Goal: Task Accomplishment & Management: Complete application form

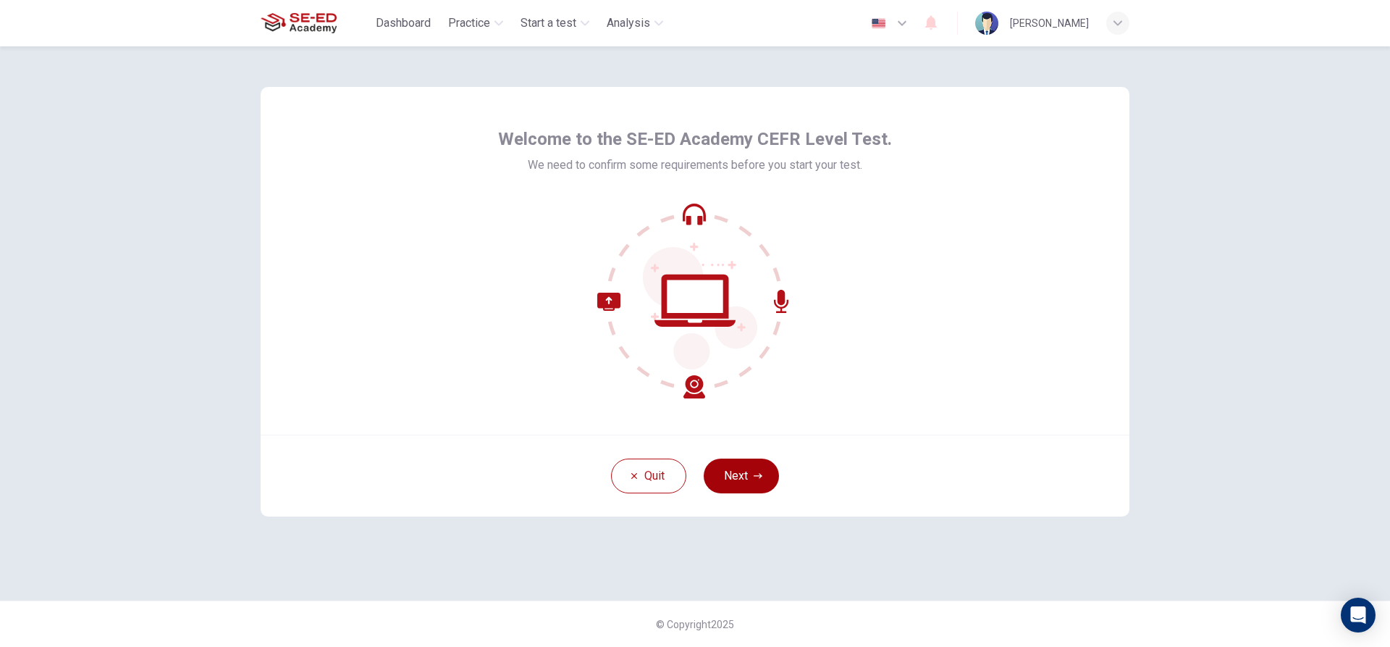
click at [745, 479] on button "Next" at bounding box center [741, 475] width 75 height 35
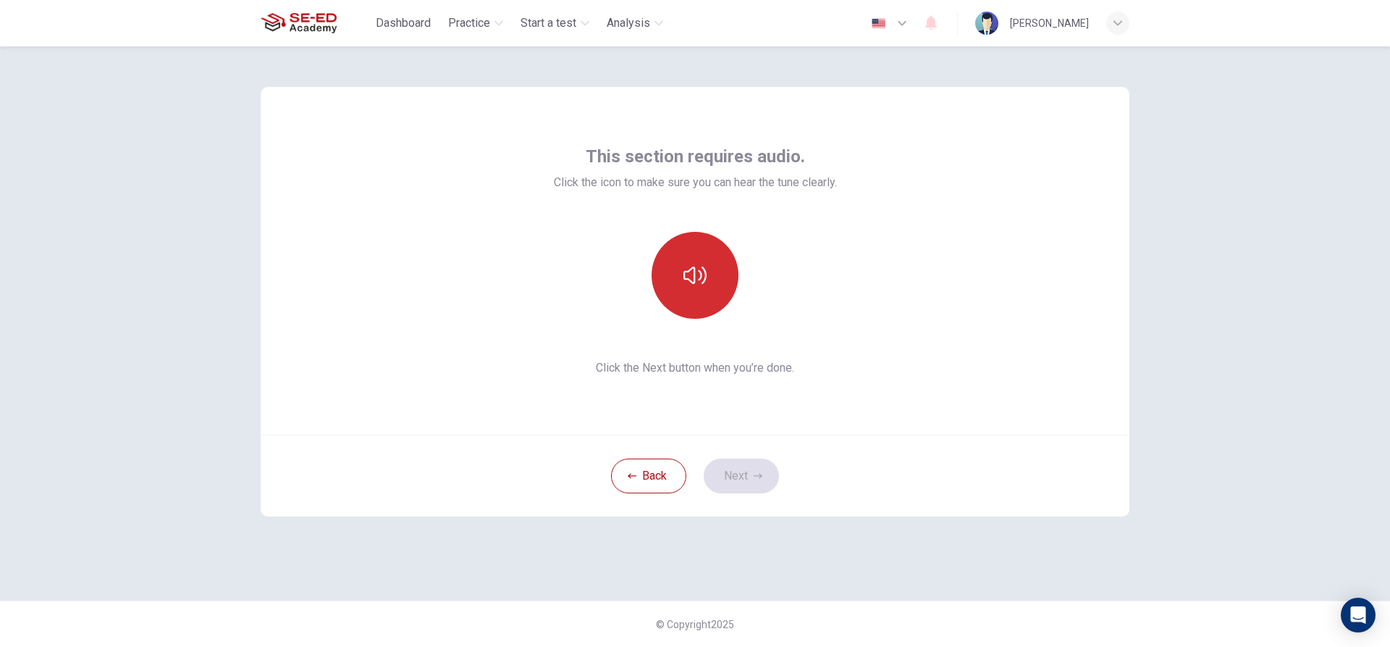
click at [709, 260] on button "button" at bounding box center [695, 275] width 87 height 87
click at [737, 471] on button "Next" at bounding box center [741, 475] width 75 height 35
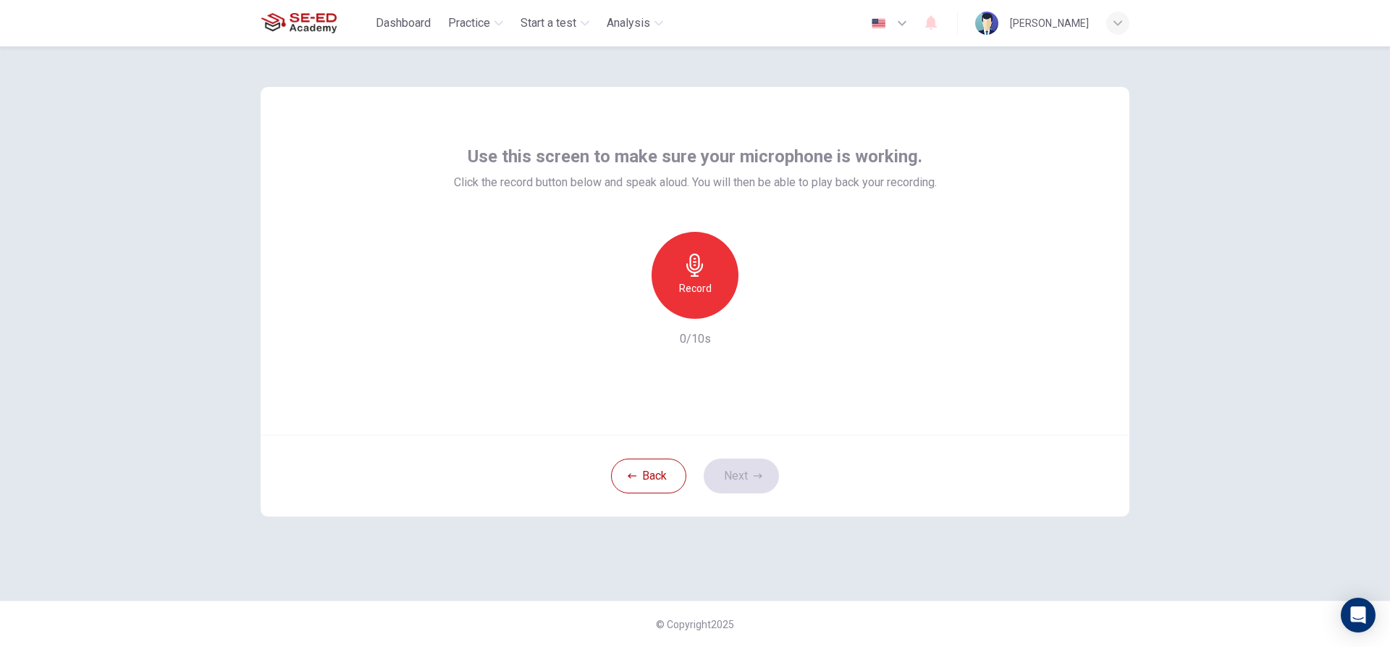
click at [731, 479] on div "Back Next" at bounding box center [695, 475] width 869 height 82
click at [702, 254] on icon "button" at bounding box center [694, 264] width 23 height 23
click at [750, 466] on button "Next" at bounding box center [741, 475] width 75 height 35
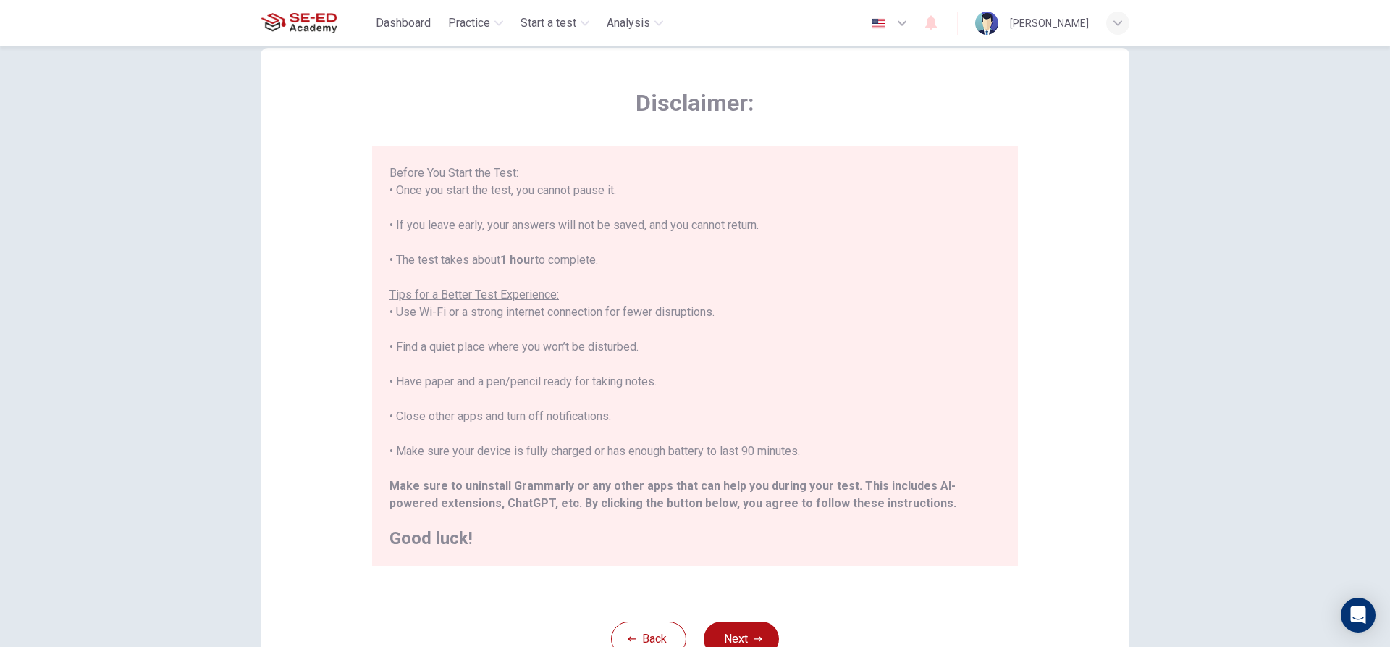
scroll to position [145, 0]
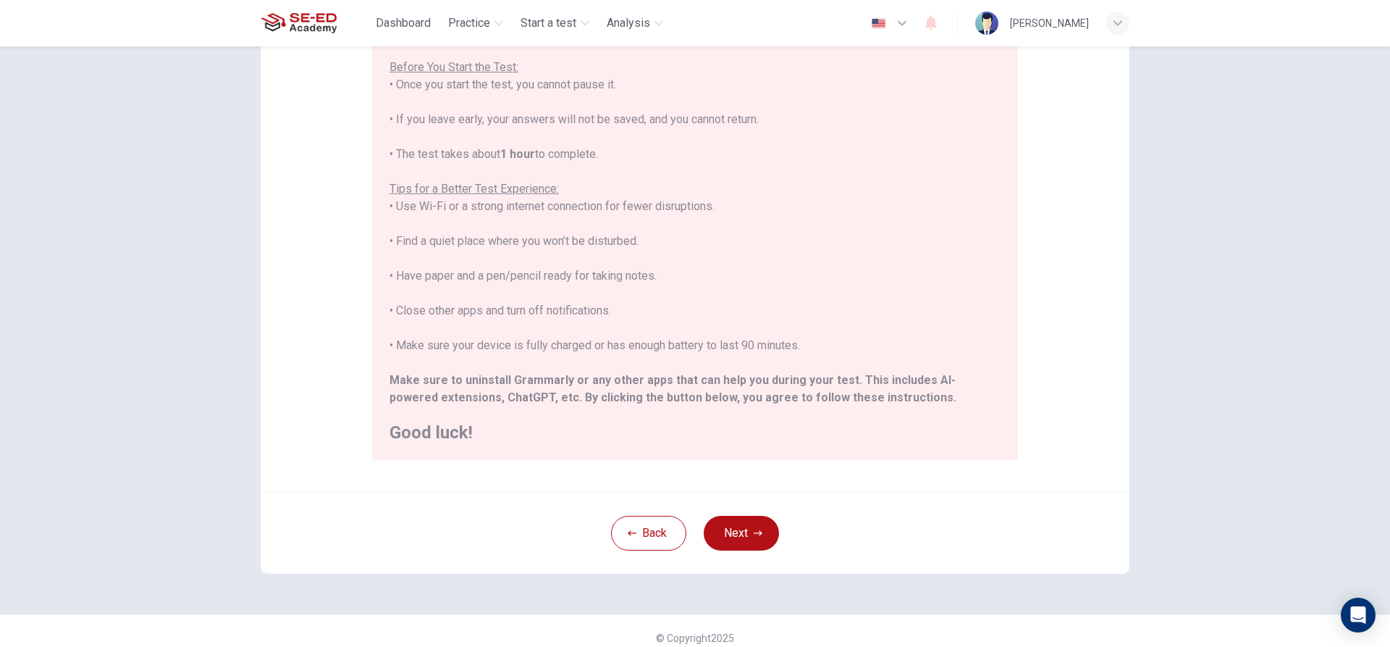
click at [736, 551] on div "Back Next" at bounding box center [695, 533] width 869 height 82
click at [735, 532] on button "Next" at bounding box center [741, 532] width 75 height 35
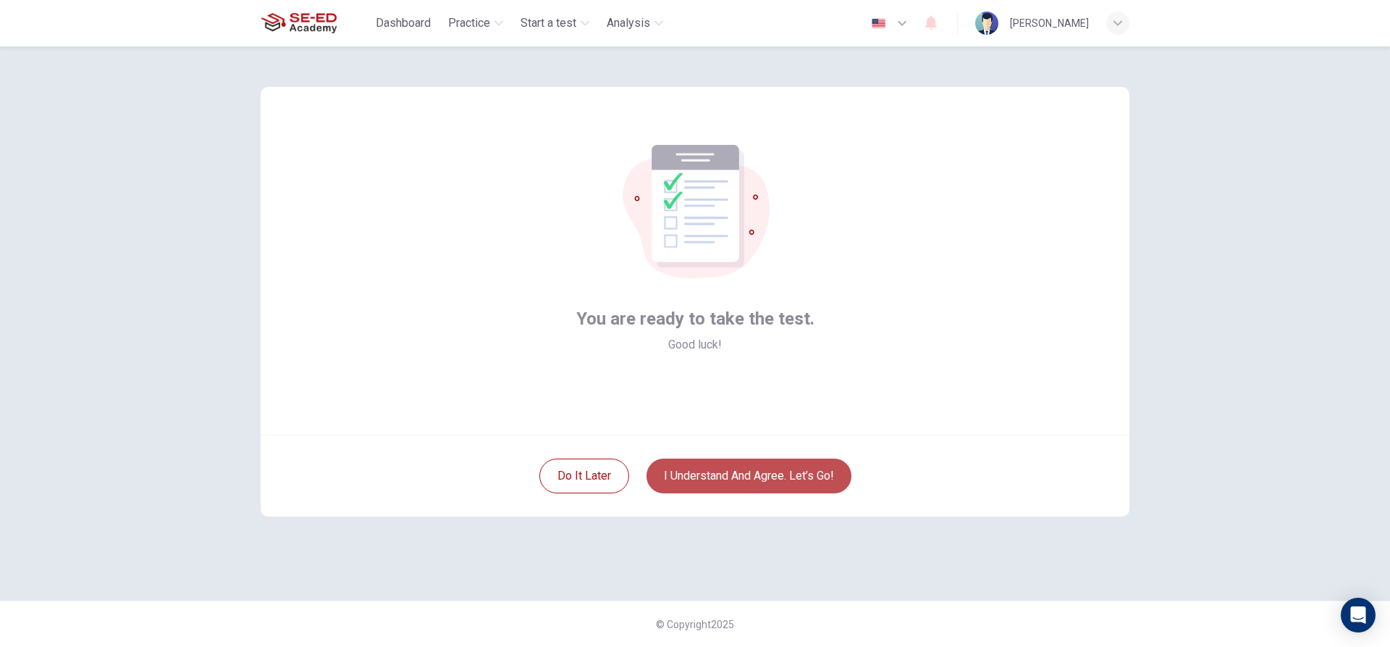
click at [726, 486] on button "I understand and agree. Let’s go!" at bounding box center [749, 475] width 205 height 35
click at [723, 483] on button "I understand and agree. Let’s go!" at bounding box center [749, 475] width 205 height 35
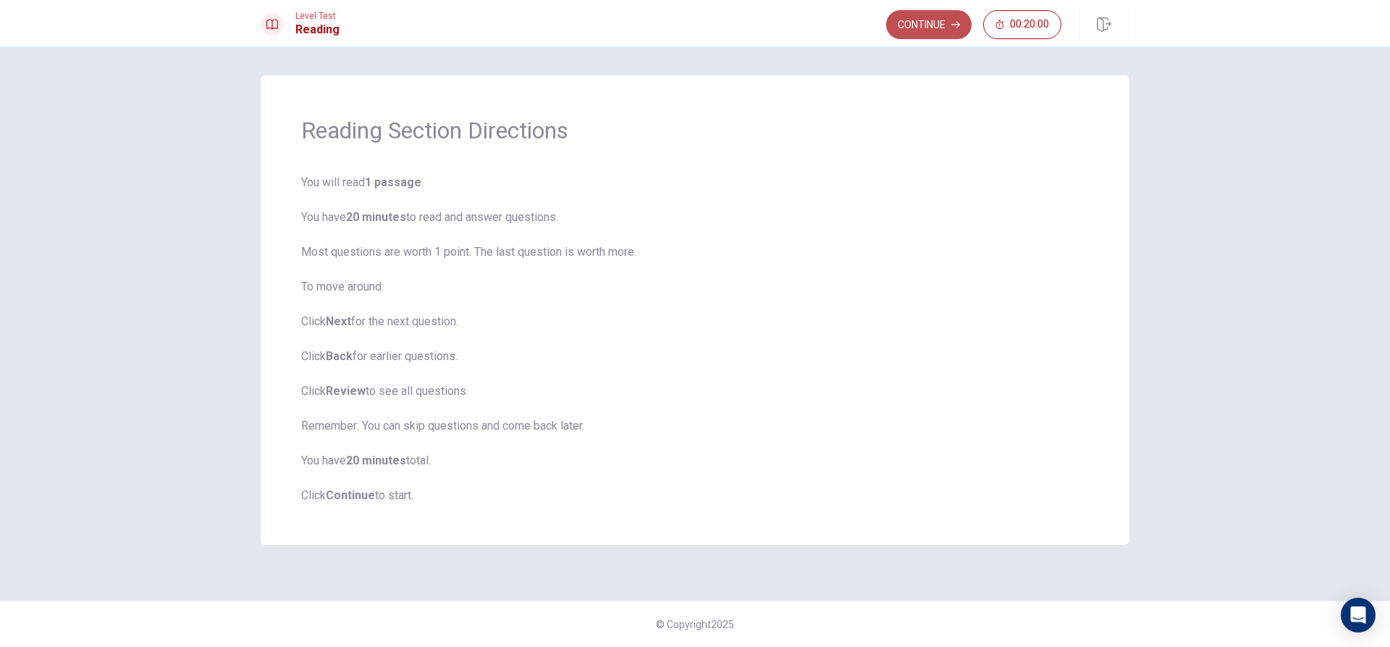
click at [948, 17] on button "Continue" at bounding box center [928, 24] width 85 height 29
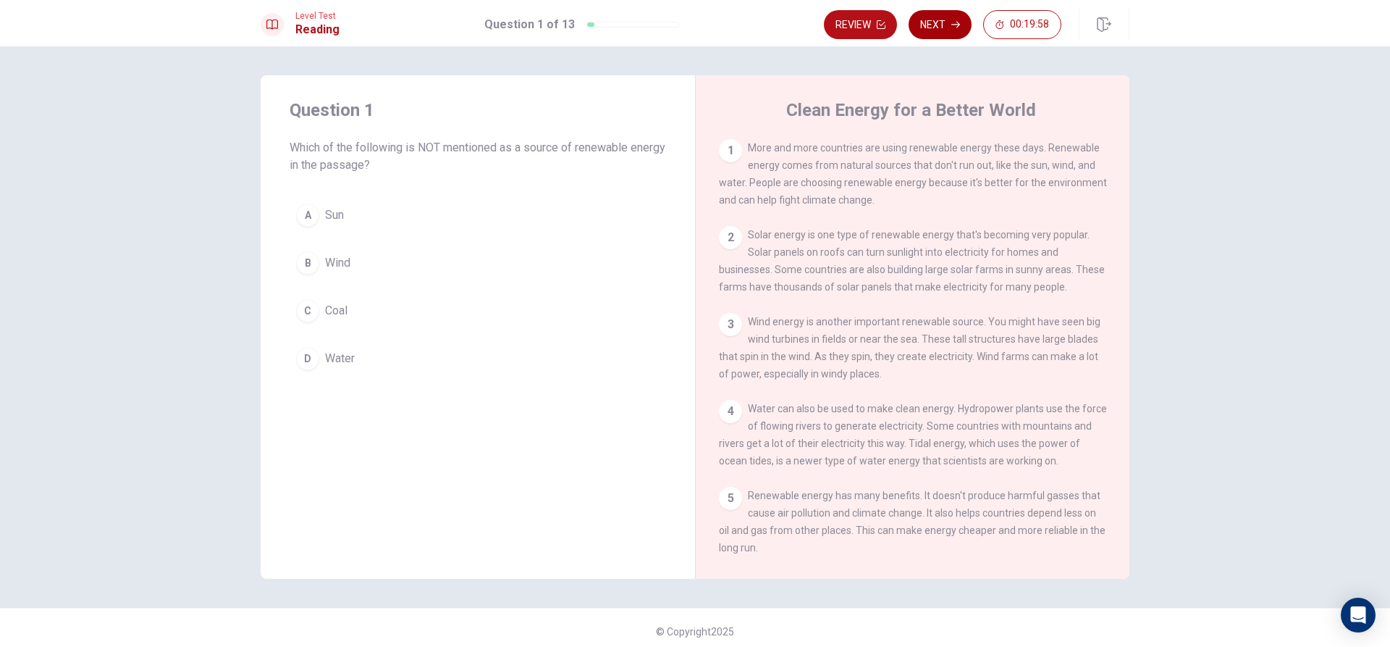
click at [951, 25] on icon "button" at bounding box center [955, 24] width 9 height 9
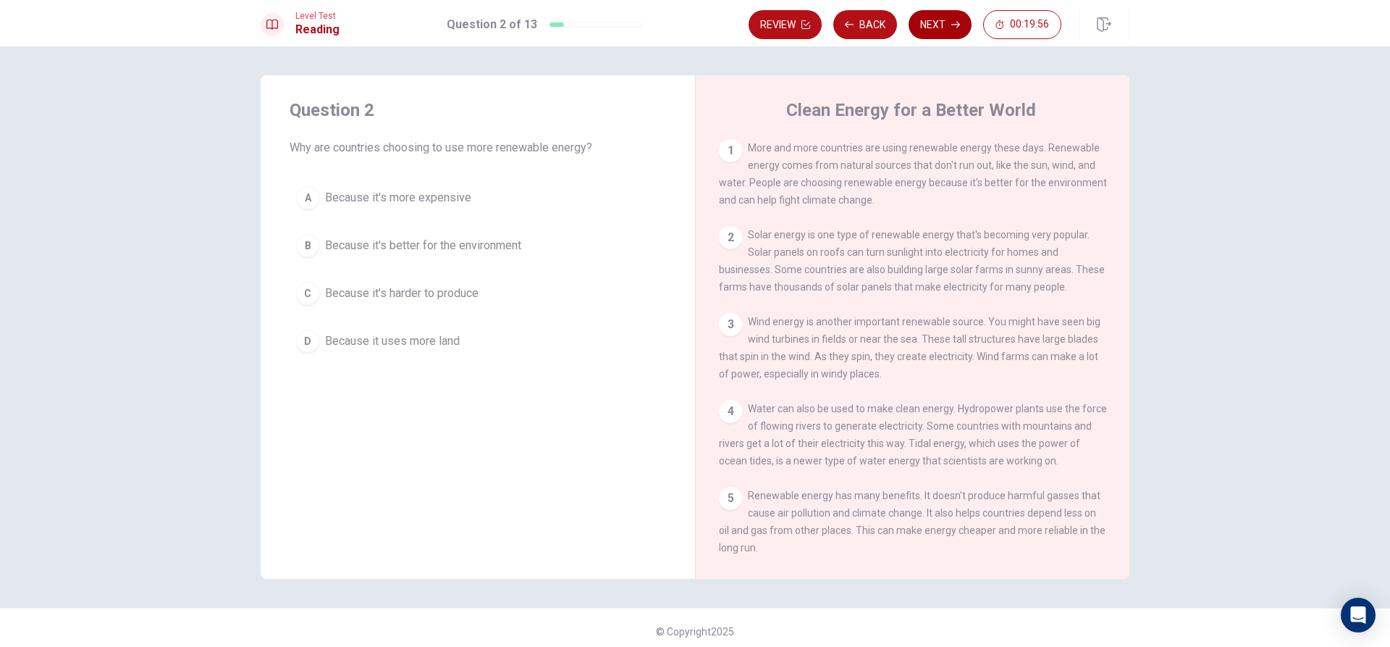
click at [938, 31] on button "Next" at bounding box center [940, 24] width 63 height 29
click at [943, 25] on button "Next" at bounding box center [940, 24] width 63 height 29
click at [943, 25] on div "Review Back Next 00:19:53" at bounding box center [905, 24] width 313 height 29
click at [943, 25] on button "Next" at bounding box center [940, 24] width 63 height 29
click at [980, 156] on div "1 More and more countries are using renewable energy these days. Renewable ener…" at bounding box center [913, 174] width 388 height 70
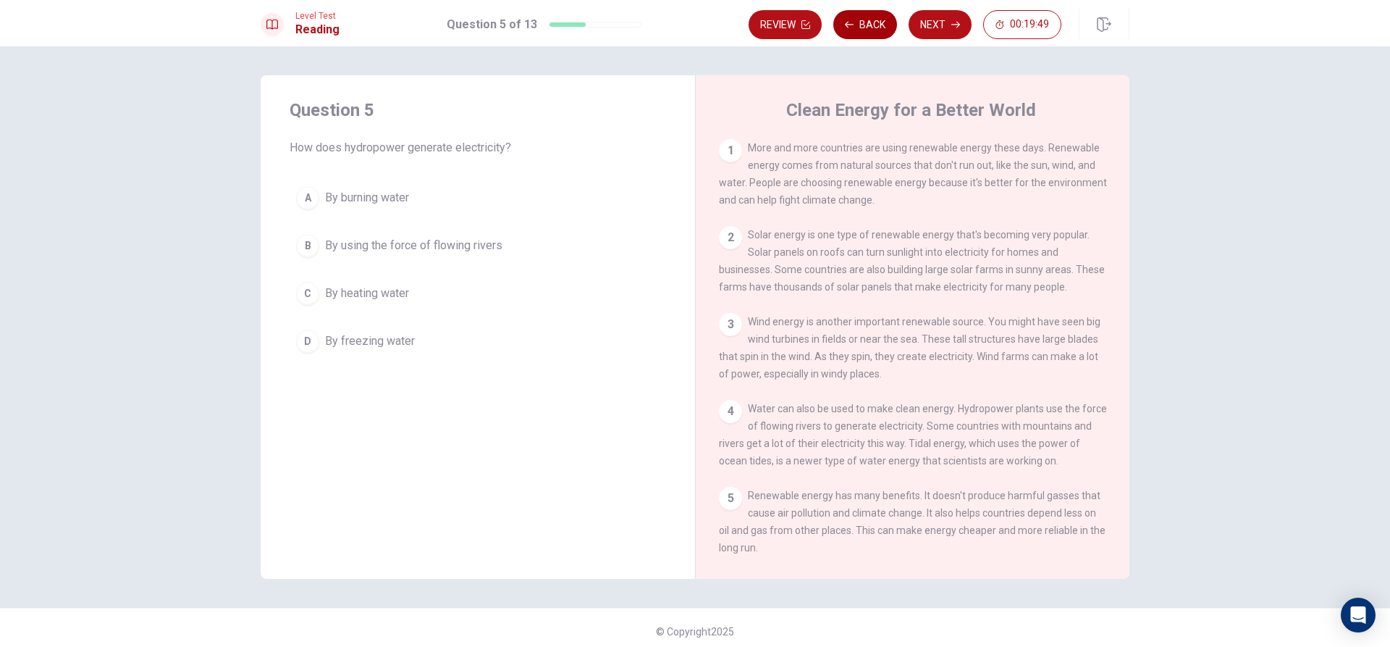
click at [869, 22] on button "Back" at bounding box center [865, 24] width 64 height 29
click at [868, 22] on button "Back" at bounding box center [865, 24] width 64 height 29
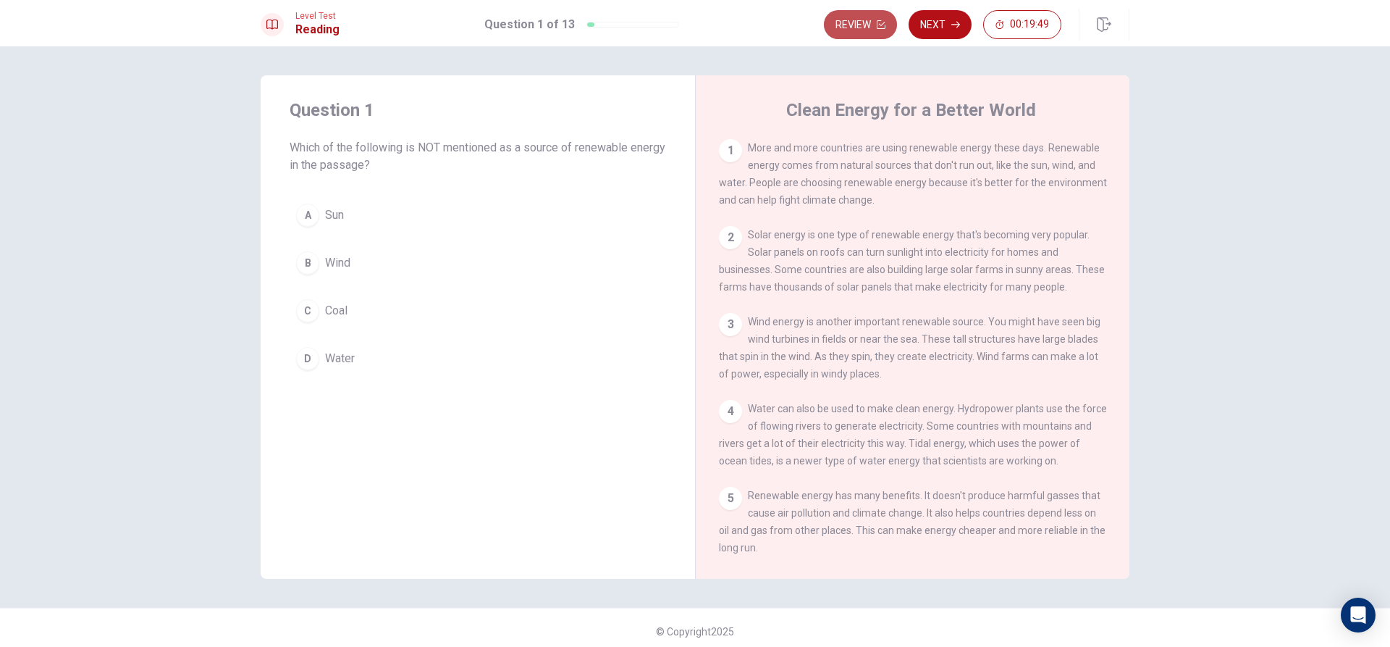
click at [867, 23] on button "Review" at bounding box center [860, 24] width 73 height 29
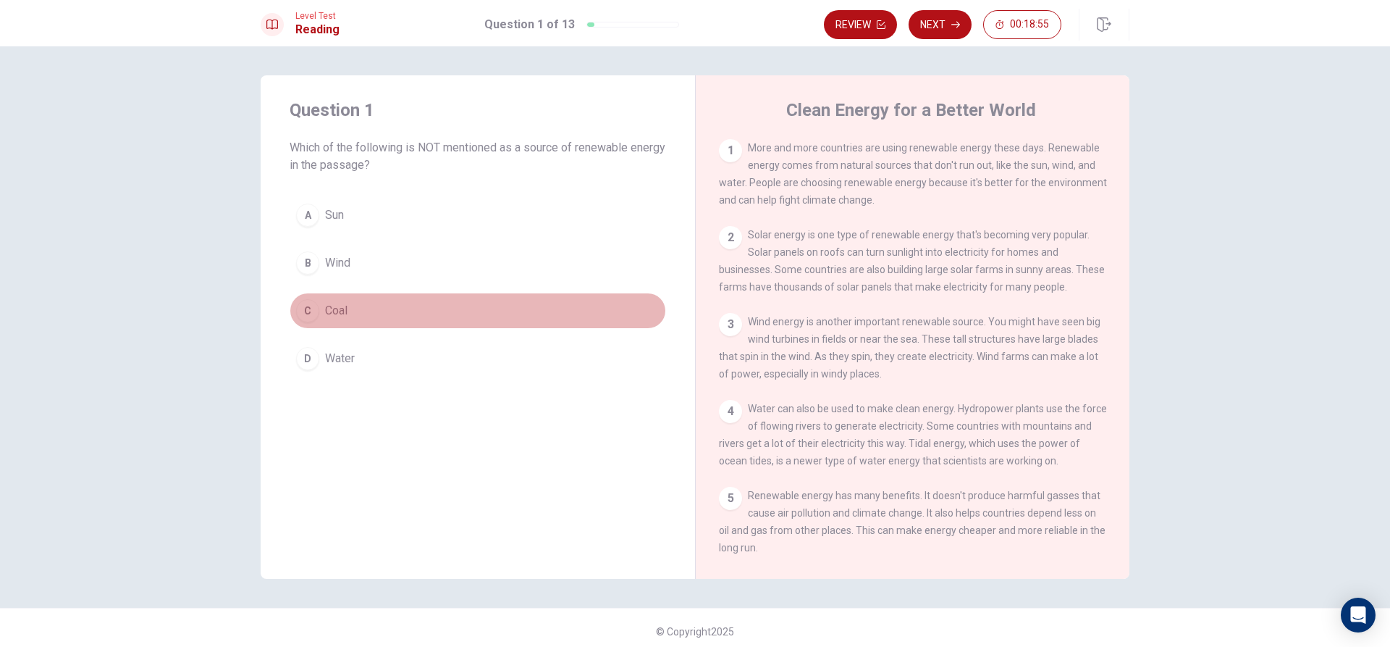
click at [309, 305] on div "C" at bounding box center [307, 310] width 23 height 23
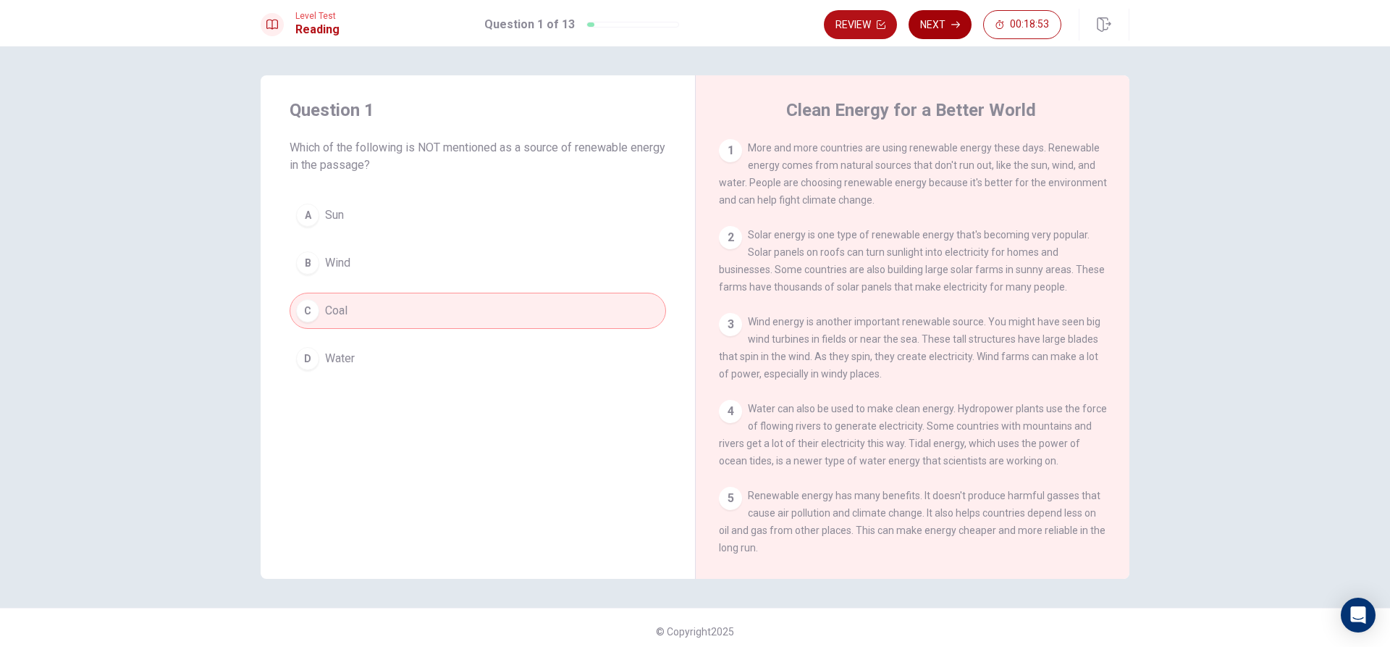
click at [933, 23] on button "Next" at bounding box center [940, 24] width 63 height 29
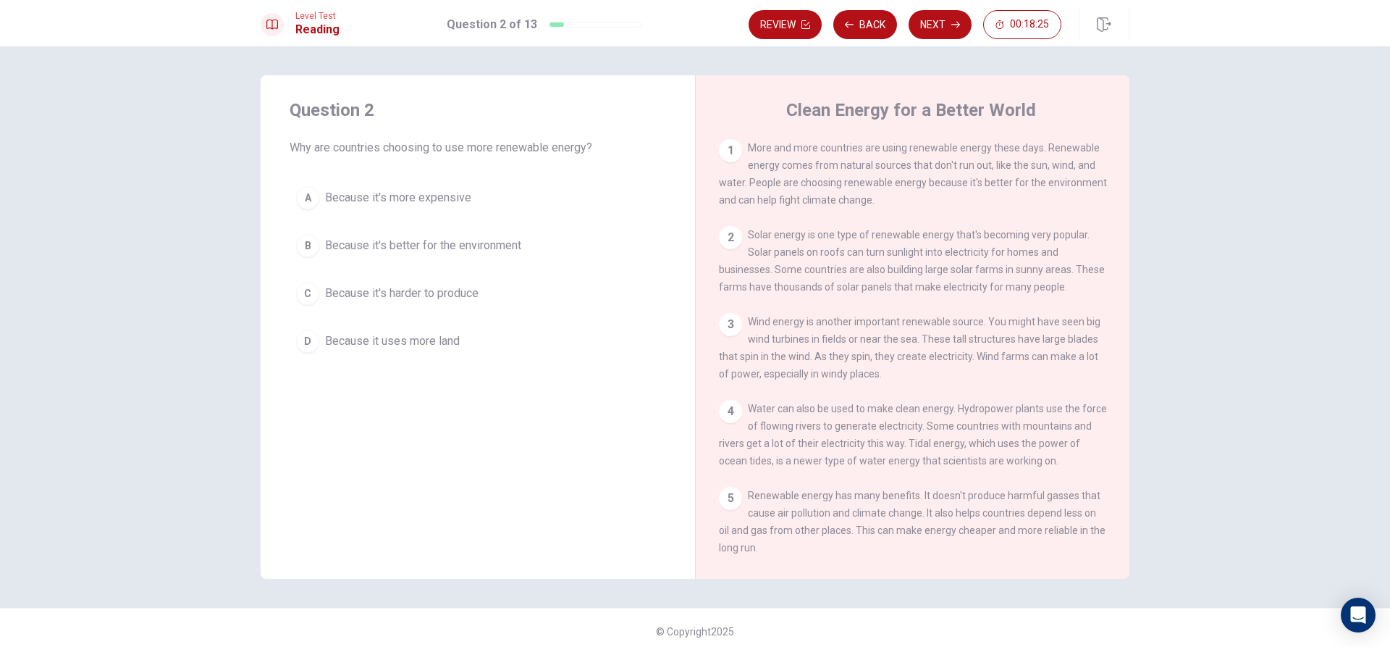
click at [399, 246] on span "Because it's better for the environment" at bounding box center [423, 245] width 196 height 17
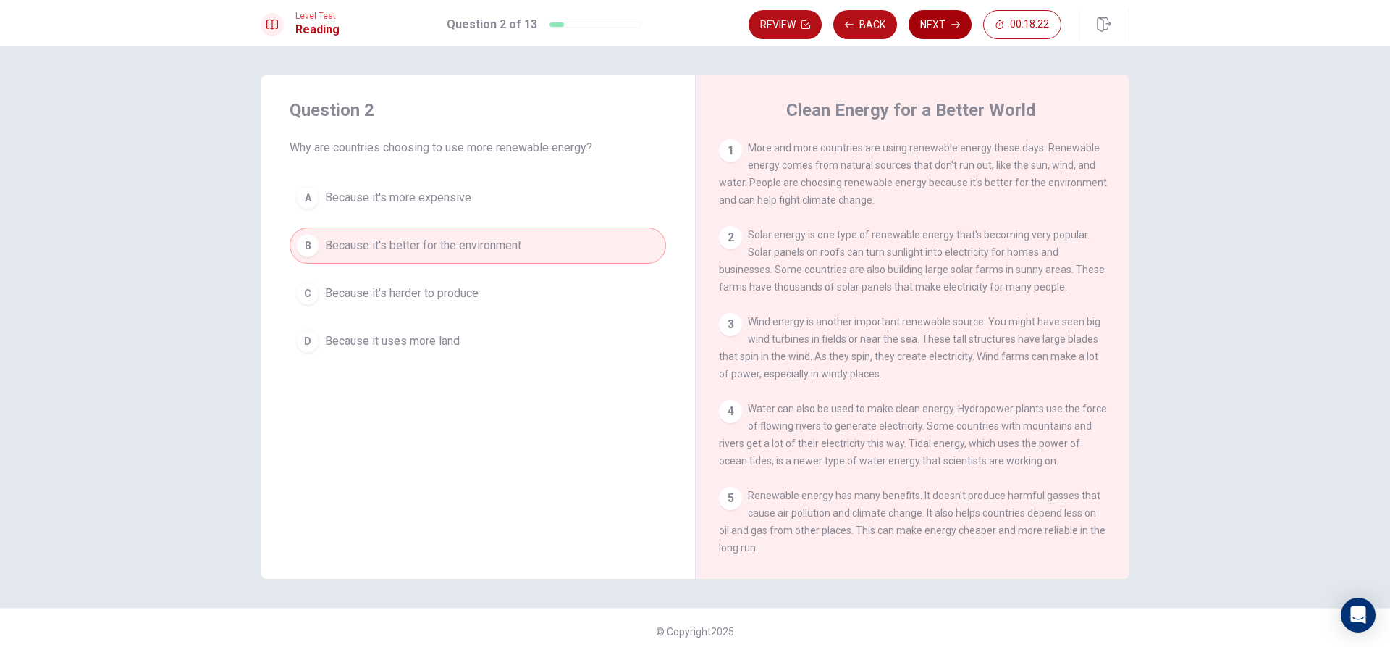
click at [952, 33] on button "Next" at bounding box center [940, 24] width 63 height 29
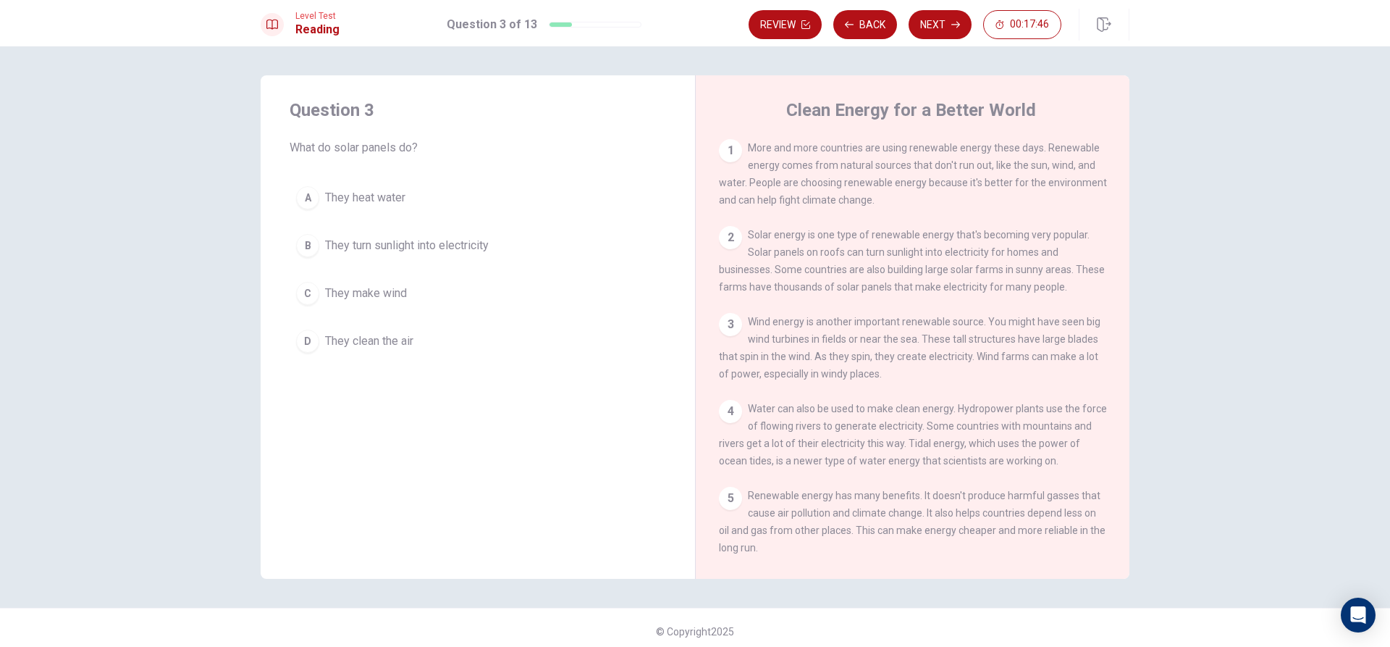
click at [468, 232] on button "B They turn sunlight into electricity" at bounding box center [478, 245] width 376 height 36
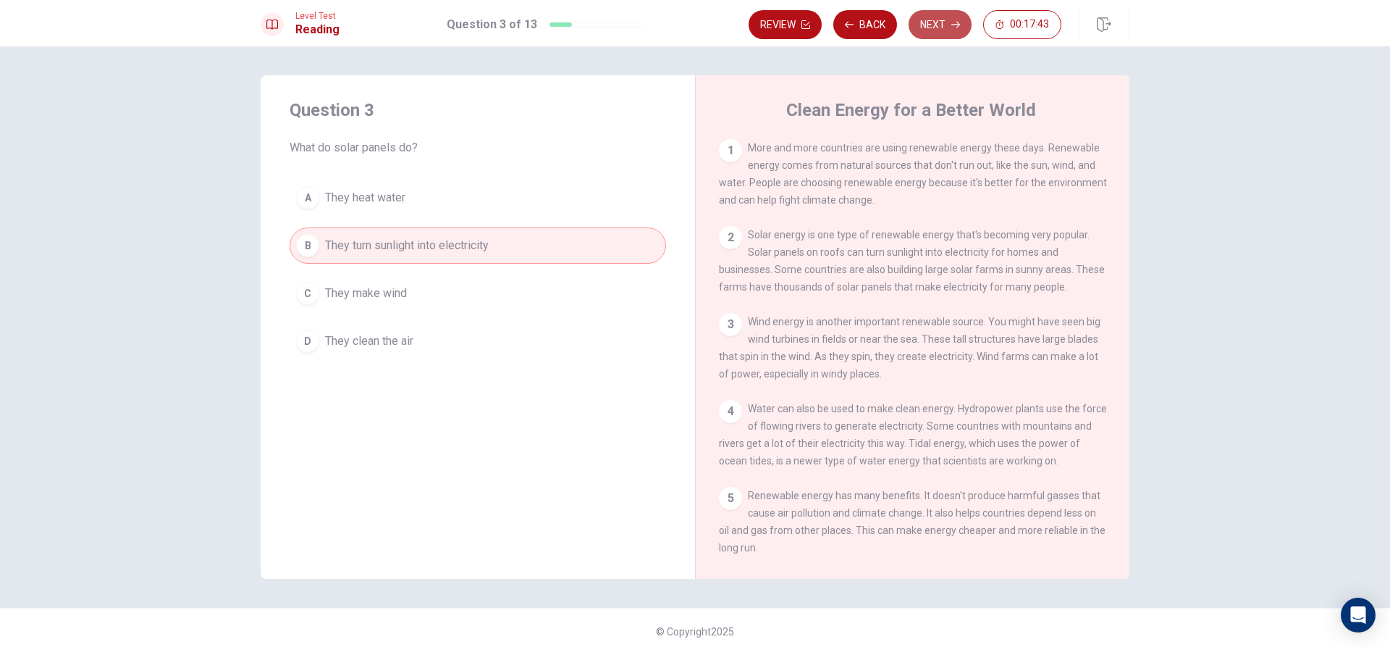
click at [941, 34] on button "Next" at bounding box center [940, 24] width 63 height 29
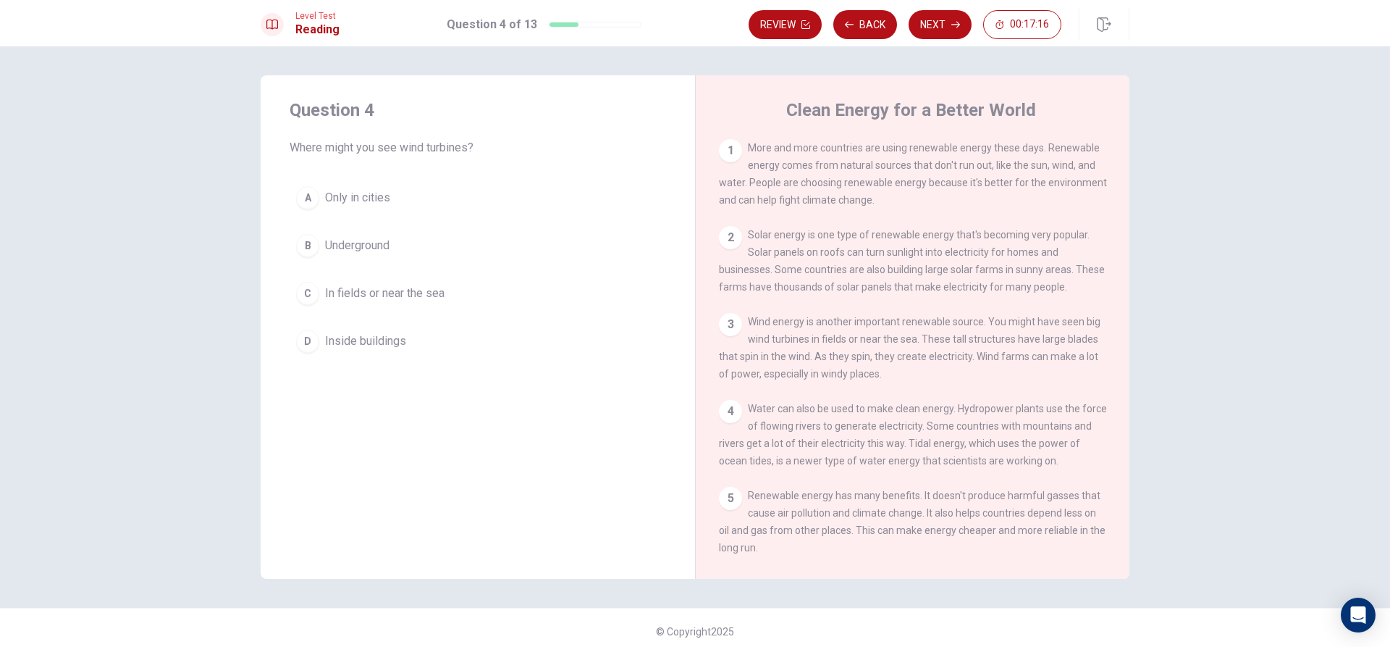
click at [361, 294] on span "In fields or near the sea" at bounding box center [384, 293] width 119 height 17
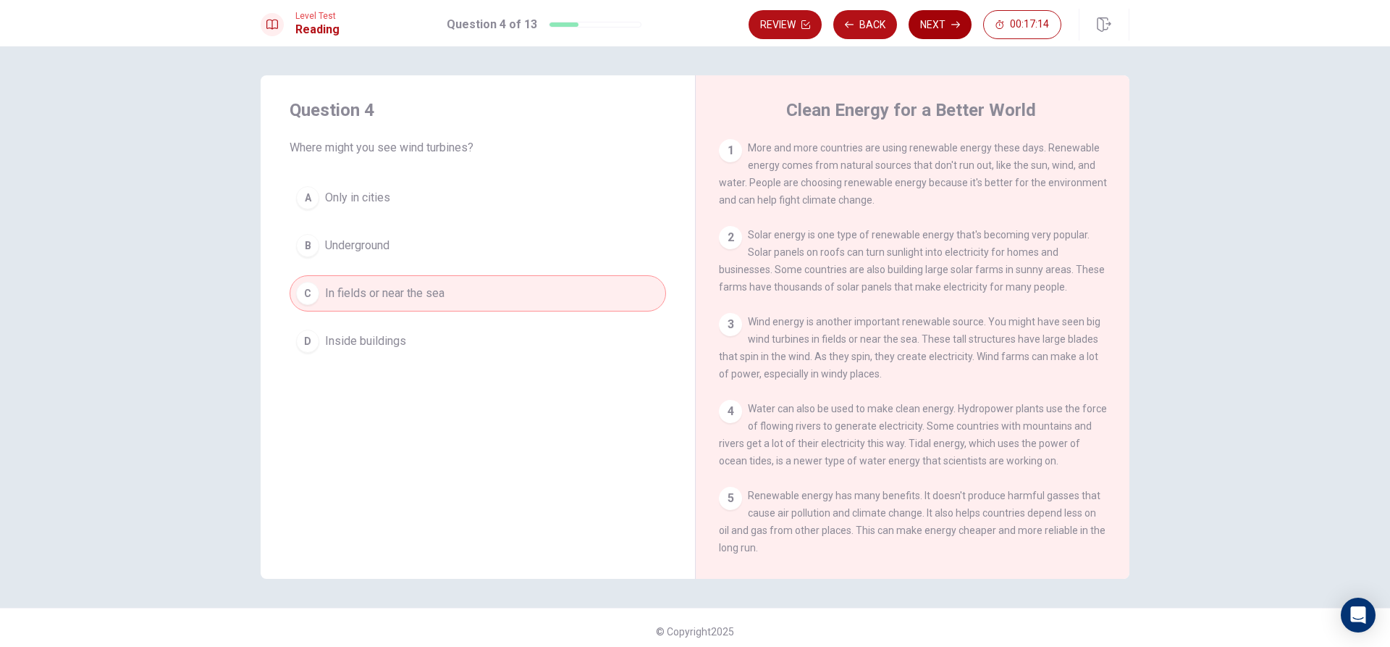
click at [919, 30] on button "Next" at bounding box center [940, 24] width 63 height 29
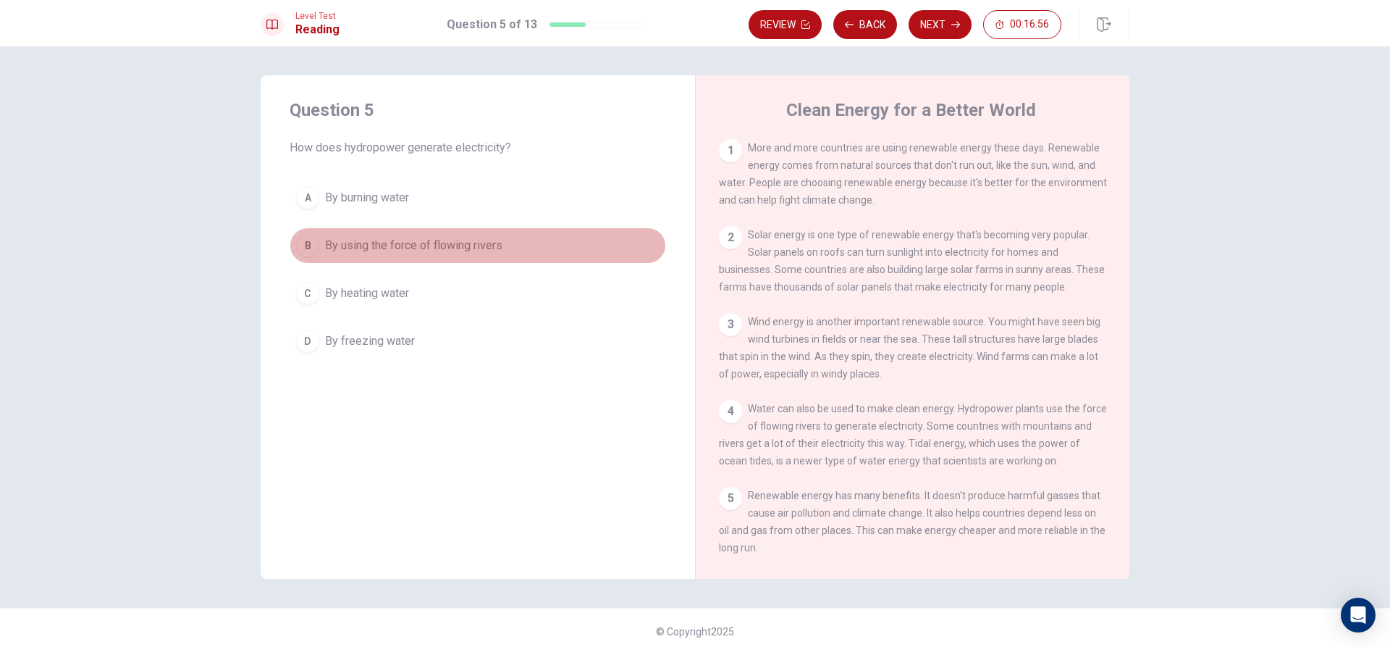
click at [416, 245] on span "By using the force of flowing rivers" at bounding box center [413, 245] width 177 height 17
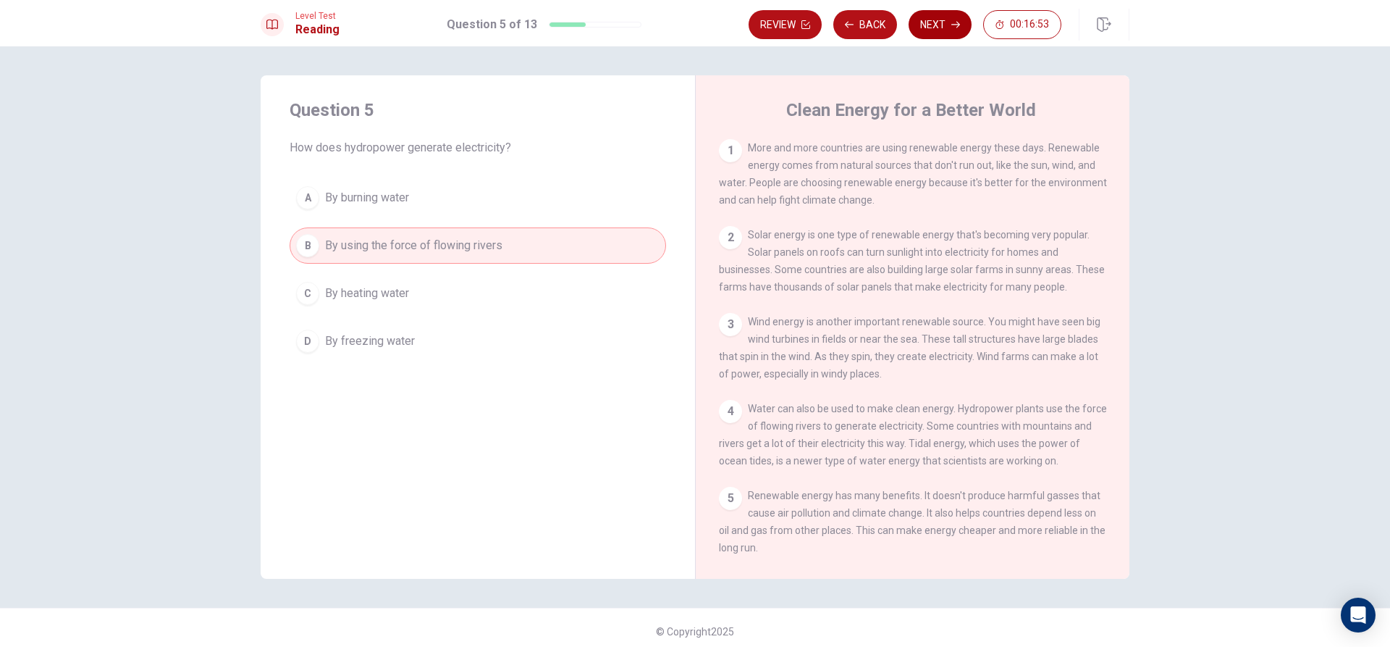
click at [939, 30] on button "Next" at bounding box center [940, 24] width 63 height 29
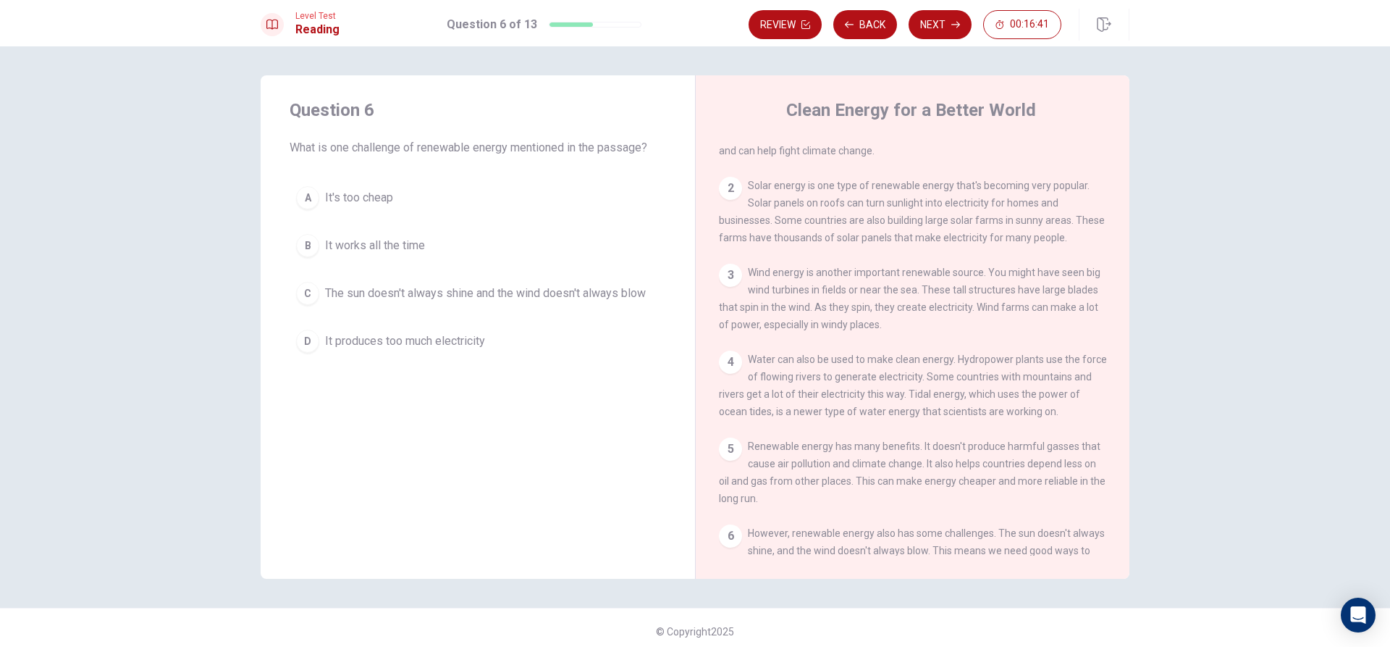
scroll to position [72, 0]
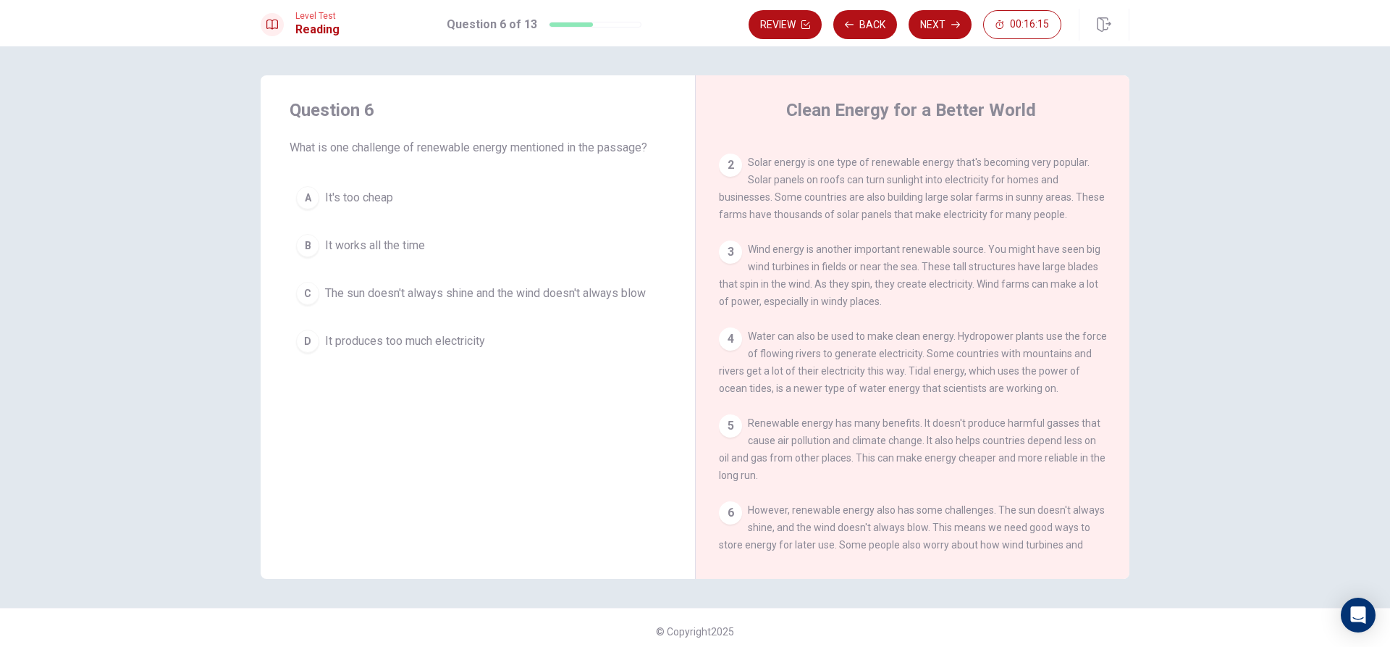
click at [495, 298] on span "The sun doesn't always shine and the wind doesn't always blow" at bounding box center [485, 293] width 321 height 17
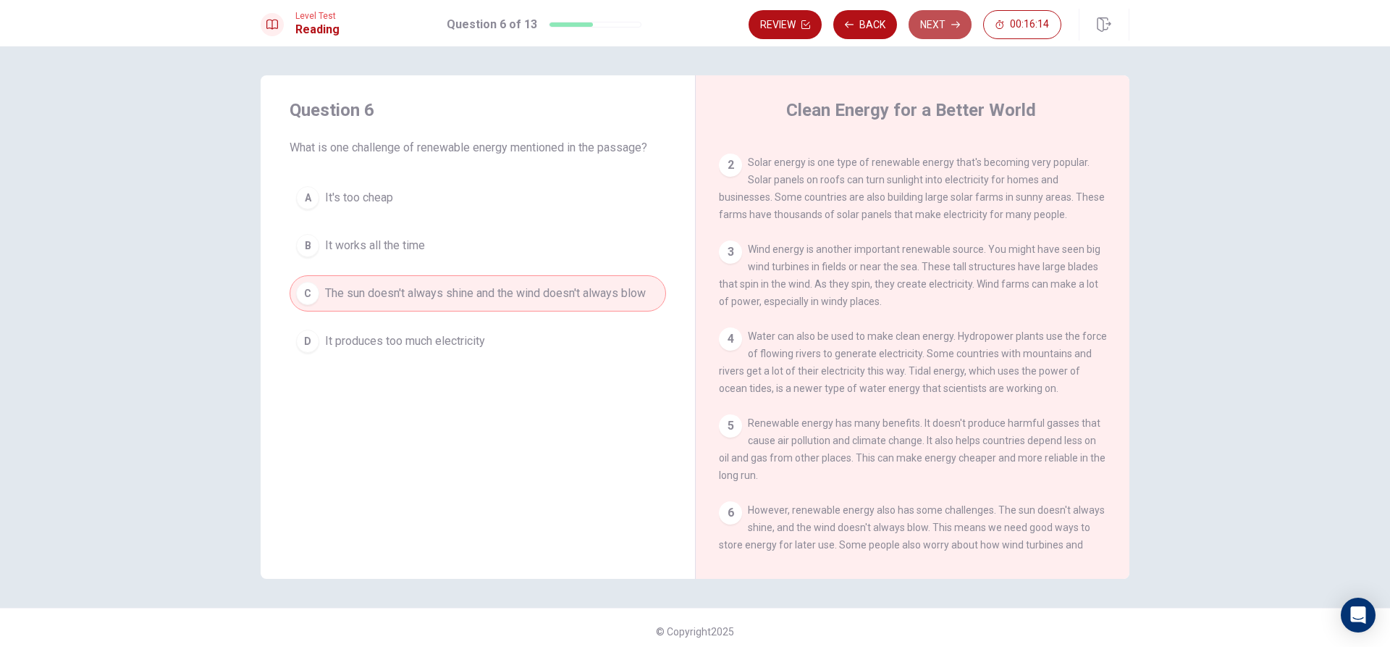
click at [935, 22] on button "Next" at bounding box center [940, 24] width 63 height 29
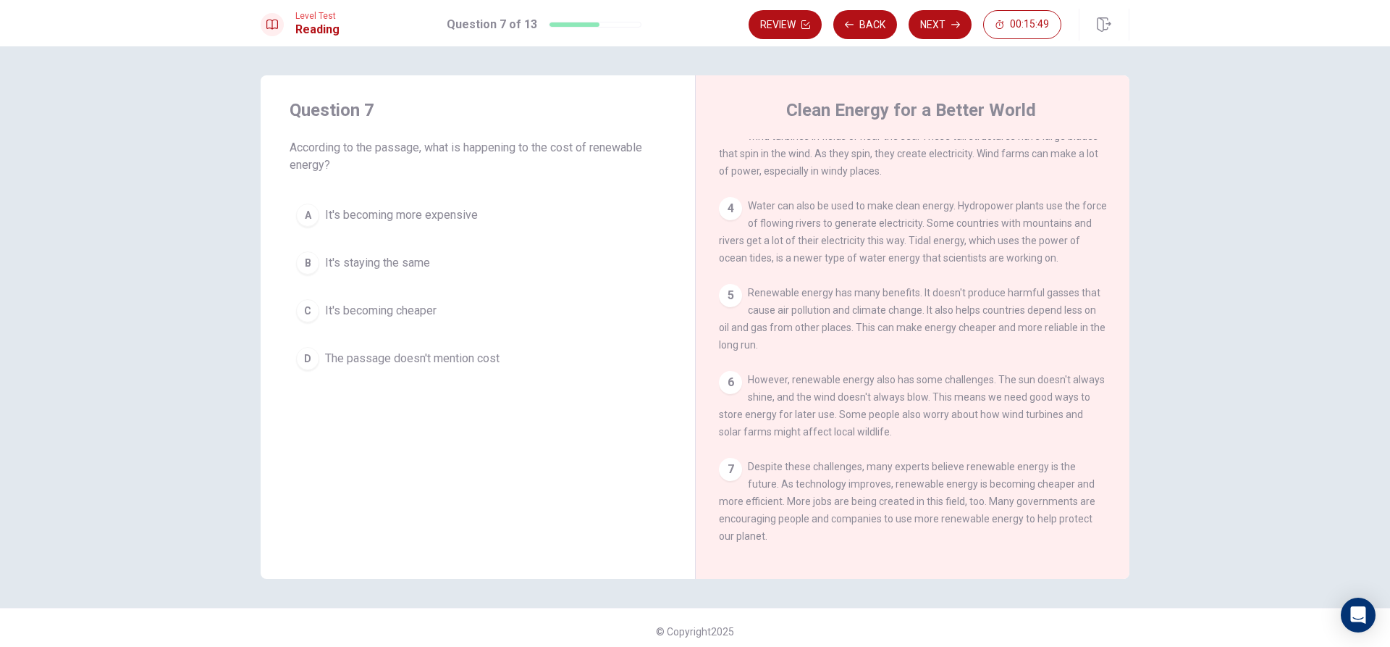
scroll to position [217, 0]
click at [408, 303] on span "It's becoming cheaper" at bounding box center [380, 310] width 111 height 17
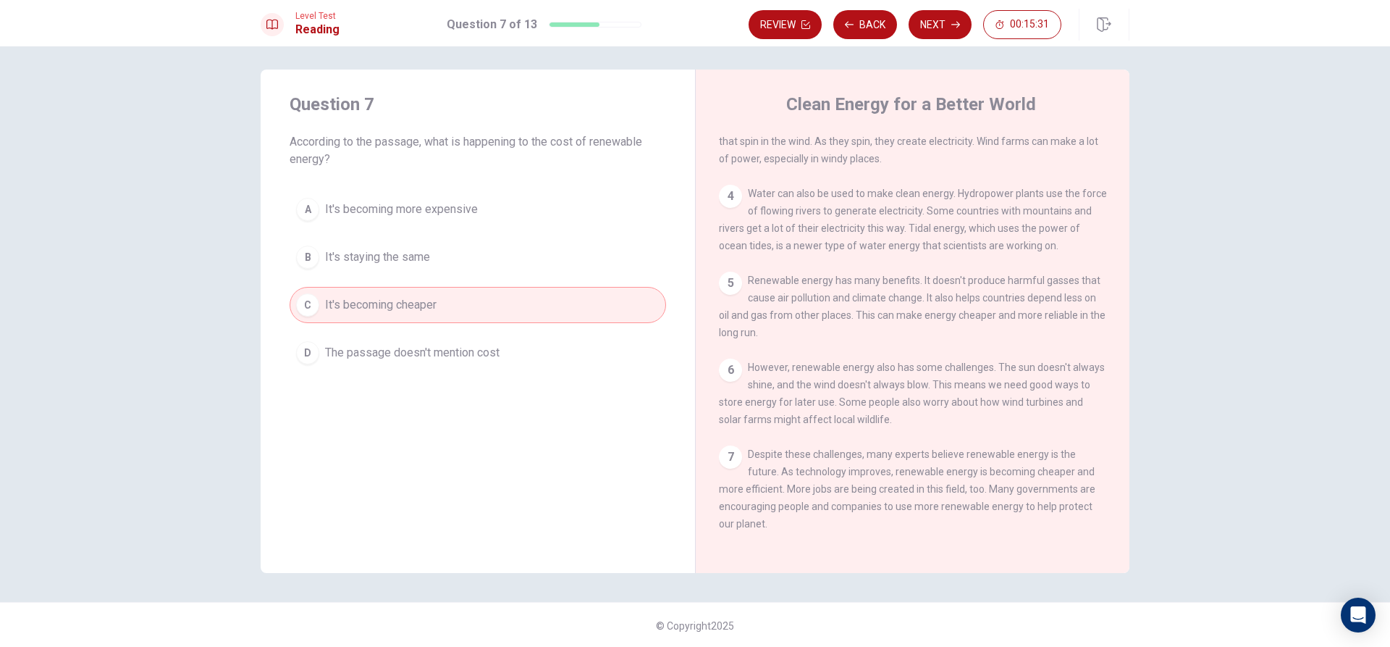
scroll to position [7, 0]
click at [925, 21] on button "Next" at bounding box center [940, 24] width 63 height 29
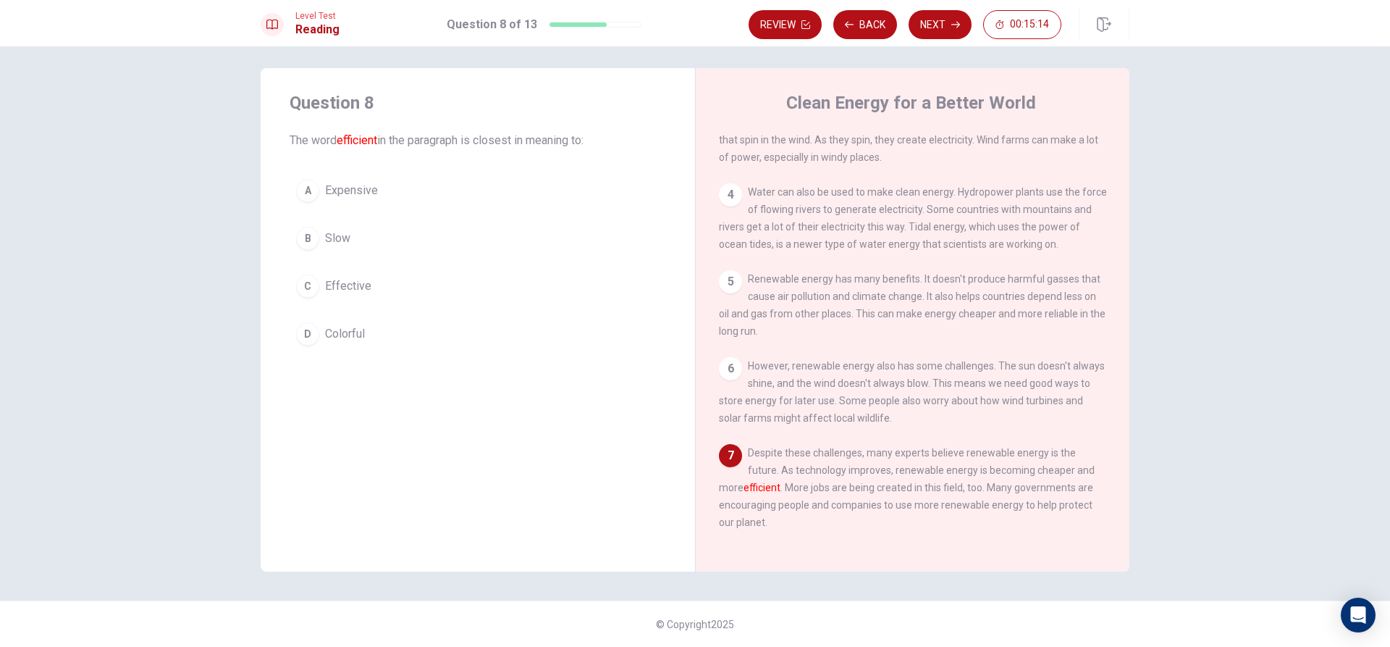
click at [340, 292] on span "Effective" at bounding box center [348, 285] width 46 height 17
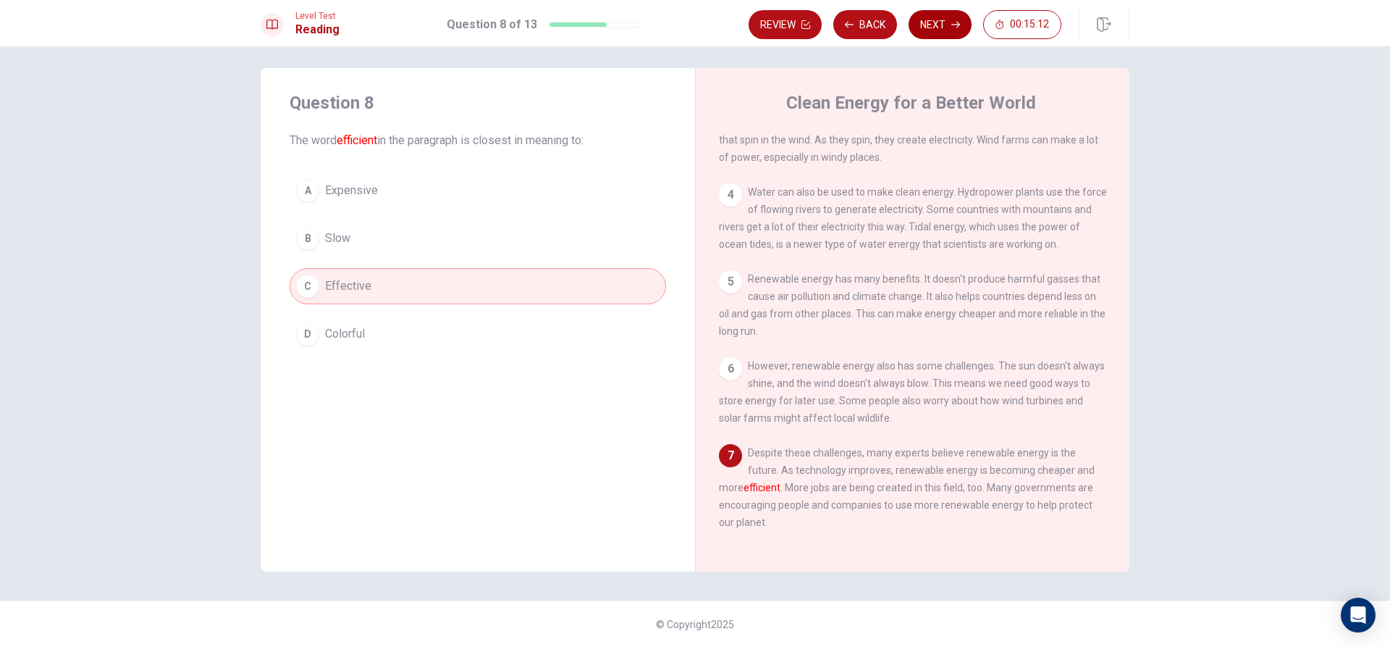
click at [943, 19] on button "Next" at bounding box center [940, 24] width 63 height 29
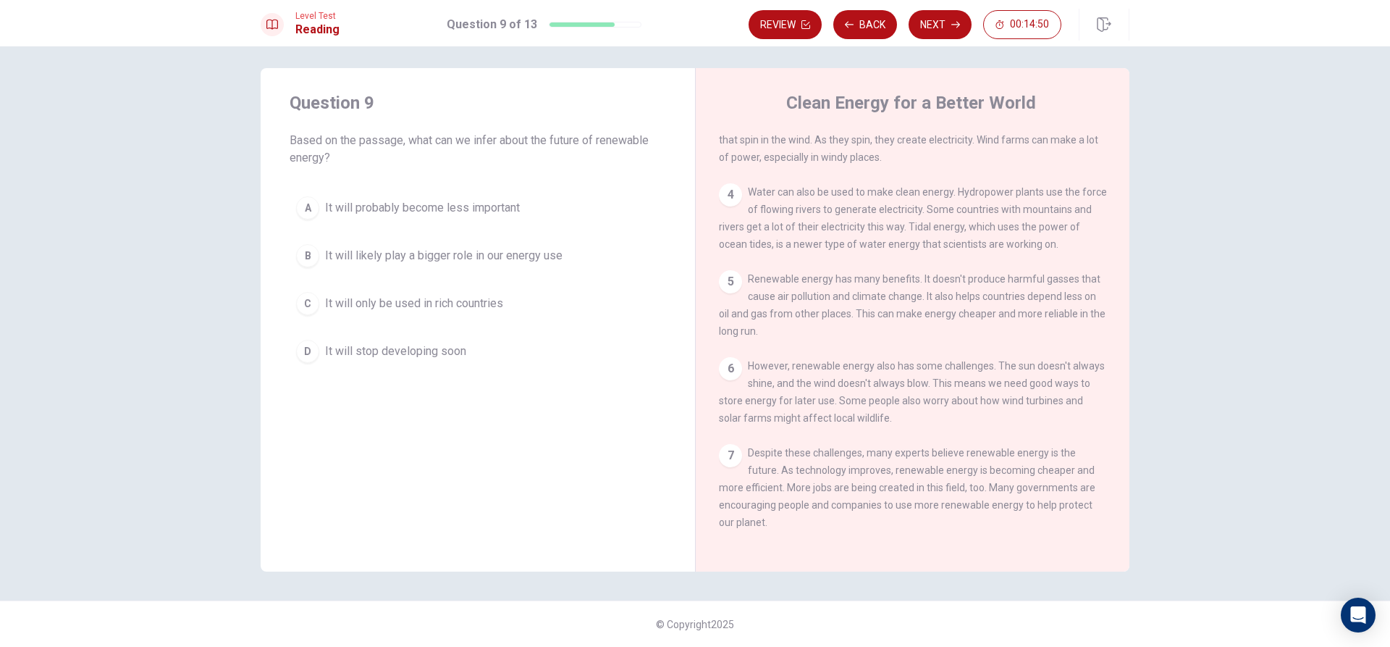
click at [418, 250] on span "It will likely play a bigger role in our energy use" at bounding box center [443, 255] width 237 height 17
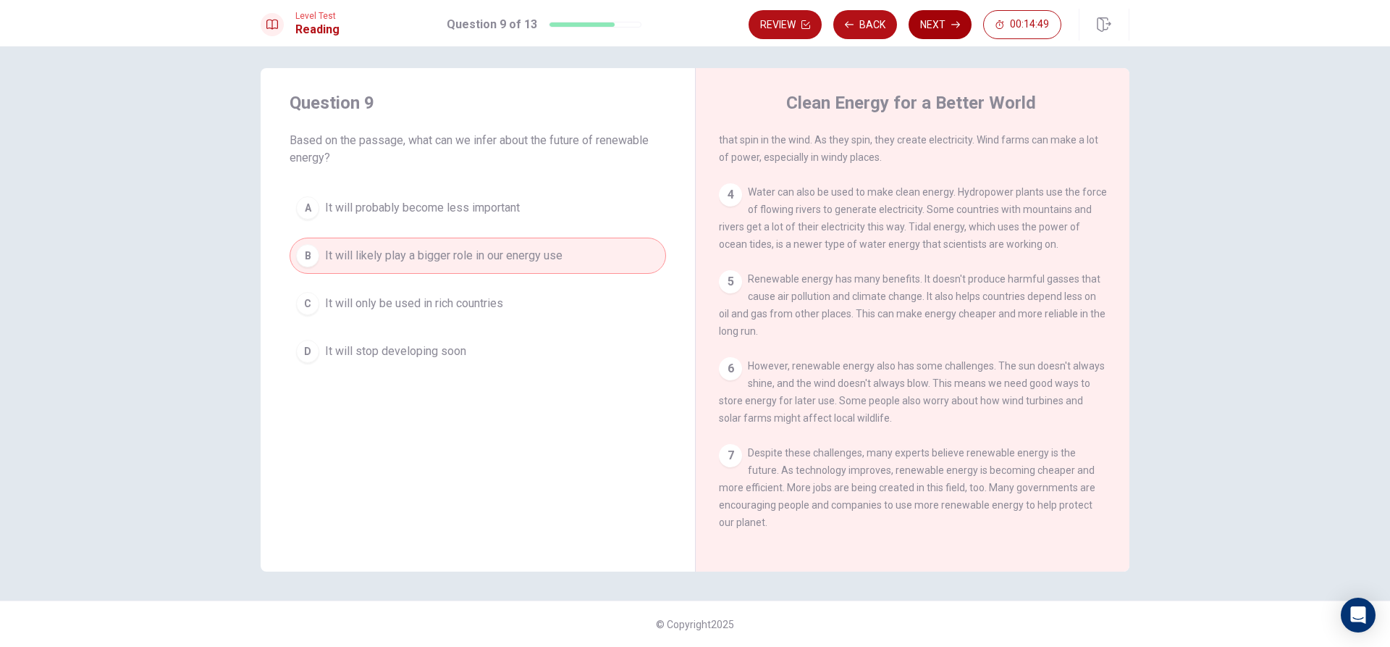
click at [932, 18] on button "Next" at bounding box center [940, 24] width 63 height 29
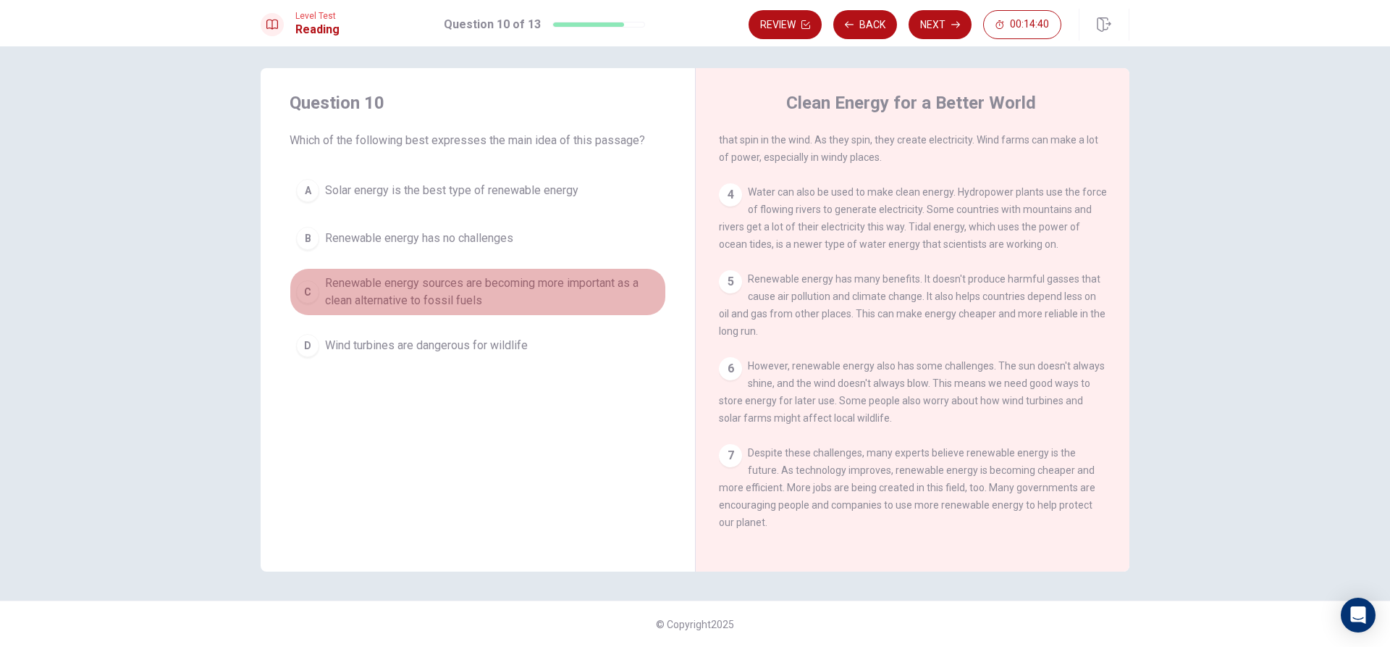
click at [364, 294] on span "Renewable energy sources are becoming more important as a clean alternative to …" at bounding box center [492, 291] width 334 height 35
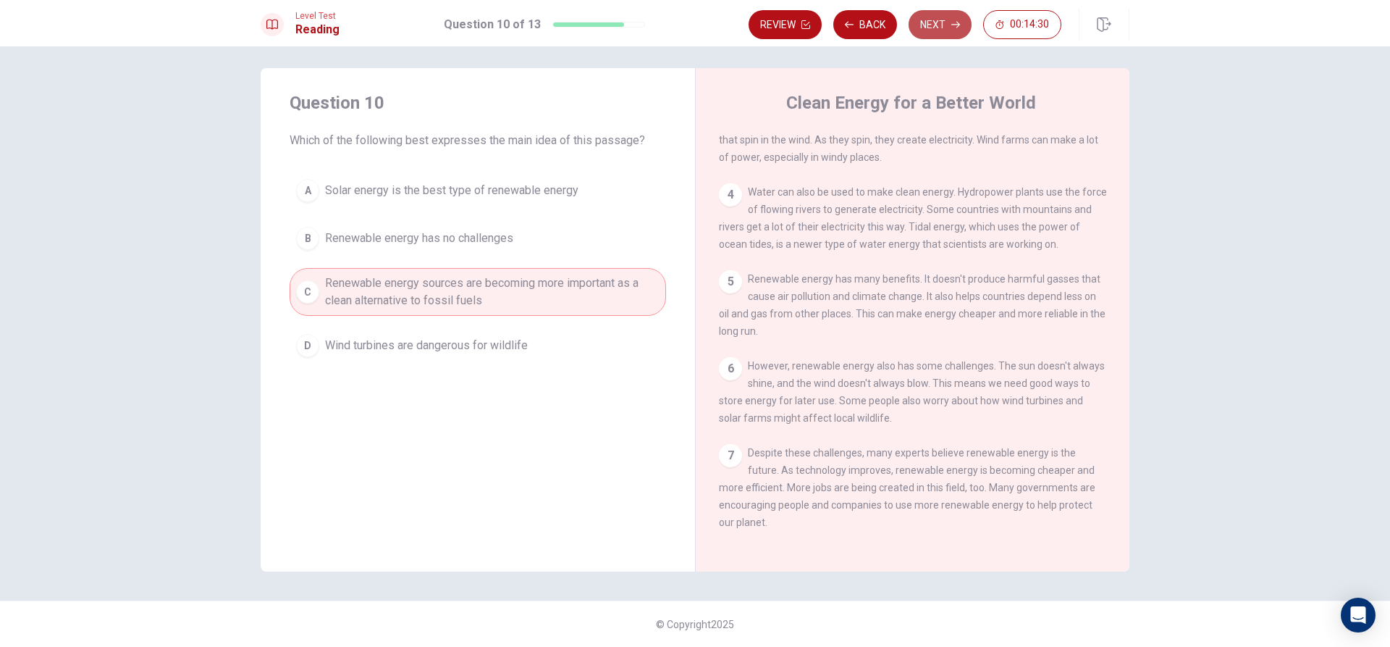
click at [935, 20] on button "Next" at bounding box center [940, 24] width 63 height 29
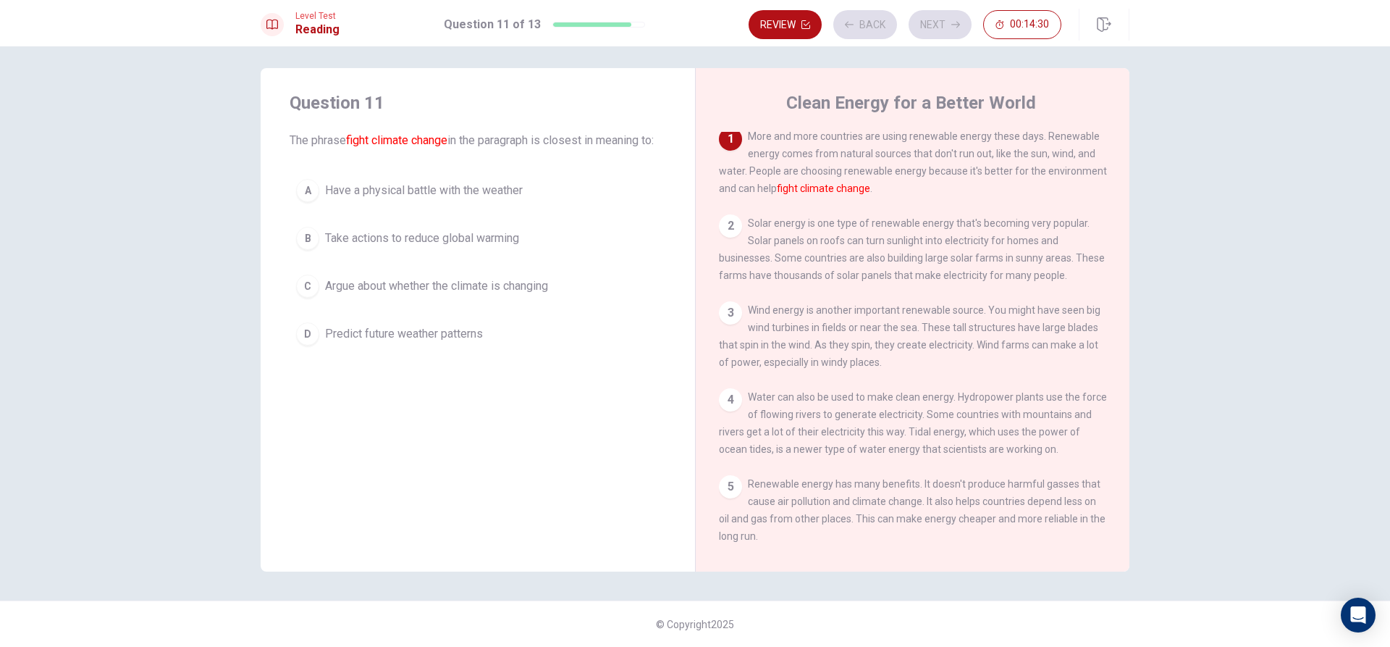
scroll to position [0, 0]
click at [403, 342] on span "Predict future weather patterns" at bounding box center [404, 333] width 158 height 17
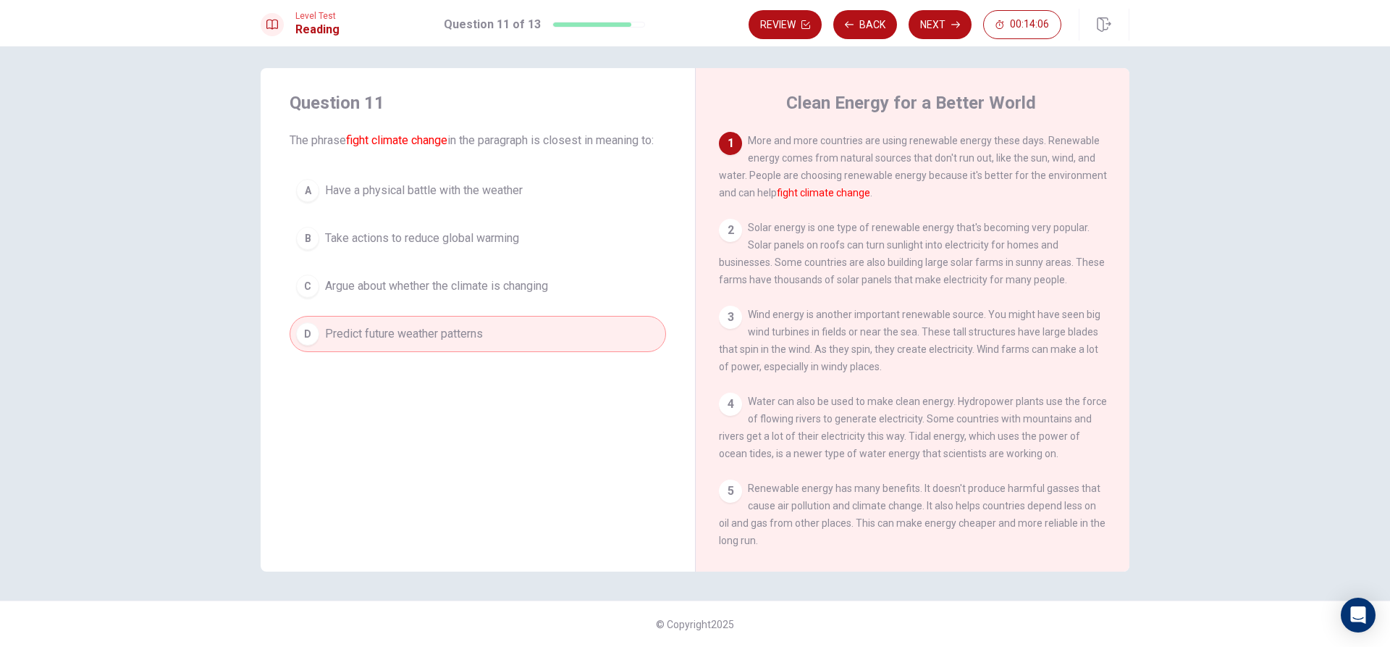
click at [340, 247] on span "Take actions to reduce global warming" at bounding box center [422, 238] width 194 height 17
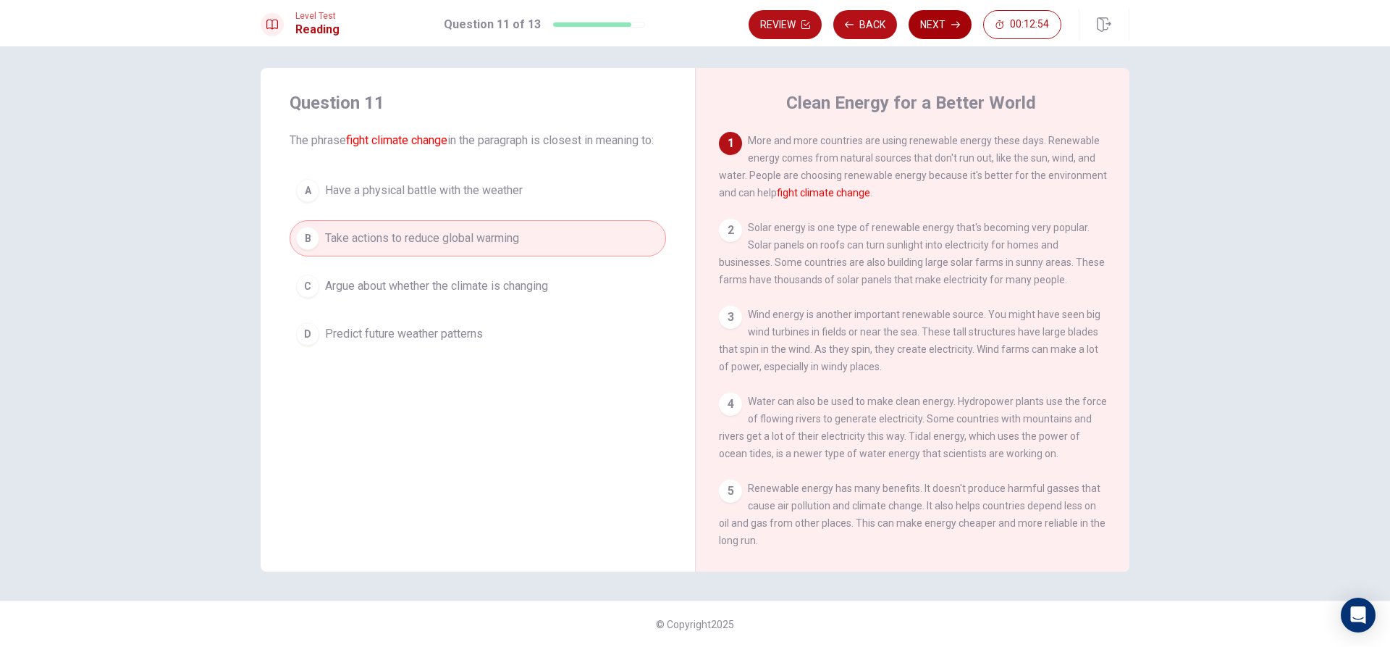
click at [924, 28] on button "Next" at bounding box center [940, 24] width 63 height 29
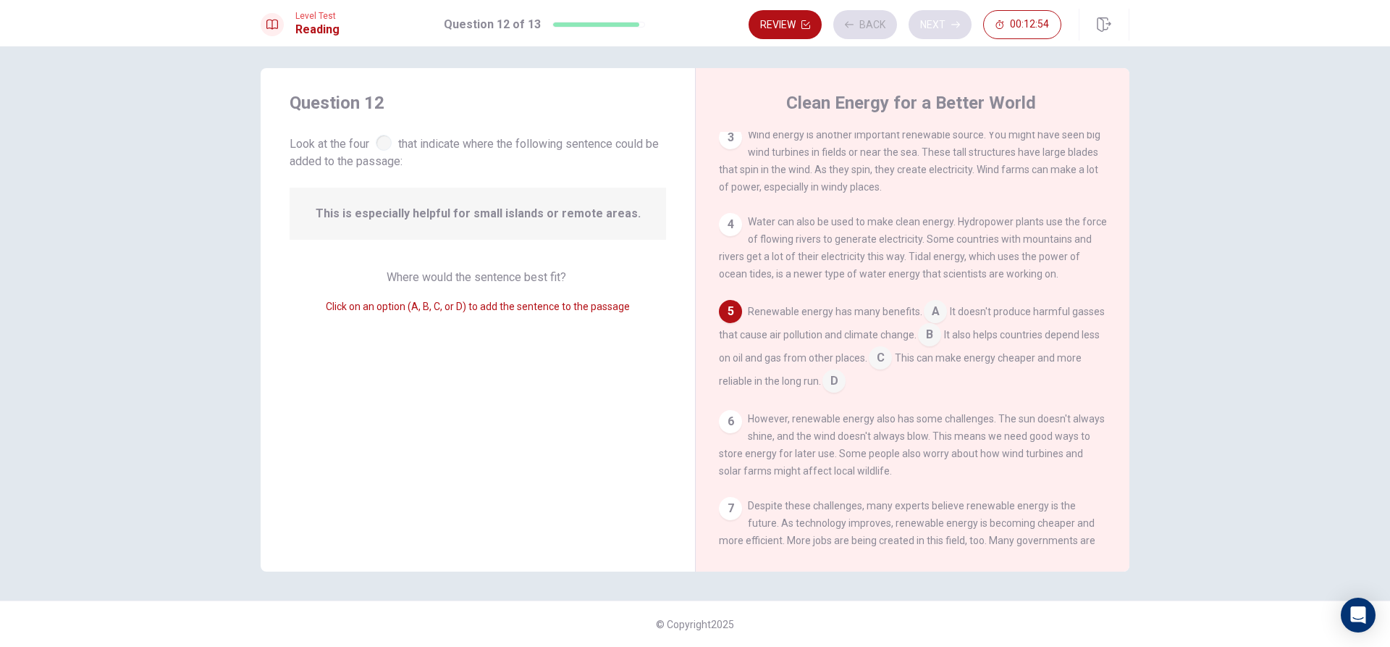
scroll to position [180, 0]
click at [892, 370] on input at bounding box center [880, 358] width 23 height 23
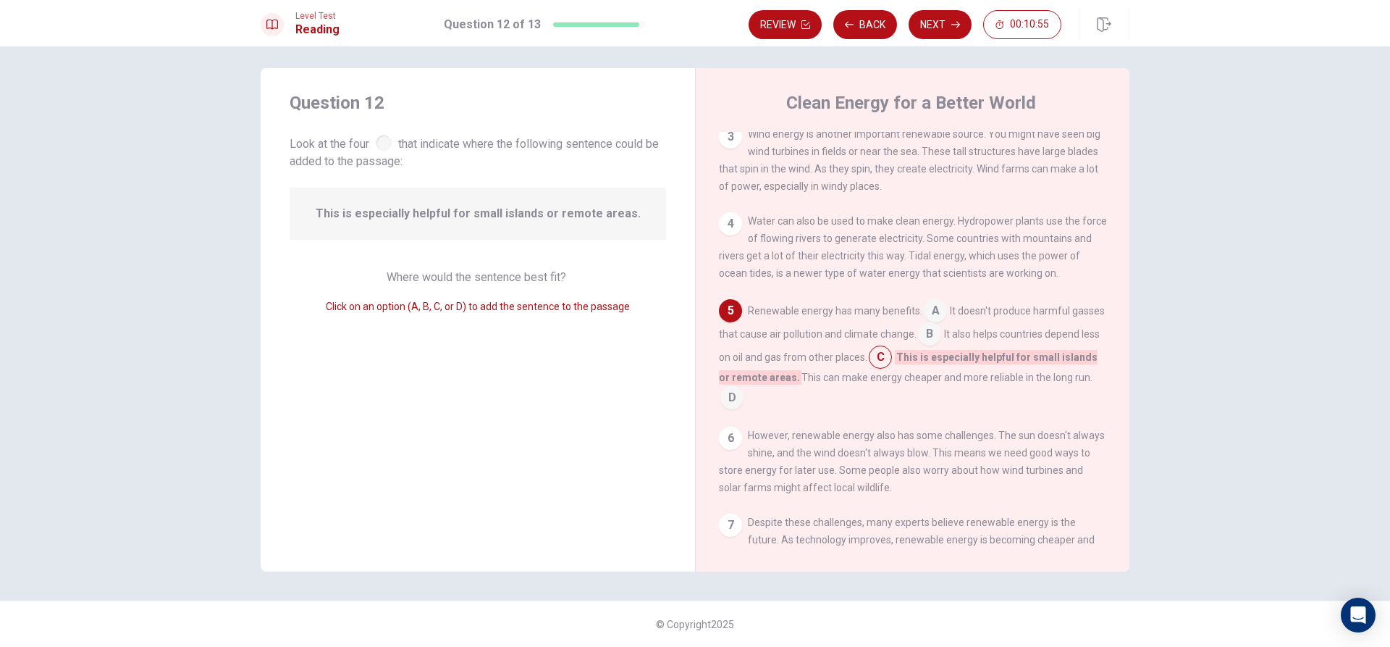
click at [941, 342] on input at bounding box center [929, 335] width 23 height 23
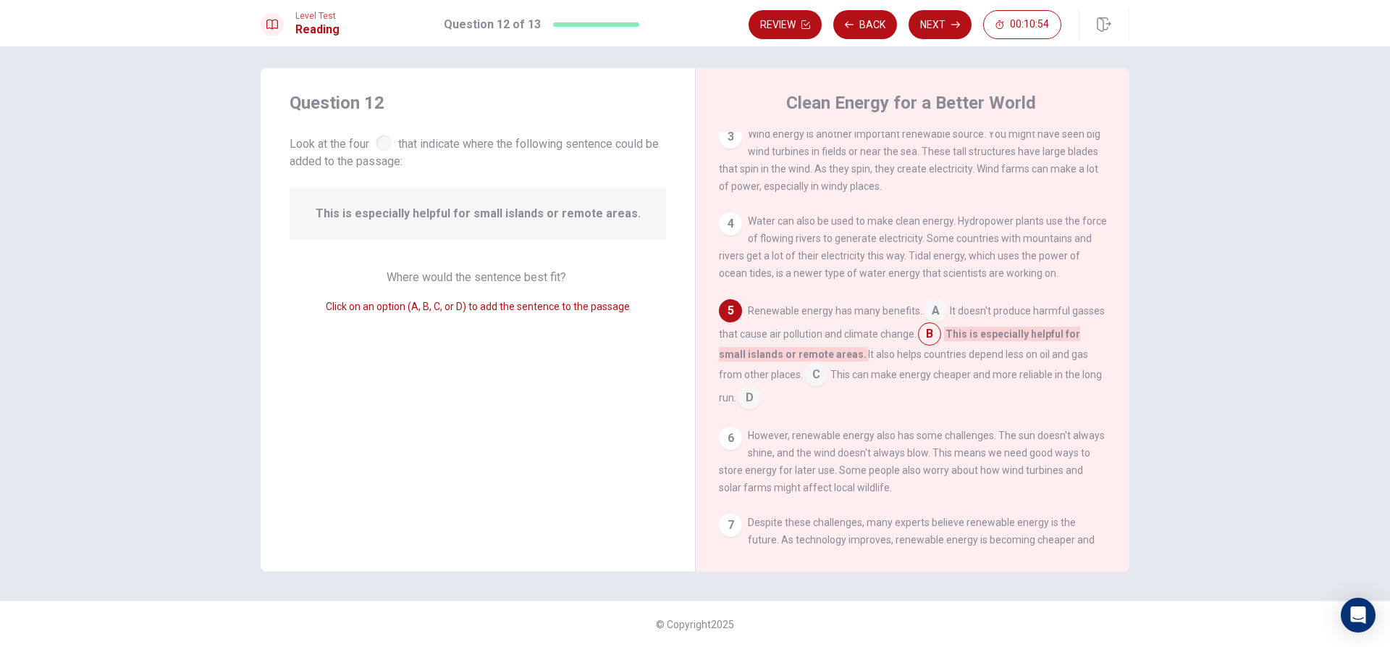
click at [932, 323] on input at bounding box center [935, 311] width 23 height 23
click at [828, 383] on input at bounding box center [815, 375] width 23 height 23
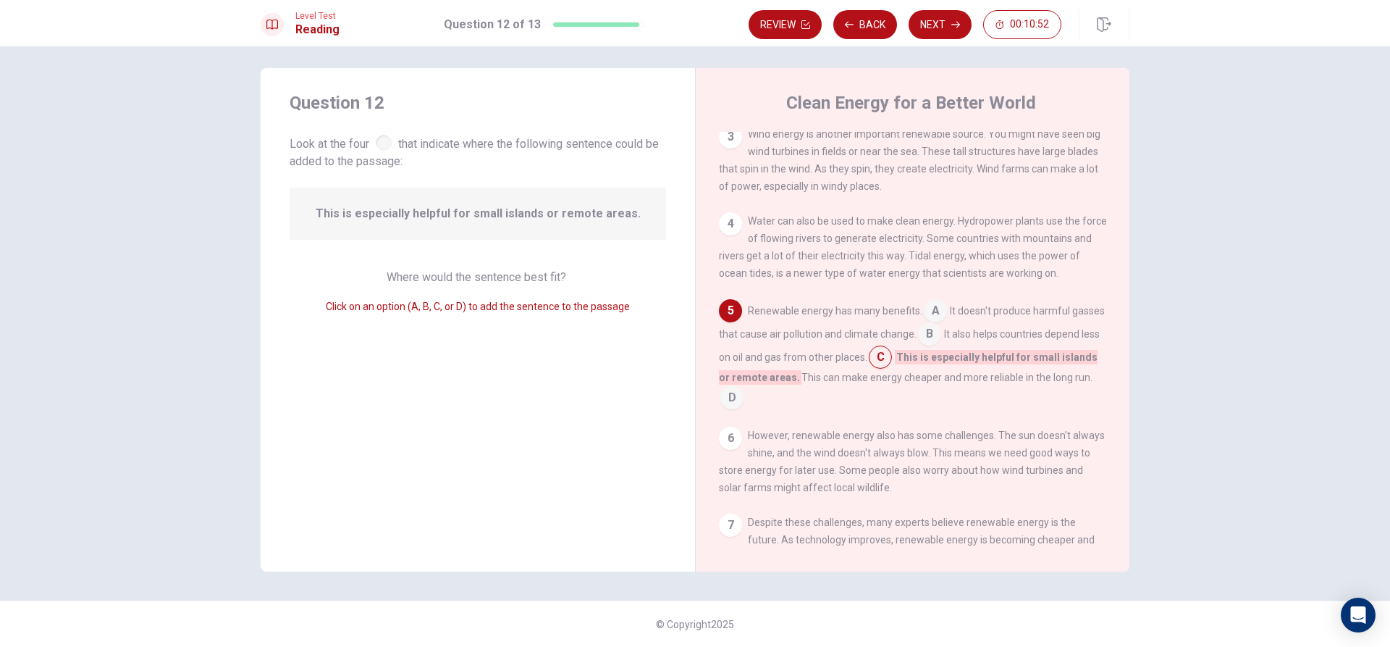
click at [744, 409] on input at bounding box center [731, 398] width 23 height 23
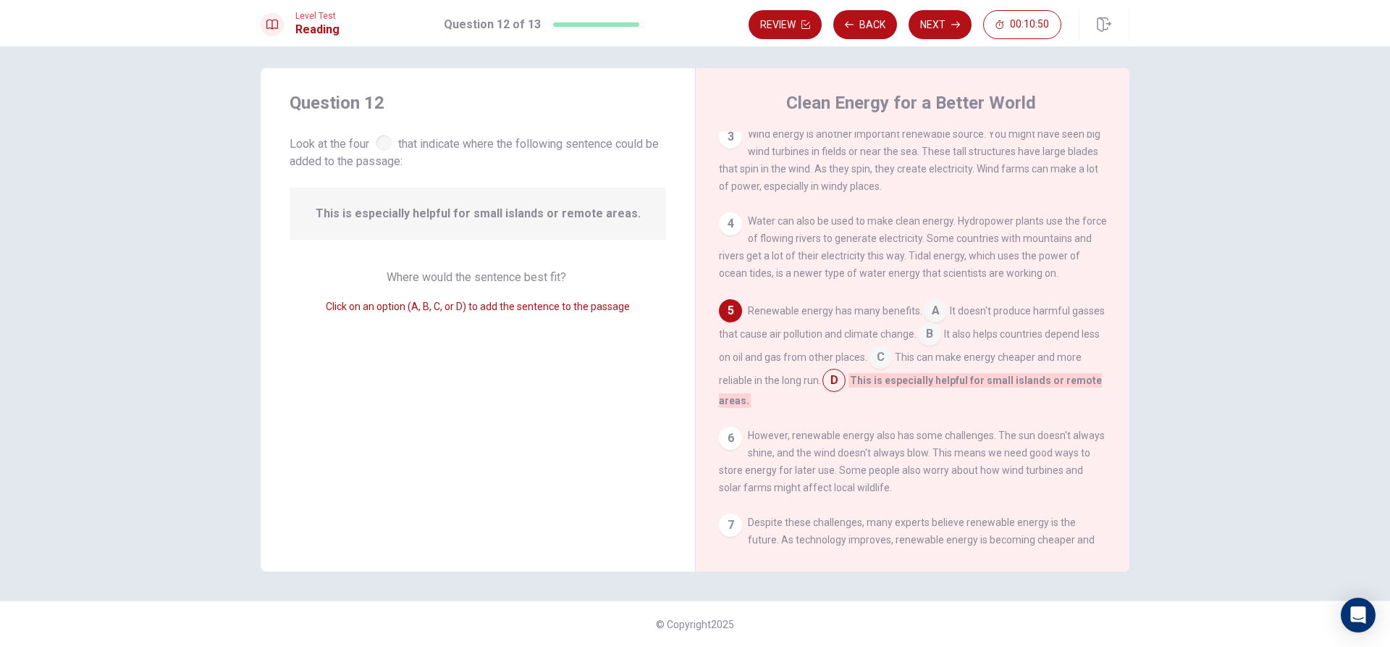
click at [892, 367] on input at bounding box center [880, 358] width 23 height 23
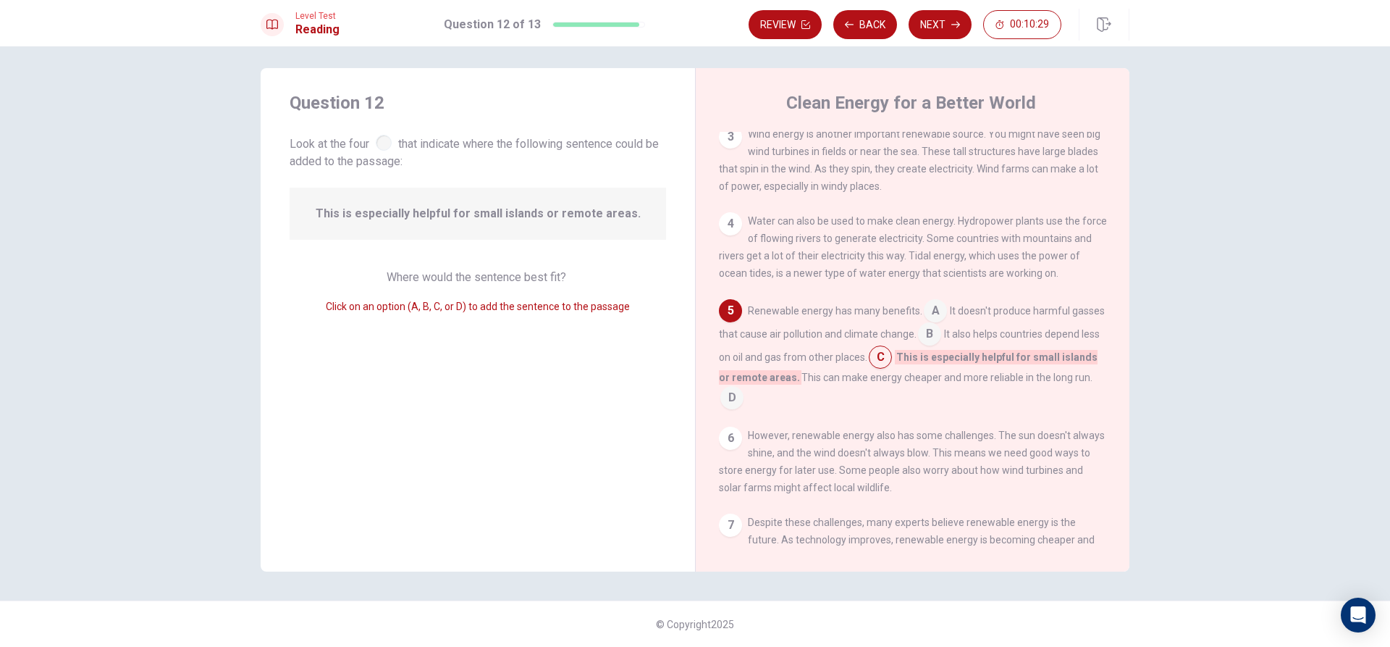
click at [941, 347] on input at bounding box center [929, 335] width 23 height 23
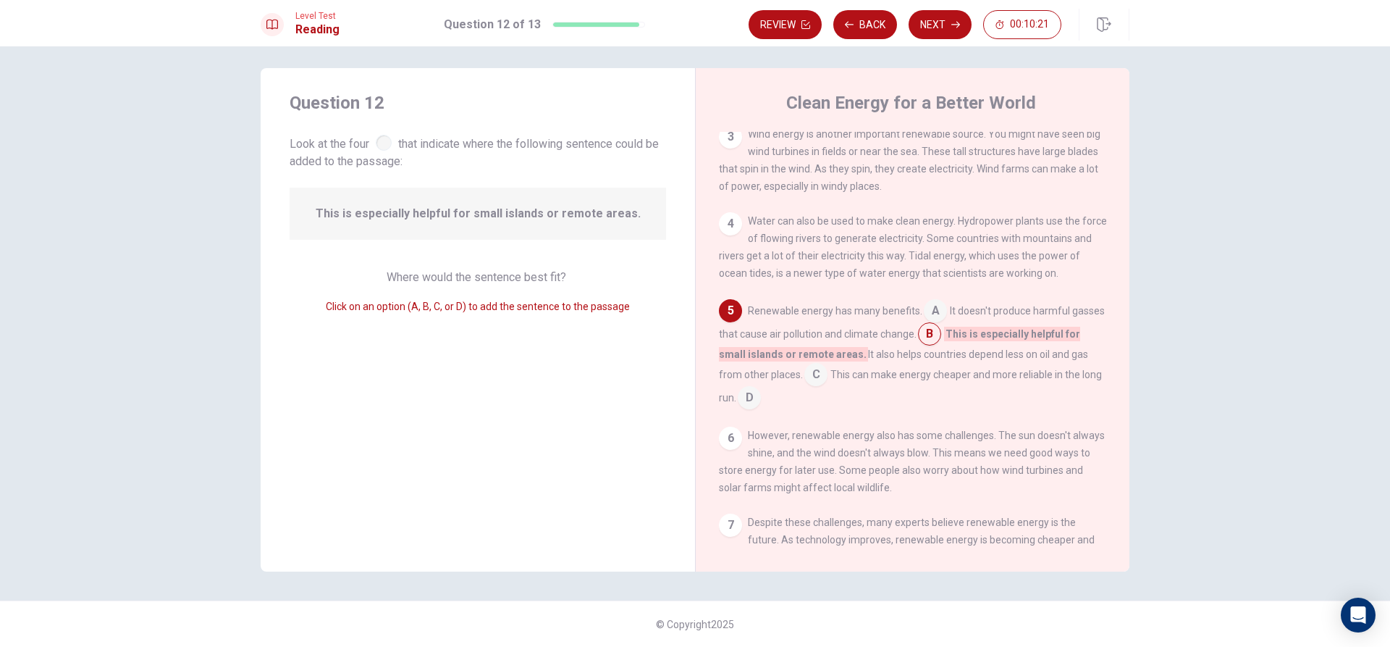
click at [927, 321] on input at bounding box center [935, 311] width 23 height 23
click at [862, 359] on input at bounding box center [865, 352] width 23 height 23
click at [960, 27] on button "Next" at bounding box center [940, 24] width 63 height 29
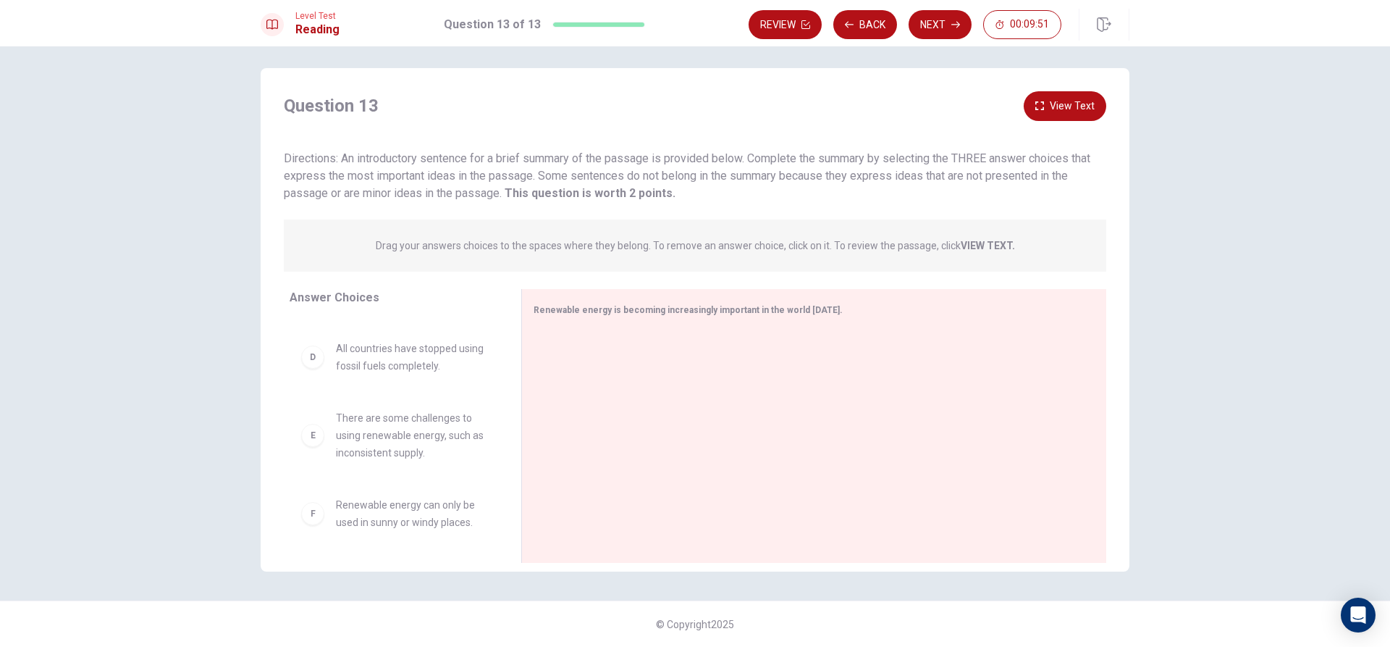
scroll to position [217, 0]
drag, startPoint x: 367, startPoint y: 484, endPoint x: 375, endPoint y: 469, distance: 17.2
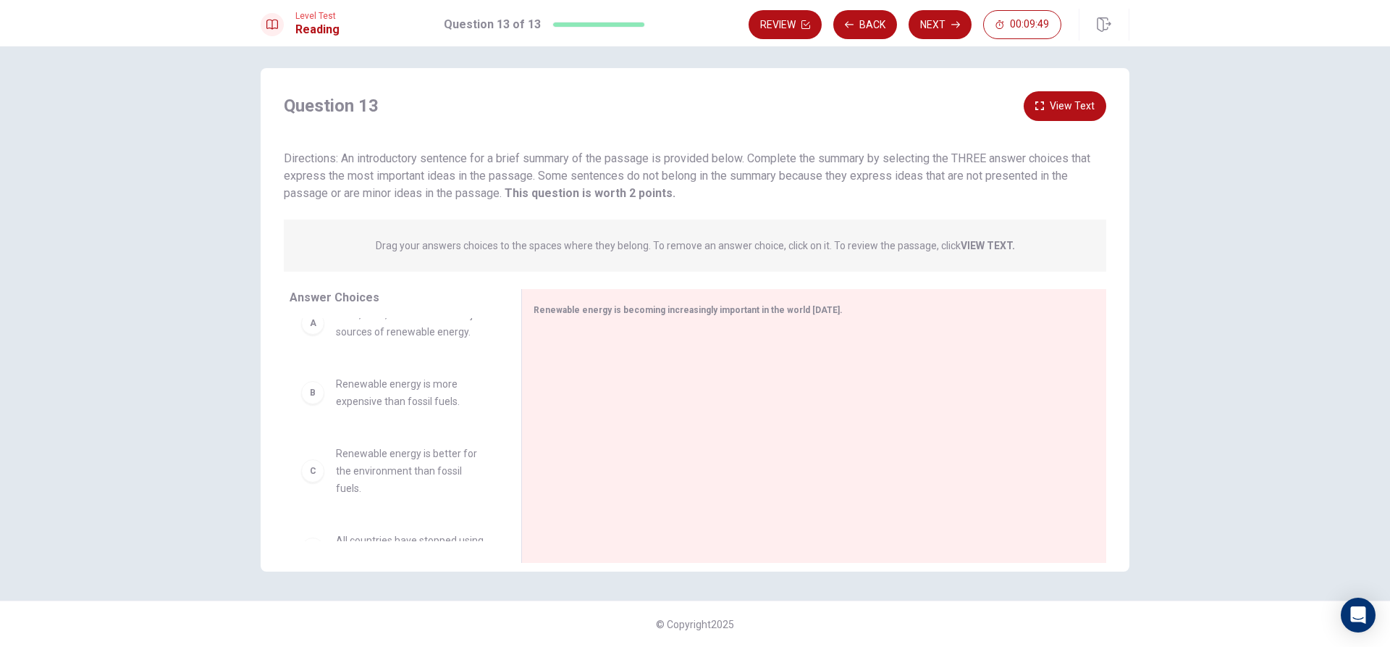
scroll to position [0, 0]
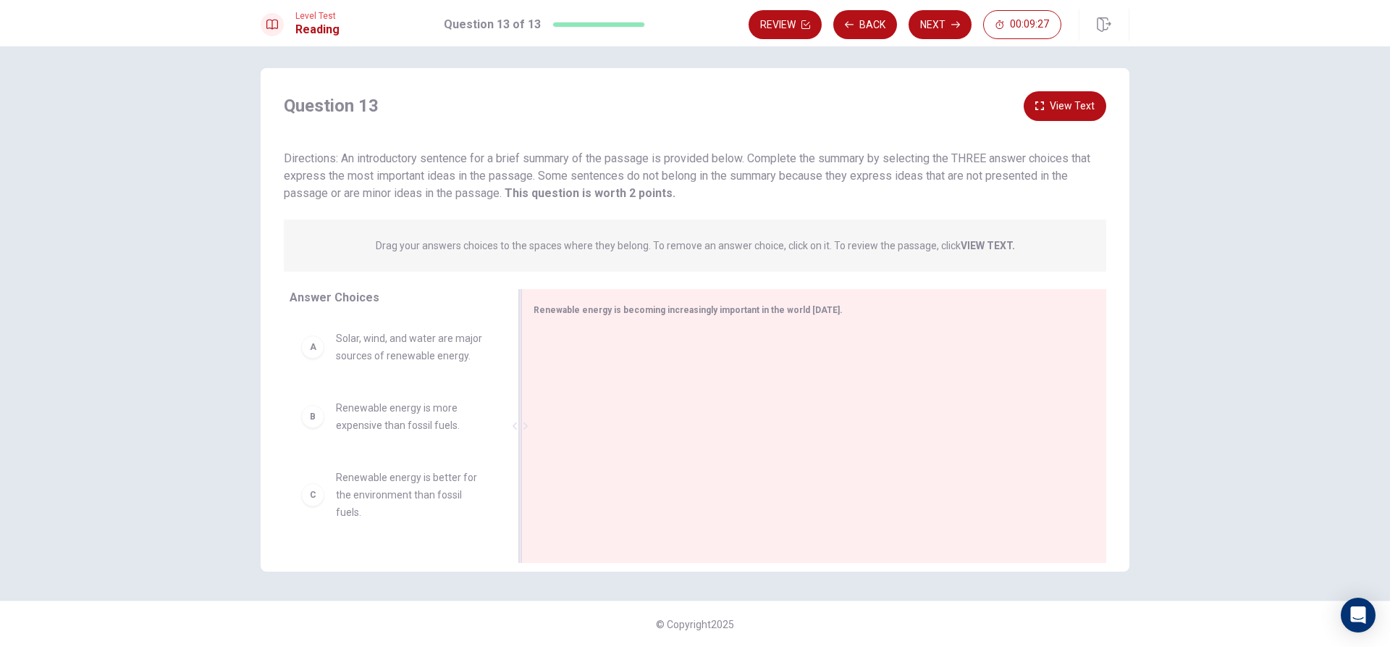
click at [570, 366] on div at bounding box center [808, 427] width 549 height 194
click at [644, 306] on span "Renewable energy is becoming increasingly important in the world [DATE]." at bounding box center [688, 310] width 309 height 10
click at [303, 355] on div "A" at bounding box center [312, 346] width 23 height 23
drag, startPoint x: 315, startPoint y: 350, endPoint x: 619, endPoint y: 376, distance: 305.2
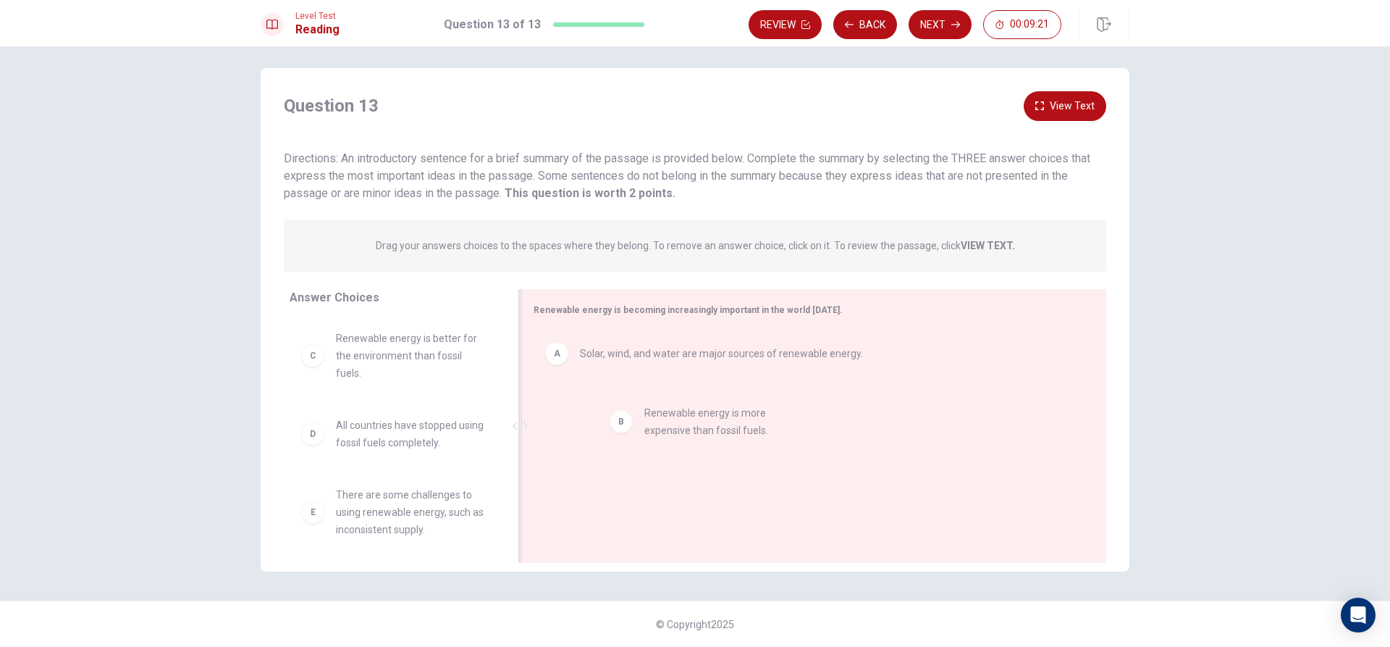
drag, startPoint x: 345, startPoint y: 350, endPoint x: 643, endPoint y: 428, distance: 307.5
drag, startPoint x: 303, startPoint y: 434, endPoint x: 643, endPoint y: 469, distance: 342.0
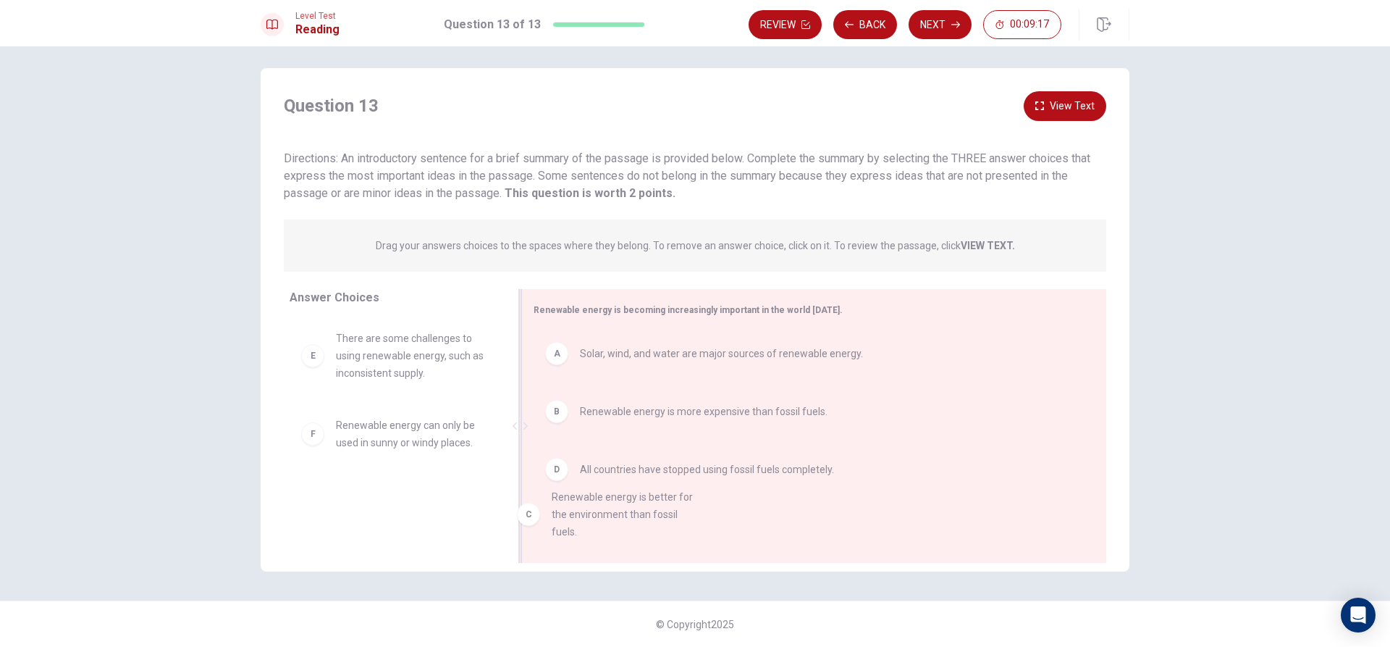
drag, startPoint x: 334, startPoint y: 363, endPoint x: 537, endPoint y: 517, distance: 255.3
drag, startPoint x: 324, startPoint y: 369, endPoint x: 681, endPoint y: 549, distance: 400.5
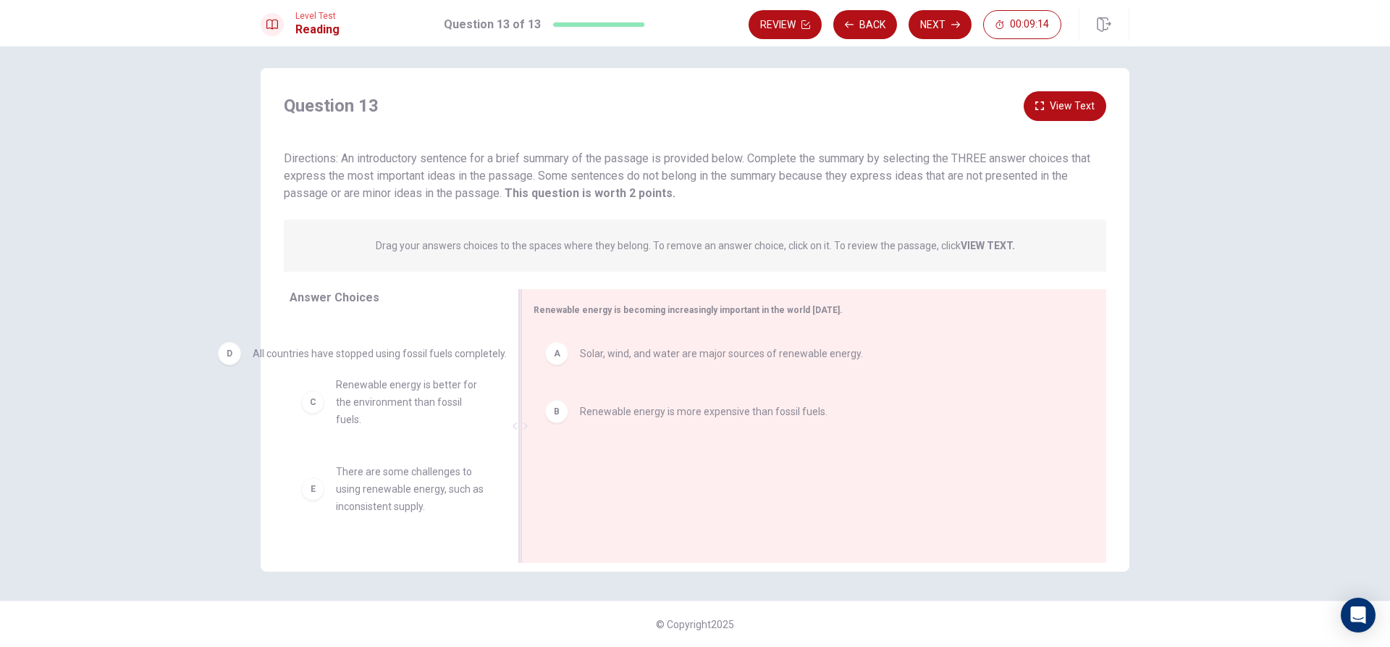
drag, startPoint x: 560, startPoint y: 477, endPoint x: 269, endPoint y: 357, distance: 314.9
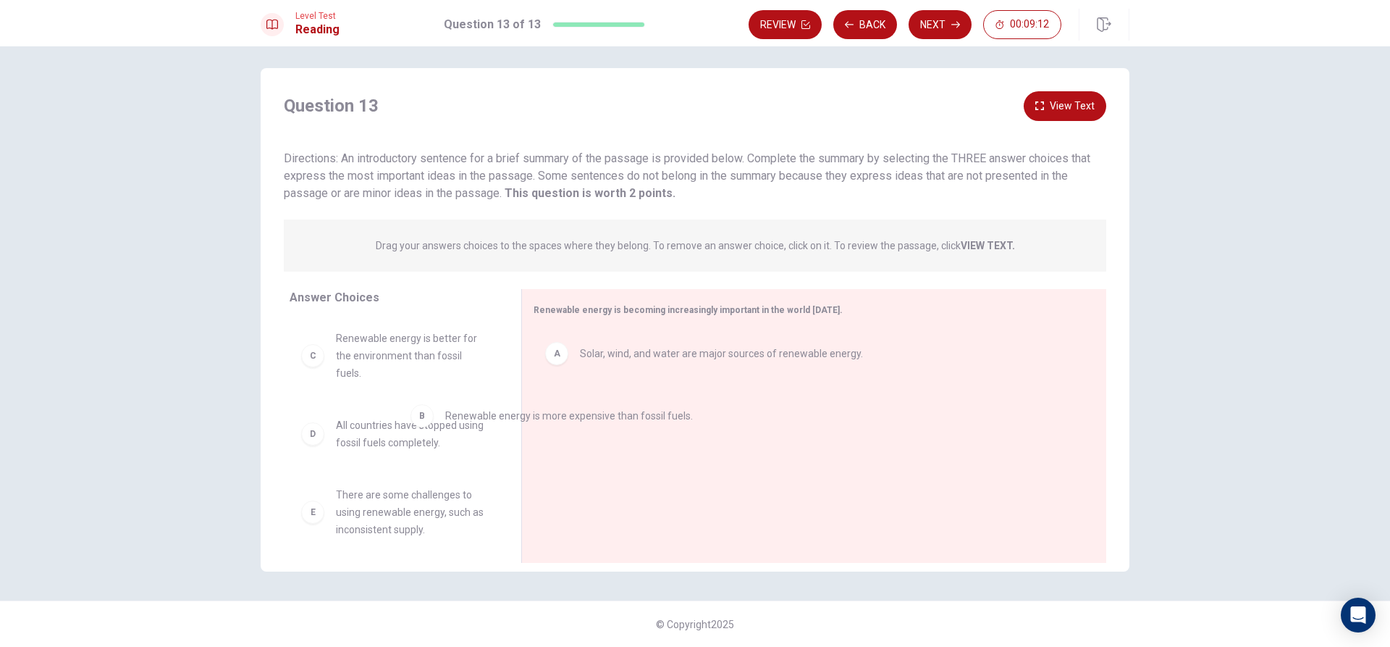
drag, startPoint x: 528, startPoint y: 416, endPoint x: 405, endPoint y: 424, distance: 122.6
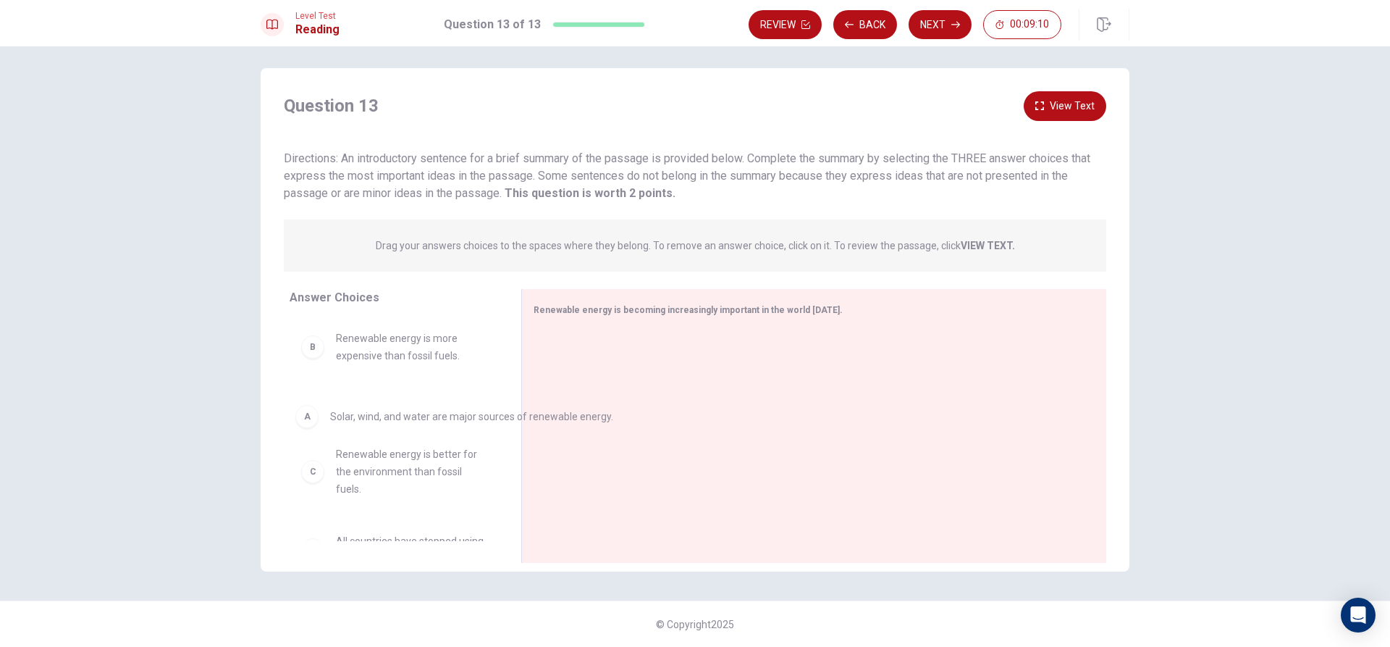
drag, startPoint x: 466, startPoint y: 402, endPoint x: 274, endPoint y: 439, distance: 196.2
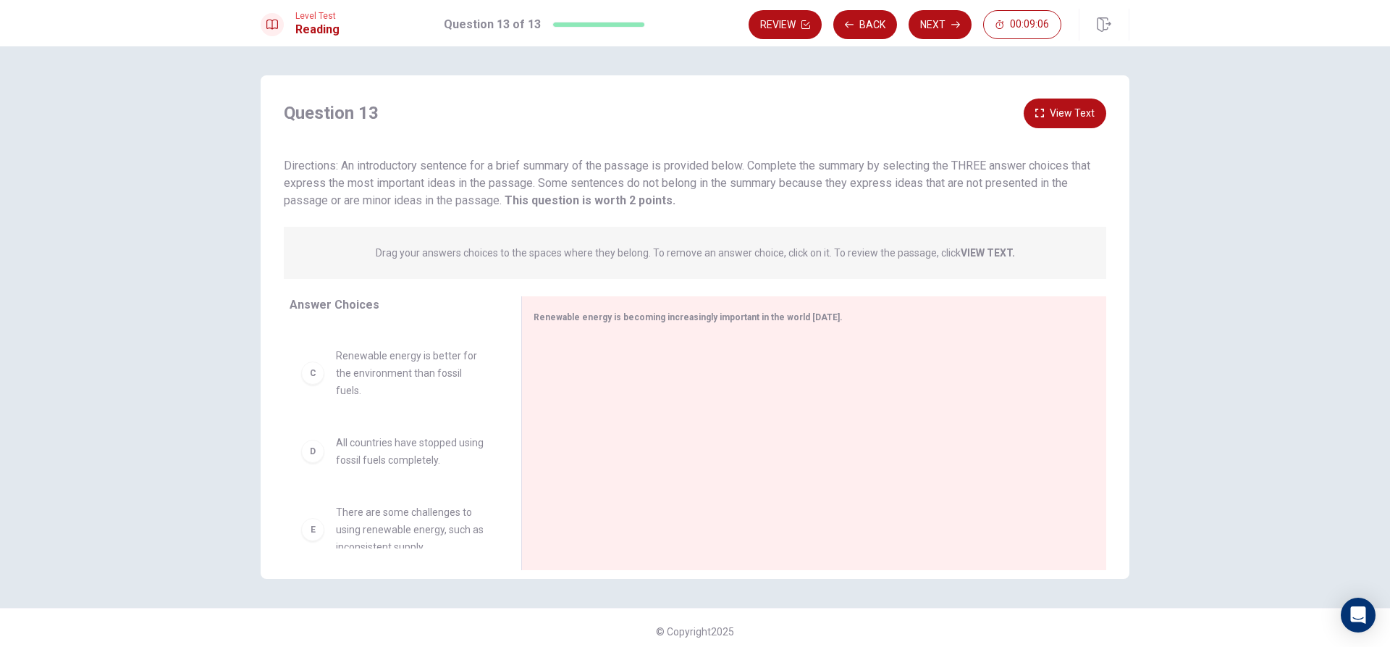
scroll to position [217, 0]
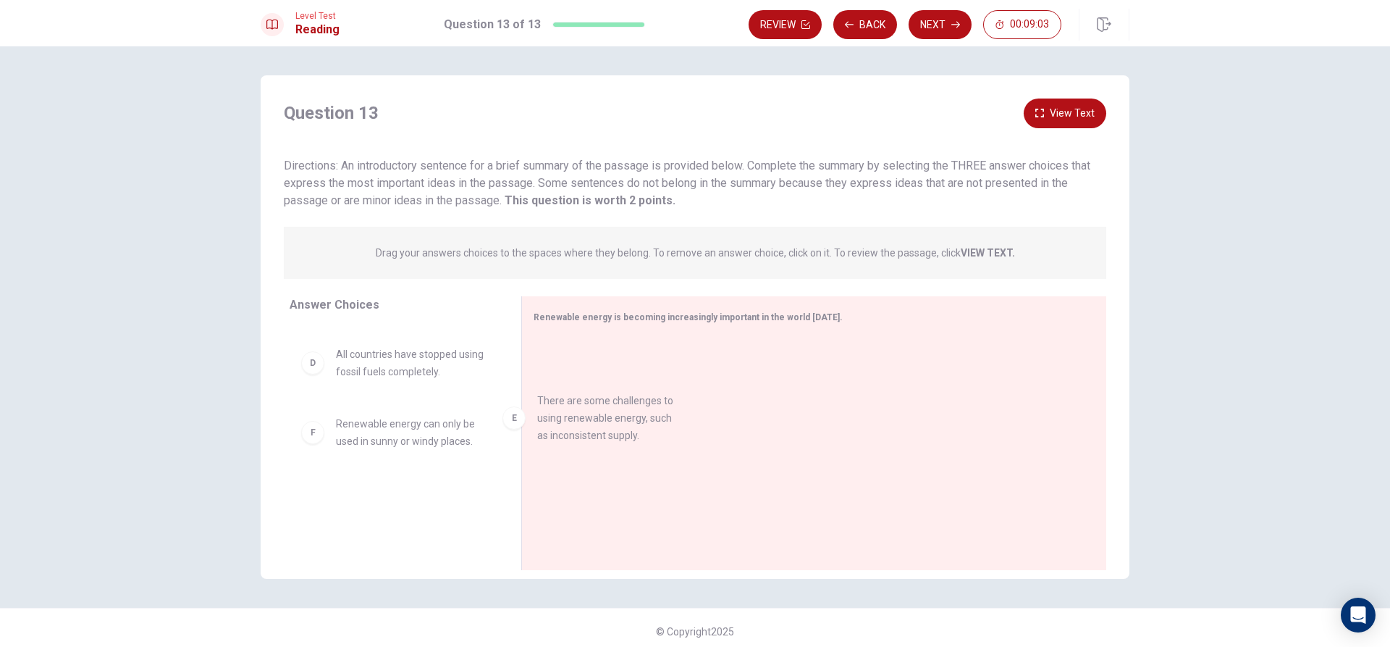
drag, startPoint x: 313, startPoint y: 457, endPoint x: 586, endPoint y: 416, distance: 275.9
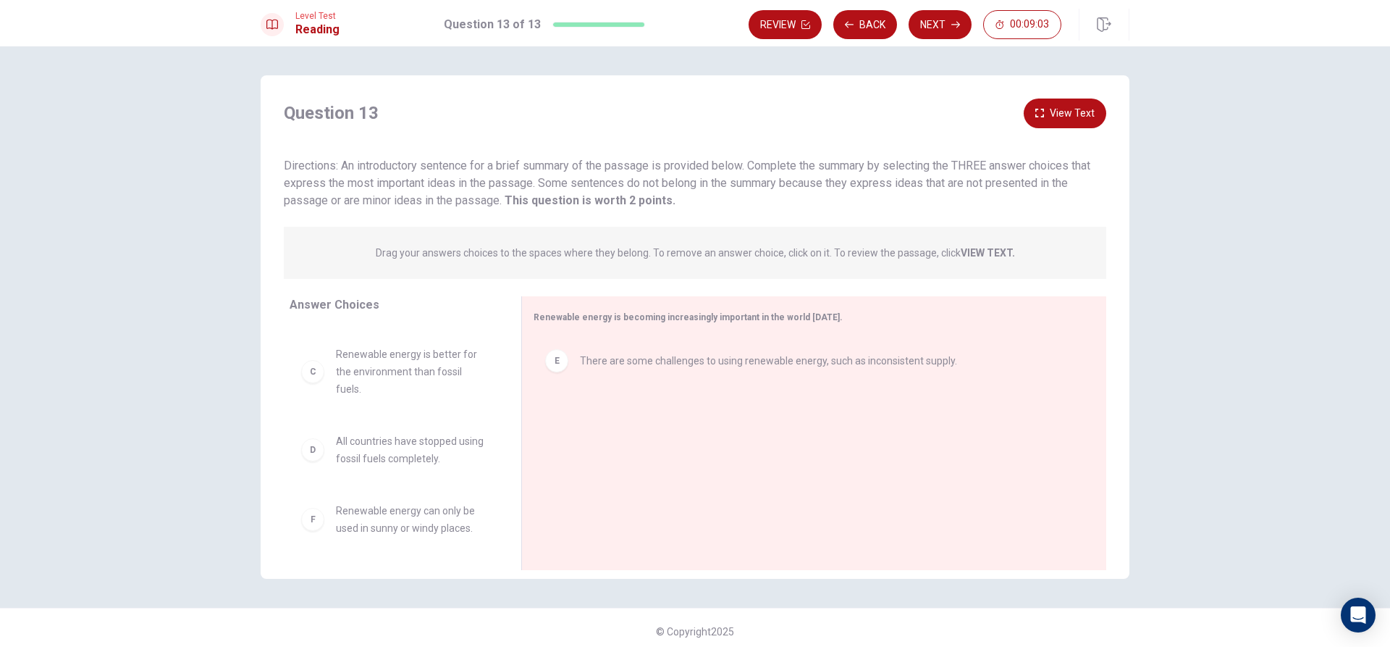
scroll to position [130, 0]
drag, startPoint x: 535, startPoint y: 365, endPoint x: 337, endPoint y: 458, distance: 219.3
drag, startPoint x: 324, startPoint y: 381, endPoint x: 620, endPoint y: 387, distance: 296.2
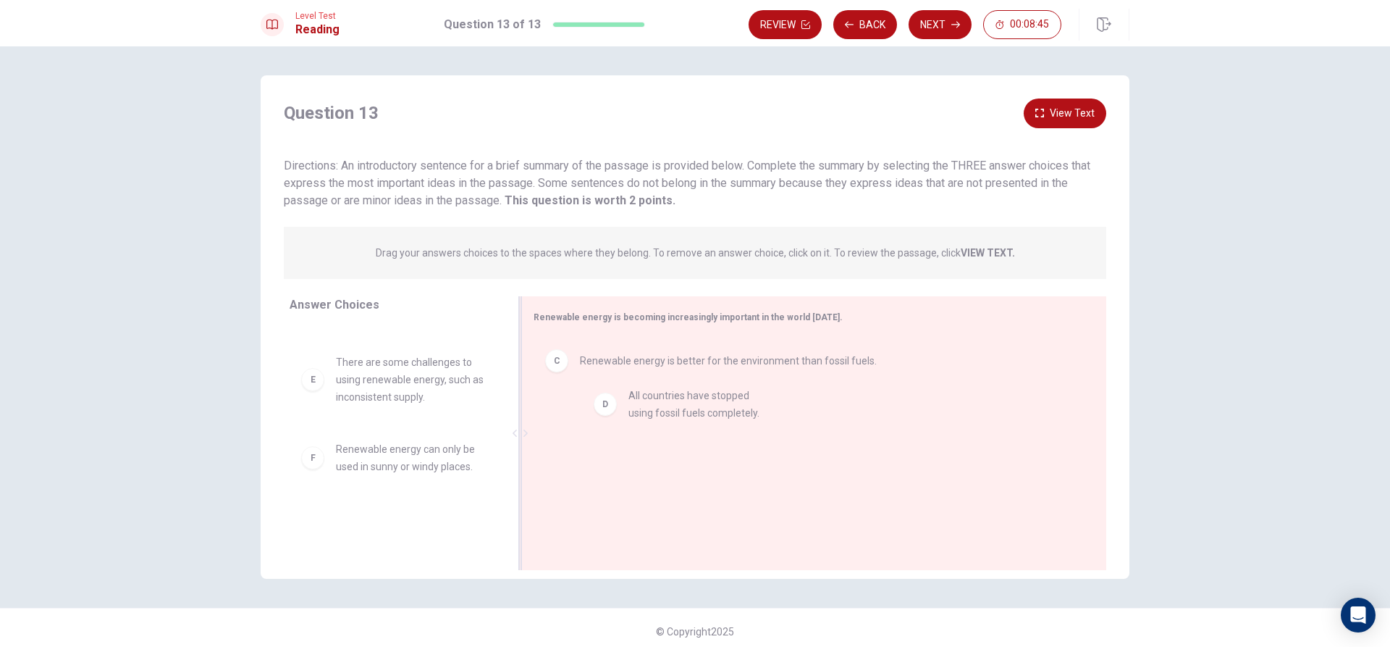
drag, startPoint x: 459, startPoint y: 370, endPoint x: 636, endPoint y: 401, distance: 180.1
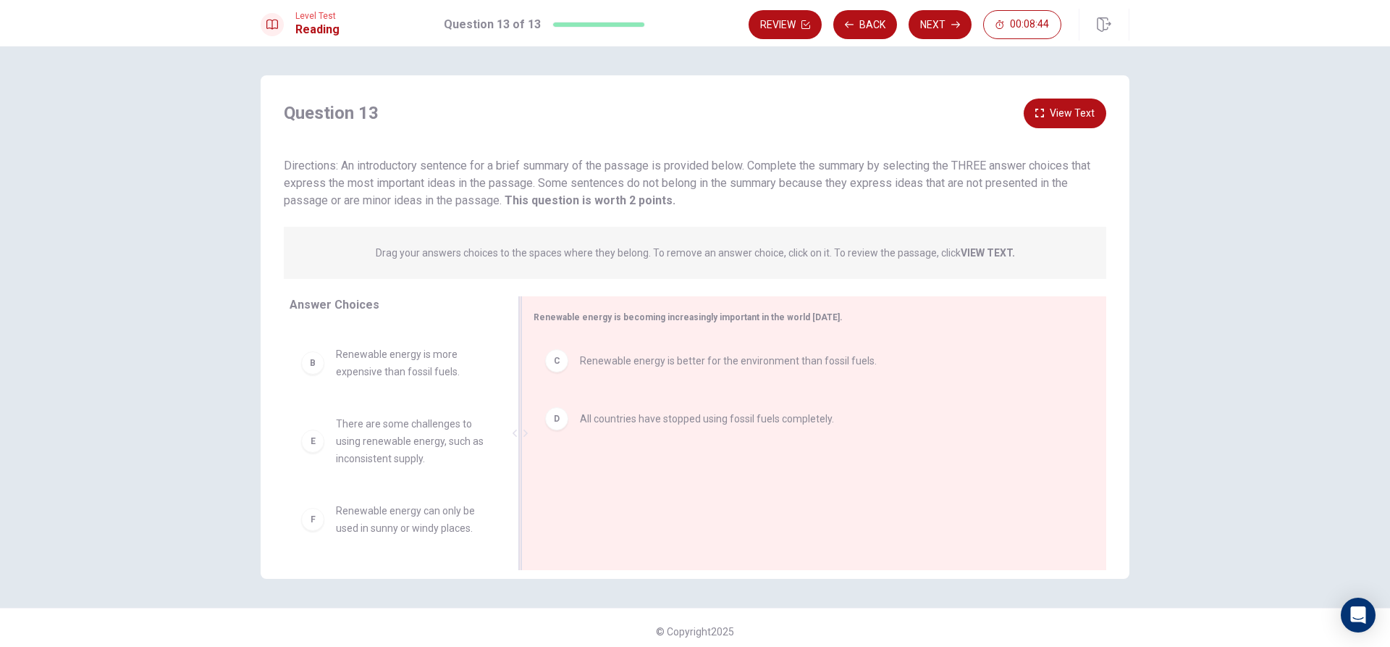
scroll to position [61, 0]
drag, startPoint x: 349, startPoint y: 430, endPoint x: 606, endPoint y: 456, distance: 258.3
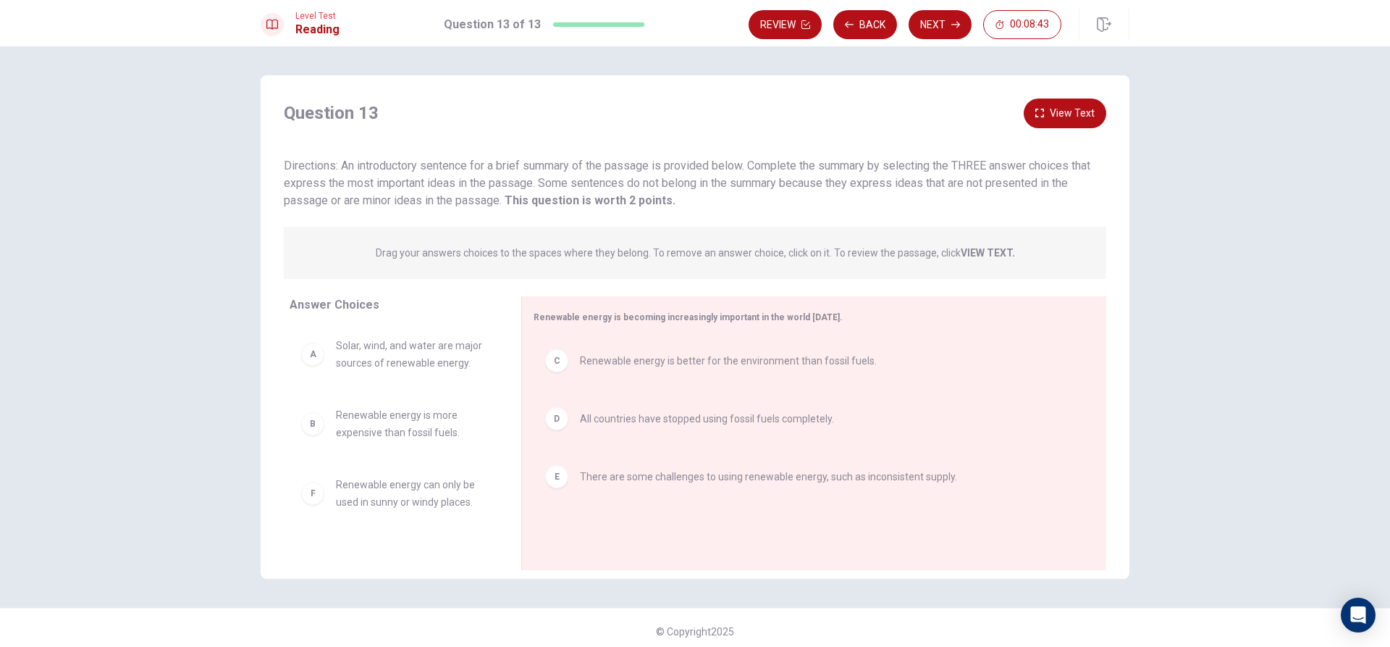
scroll to position [0, 0]
drag, startPoint x: 429, startPoint y: 496, endPoint x: 588, endPoint y: 513, distance: 159.4
drag, startPoint x: 580, startPoint y: 525, endPoint x: 775, endPoint y: 542, distance: 195.5
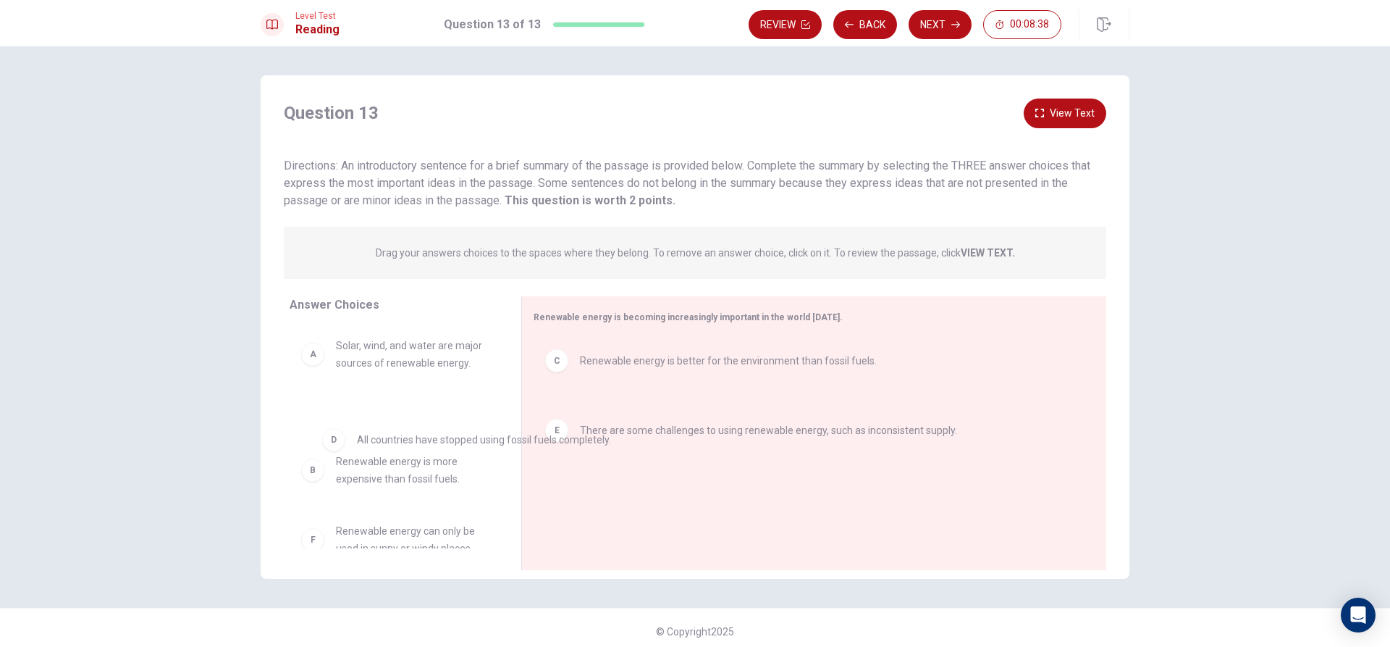
drag, startPoint x: 603, startPoint y: 417, endPoint x: 369, endPoint y: 442, distance: 235.9
drag, startPoint x: 616, startPoint y: 417, endPoint x: 360, endPoint y: 429, distance: 256.6
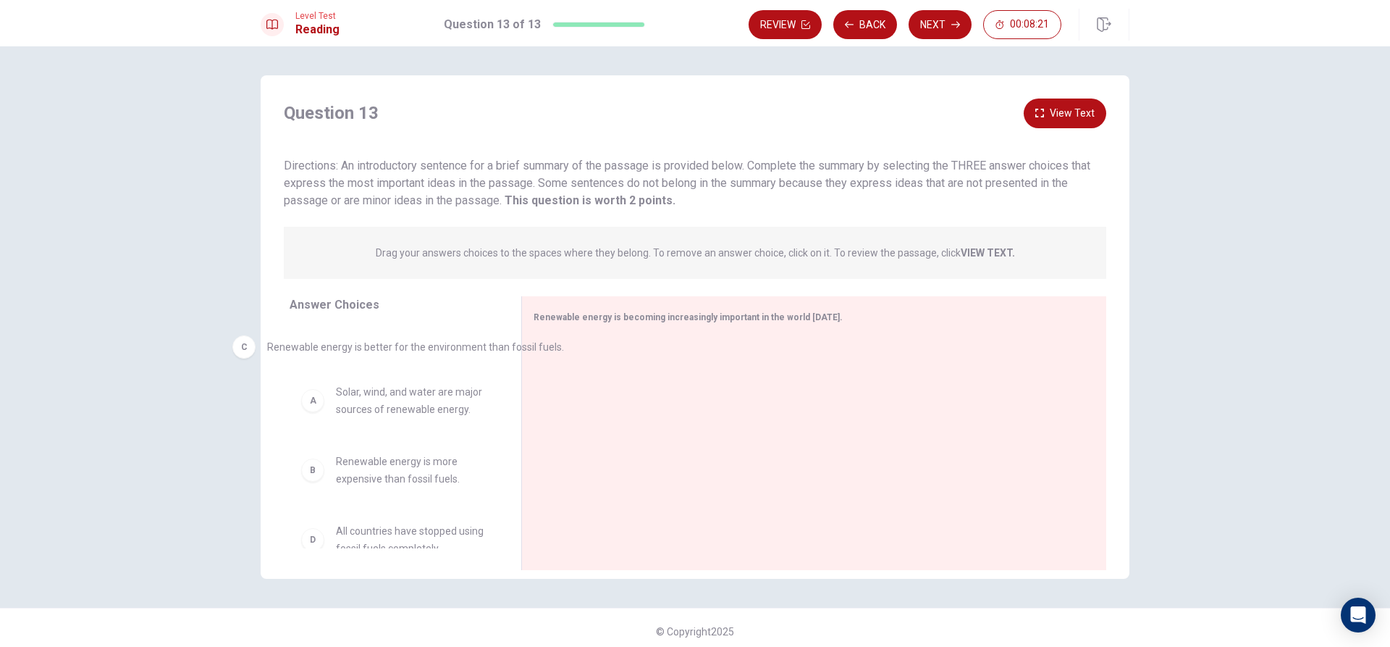
drag, startPoint x: 662, startPoint y: 342, endPoint x: 352, endPoint y: 330, distance: 310.8
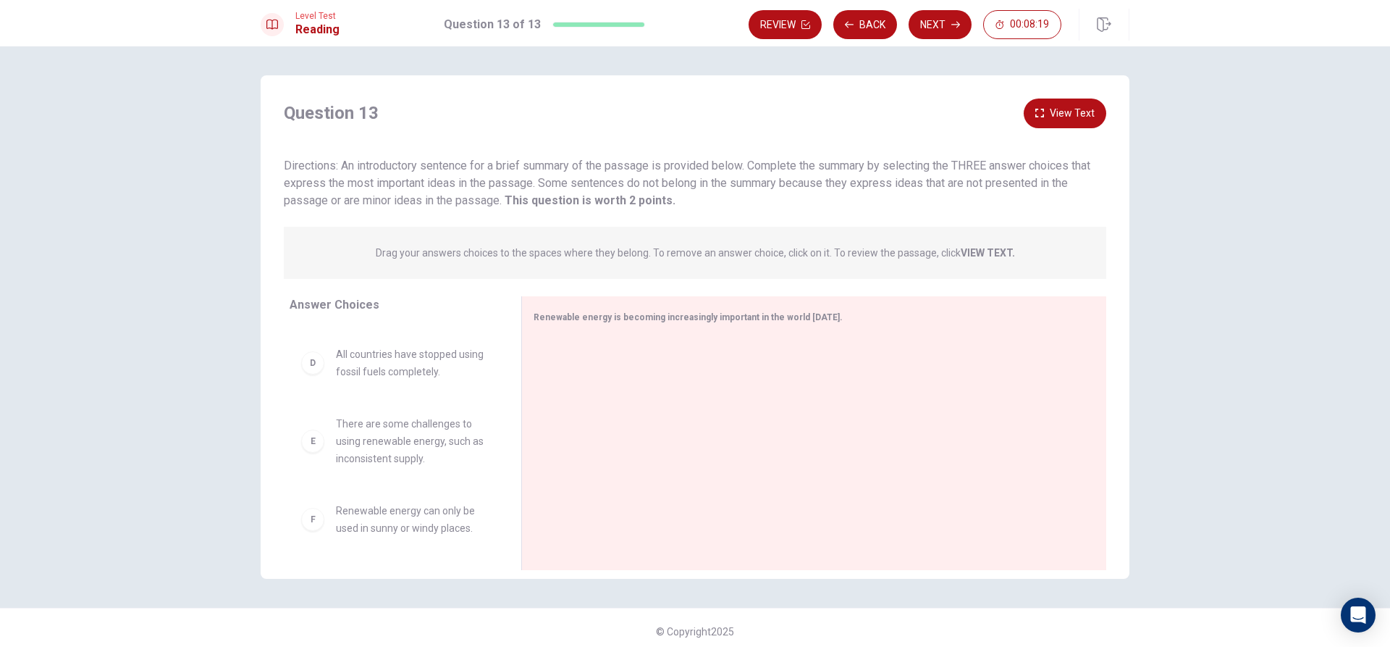
scroll to position [7, 0]
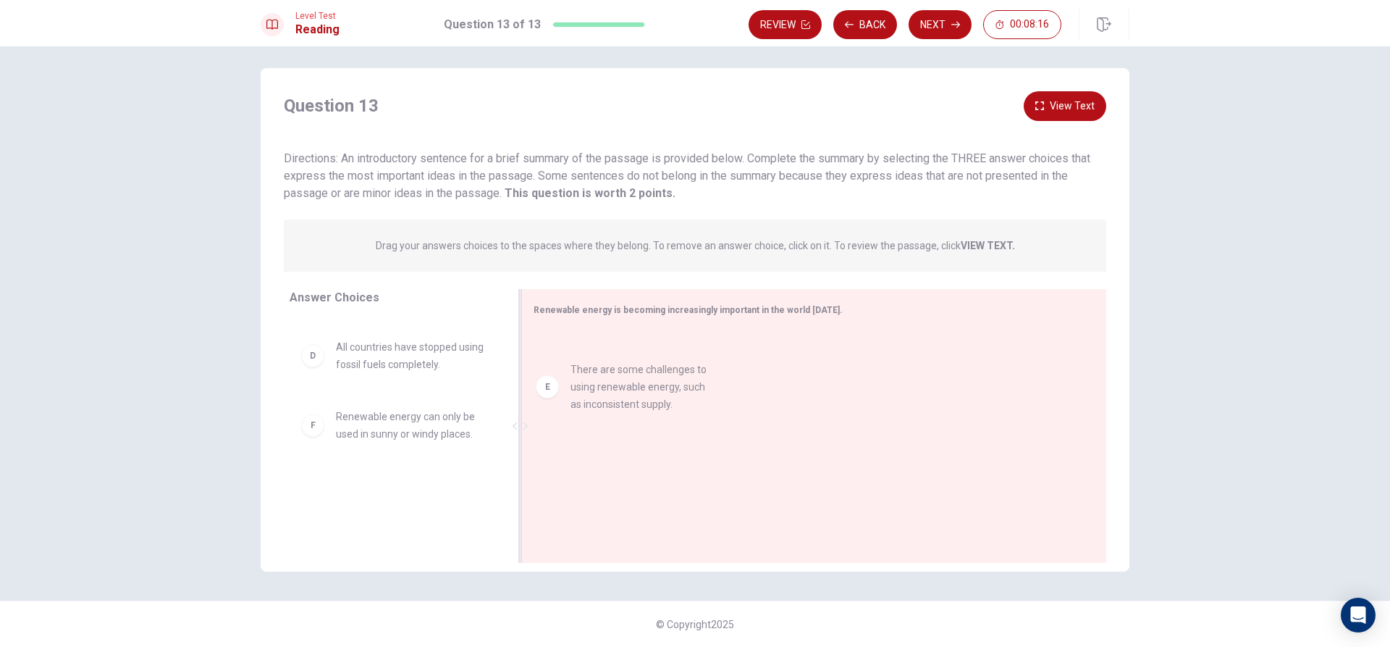
drag, startPoint x: 442, startPoint y: 434, endPoint x: 660, endPoint y: 393, distance: 221.7
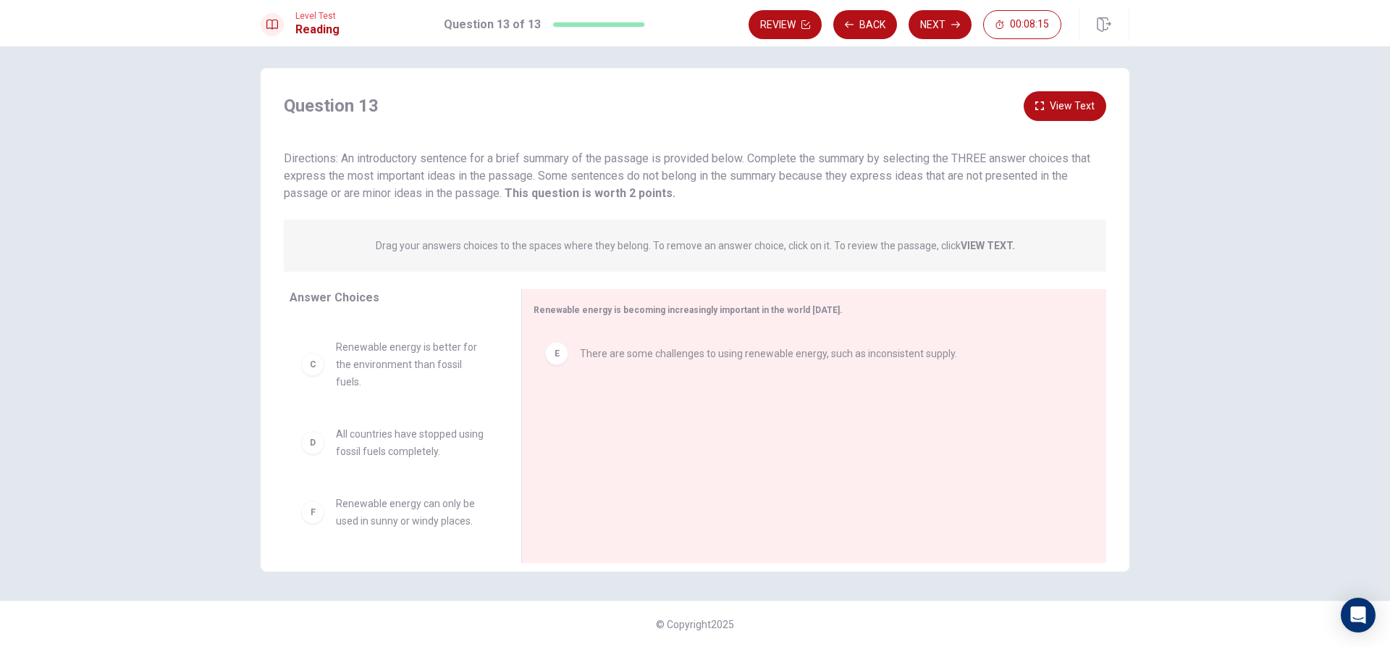
scroll to position [130, 0]
drag, startPoint x: 395, startPoint y: 505, endPoint x: 754, endPoint y: 401, distance: 373.9
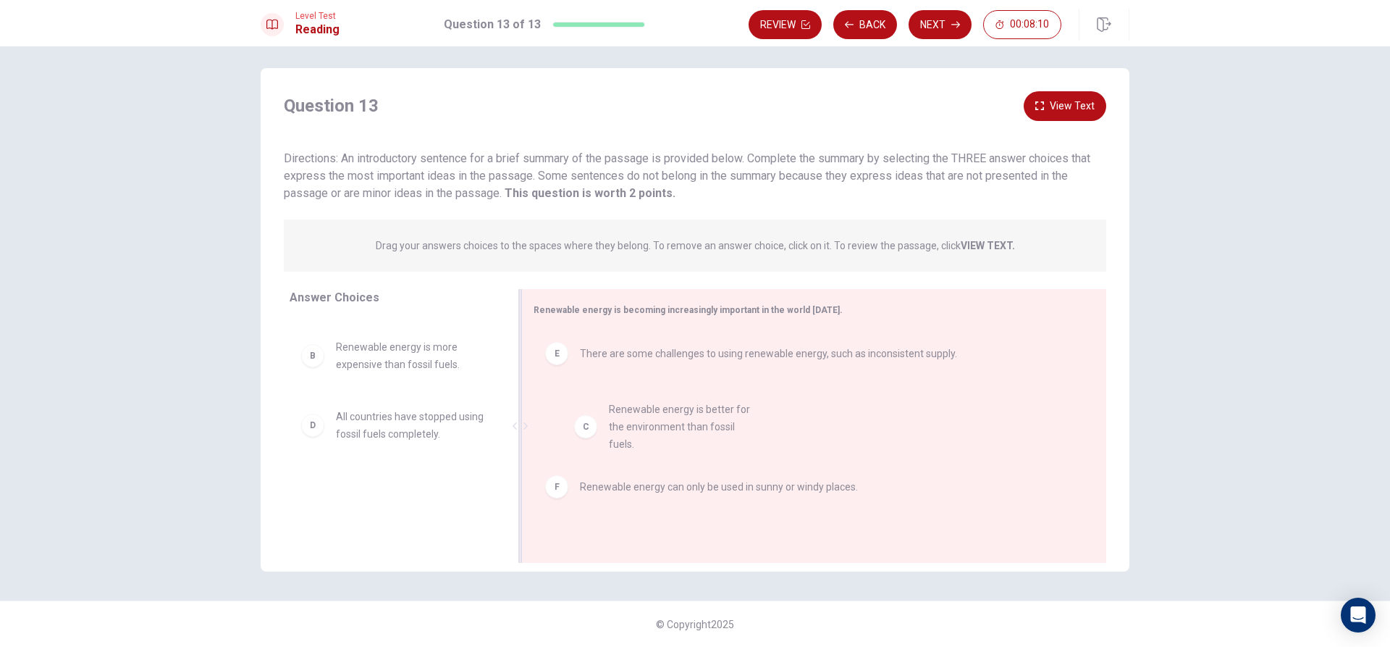
drag, startPoint x: 502, startPoint y: 414, endPoint x: 670, endPoint y: 421, distance: 168.1
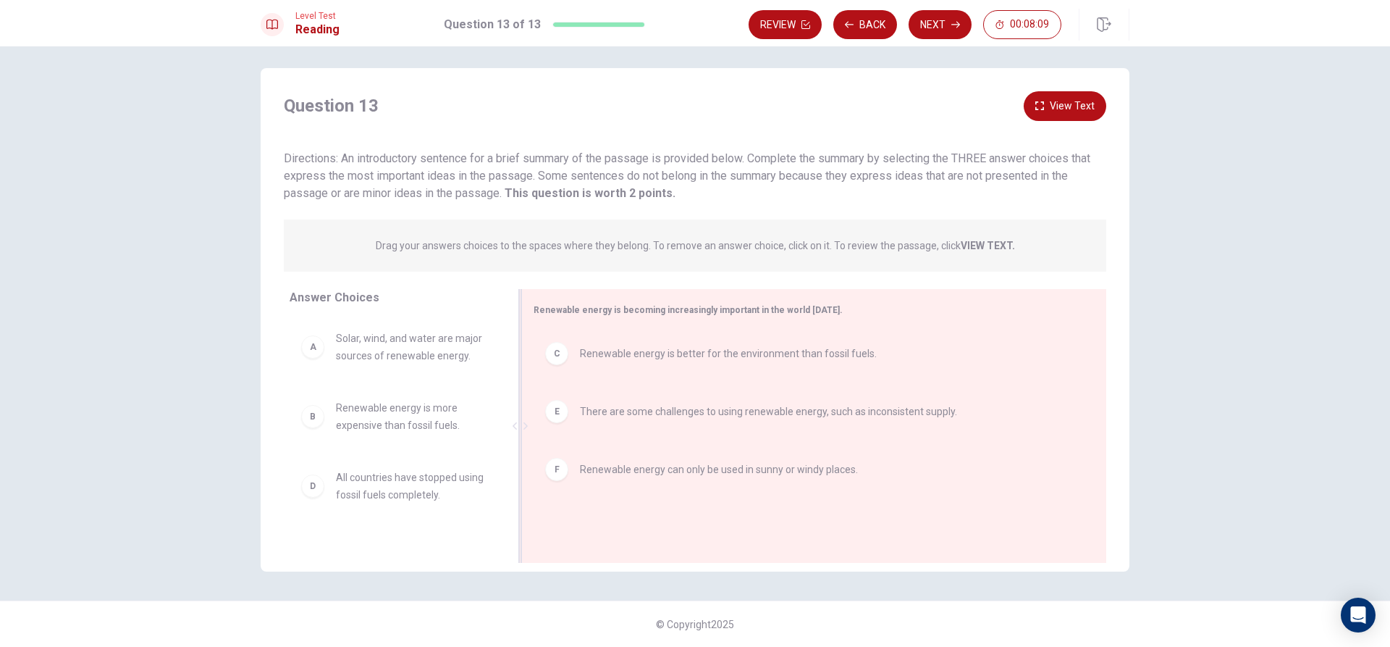
scroll to position [0, 0]
drag, startPoint x: 369, startPoint y: 426, endPoint x: 648, endPoint y: 513, distance: 292.9
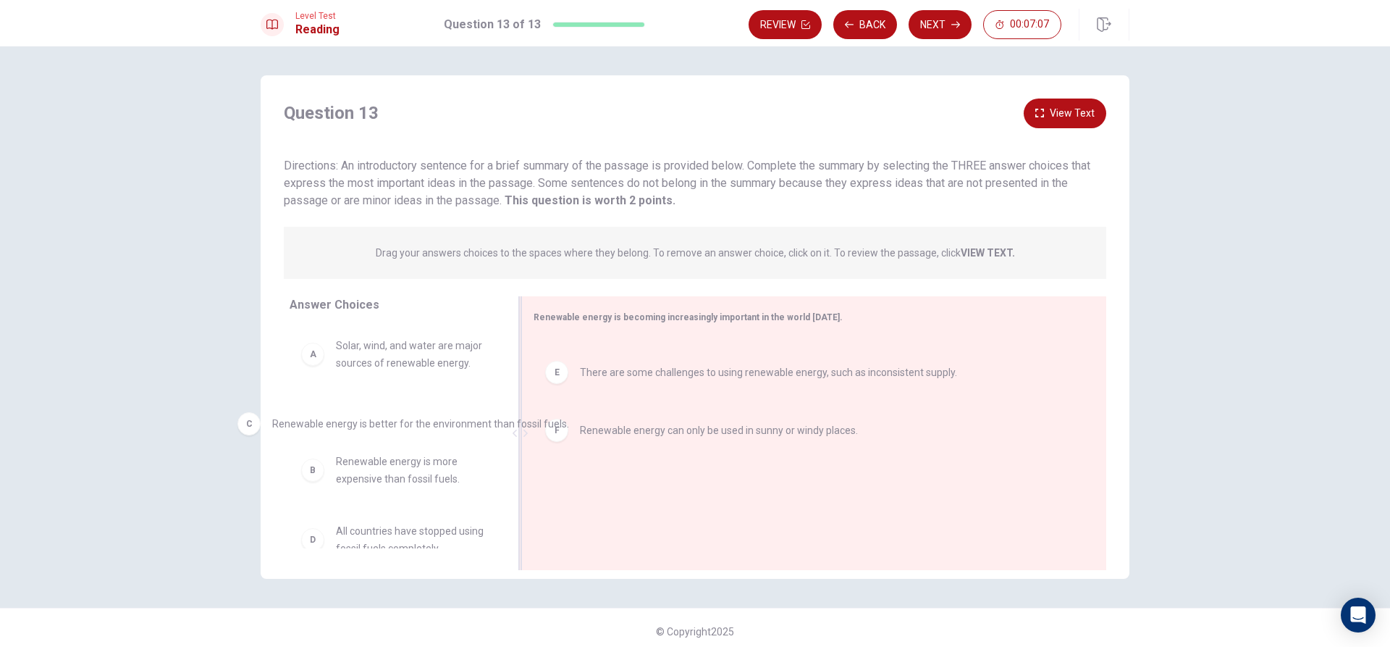
drag, startPoint x: 637, startPoint y: 371, endPoint x: 312, endPoint y: 420, distance: 328.7
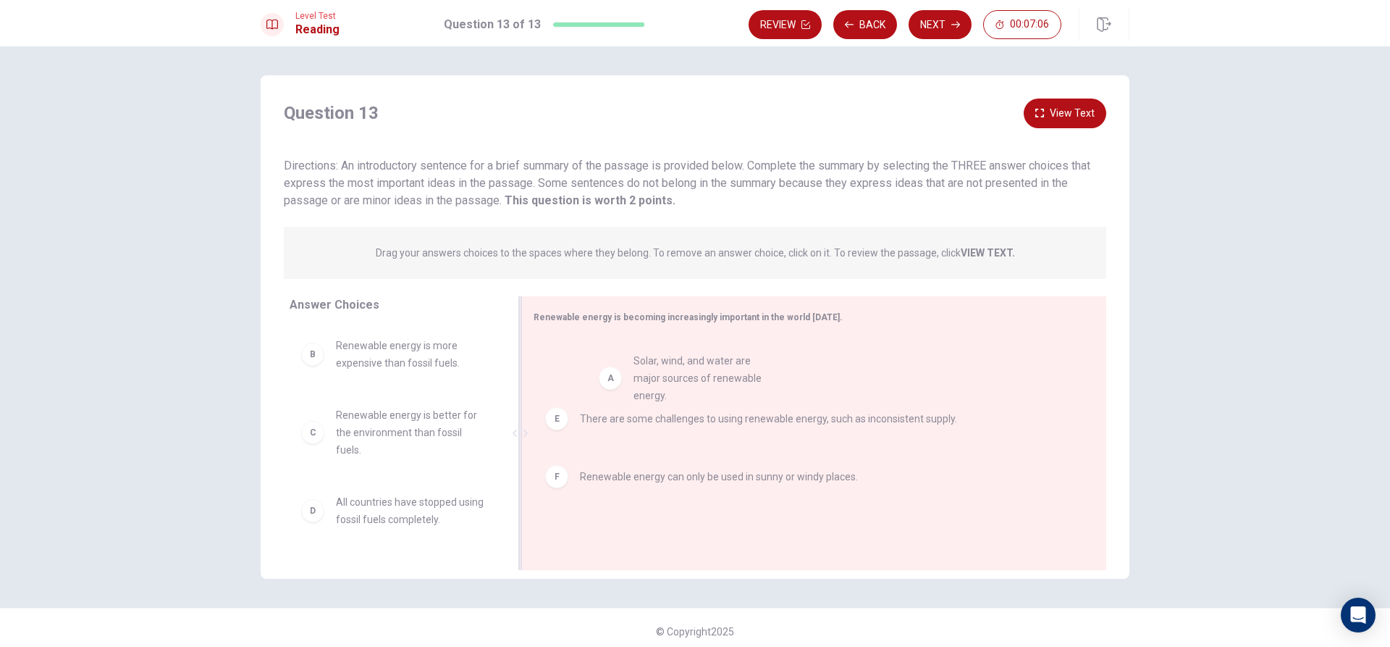
drag, startPoint x: 405, startPoint y: 358, endPoint x: 691, endPoint y: 376, distance: 286.5
click at [959, 23] on icon "button" at bounding box center [955, 25] width 9 height 7
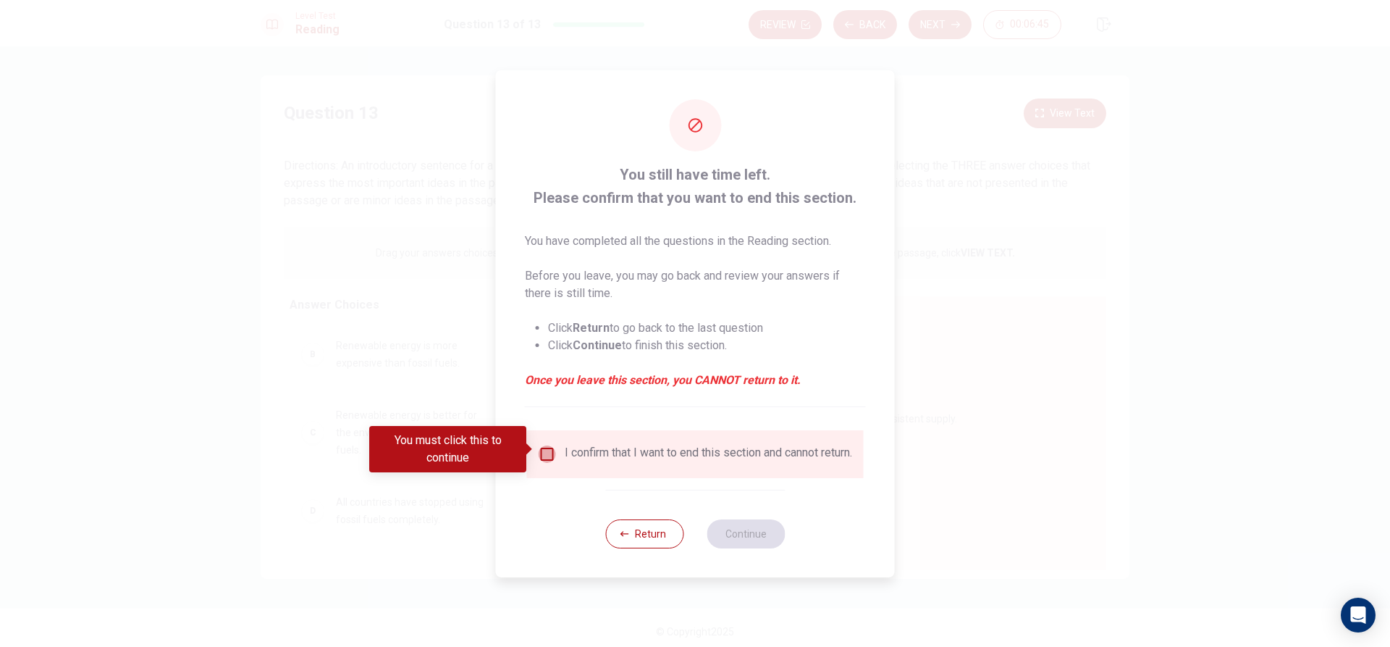
click at [552, 445] on input "You must click this to continue" at bounding box center [547, 453] width 17 height 17
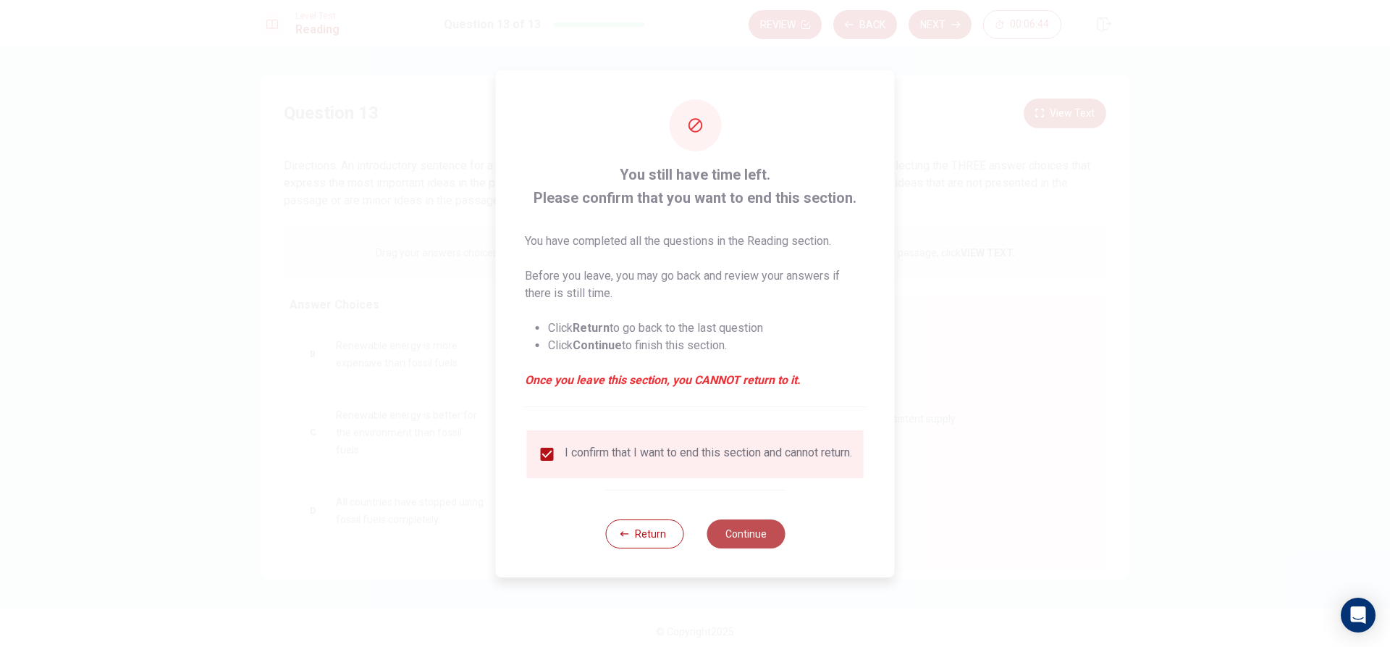
click at [749, 534] on button "Continue" at bounding box center [746, 533] width 78 height 29
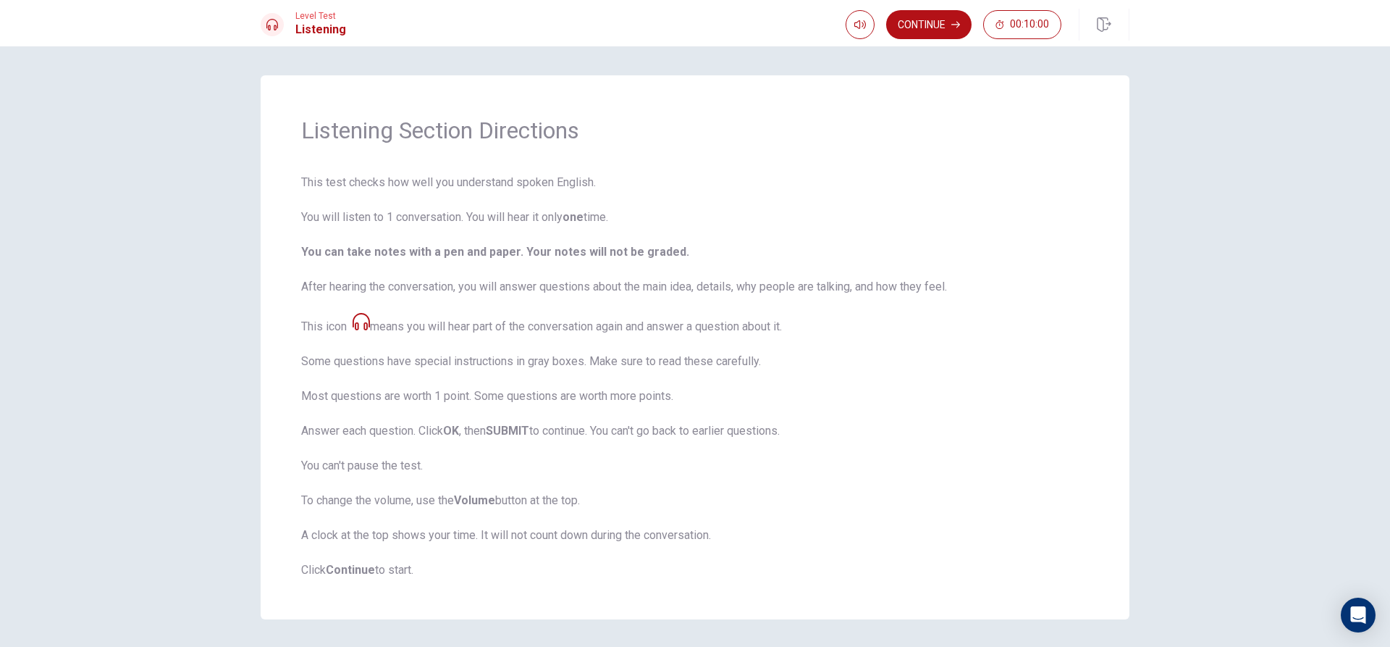
click at [930, 26] on button "Continue" at bounding box center [928, 24] width 85 height 29
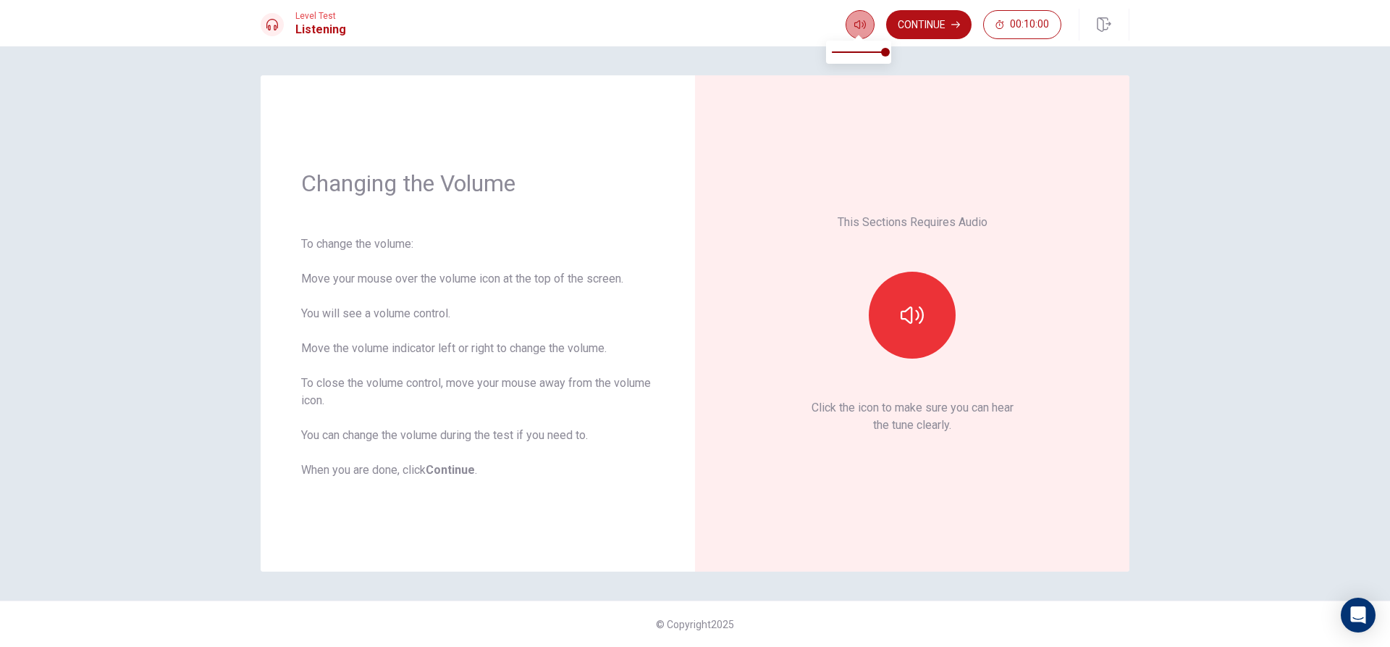
click at [872, 20] on button "button" at bounding box center [860, 24] width 29 height 29
click at [901, 320] on icon "button" at bounding box center [912, 314] width 23 height 23
click at [906, 310] on icon "button" at bounding box center [912, 314] width 23 height 17
click at [906, 309] on icon "button" at bounding box center [912, 314] width 23 height 17
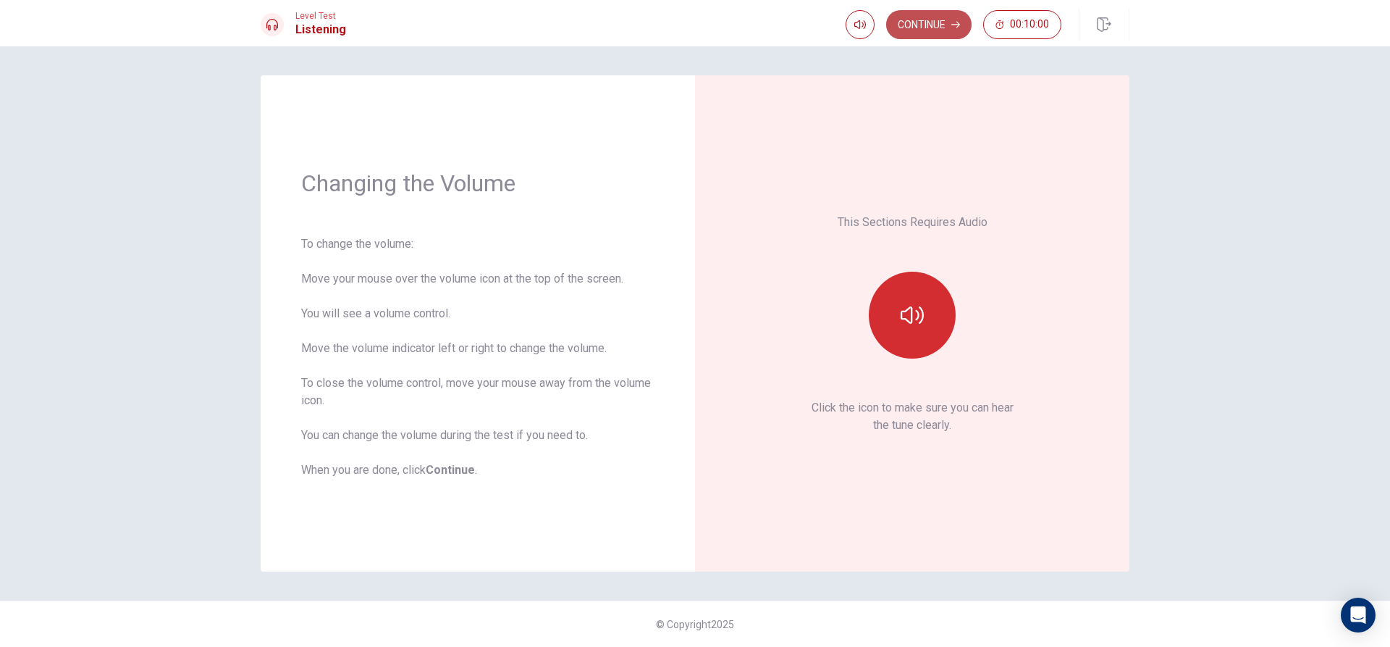
click at [921, 30] on button "Continue" at bounding box center [928, 24] width 85 height 29
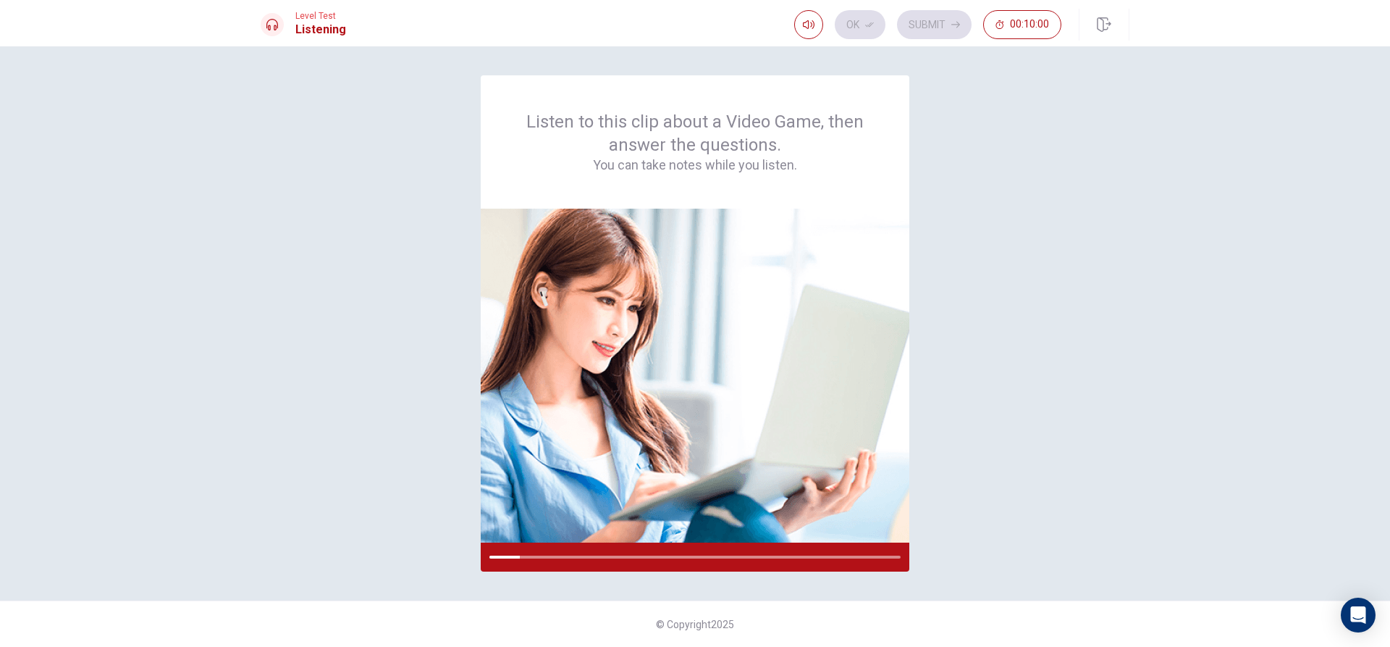
click at [1068, 508] on div "Listen to this clip about a Video Game, then answer the questions. You can take…" at bounding box center [695, 323] width 869 height 496
type input "1"
drag, startPoint x: 830, startPoint y: 52, endPoint x: 854, endPoint y: 57, distance: 23.7
click at [854, 57] on body "This site uses cookies, as explained in our Privacy Policy . If you agree to th…" at bounding box center [695, 323] width 1390 height 647
click at [742, 555] on div at bounding box center [622, 556] width 266 height 3
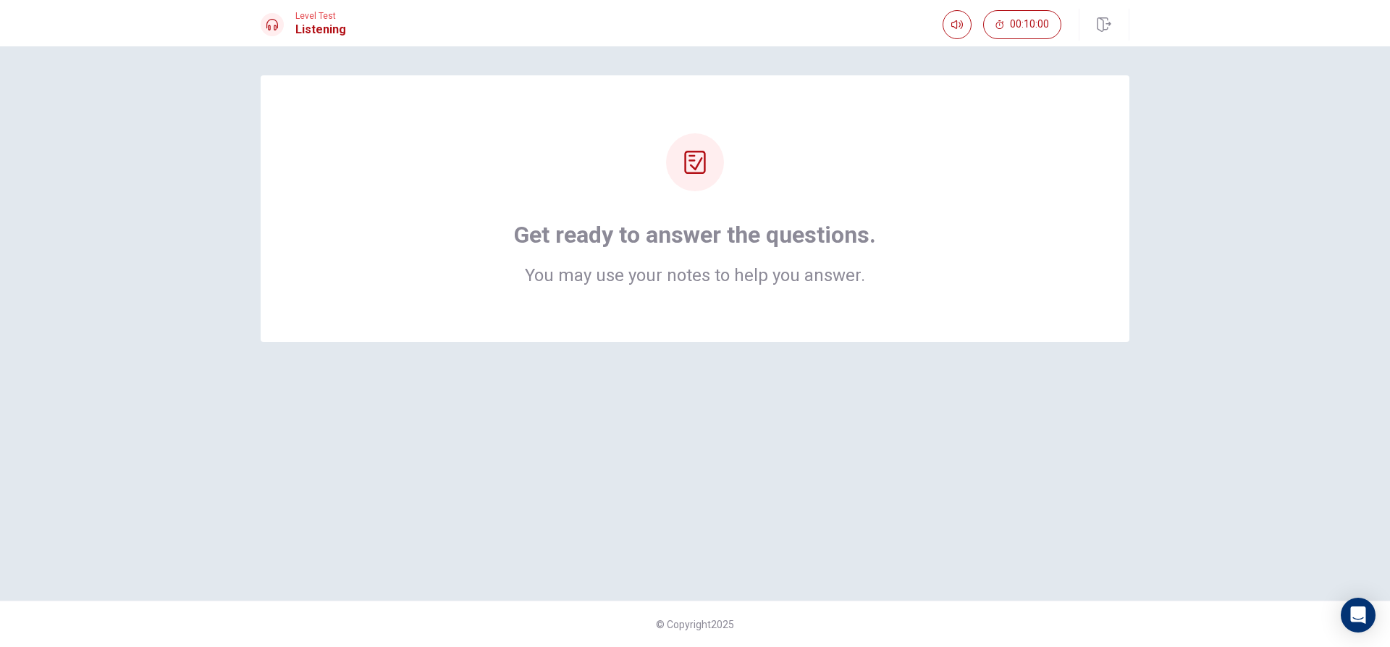
click at [691, 344] on div "Get ready to answer the questions. You may use your notes to help you answer." at bounding box center [694, 323] width 915 height 496
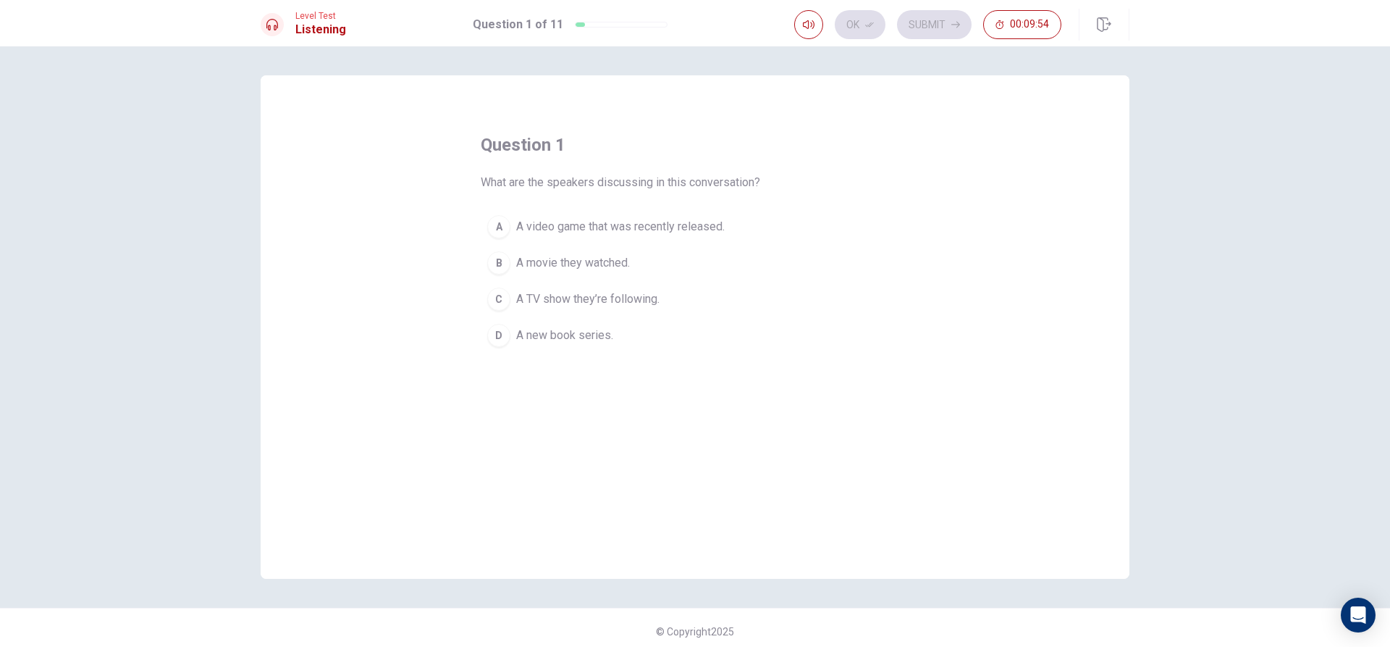
click at [668, 223] on span "A video game that was recently released." at bounding box center [620, 226] width 209 height 17
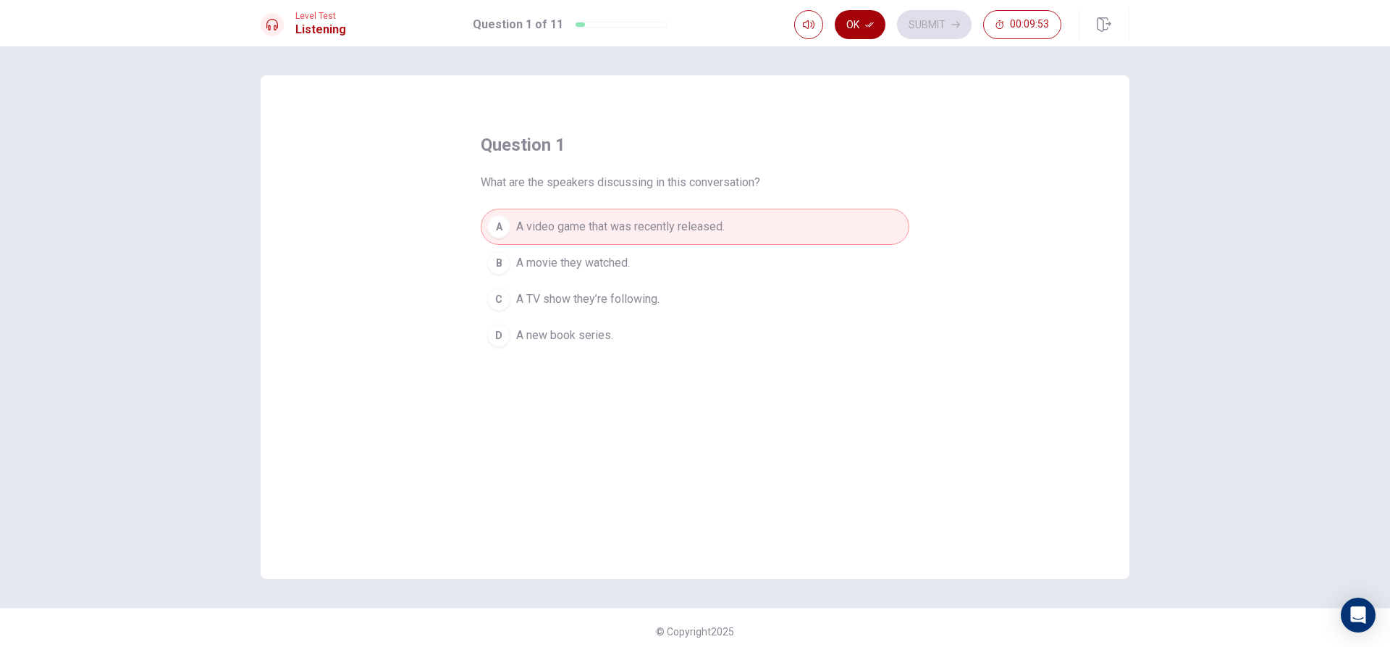
click at [873, 33] on button "Ok" at bounding box center [860, 24] width 51 height 29
click at [941, 20] on button "Submit" at bounding box center [934, 24] width 75 height 29
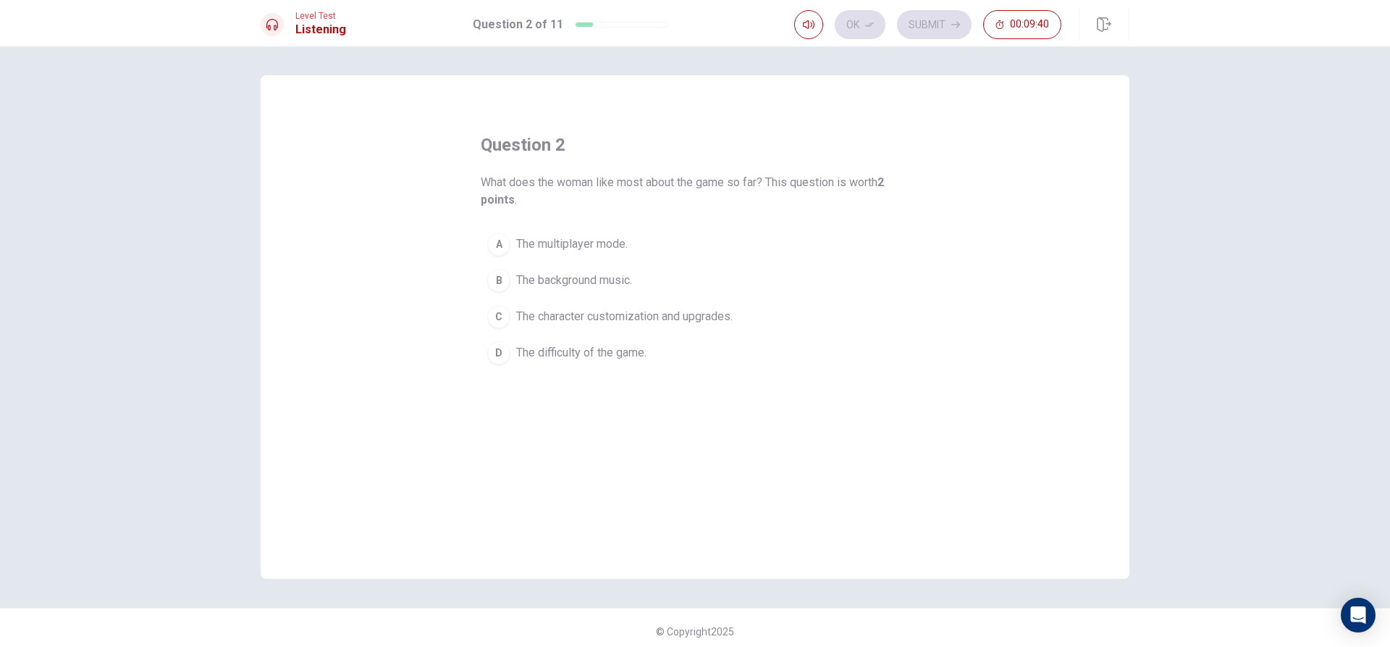
click at [660, 319] on span "The character customization and upgrades." at bounding box center [624, 316] width 216 height 17
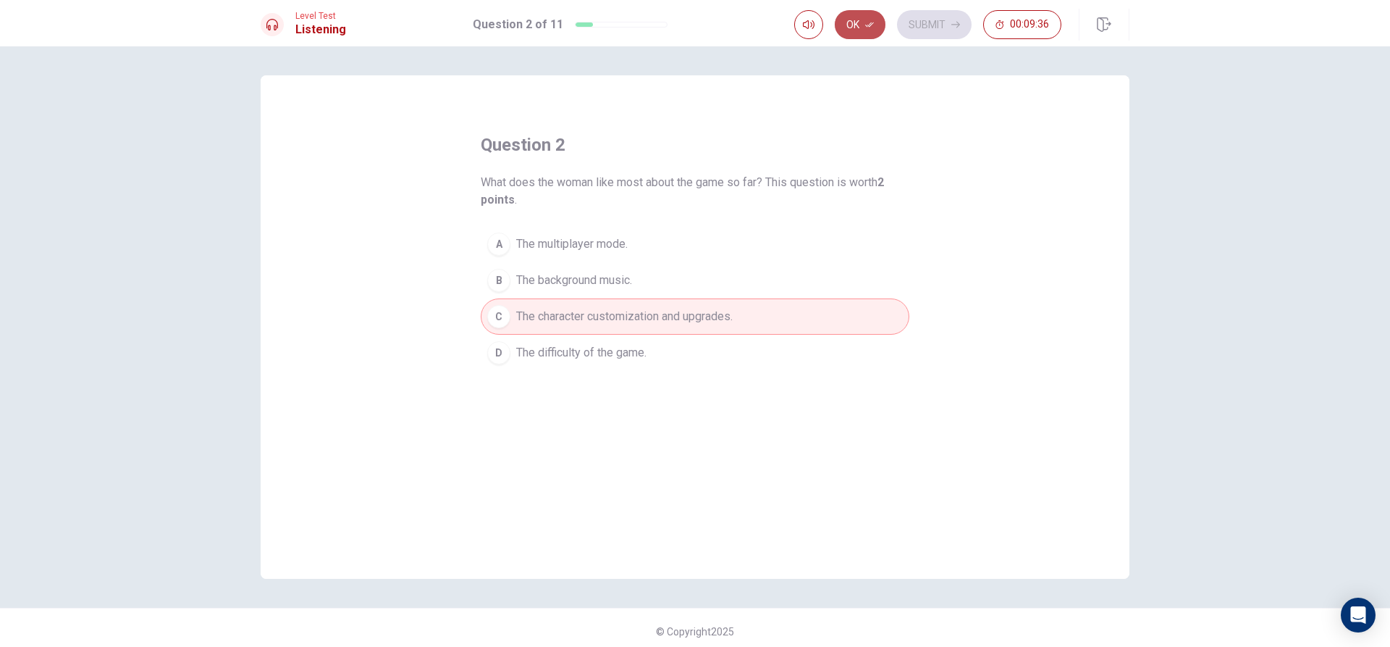
click at [849, 20] on button "Ok" at bounding box center [860, 24] width 51 height 29
click at [917, 25] on button "Submit" at bounding box center [934, 24] width 75 height 29
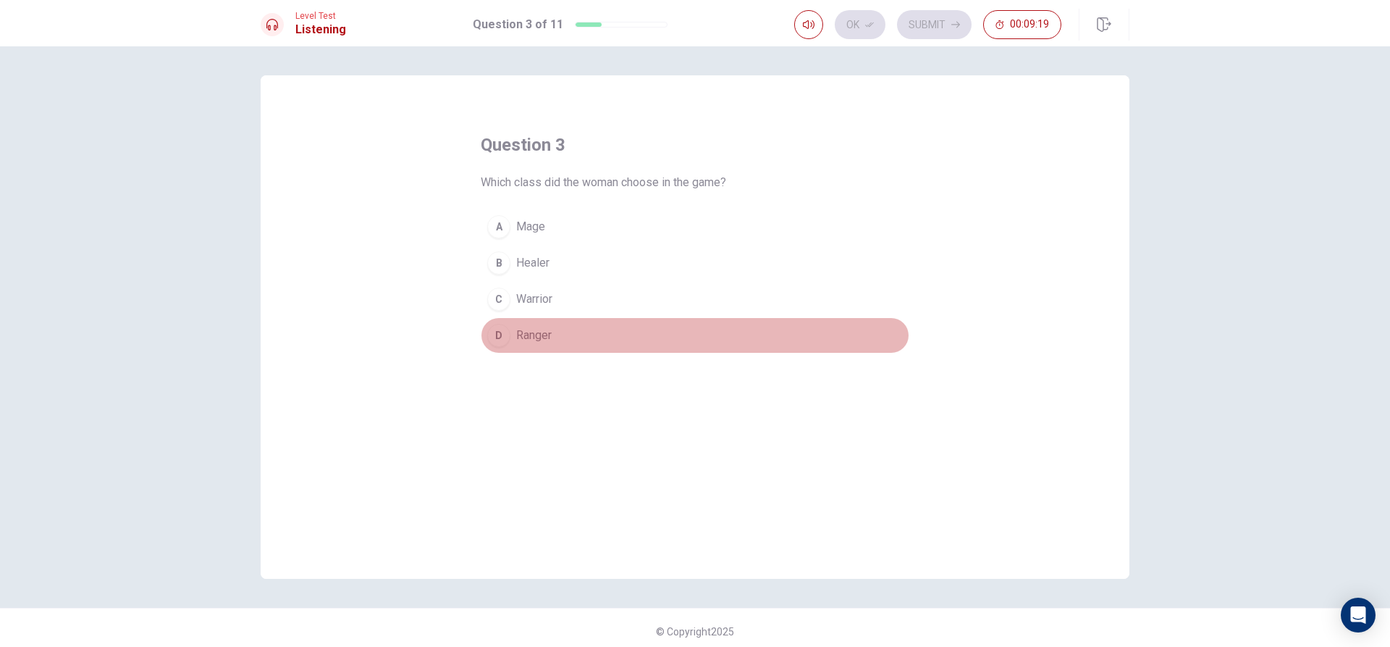
click at [521, 337] on span "Ranger" at bounding box center [533, 335] width 35 height 17
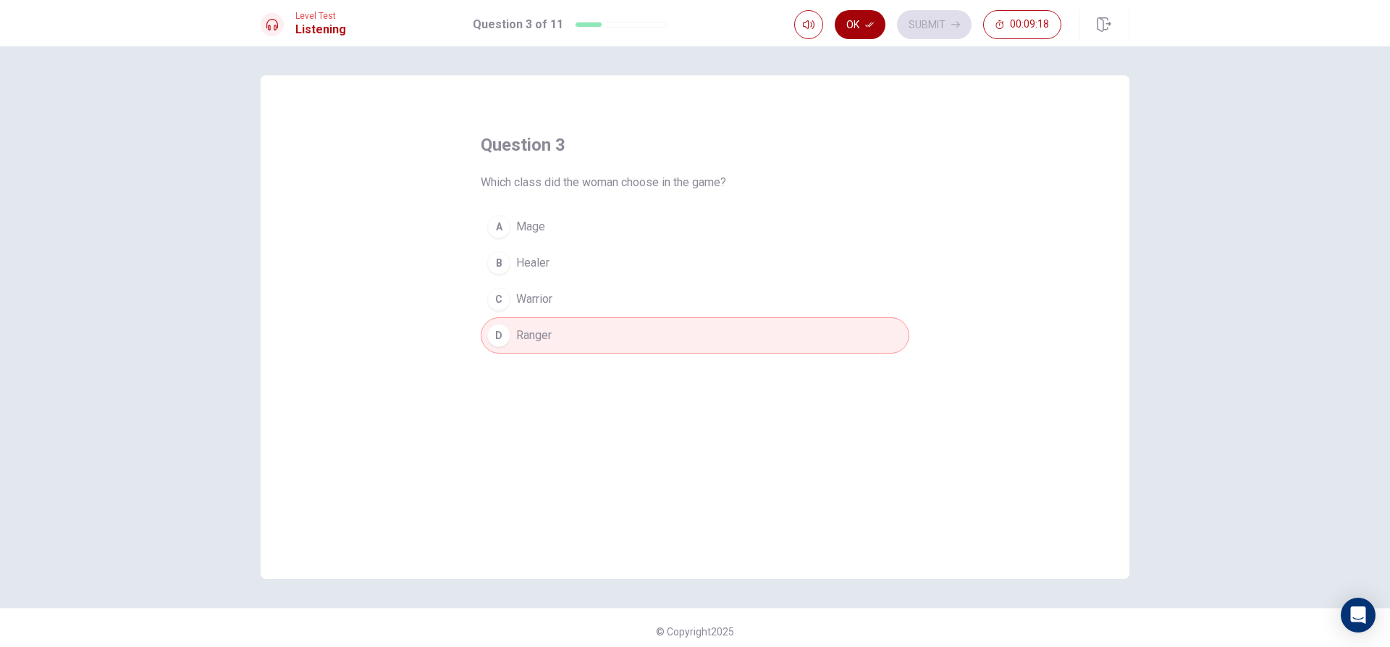
click at [877, 28] on button "Ok" at bounding box center [860, 24] width 51 height 29
click at [919, 28] on button "Submit" at bounding box center [934, 24] width 75 height 29
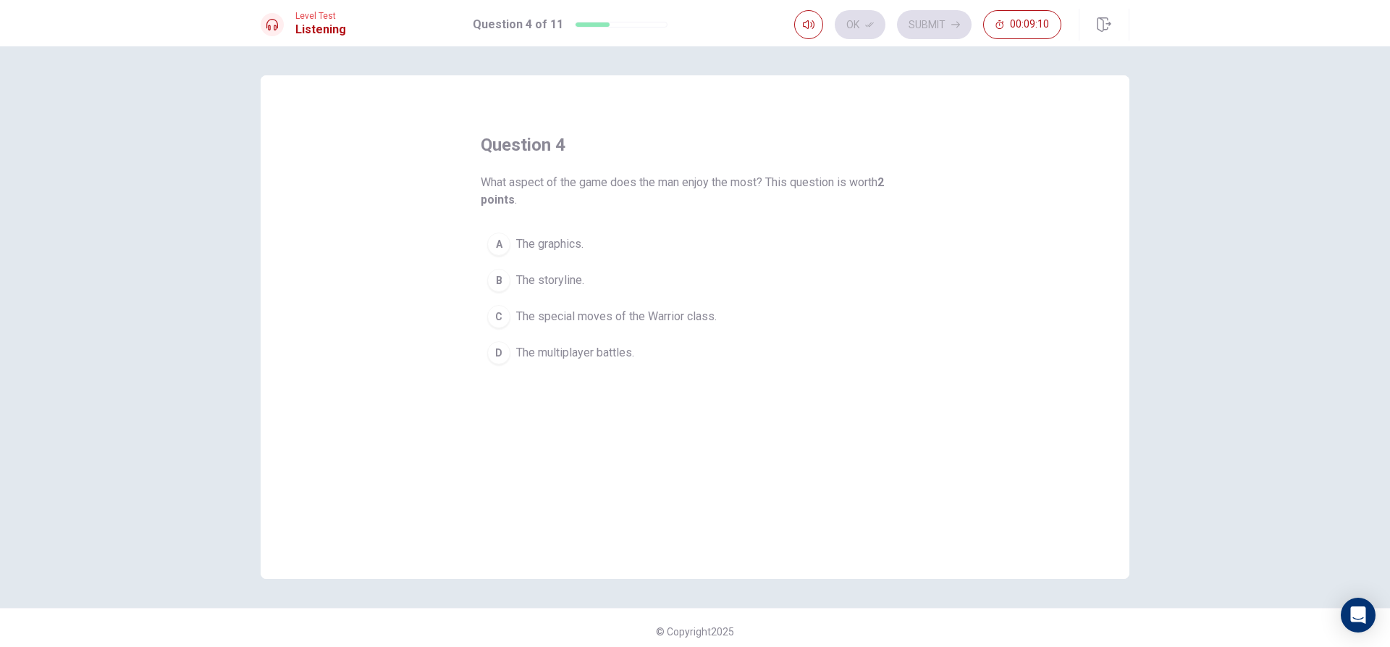
click at [582, 319] on span "The special moves of the Warrior class." at bounding box center [616, 316] width 201 height 17
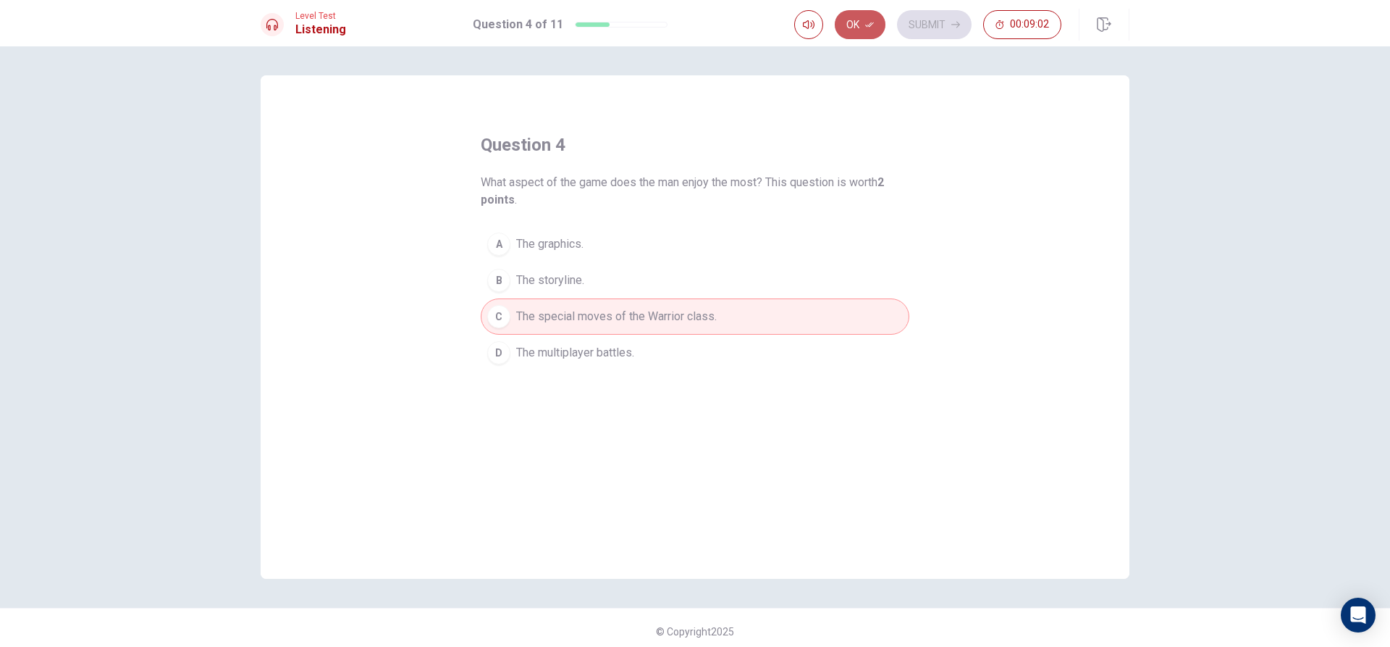
click at [878, 29] on button "Ok" at bounding box center [860, 24] width 51 height 29
click at [922, 21] on button "Submit" at bounding box center [934, 24] width 75 height 29
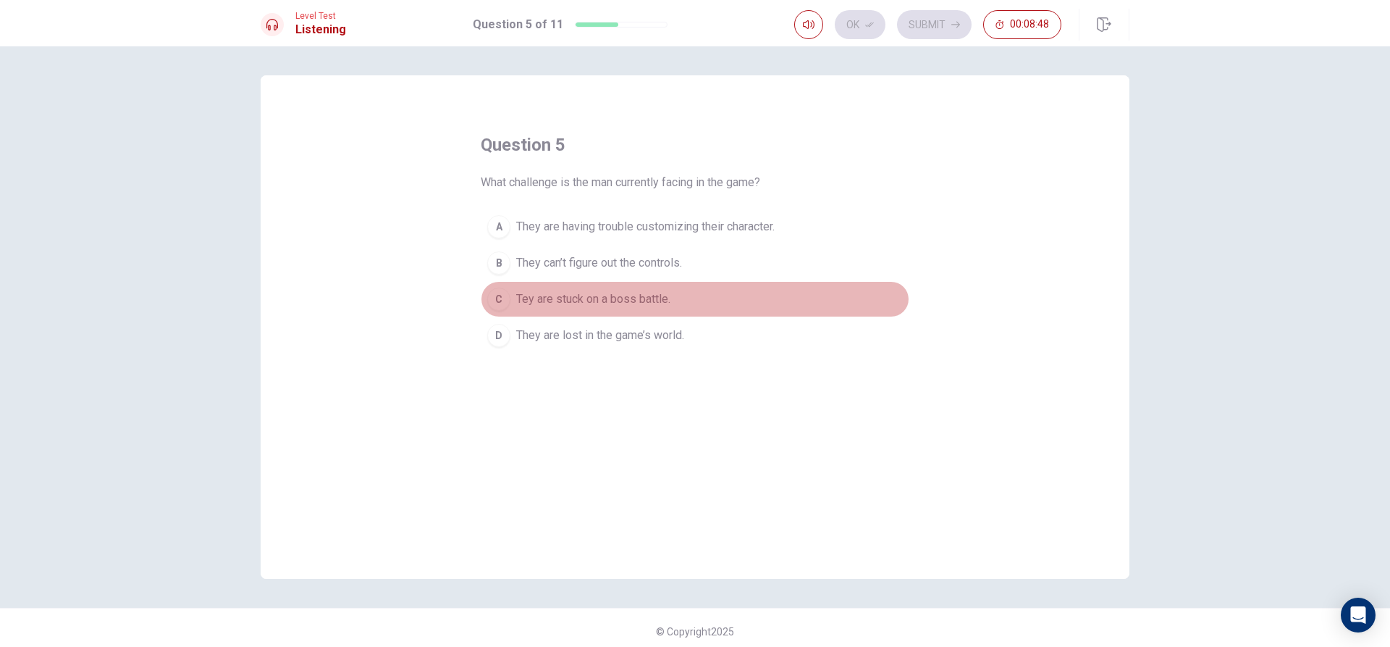
click at [599, 300] on span "Tey are stuck on a boss battle." at bounding box center [593, 298] width 154 height 17
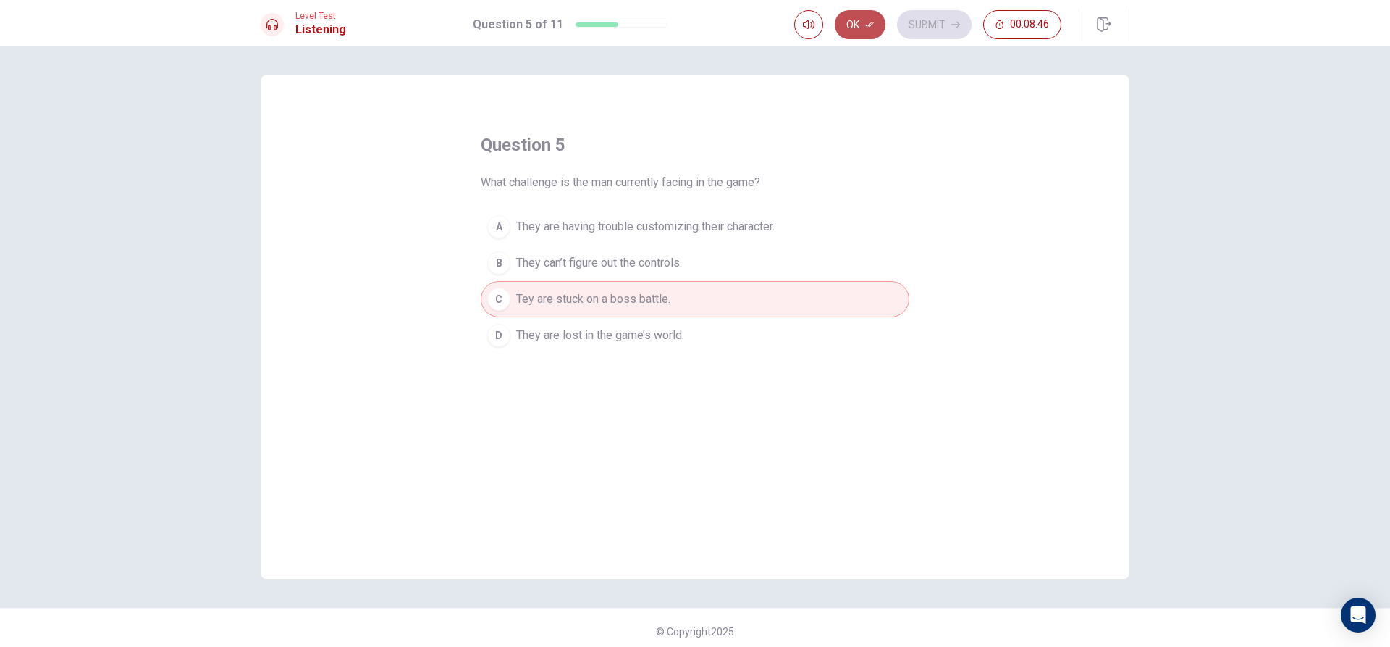
click at [872, 22] on icon "button" at bounding box center [869, 24] width 9 height 5
click at [954, 24] on icon "button" at bounding box center [955, 24] width 9 height 9
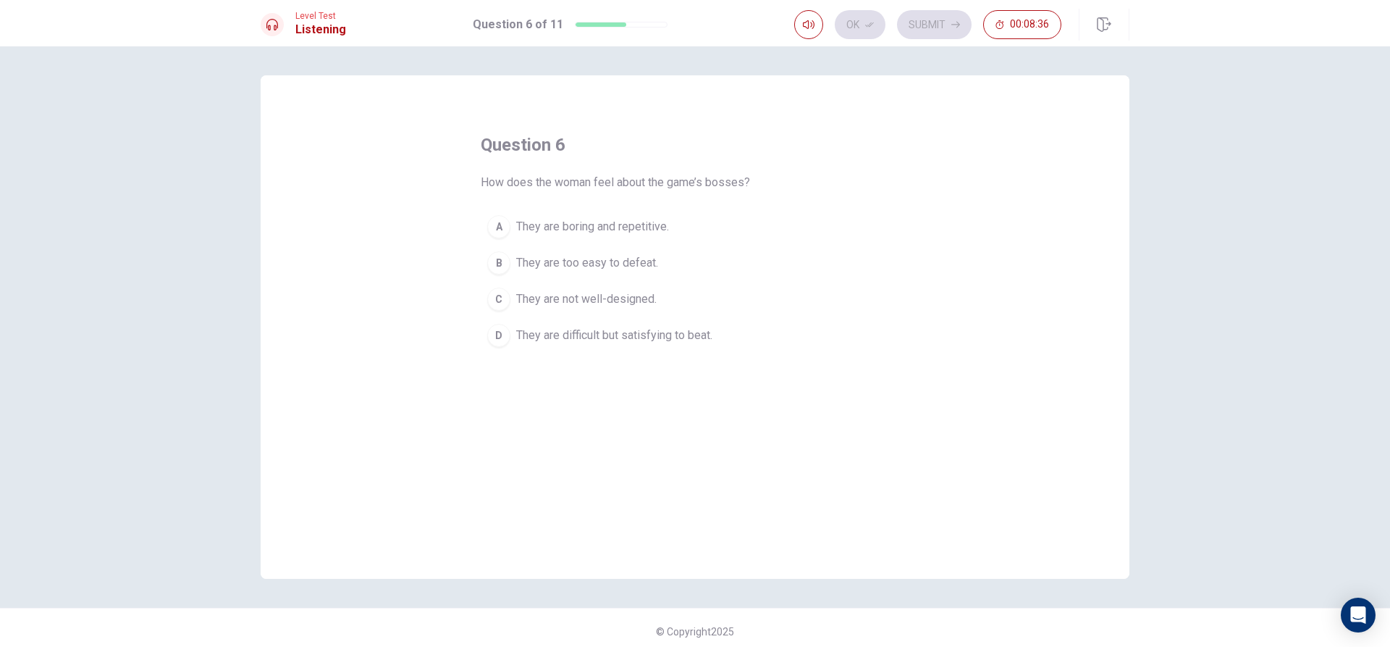
click at [657, 340] on span "They are difficult but satisfying to beat." at bounding box center [614, 335] width 196 height 17
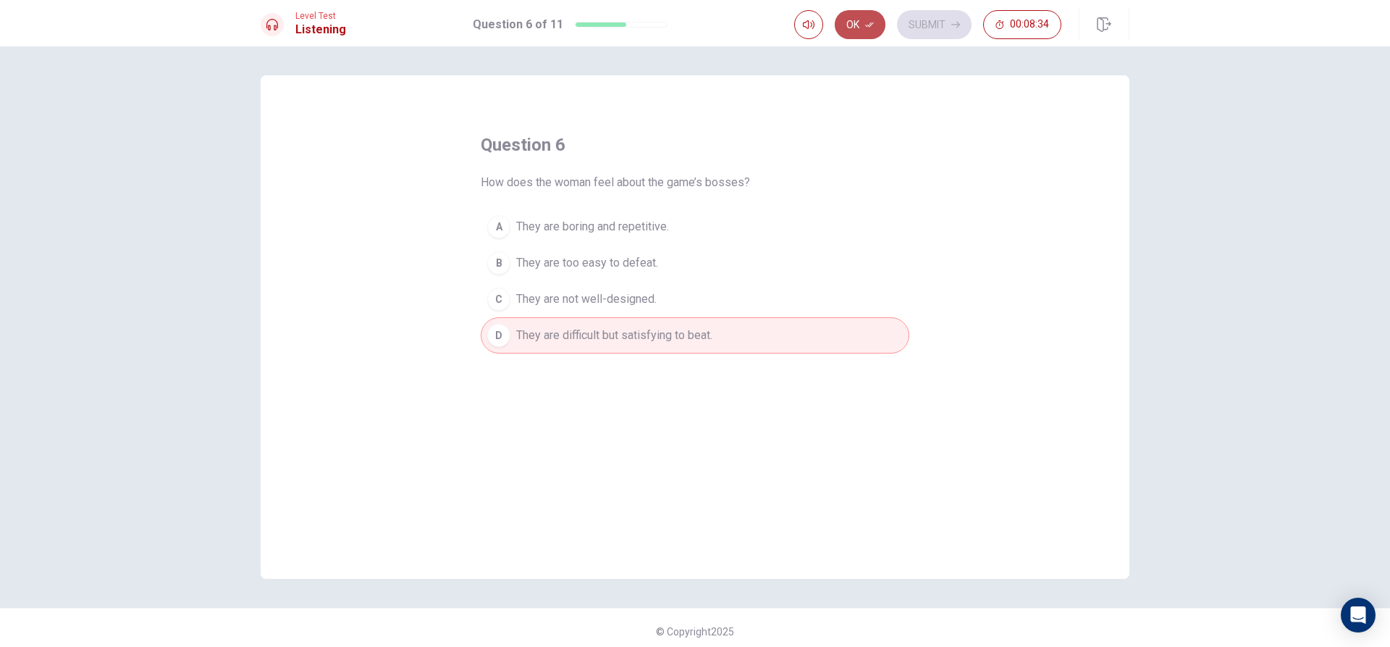
click at [856, 22] on button "Ok" at bounding box center [860, 24] width 51 height 29
click at [927, 12] on button "Submit" at bounding box center [934, 24] width 75 height 29
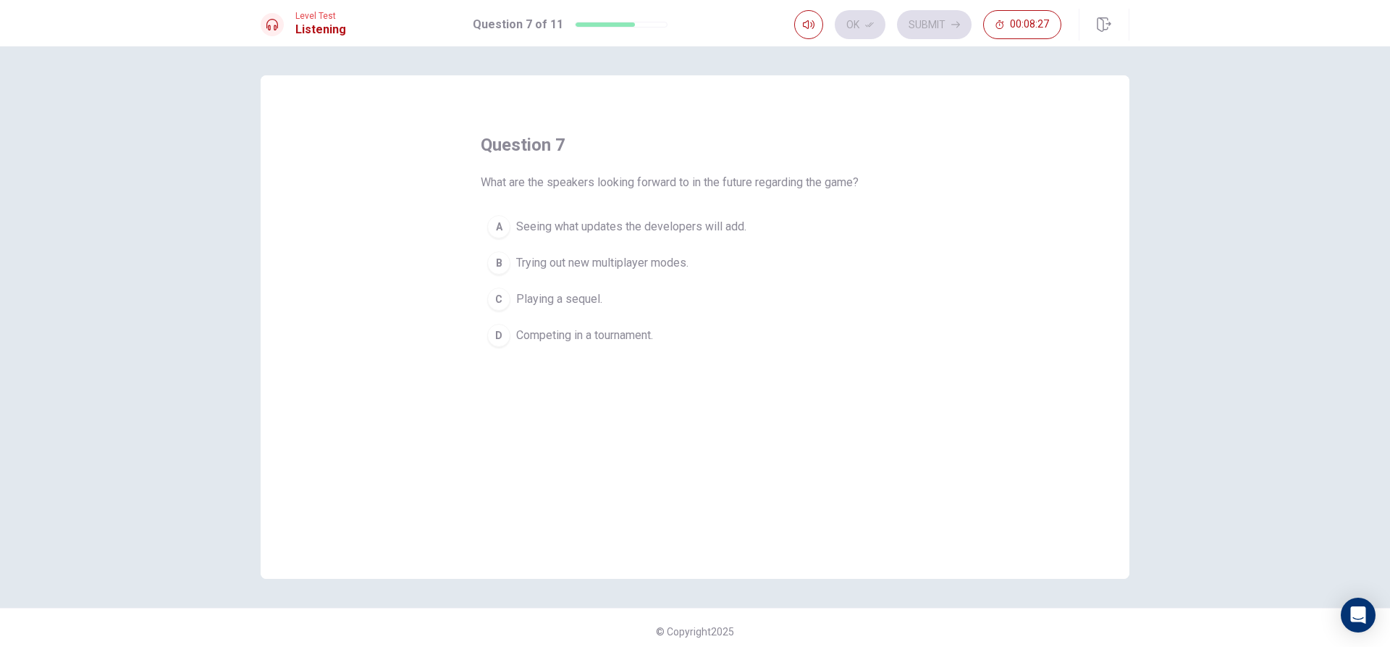
click at [605, 224] on span "Seeing what updates the developers will add." at bounding box center [631, 226] width 230 height 17
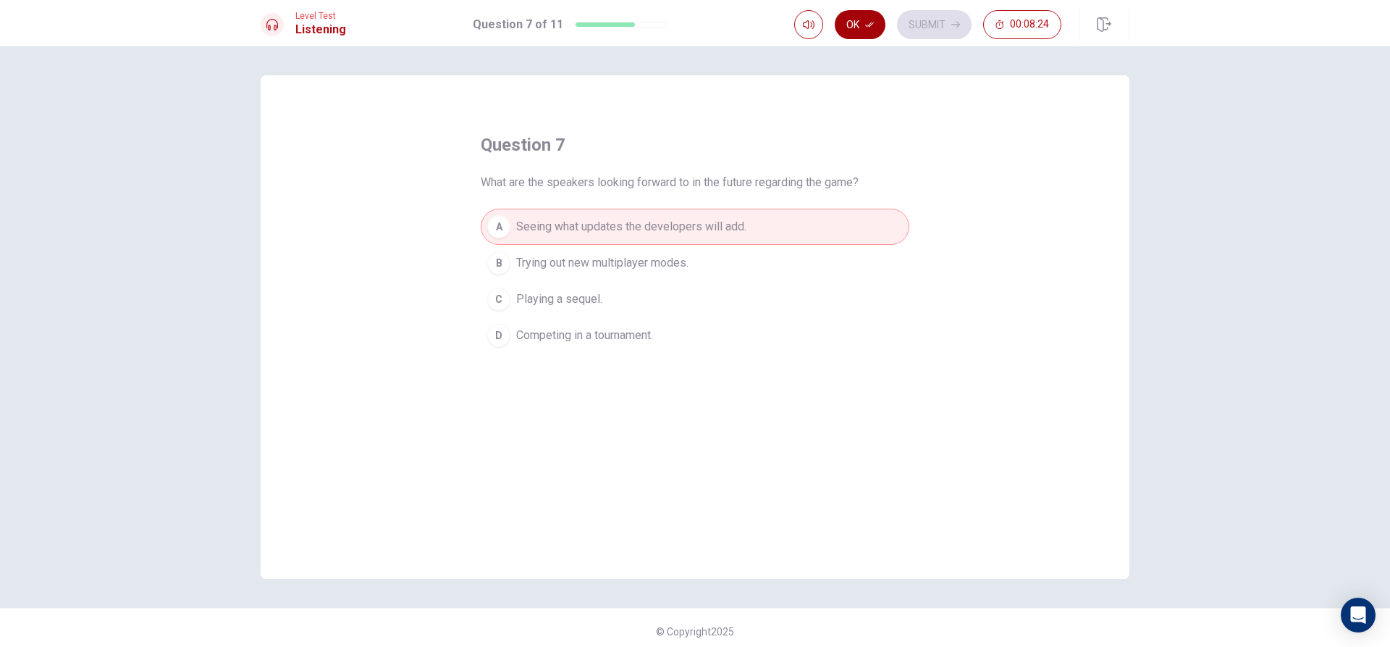
click at [851, 31] on button "Ok" at bounding box center [860, 24] width 51 height 29
click at [936, 28] on button "Submit" at bounding box center [934, 24] width 75 height 29
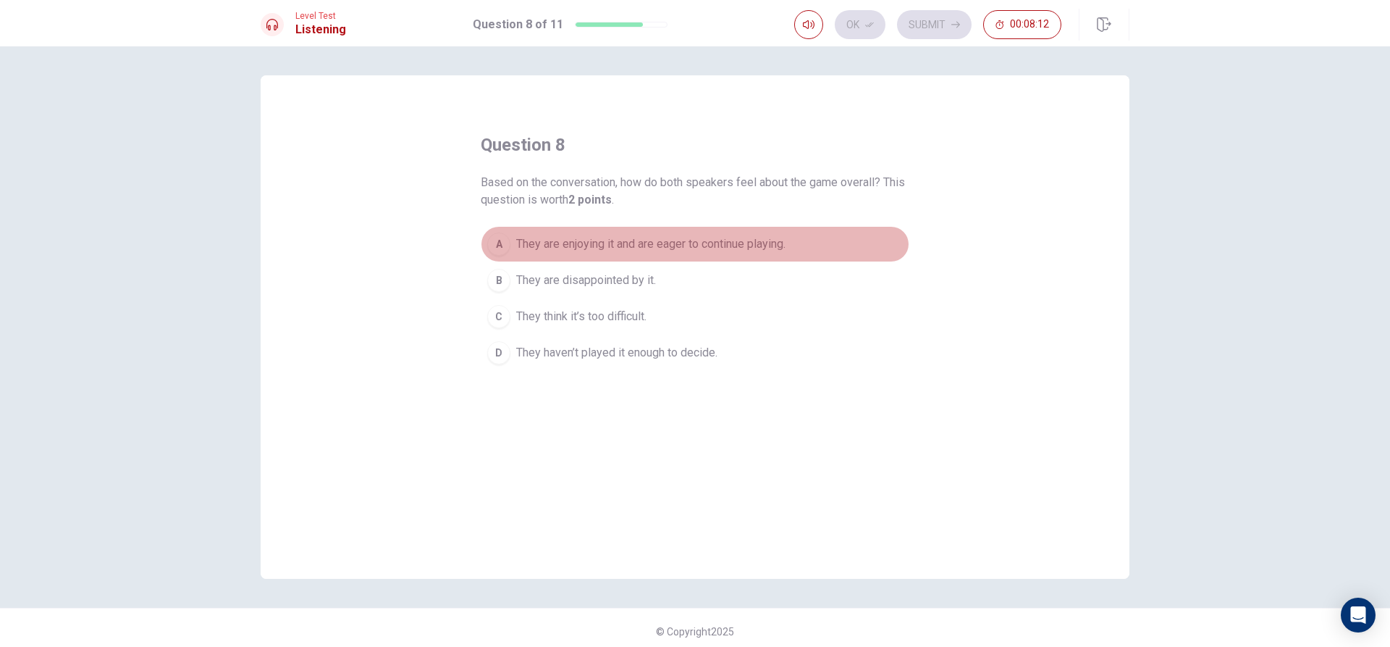
click at [528, 246] on span "They are enjoying it and are eager to continue playing." at bounding box center [650, 243] width 269 height 17
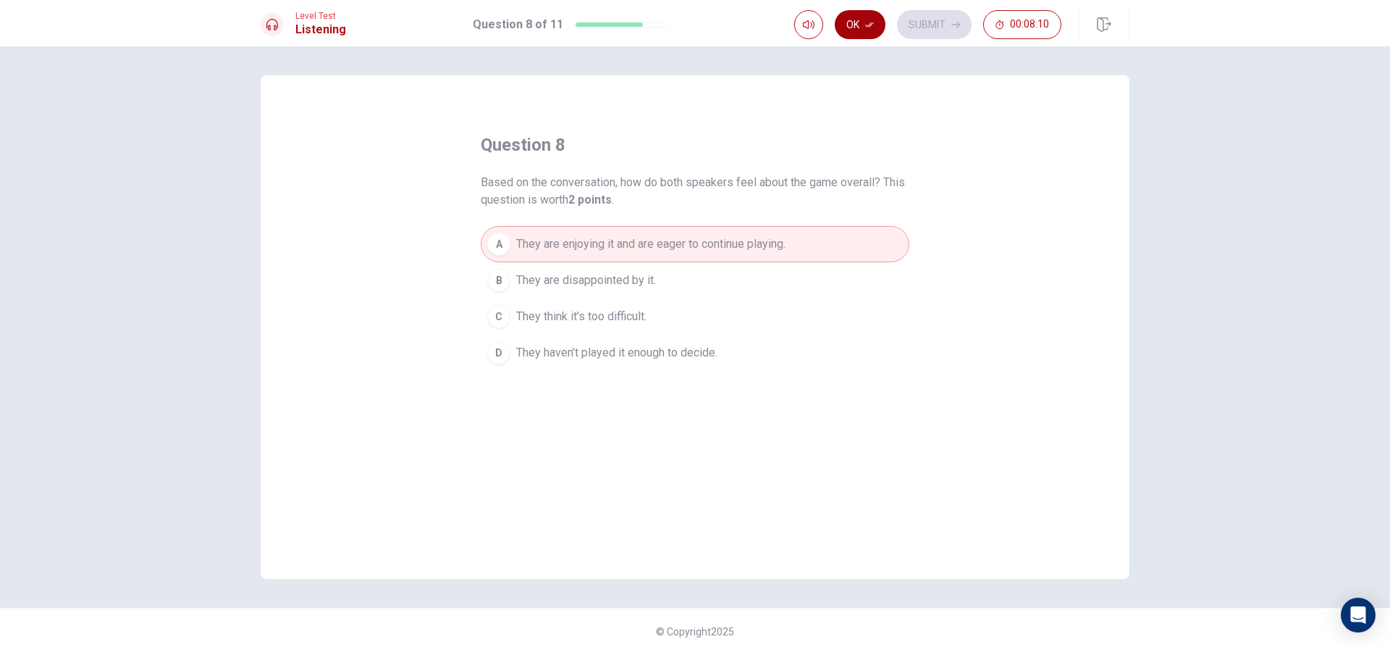
click at [857, 18] on button "Ok" at bounding box center [860, 24] width 51 height 29
click at [920, 25] on button "Submit" at bounding box center [934, 24] width 75 height 29
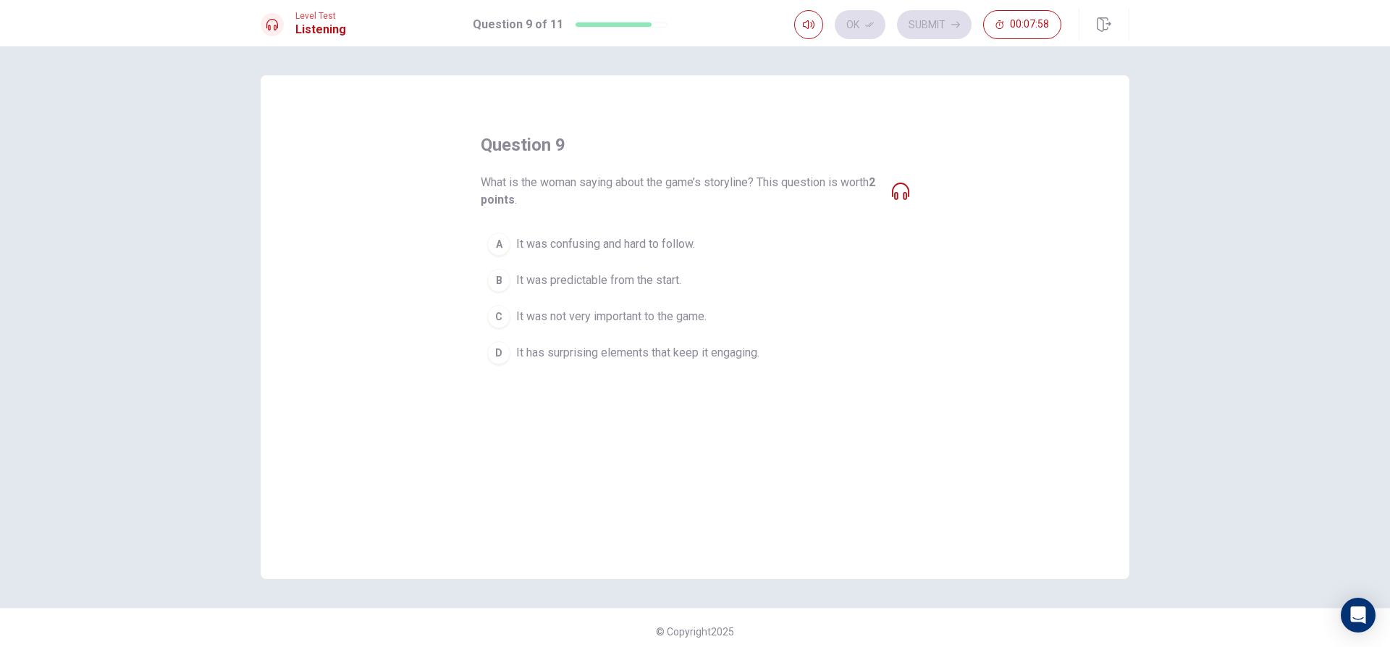
click at [570, 363] on button "D It has surprising elements that keep it engaging." at bounding box center [695, 352] width 429 height 36
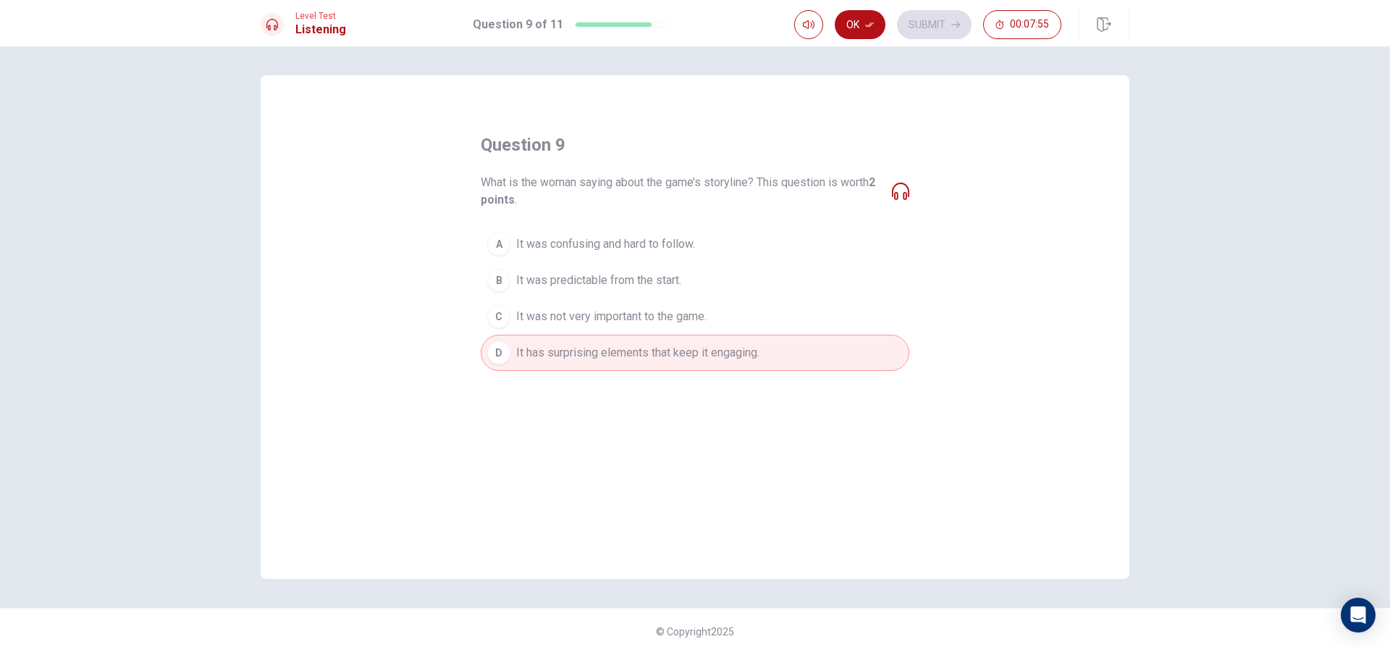
click at [870, 17] on button "Ok" at bounding box center [860, 24] width 51 height 29
click at [922, 24] on button "Submit" at bounding box center [934, 24] width 75 height 29
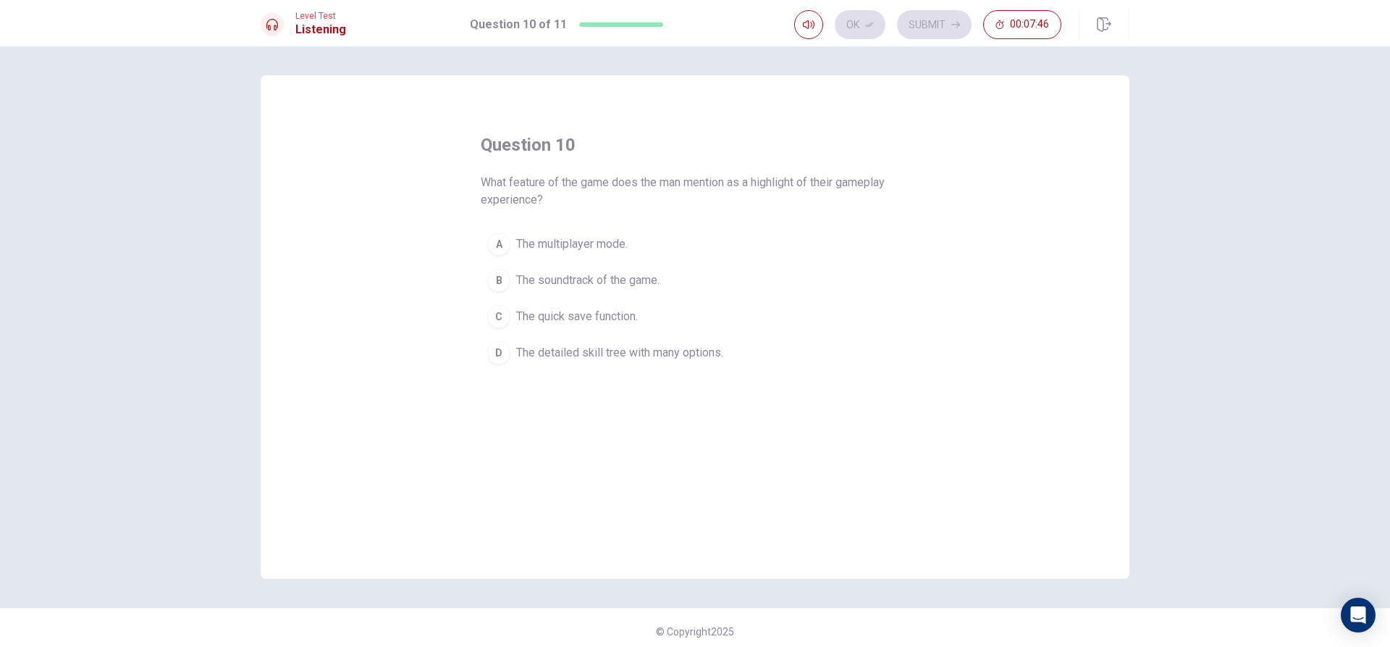
click at [602, 354] on span "The detailed skill tree with many options." at bounding box center [619, 352] width 207 height 17
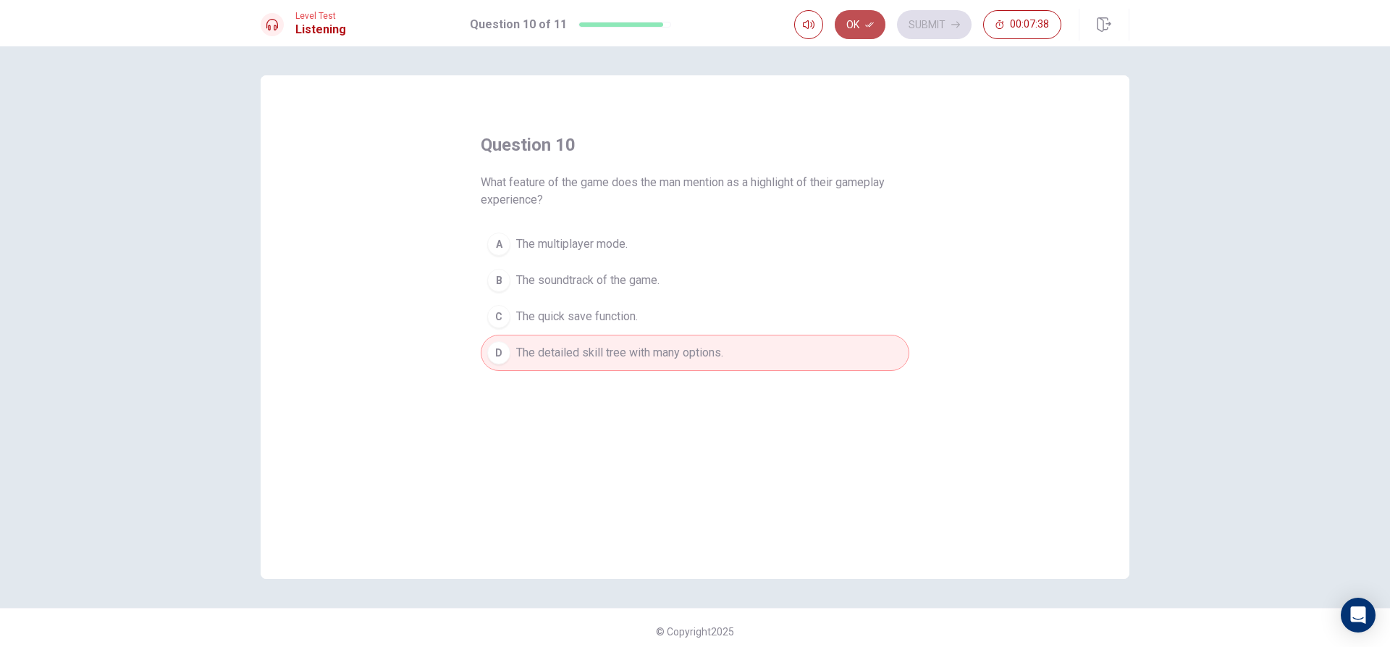
click at [867, 29] on button "Ok" at bounding box center [860, 24] width 51 height 29
click at [932, 22] on button "Submit" at bounding box center [934, 24] width 75 height 29
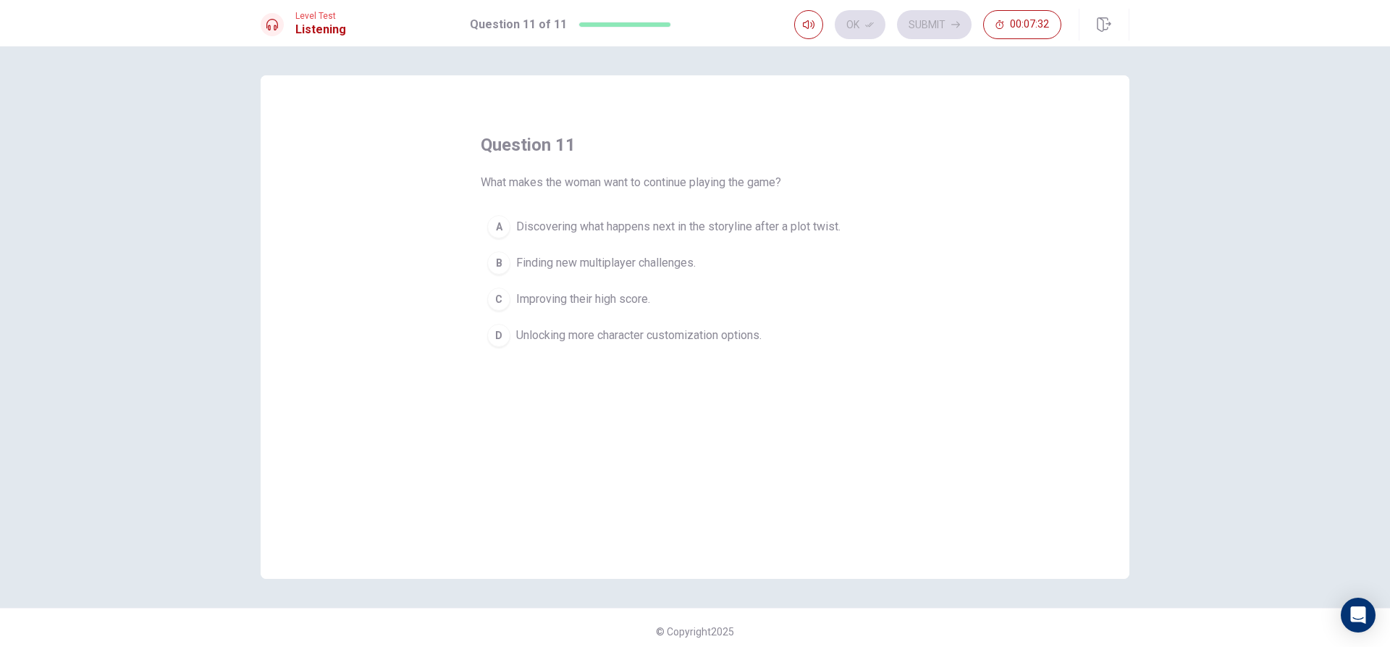
click at [590, 222] on span "Discovering what happens next in the storyline after a plot twist." at bounding box center [678, 226] width 324 height 17
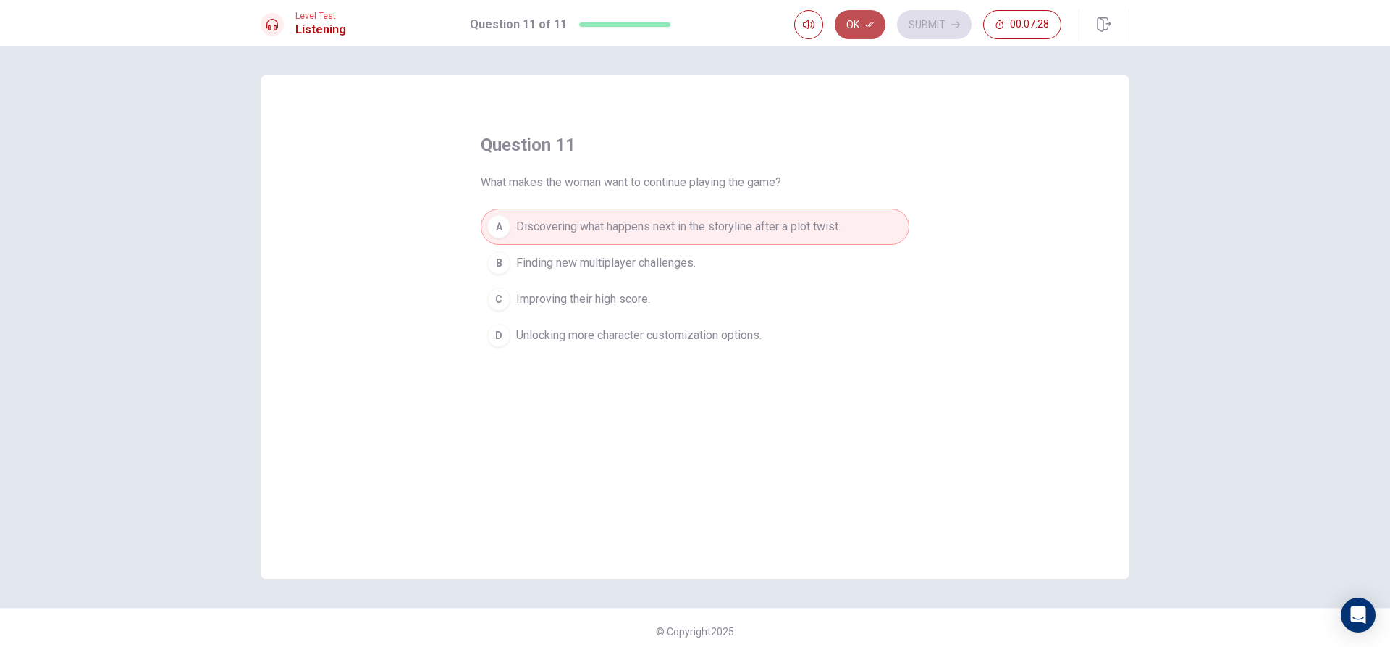
click at [851, 24] on button "Ok" at bounding box center [860, 24] width 51 height 29
click at [918, 25] on button "Submit" at bounding box center [934, 24] width 75 height 29
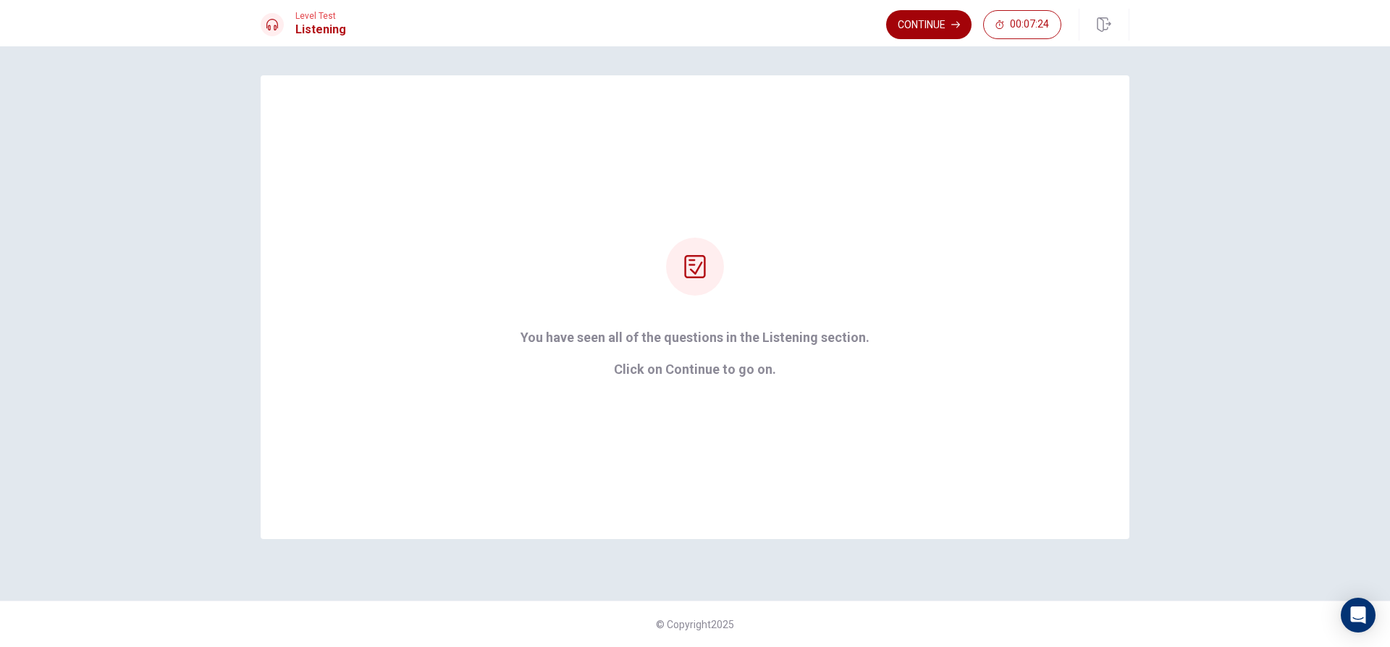
click at [920, 16] on button "Continue" at bounding box center [928, 24] width 85 height 29
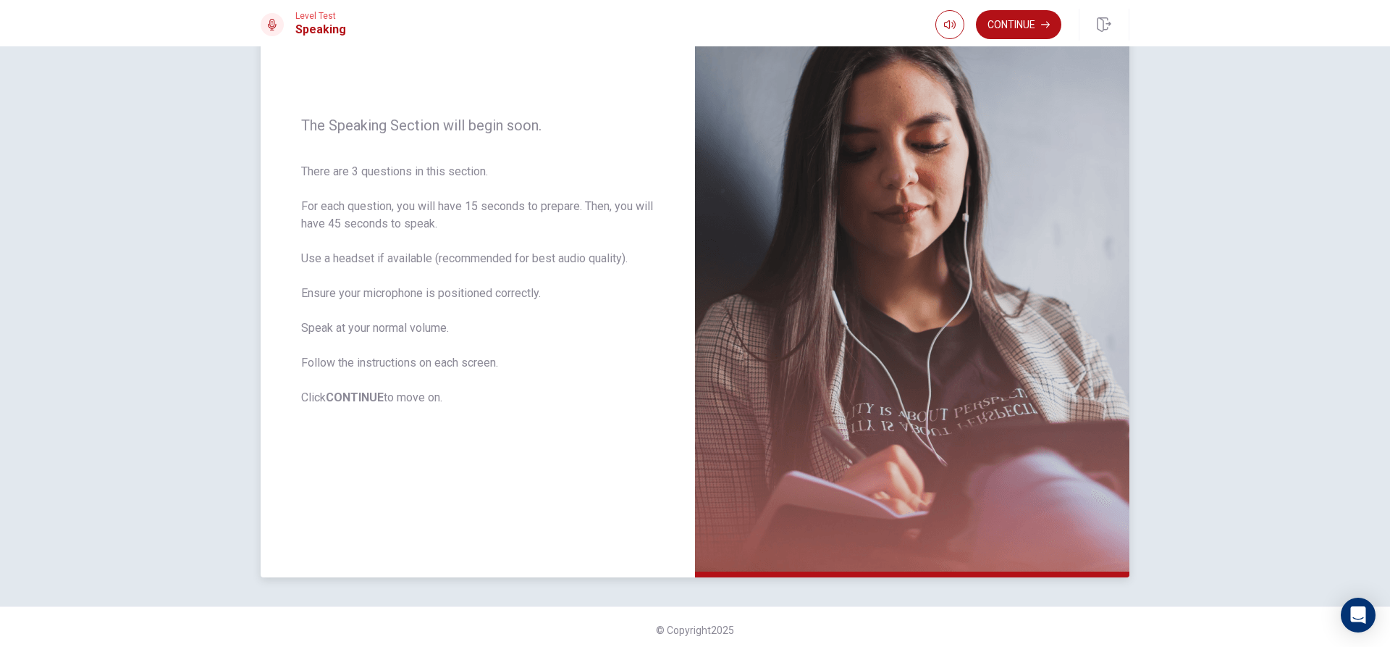
scroll to position [135, 0]
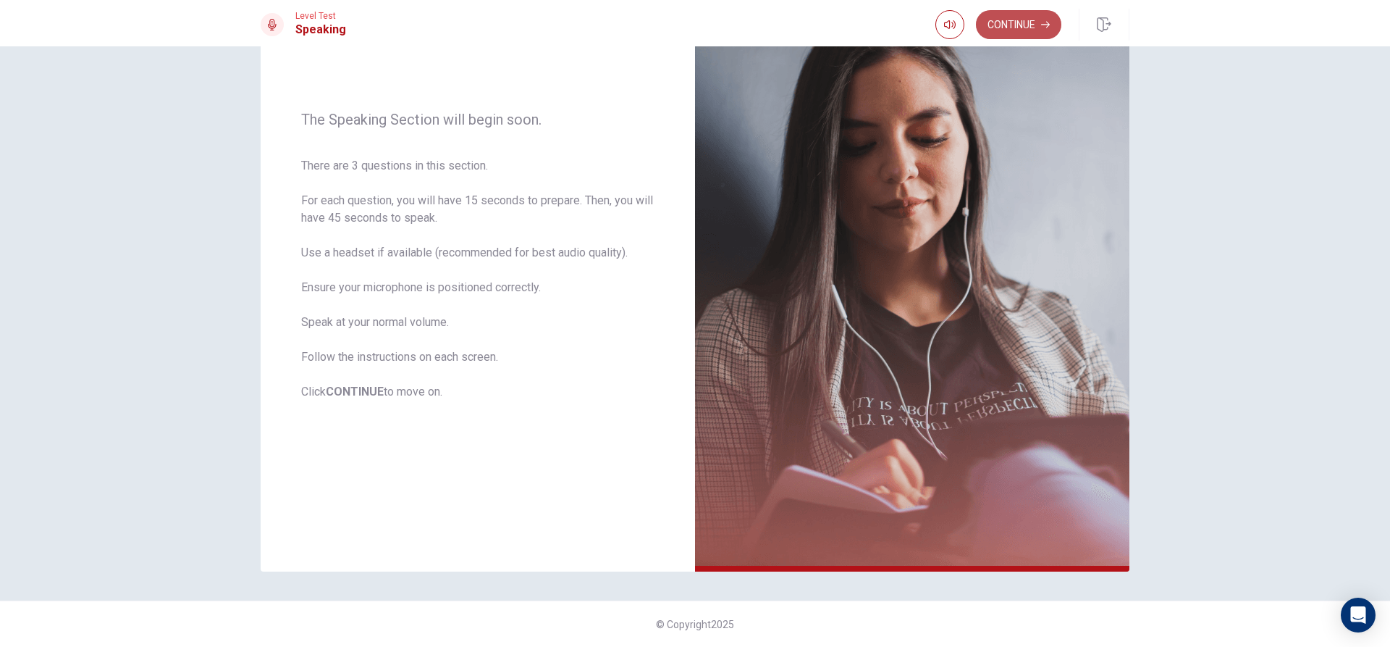
click at [1014, 28] on button "Continue" at bounding box center [1018, 24] width 85 height 29
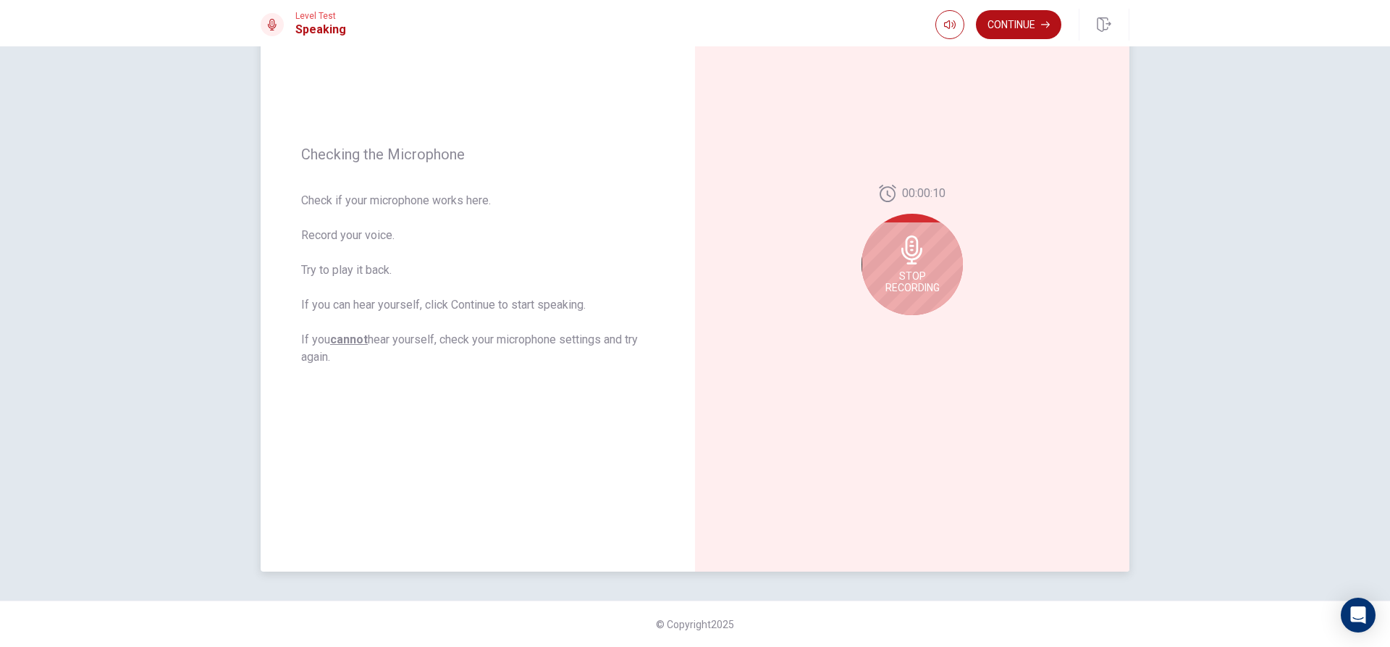
click at [901, 255] on icon at bounding box center [911, 249] width 21 height 29
click at [901, 255] on icon at bounding box center [911, 254] width 21 height 29
click at [932, 336] on div "00:00:10" at bounding box center [912, 255] width 434 height 631
click at [925, 328] on icon "Play Audio" at bounding box center [928, 326] width 7 height 9
click at [902, 264] on icon at bounding box center [915, 254] width 29 height 29
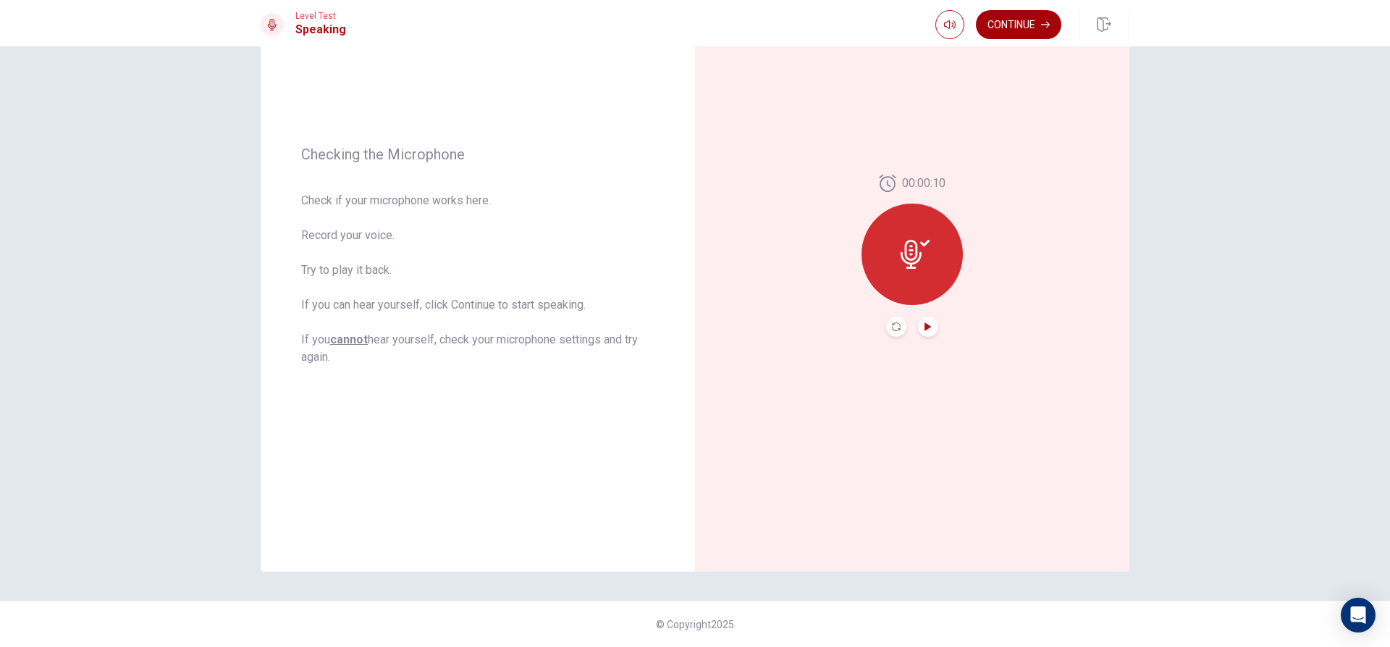
click at [998, 30] on button "Continue" at bounding box center [1018, 24] width 85 height 29
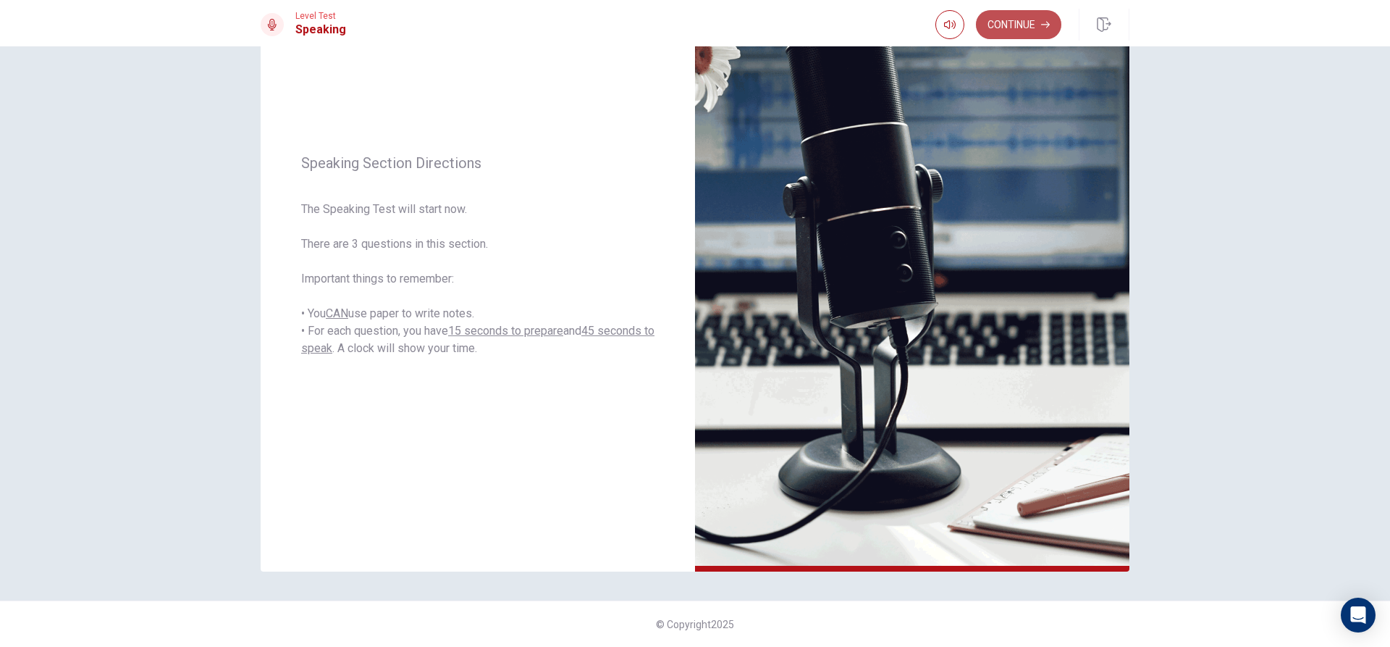
click at [1010, 19] on button "Continue" at bounding box center [1018, 24] width 85 height 29
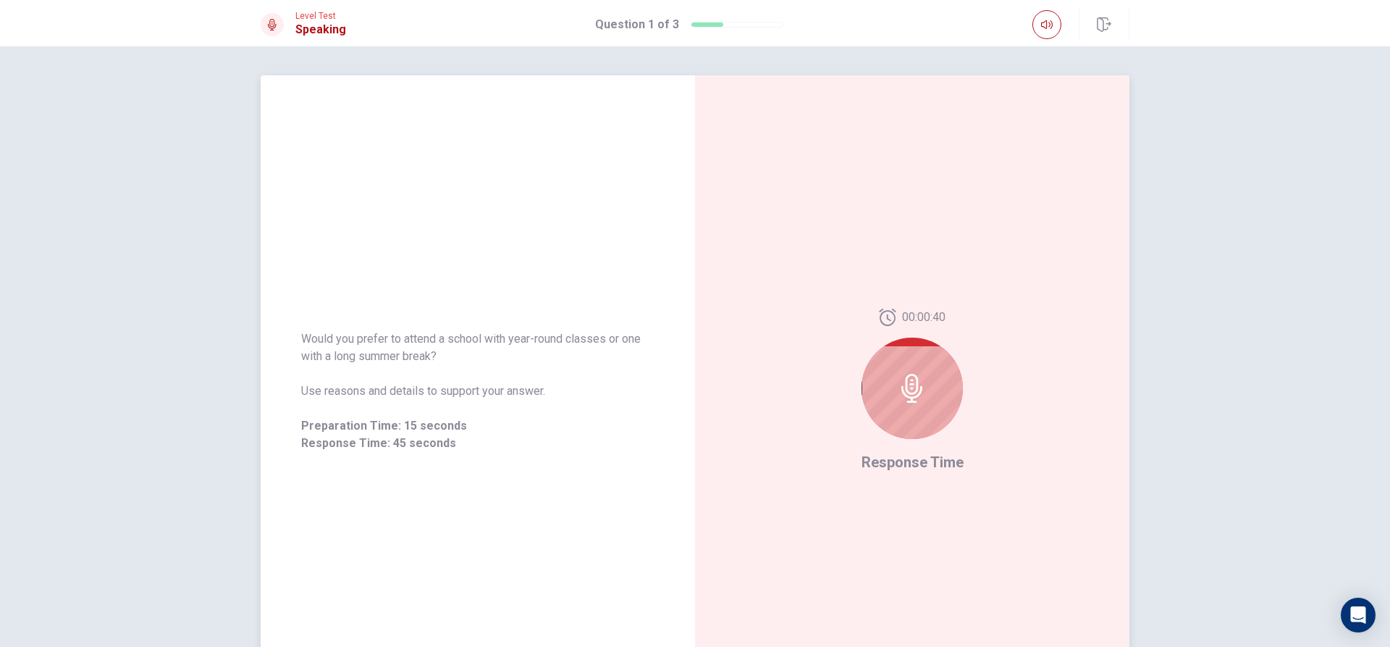
click at [934, 401] on div at bounding box center [912, 387] width 101 height 101
click at [898, 385] on icon at bounding box center [912, 388] width 29 height 29
click at [922, 372] on div at bounding box center [912, 387] width 101 height 101
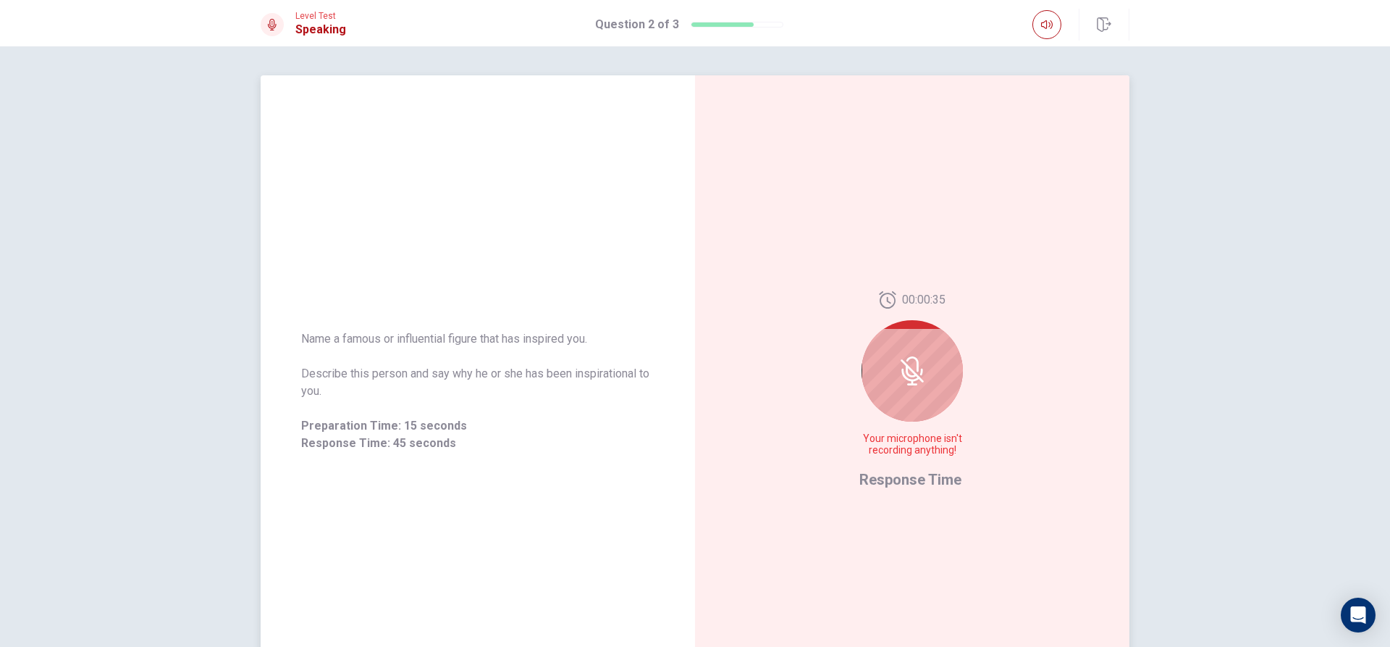
click at [923, 390] on div at bounding box center [912, 370] width 101 height 101
click at [914, 401] on div at bounding box center [912, 370] width 101 height 101
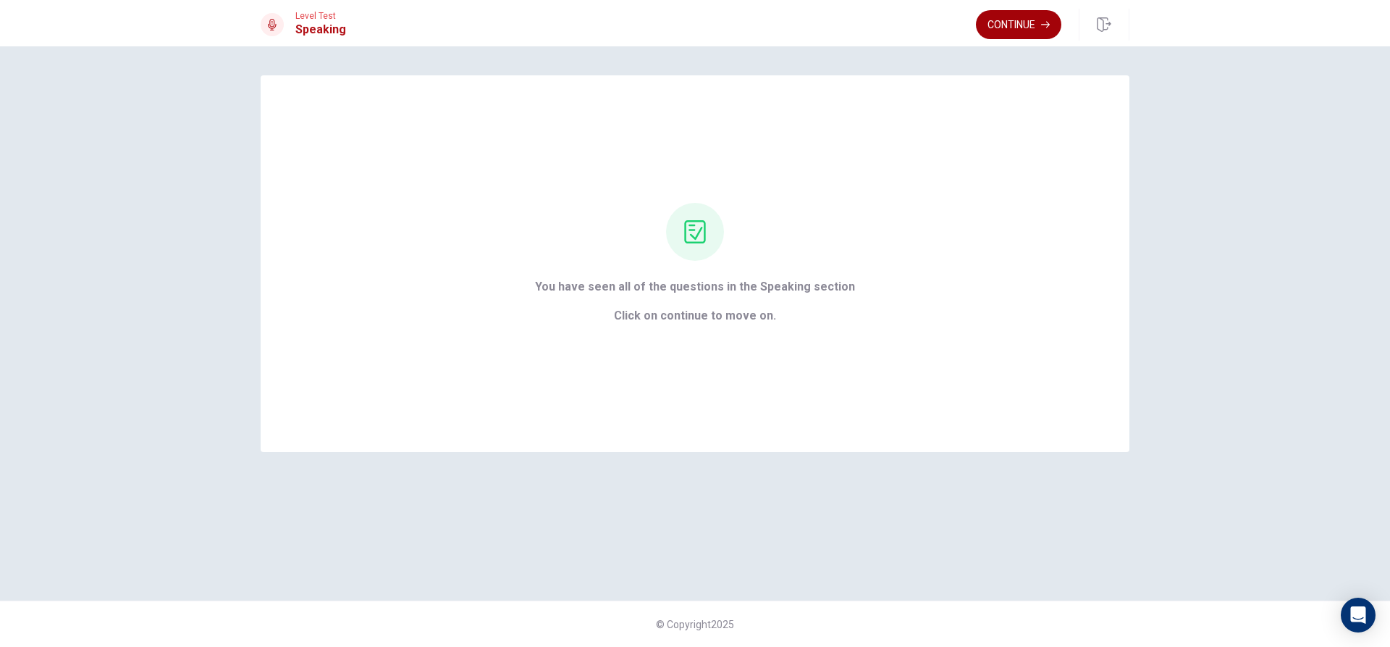
click at [1035, 26] on button "Continue" at bounding box center [1018, 24] width 85 height 29
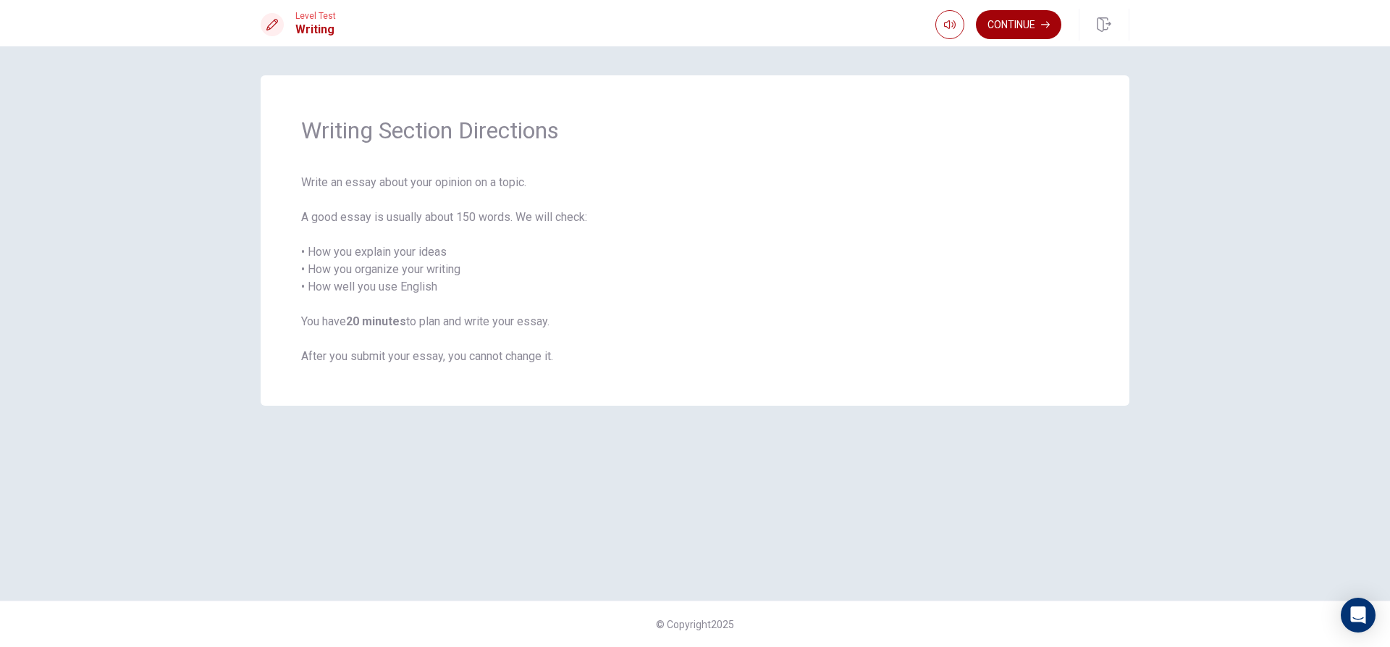
click at [1050, 20] on button "Continue" at bounding box center [1018, 24] width 85 height 29
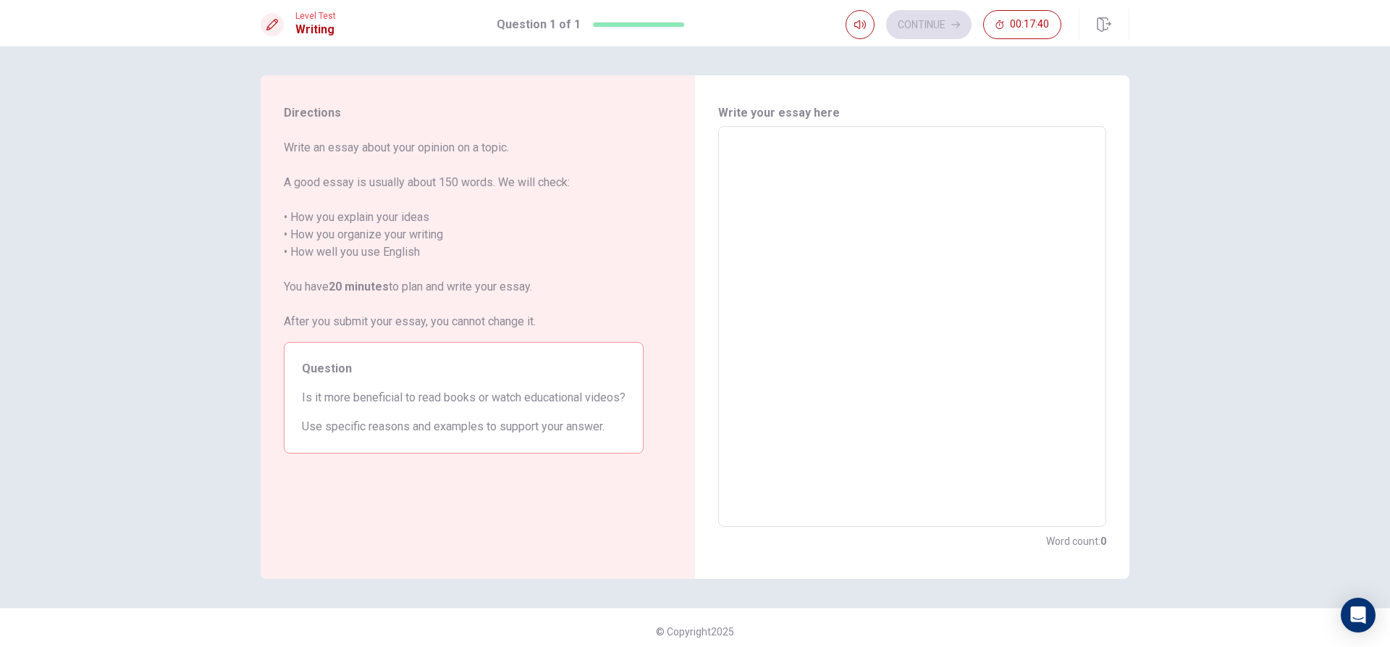
drag, startPoint x: 823, startPoint y: 179, endPoint x: 825, endPoint y: 168, distance: 11.0
click at [823, 178] on textarea at bounding box center [912, 326] width 368 height 376
click at [881, 165] on textarea at bounding box center [912, 326] width 368 height 376
click at [859, 154] on textarea at bounding box center [912, 326] width 368 height 376
click at [387, 282] on span "Write an essay about your opinion on a topic. A good essay is usually about 150…" at bounding box center [464, 234] width 360 height 191
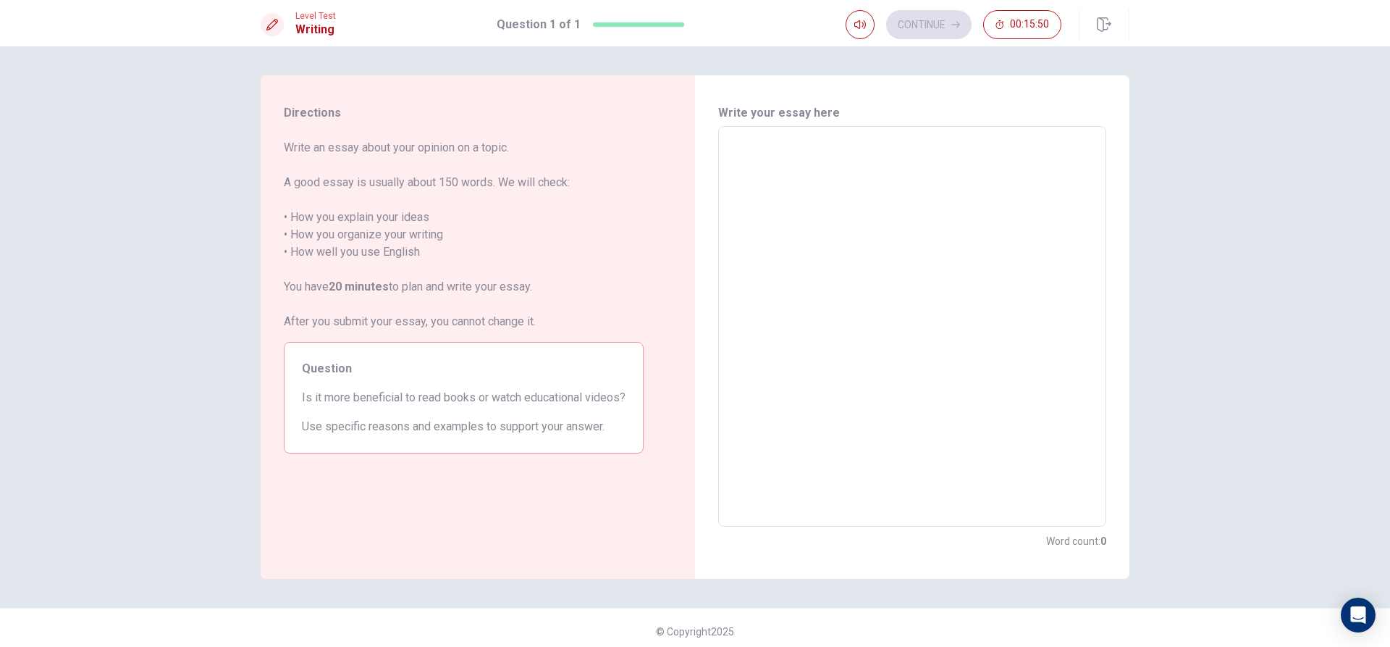
click at [799, 211] on textarea at bounding box center [912, 326] width 368 height 376
type textarea "M"
type textarea "x"
type textarea "MY"
type textarea "x"
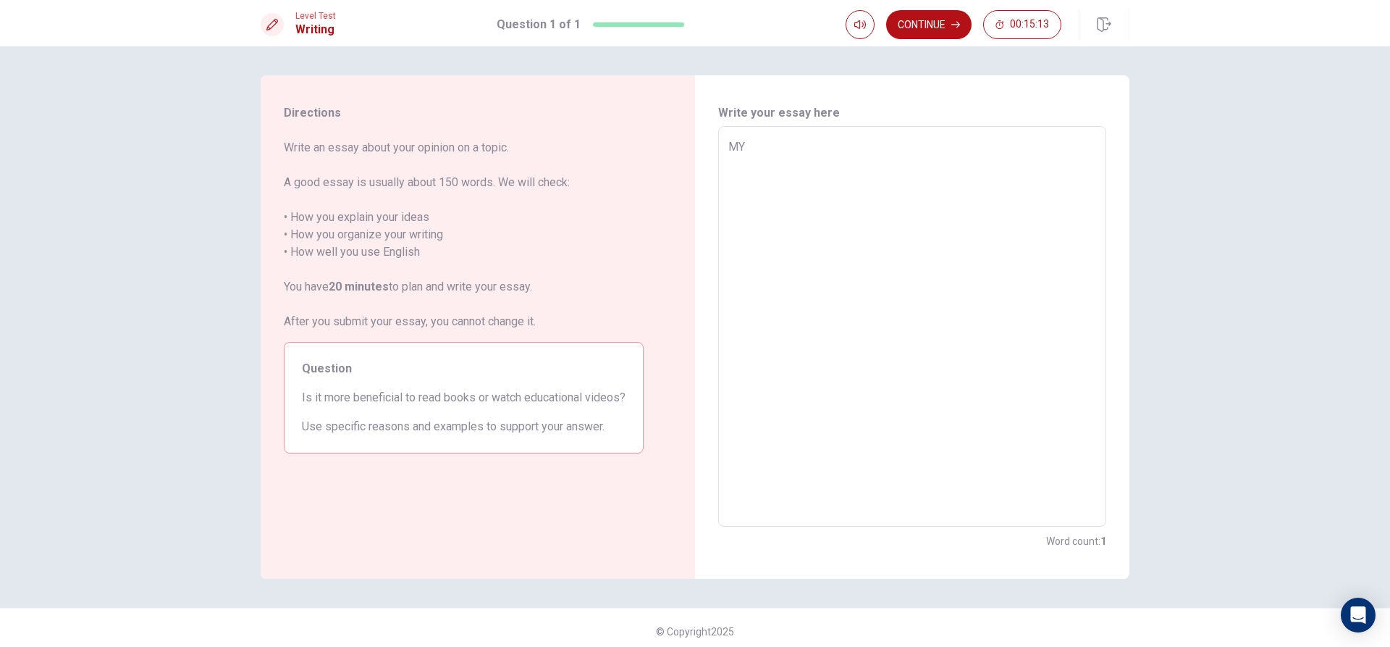
type textarea "MY"
type textarea "x"
type textarea "MY"
type textarea "x"
type textarea "M"
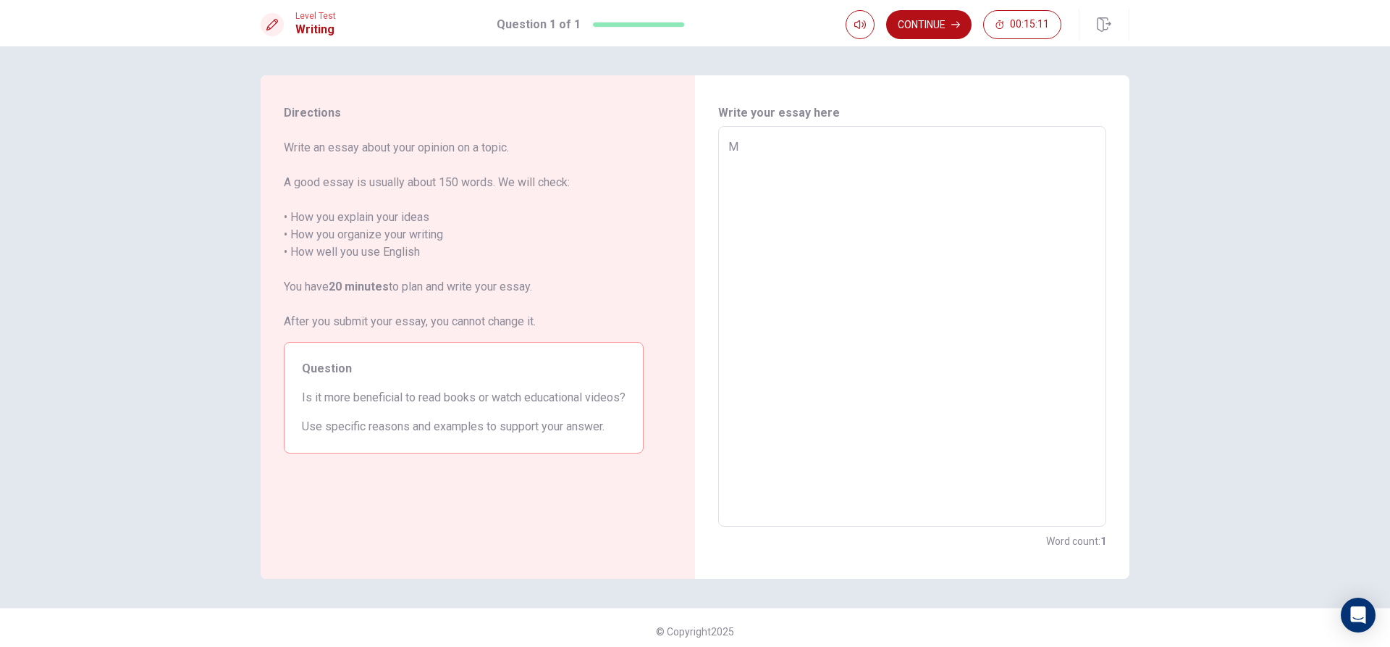
type textarea "x"
type textarea "My"
type textarea "x"
type textarea "My"
type textarea "x"
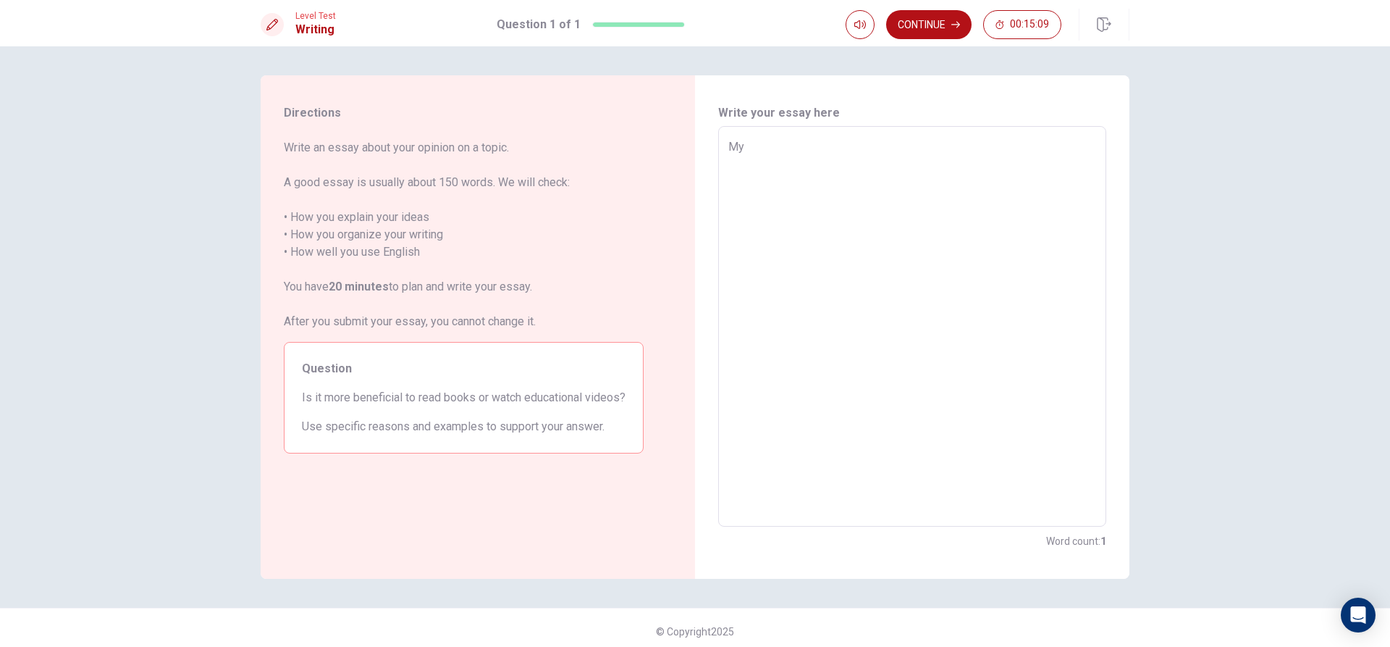
type textarea "My t"
type textarea "x"
type textarea "My to"
type textarea "x"
type textarea "My top"
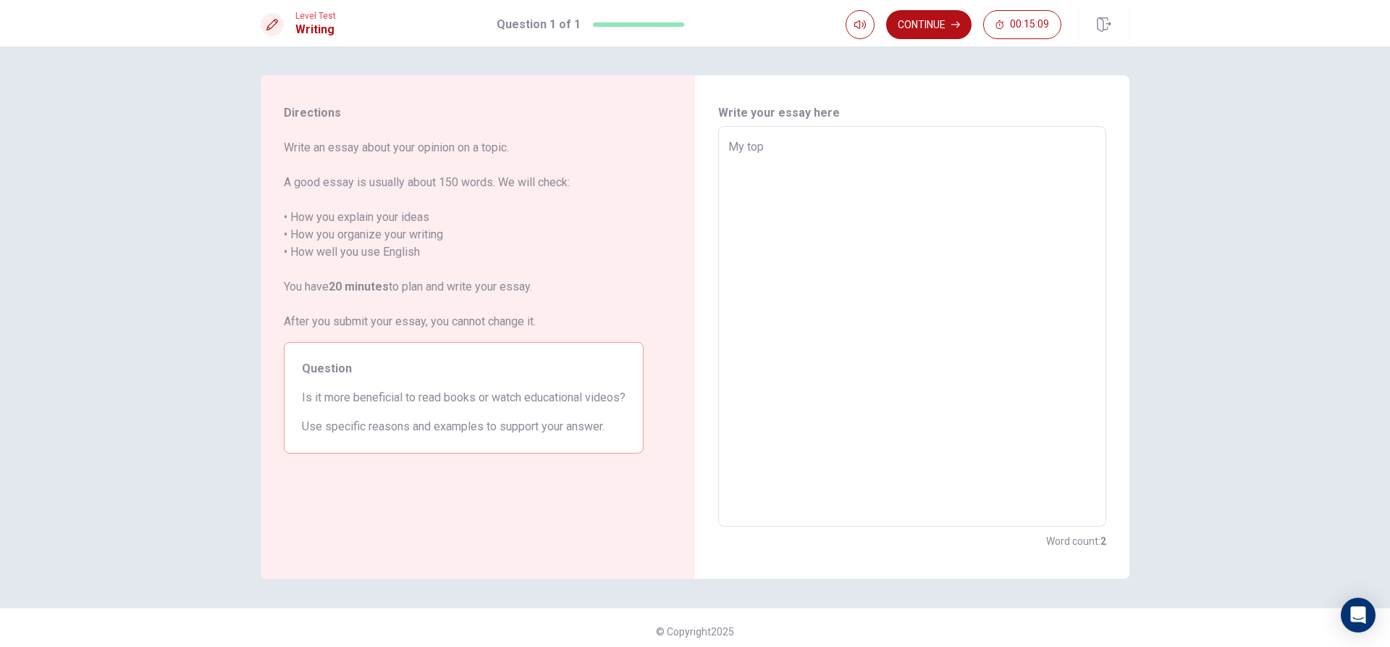
type textarea "x"
type textarea "My topi"
type textarea "x"
type textarea "My topic"
type textarea "x"
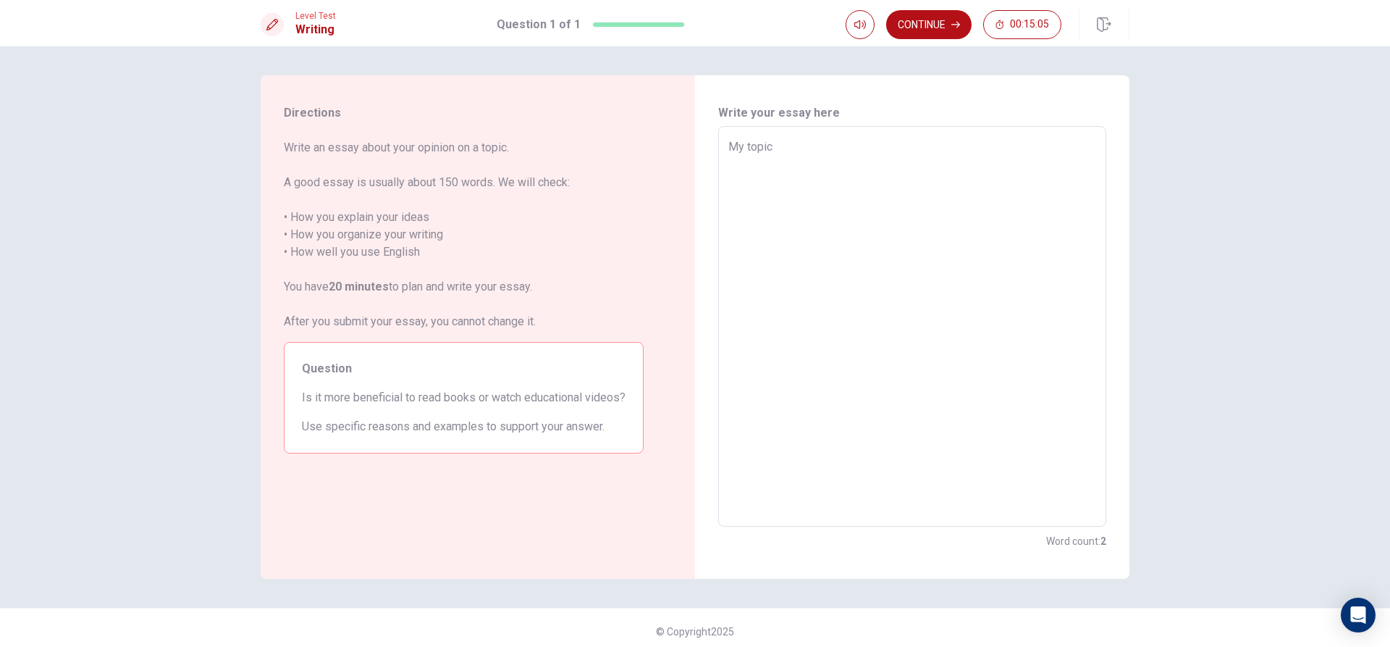
type textarea "My topic:"
type textarea "x"
type textarea "My topic:"
type textarea "x"
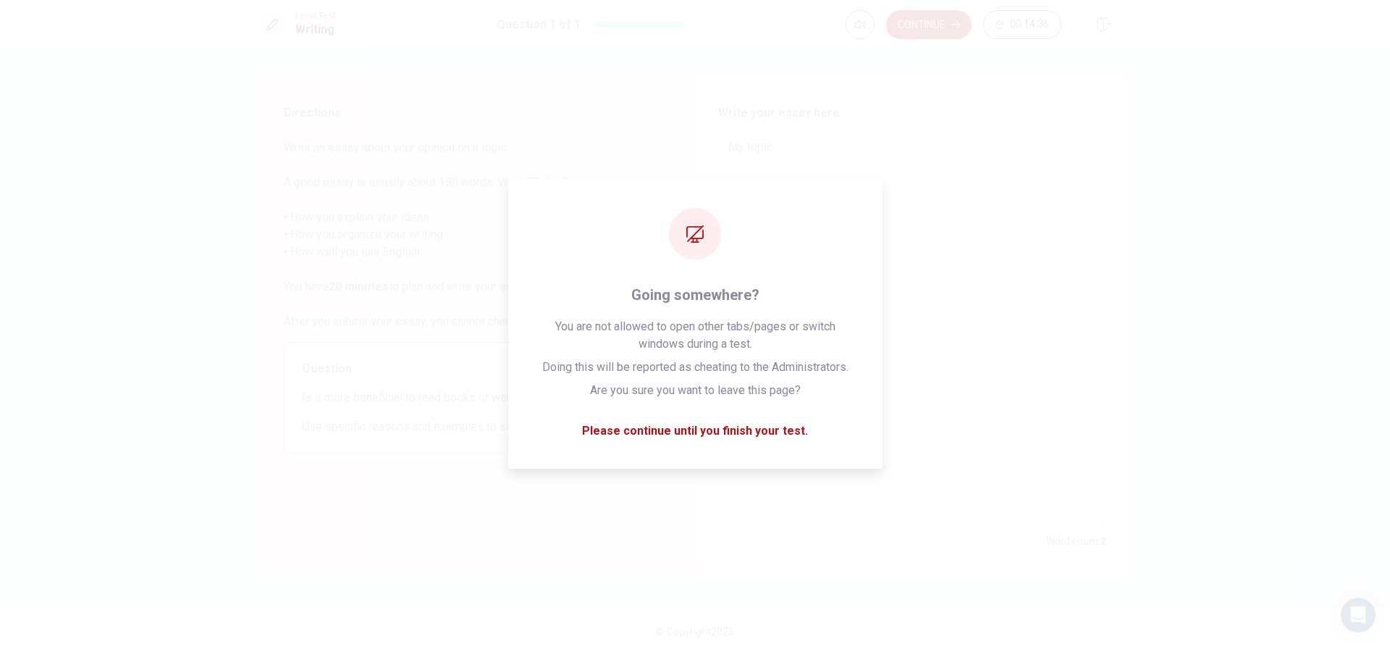
type textarea "My topic:"
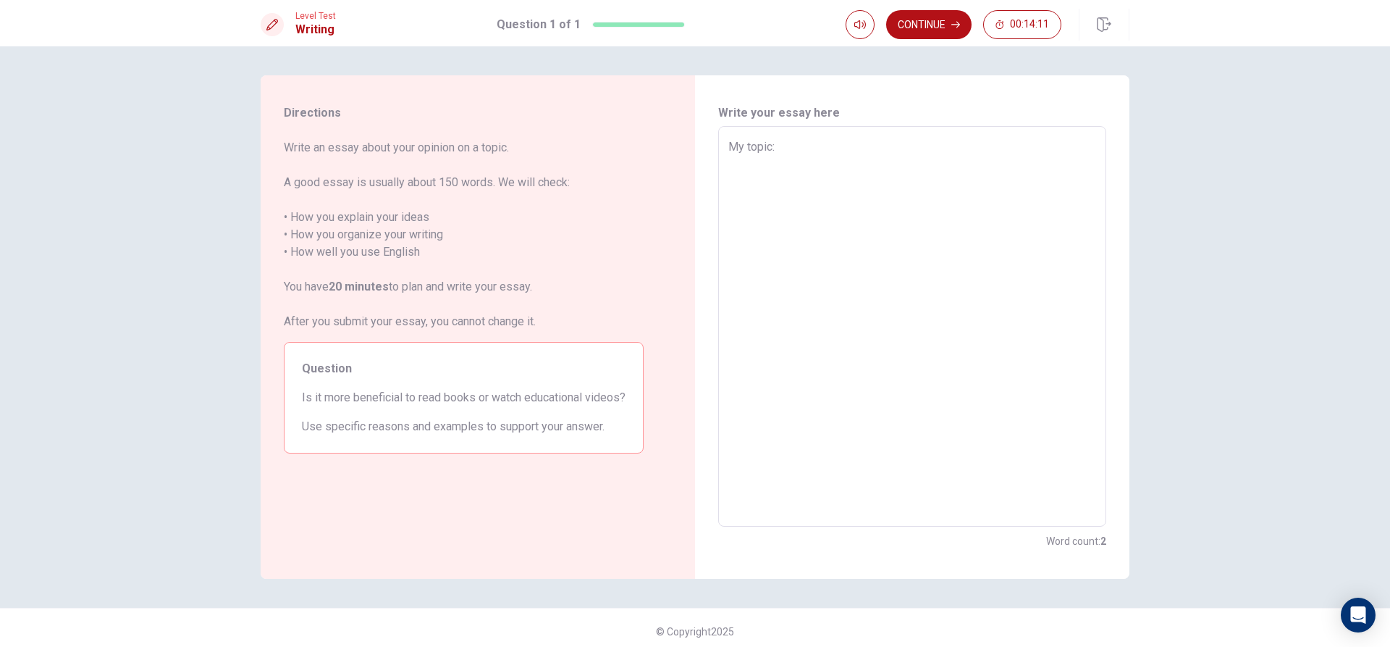
type textarea "x"
type textarea "My topic: t"
type textarea "x"
type textarea "My topic: th"
type textarea "x"
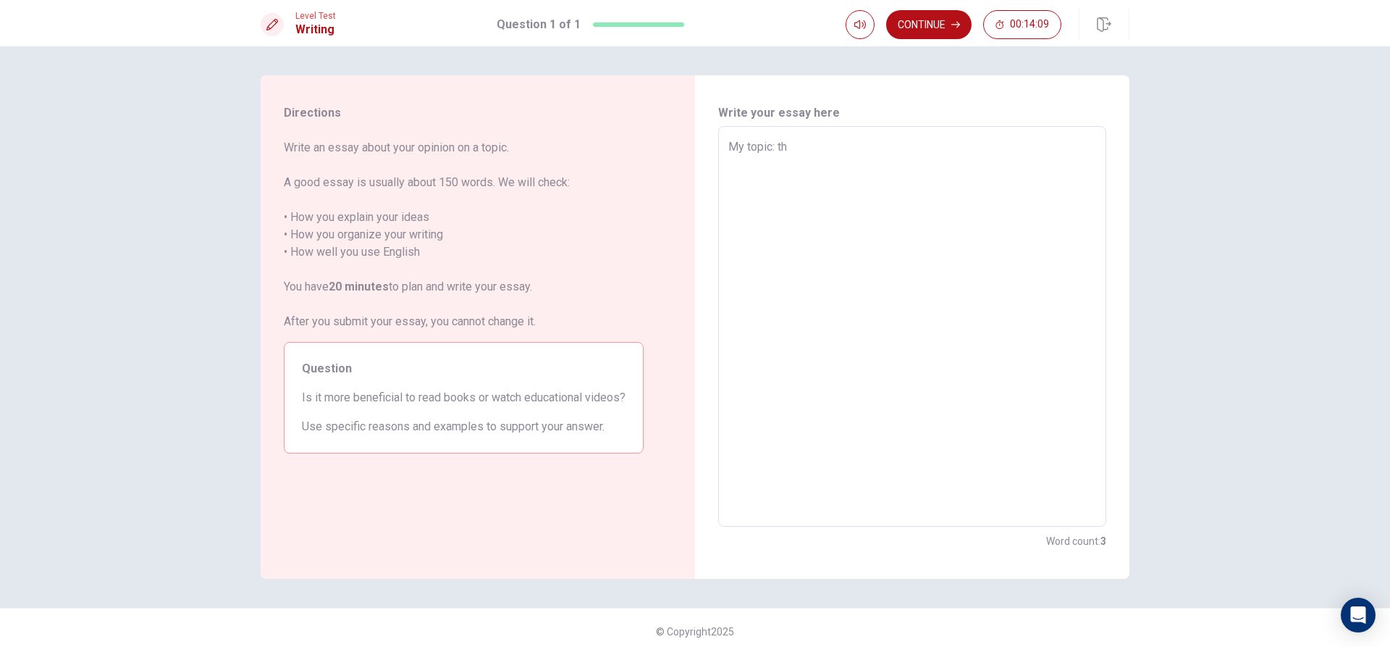
type textarea "My topic: tha"
type textarea "x"
type textarea "My topic: thai"
type textarea "x"
type textarea "My topic: thail"
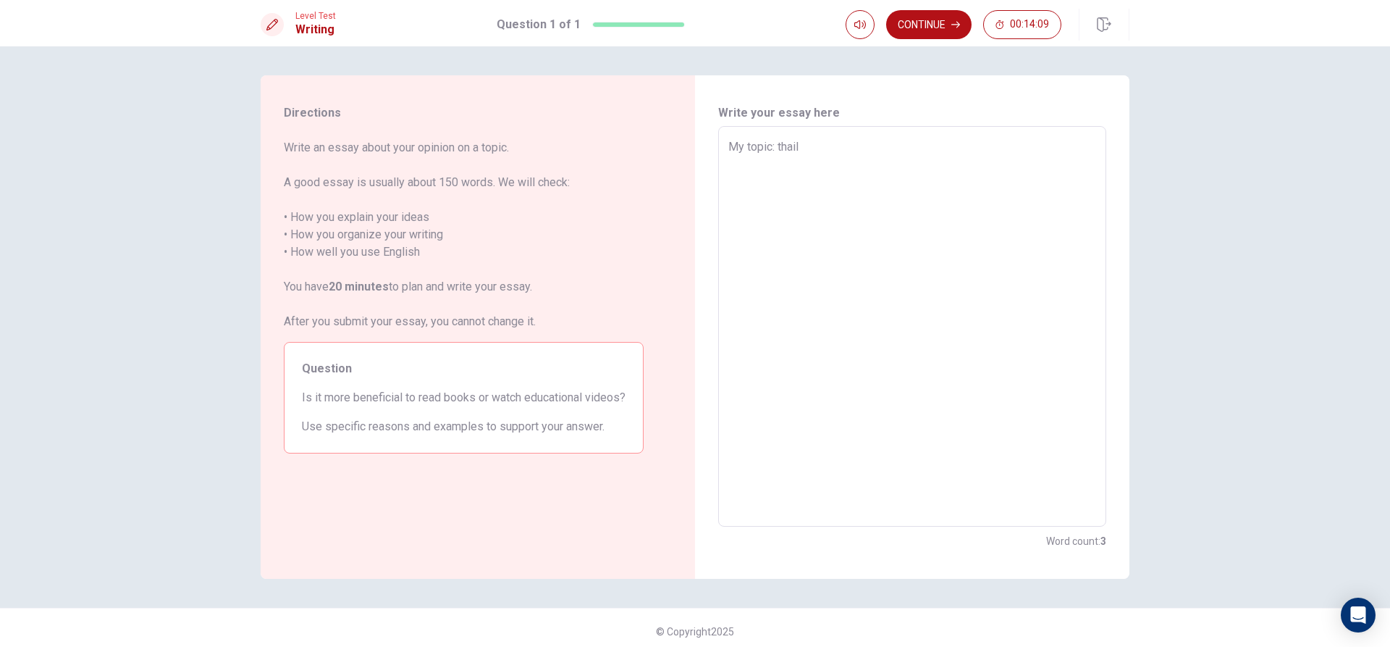
type textarea "x"
type textarea "My topic: [PERSON_NAME]"
type textarea "x"
type textarea "My topic: [PERSON_NAME]"
type textarea "x"
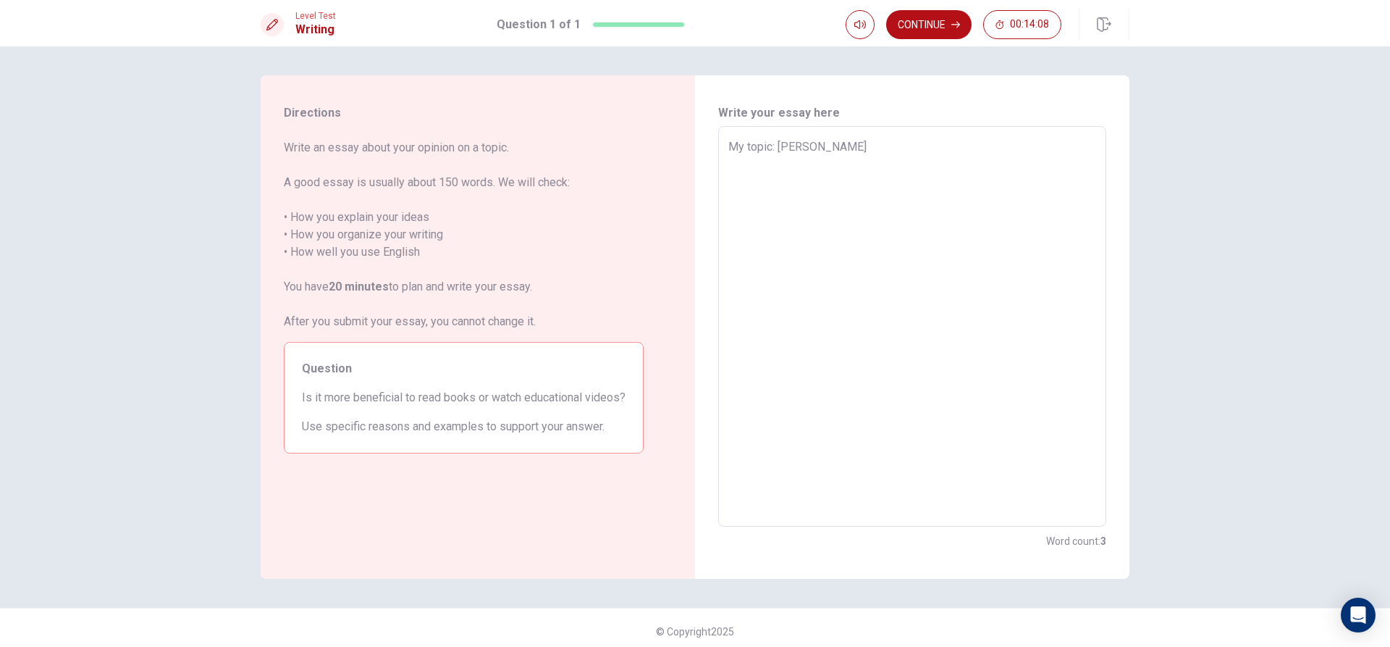
type textarea "My topic: [GEOGRAPHIC_DATA]"
type textarea "x"
type textarea "My topic: [GEOGRAPHIC_DATA]"
type textarea "x"
type textarea "My topic: [GEOGRAPHIC_DATA] i"
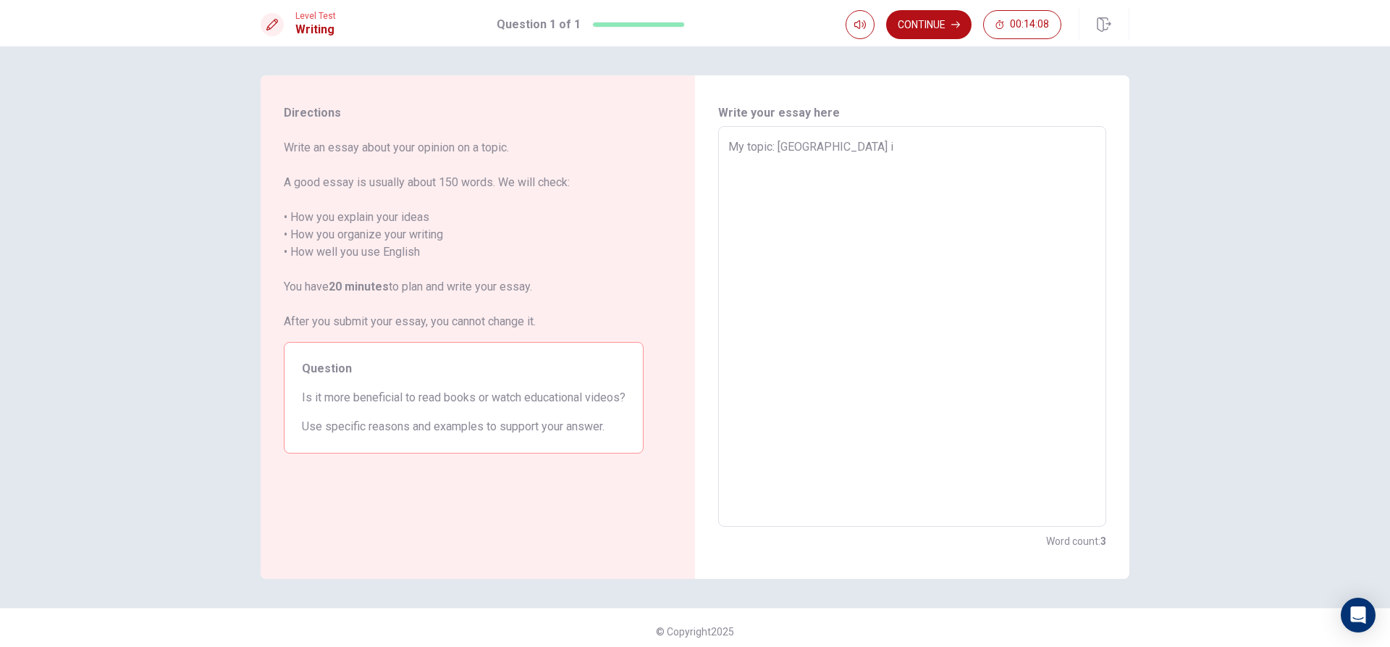
type textarea "x"
type textarea "My topic: [GEOGRAPHIC_DATA] is"
type textarea "x"
type textarea "My topic: [GEOGRAPHIC_DATA] is"
type textarea "x"
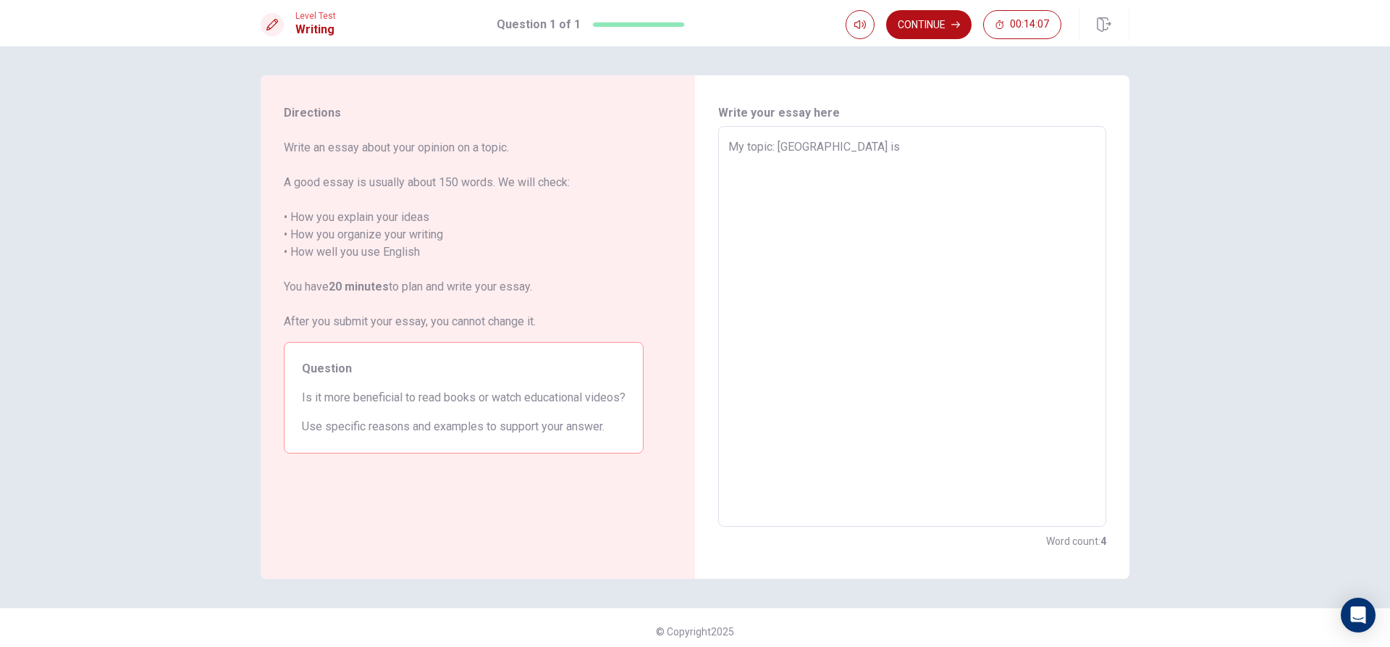
type textarea "My topic: [GEOGRAPHIC_DATA] is o"
type textarea "x"
type textarea "My topic: [GEOGRAPHIC_DATA] is on"
type textarea "x"
type textarea "My topic: [GEOGRAPHIC_DATA] is one"
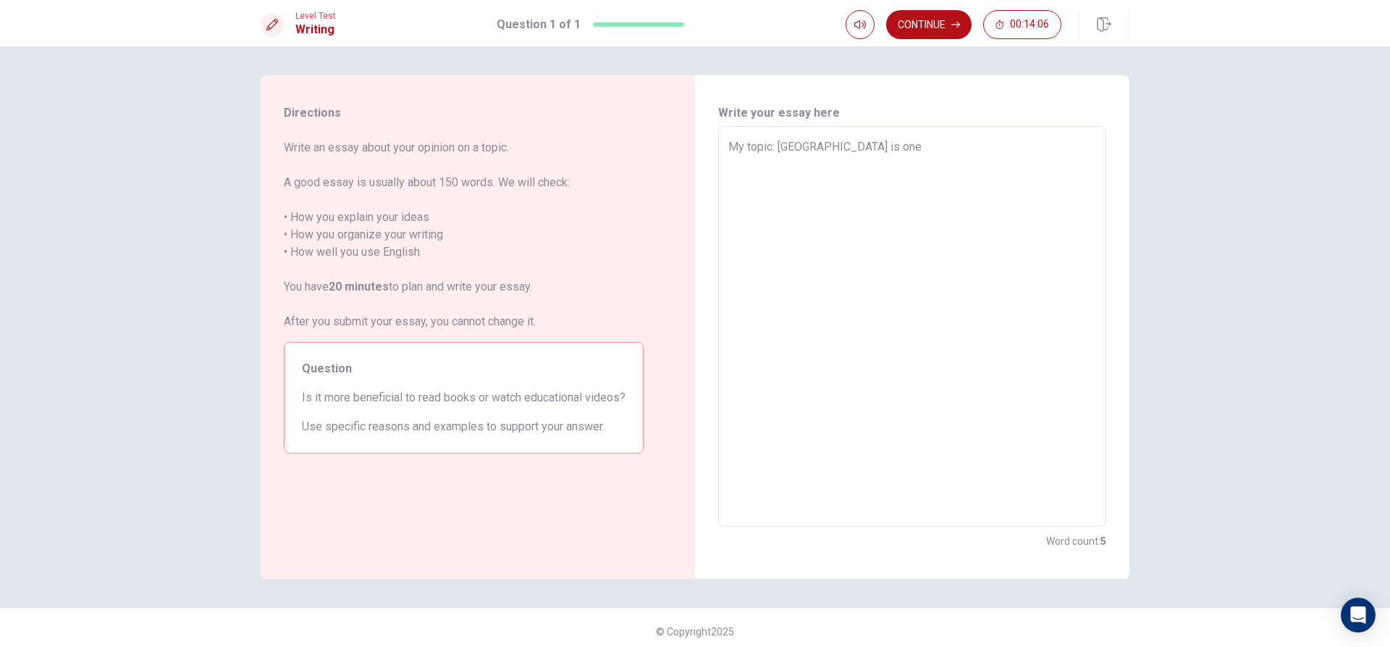
type textarea "x"
type textarea "My topic: [GEOGRAPHIC_DATA] is one"
type textarea "x"
type textarea "My topic: thailand is one o"
type textarea "x"
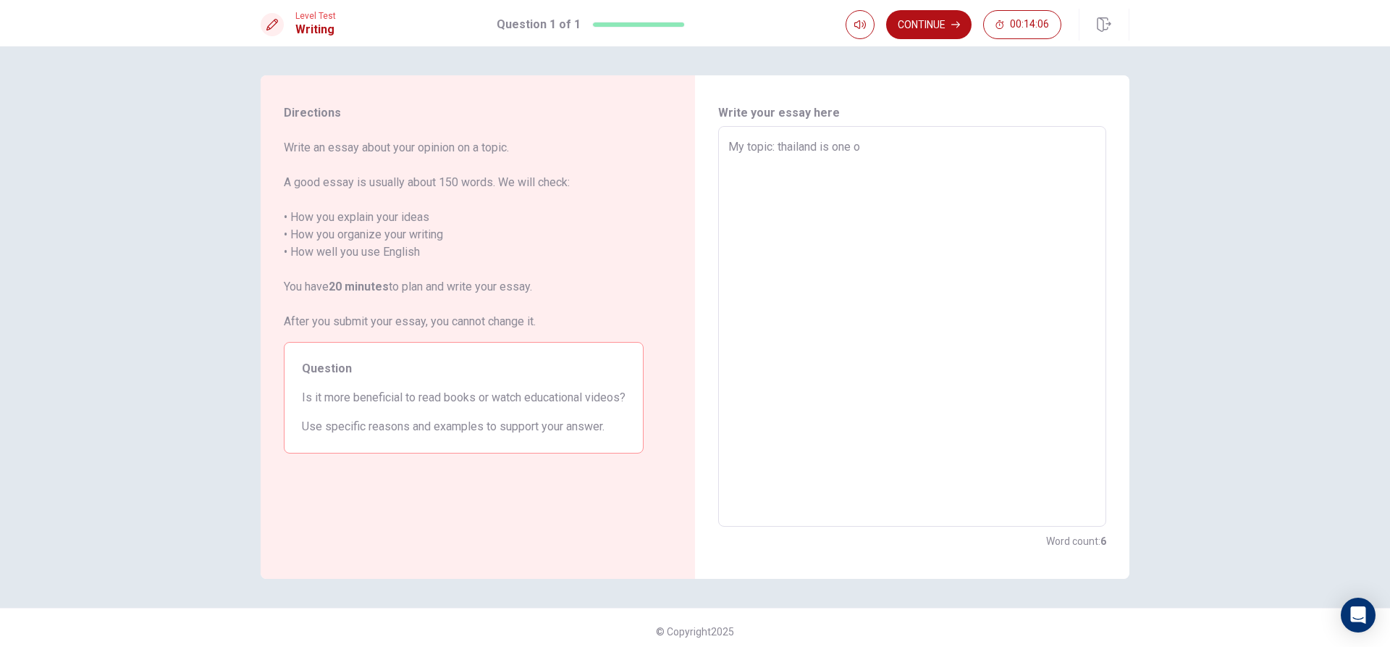
type textarea "My topic: [GEOGRAPHIC_DATA] is one of"
type textarea "x"
type textarea "My topic: [GEOGRAPHIC_DATA] is one of"
type textarea "x"
type textarea "My topic: [GEOGRAPHIC_DATA] is one of t"
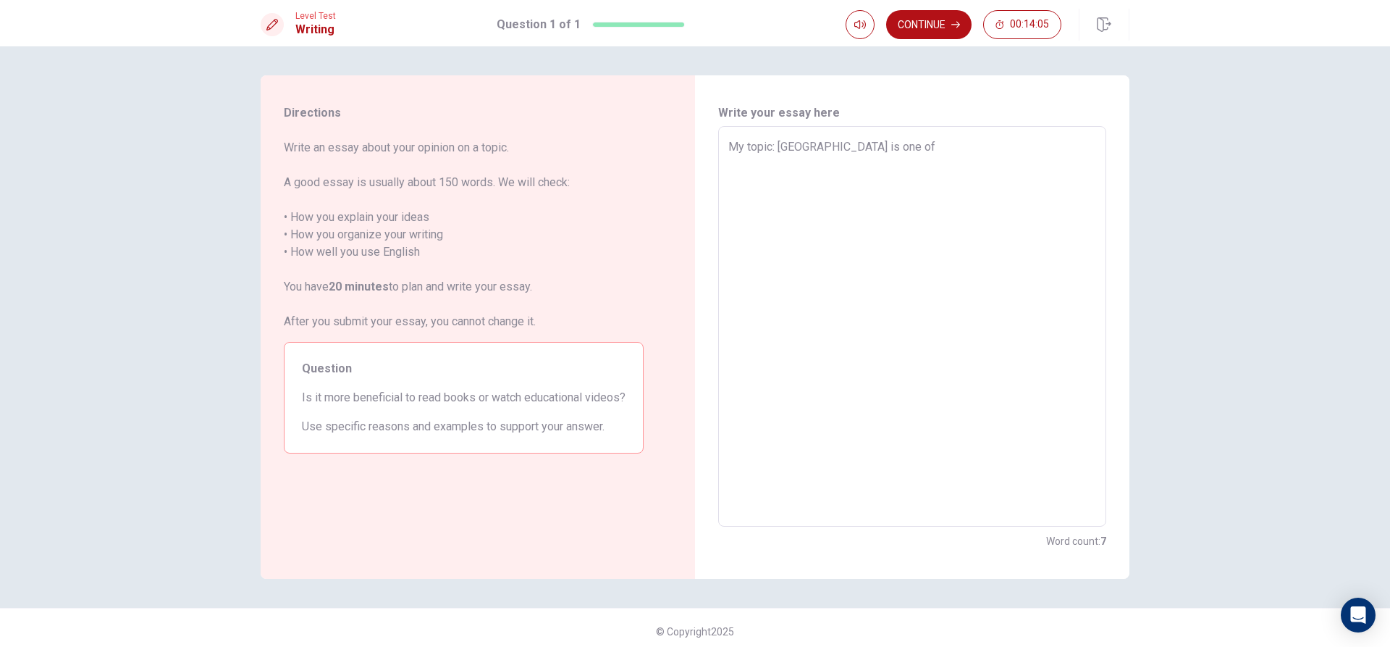
type textarea "x"
type textarea "My topic: [GEOGRAPHIC_DATA] is one of th"
type textarea "x"
type textarea "My topic: [GEOGRAPHIC_DATA] is one of the"
type textarea "x"
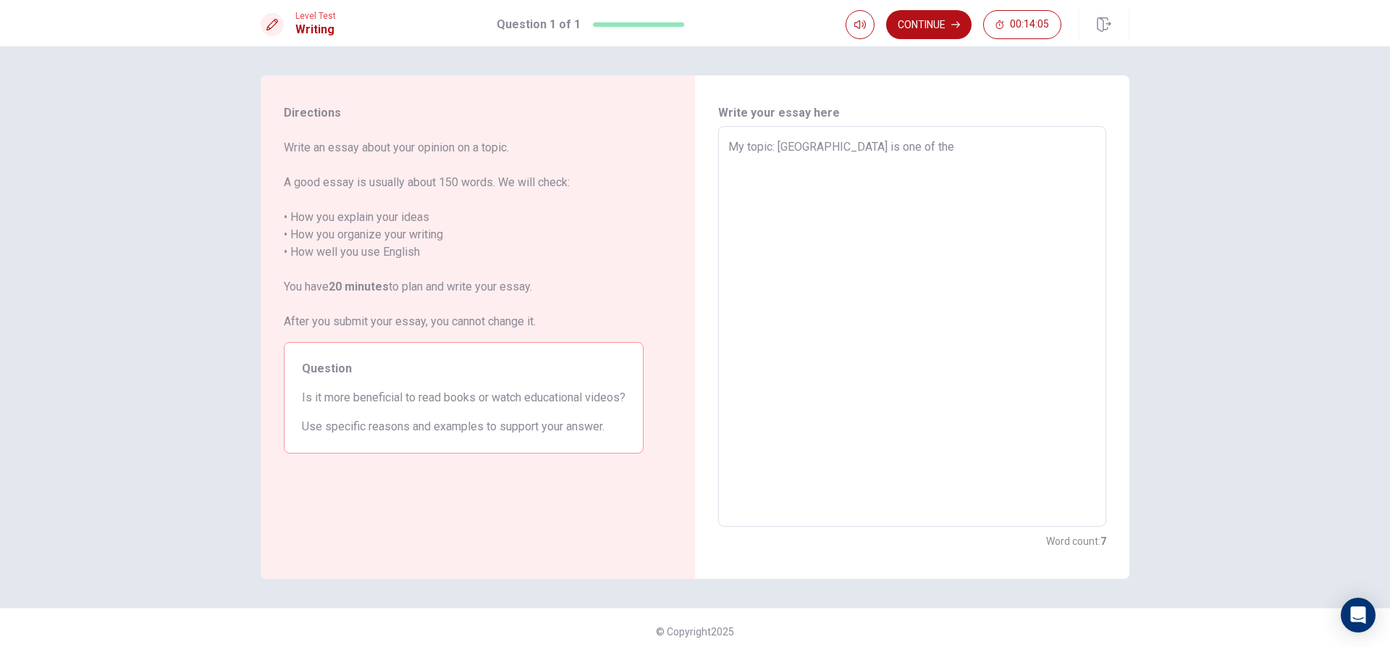
type textarea "My topic: [GEOGRAPHIC_DATA] is one of the"
type textarea "x"
type textarea "My topic: [GEOGRAPHIC_DATA] is one of the b"
type textarea "x"
type textarea "My topic: [GEOGRAPHIC_DATA] is one of the be"
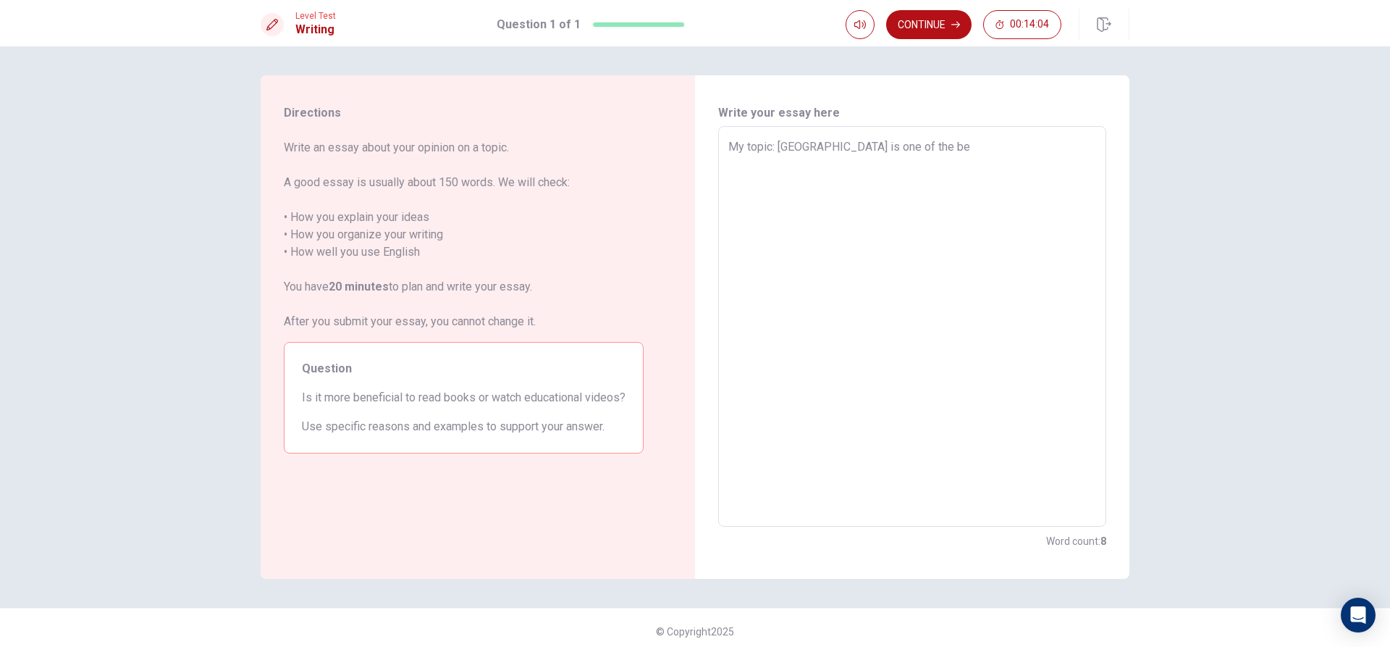
type textarea "x"
type textarea "My topic: [GEOGRAPHIC_DATA] is one of the bes"
type textarea "x"
type textarea "My topic: [GEOGRAPHIC_DATA] is one of the best"
type textarea "x"
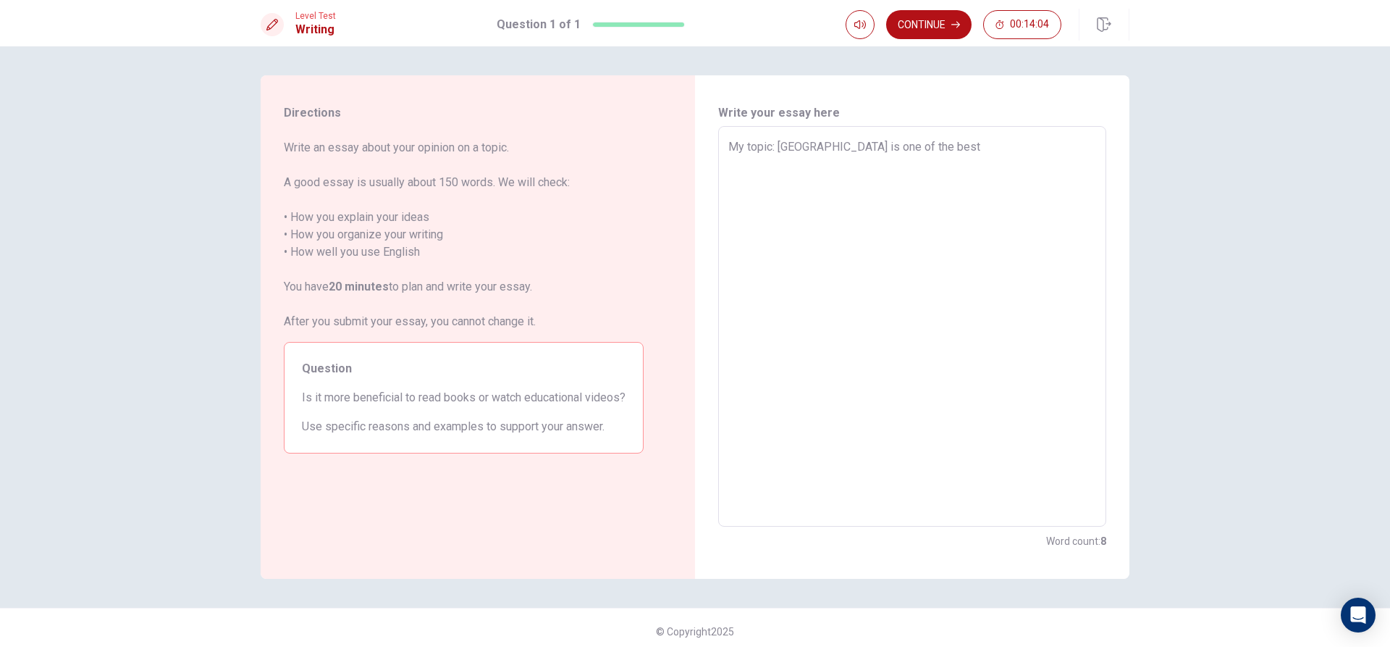
type textarea "My topic: [GEOGRAPHIC_DATA] is one of the best"
type textarea "x"
type textarea "My topic: [GEOGRAPHIC_DATA] is one of the best c"
type textarea "x"
type textarea "My topic: [GEOGRAPHIC_DATA] is one of the best co"
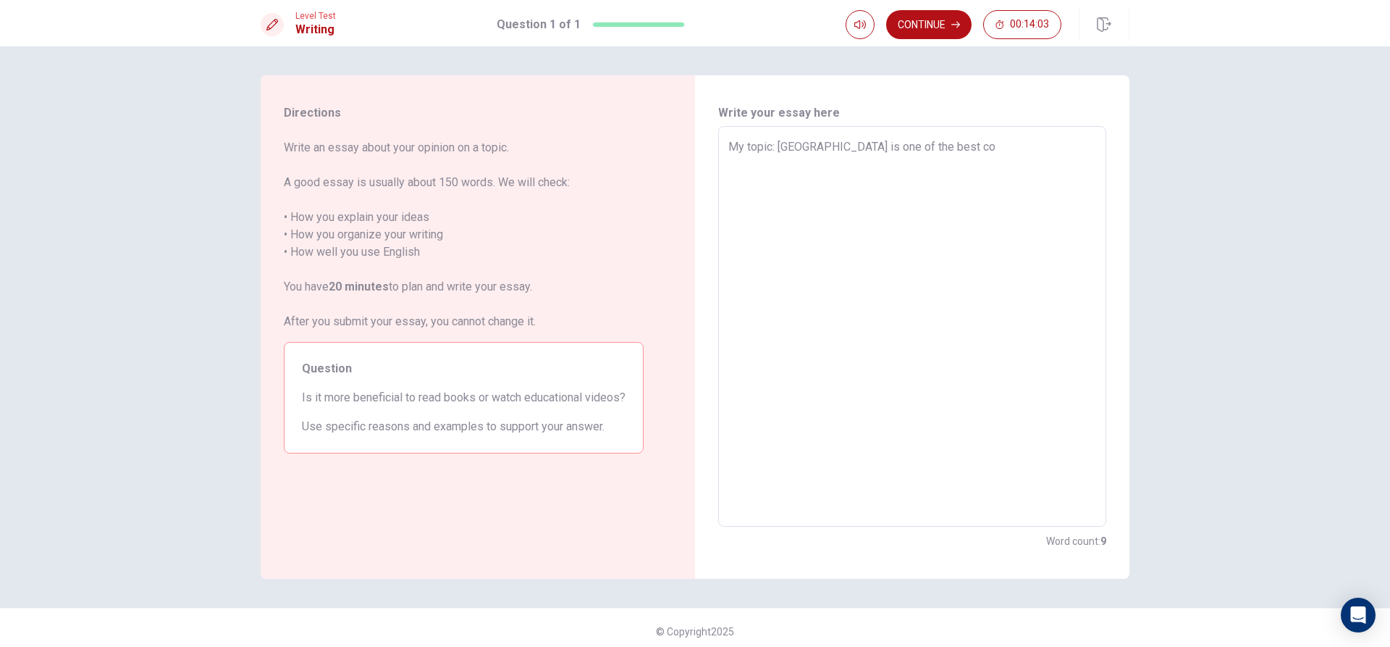
type textarea "x"
type textarea "My topic: [GEOGRAPHIC_DATA] is one of the best cou"
type textarea "x"
type textarea "My topic: [GEOGRAPHIC_DATA] is one of the best coun"
type textarea "x"
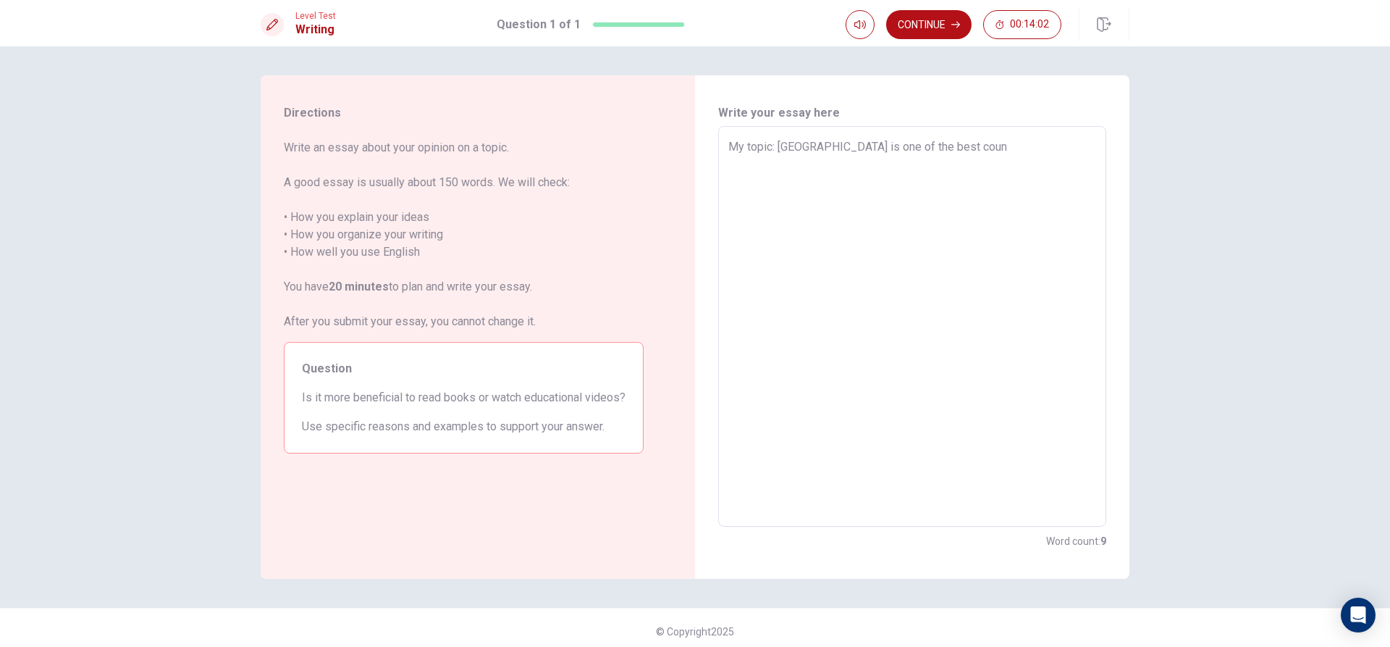
type textarea "My topic: [GEOGRAPHIC_DATA] is one of the best count"
type textarea "x"
type textarea "My topic: [GEOGRAPHIC_DATA] is one of the best countr"
type textarea "x"
type textarea "My topic: [GEOGRAPHIC_DATA] is one of the best countri"
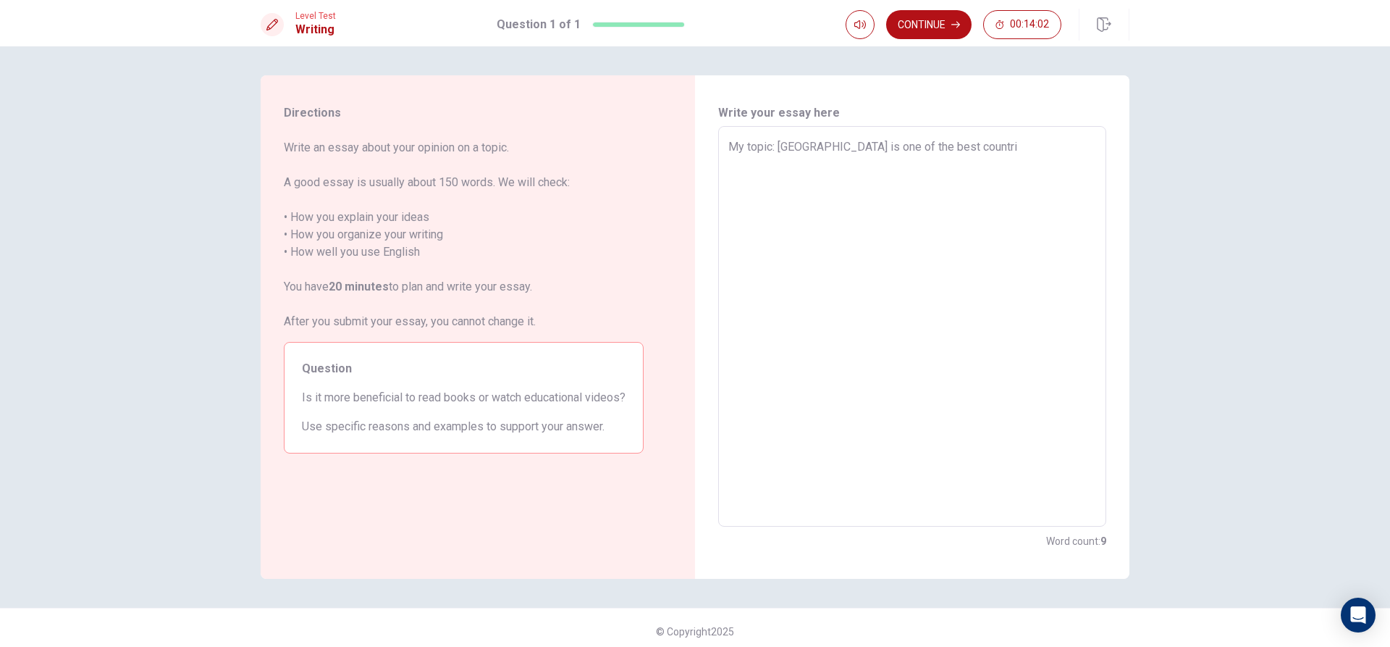
type textarea "x"
type textarea "My topic: [GEOGRAPHIC_DATA] is one of the best countrie"
type textarea "x"
type textarea "My topic: [GEOGRAPHIC_DATA] is one of the best countries"
type textarea "x"
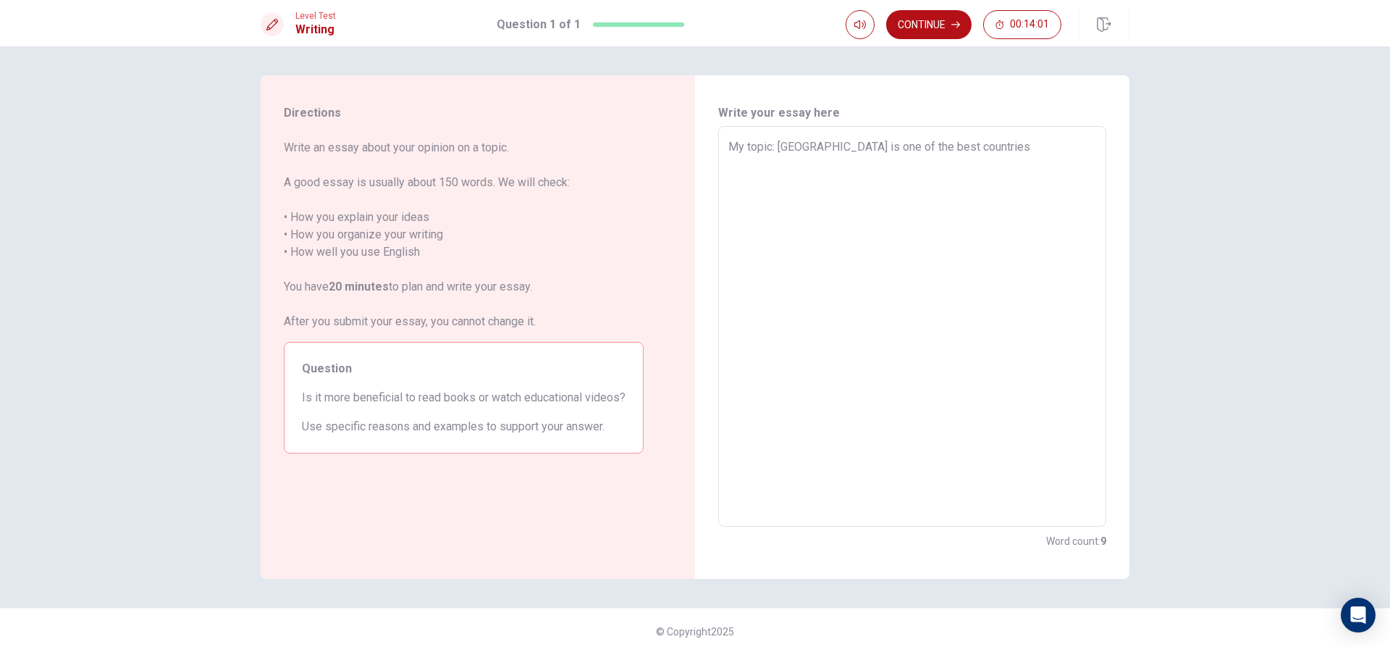
type textarea "My topic: [GEOGRAPHIC_DATA] is one of the best countries"
type textarea "x"
type textarea "My topic: [GEOGRAPHIC_DATA] is one of the best countries t"
type textarea "x"
type textarea "My topic: [GEOGRAPHIC_DATA] is one of the best countries to"
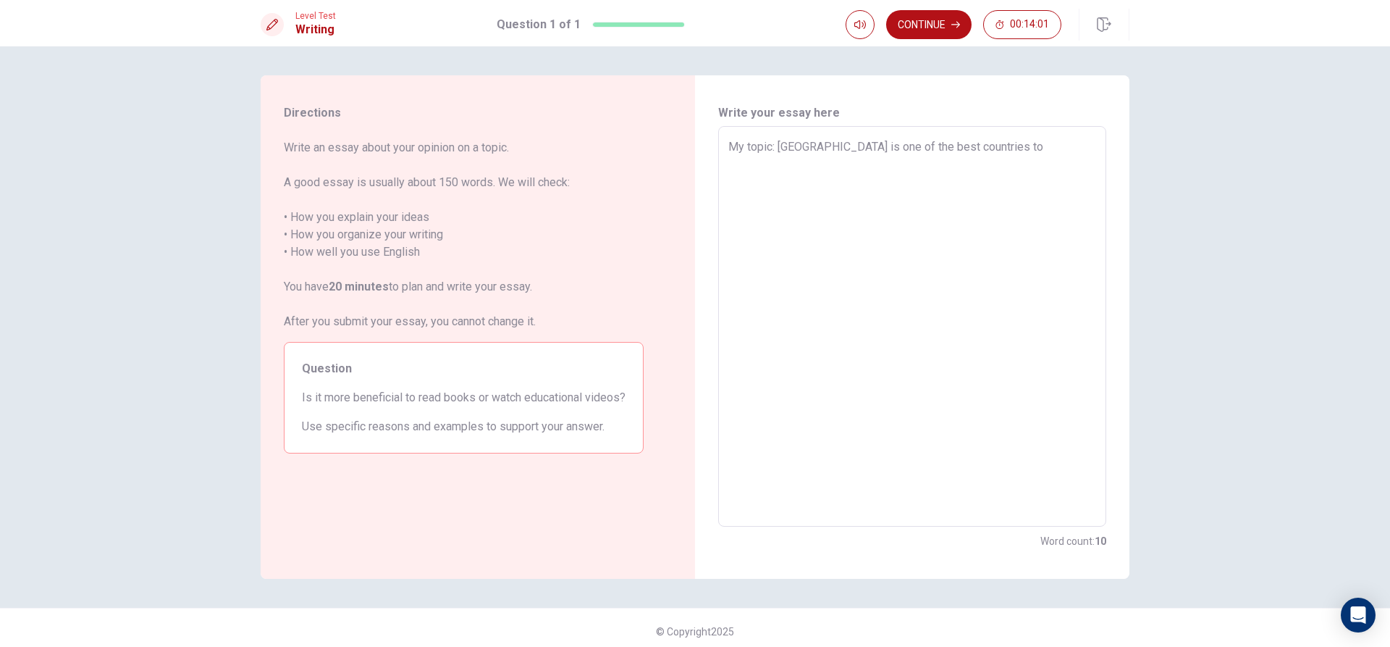
type textarea "x"
type textarea "My topic: [GEOGRAPHIC_DATA] is one of the best countries to"
type textarea "x"
type textarea "My topic: [GEOGRAPHIC_DATA] is one of the best countries to v"
type textarea "x"
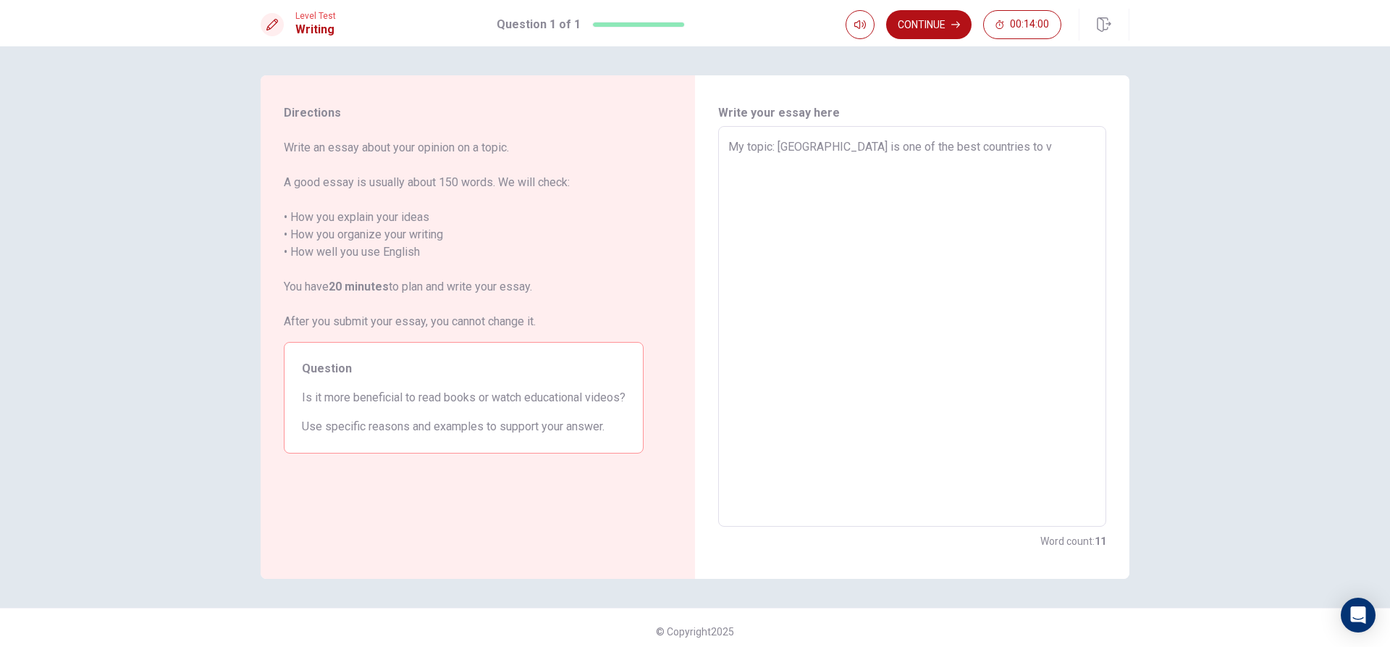
type textarea "My topic: [GEOGRAPHIC_DATA] is one of the best countries to vi"
type textarea "x"
type textarea "My topic: [GEOGRAPHIC_DATA] is one of the best countries to vis"
type textarea "x"
type textarea "My topic: [GEOGRAPHIC_DATA] is one of the best countries to visi"
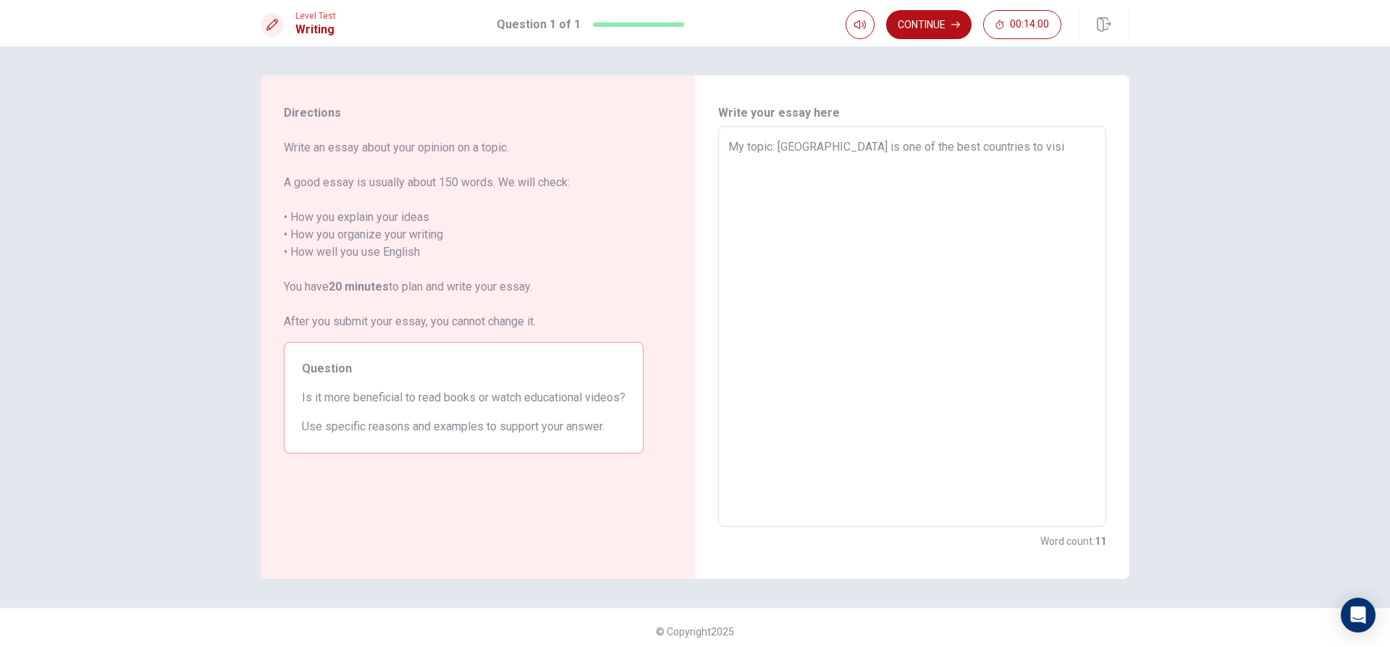
type textarea "x"
type textarea "My topic: [GEOGRAPHIC_DATA] is one of the best countries to visir"
type textarea "x"
type textarea "My topic: [GEOGRAPHIC_DATA] is one of the best countries to visi"
type textarea "x"
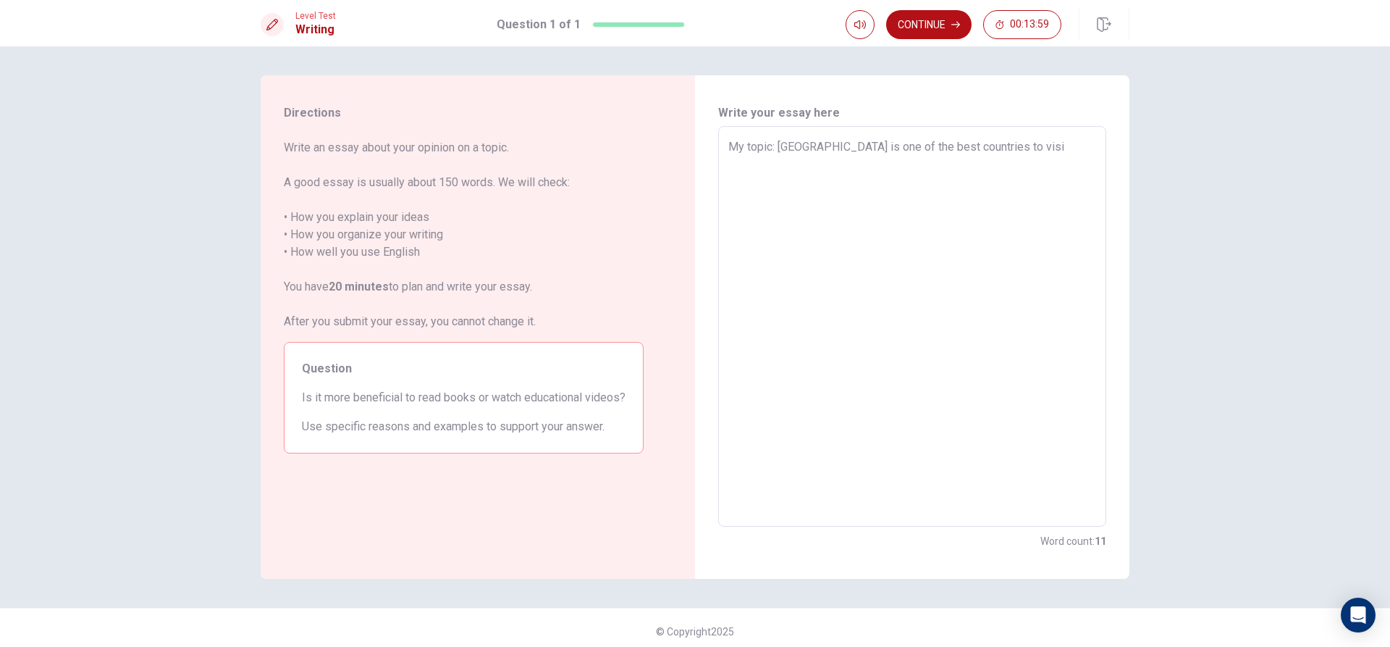
type textarea "My topic: [GEOGRAPHIC_DATA] is one of the best countries to visit"
click at [1043, 146] on textarea "My topic: [GEOGRAPHIC_DATA] is one of the best countries to visit" at bounding box center [912, 326] width 368 height 376
type textarea "x"
type textarea "My topic: [GEOGRAPHIC_DATA] is one of the best countries to visi"
type textarea "x"
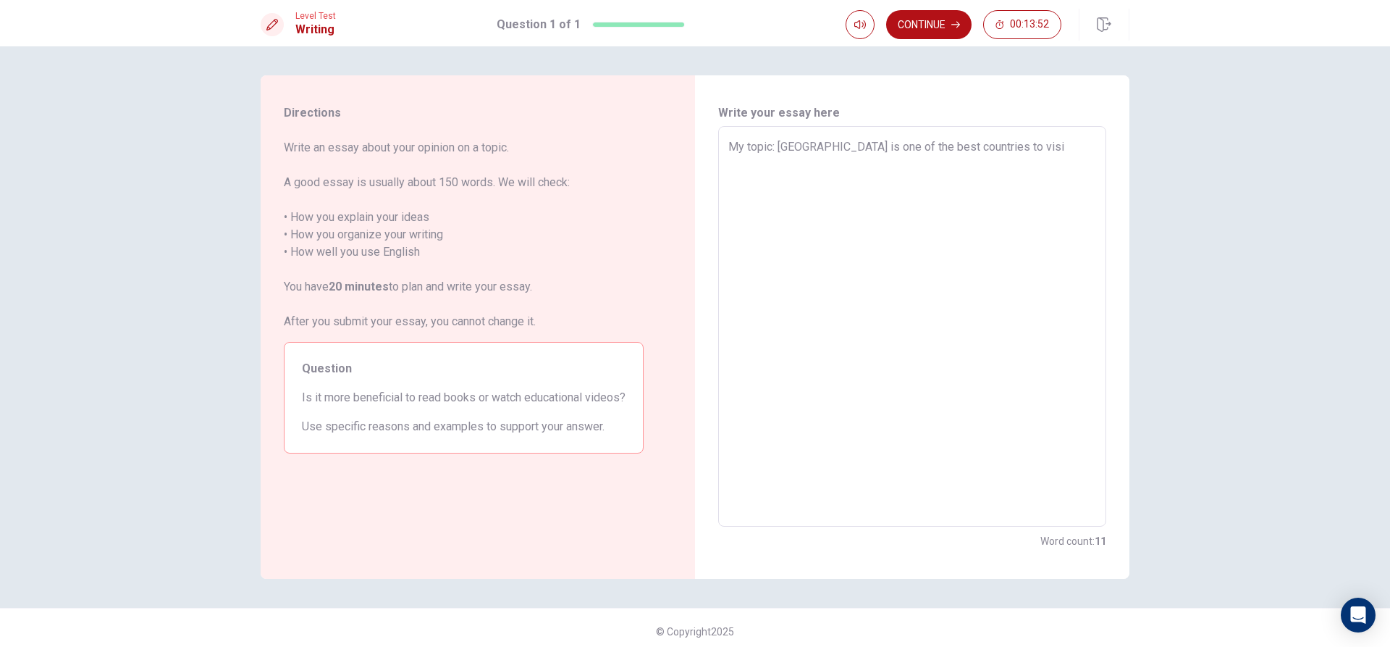
type textarea "My topic: [GEOGRAPHIC_DATA] is one of the best countries to vis"
type textarea "x"
type textarea "My topic: [GEOGRAPHIC_DATA] is one of the best countries to vi"
type textarea "x"
type textarea "My topic: [GEOGRAPHIC_DATA] is one of the best countries to v"
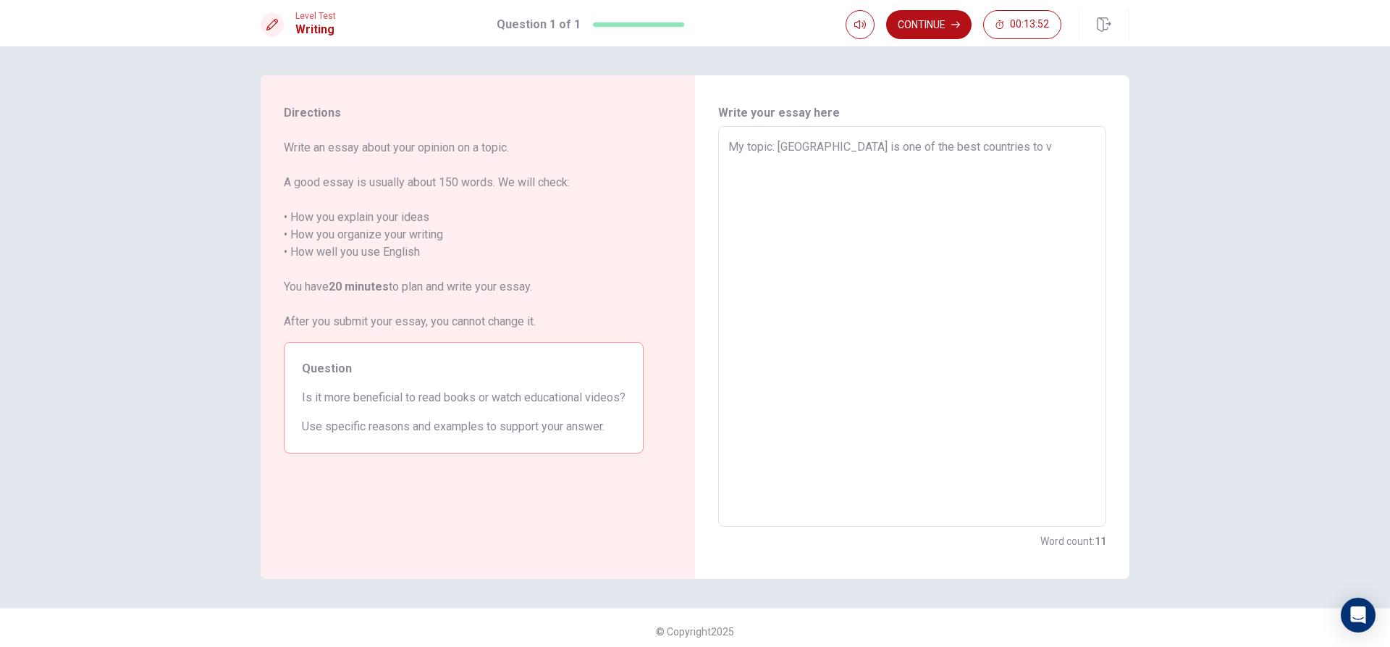
type textarea "x"
type textarea "My topic: [GEOGRAPHIC_DATA] is one of the best countries to"
type textarea "x"
type textarea "My topic: [GEOGRAPHIC_DATA] is one of the best countries to"
type textarea "x"
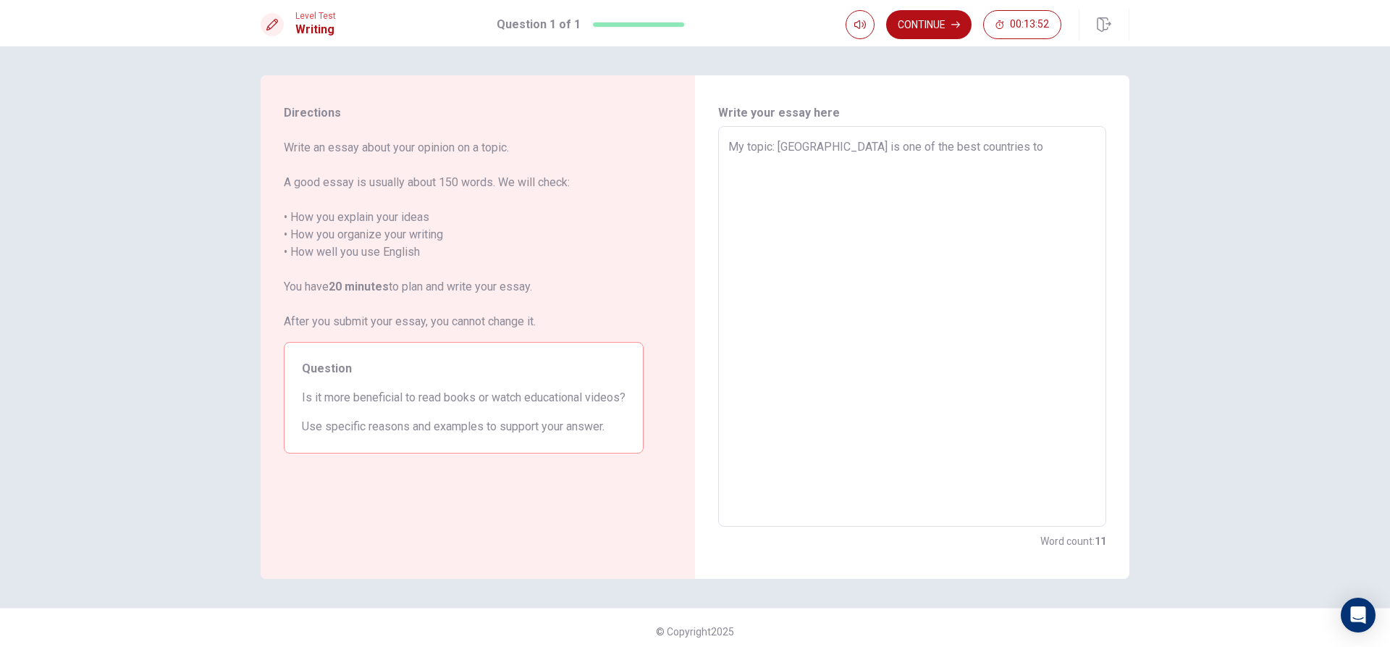
type textarea "My topic: [GEOGRAPHIC_DATA] is one of the best countries t"
type textarea "x"
type textarea "My topic: [GEOGRAPHIC_DATA] is one of the best countries"
type textarea "x"
type textarea "My topic: [GEOGRAPHIC_DATA] is one of the best countries"
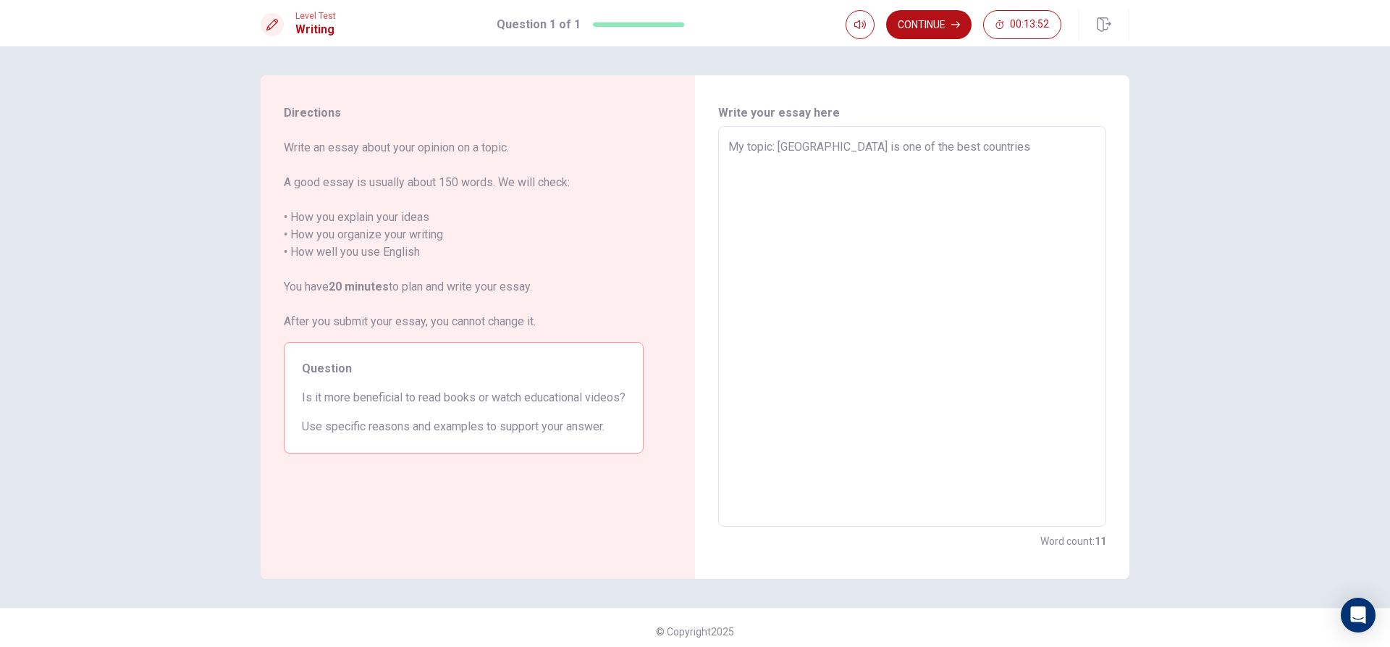
type textarea "x"
type textarea "My topic: [GEOGRAPHIC_DATA] is one of the best countrie"
type textarea "x"
type textarea "My topic: [GEOGRAPHIC_DATA] is one of the best countri"
type textarea "x"
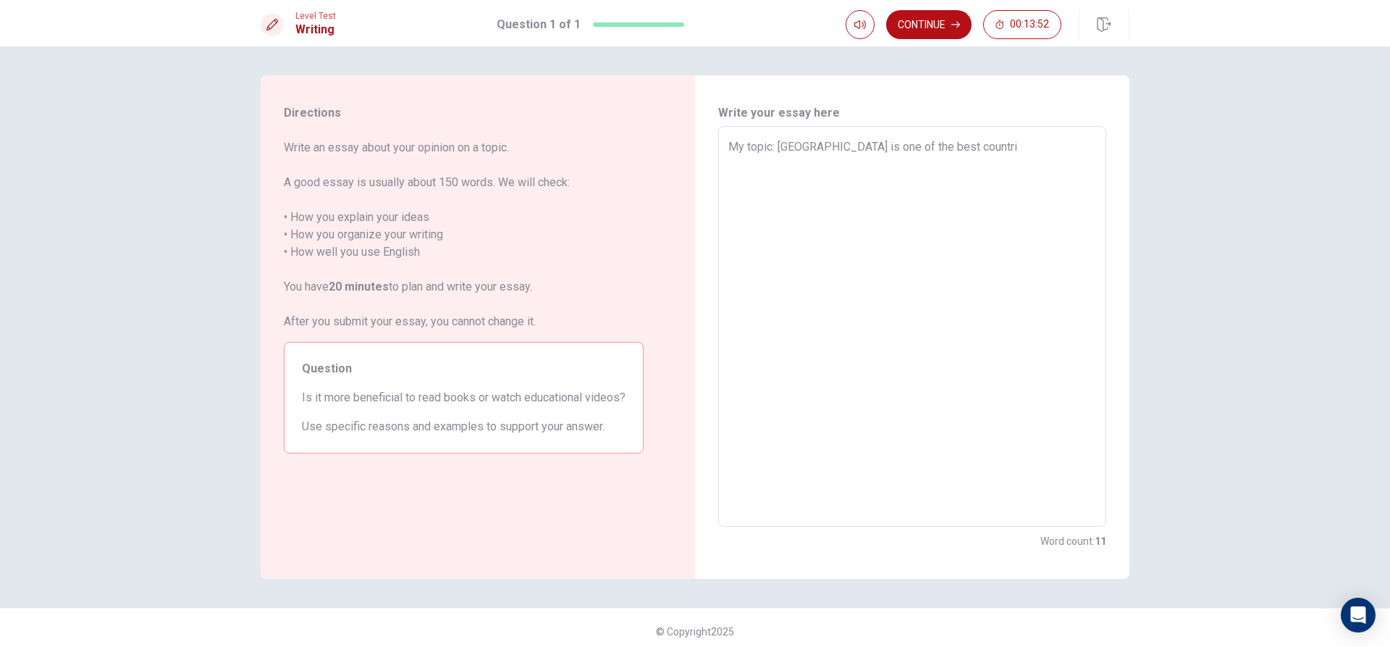
type textarea "My topic: [GEOGRAPHIC_DATA] is one of the best countr"
type textarea "x"
type textarea "My topic: [GEOGRAPHIC_DATA] is one of the best coun"
type textarea "x"
type textarea "My topic: [GEOGRAPHIC_DATA] is one of the best cou"
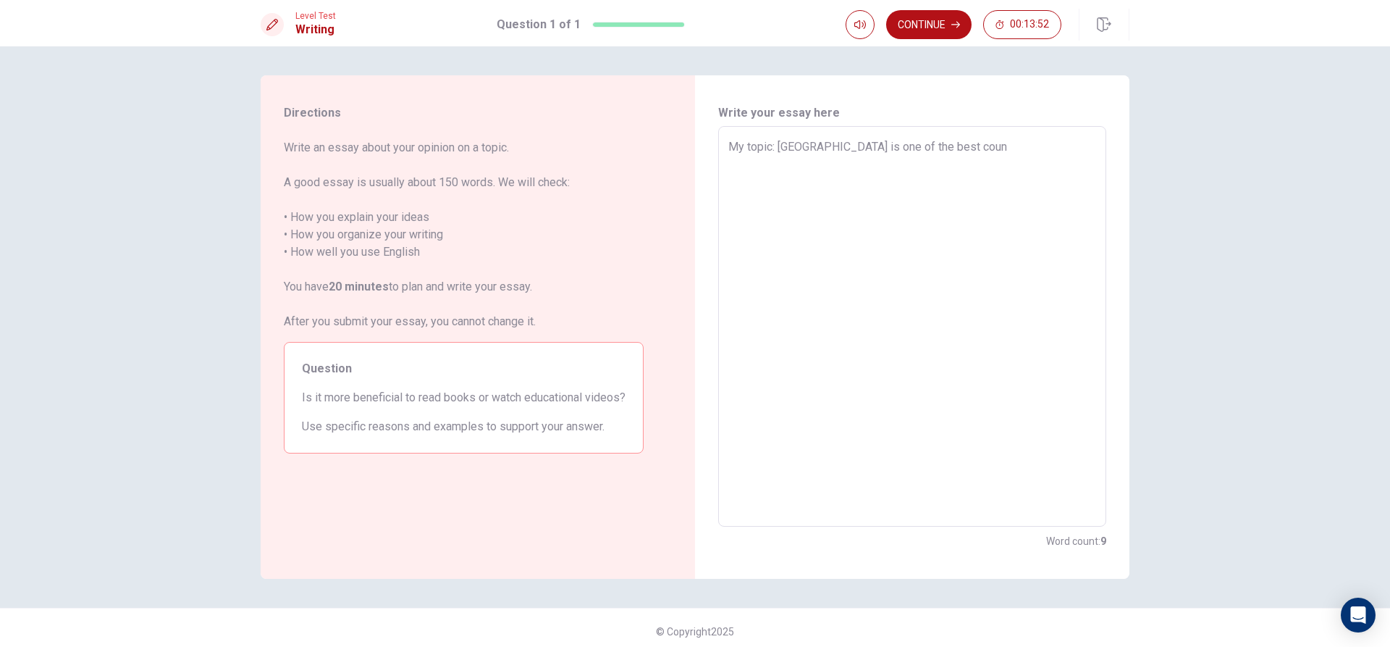
type textarea "x"
type textarea "My topic: [GEOGRAPHIC_DATA] is one of the best co"
type textarea "x"
type textarea "My topic: [GEOGRAPHIC_DATA] is one of the best c"
type textarea "x"
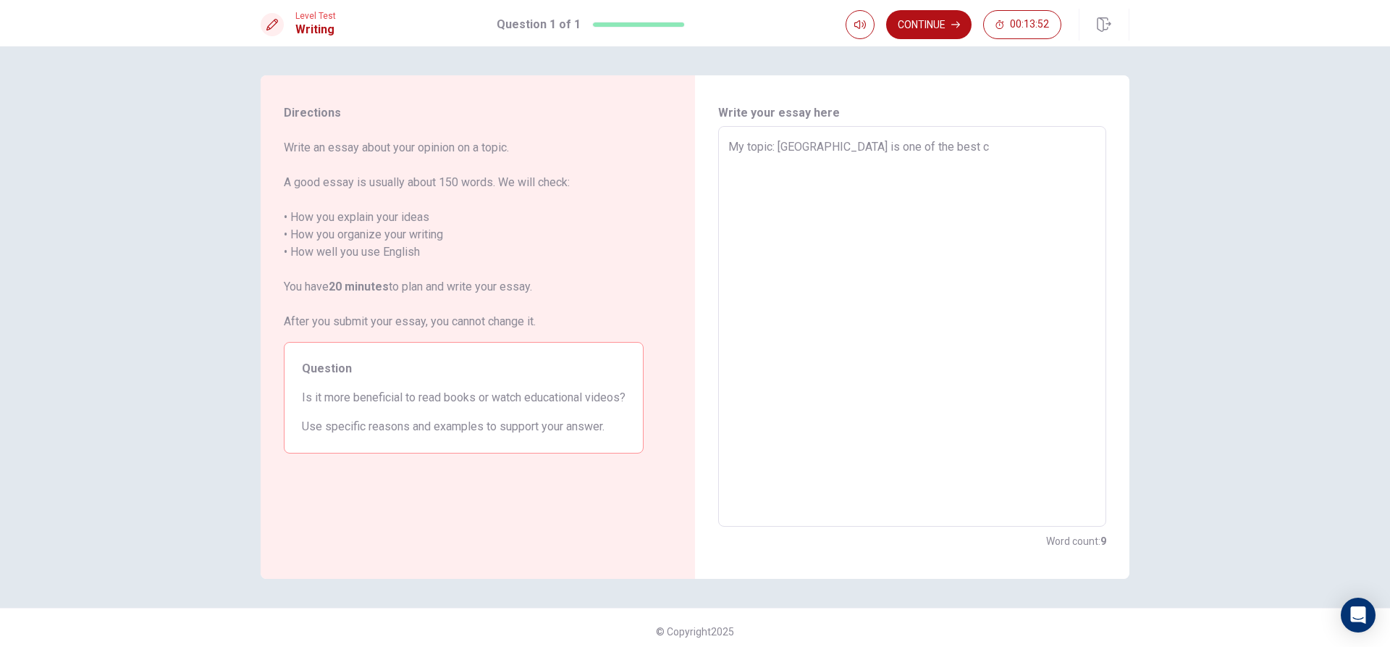
type textarea "My topic: [GEOGRAPHIC_DATA] is one of the best"
type textarea "x"
type textarea "My topic: [GEOGRAPHIC_DATA] is one of the best"
type textarea "x"
type textarea "My topic: [GEOGRAPHIC_DATA] is one of the be"
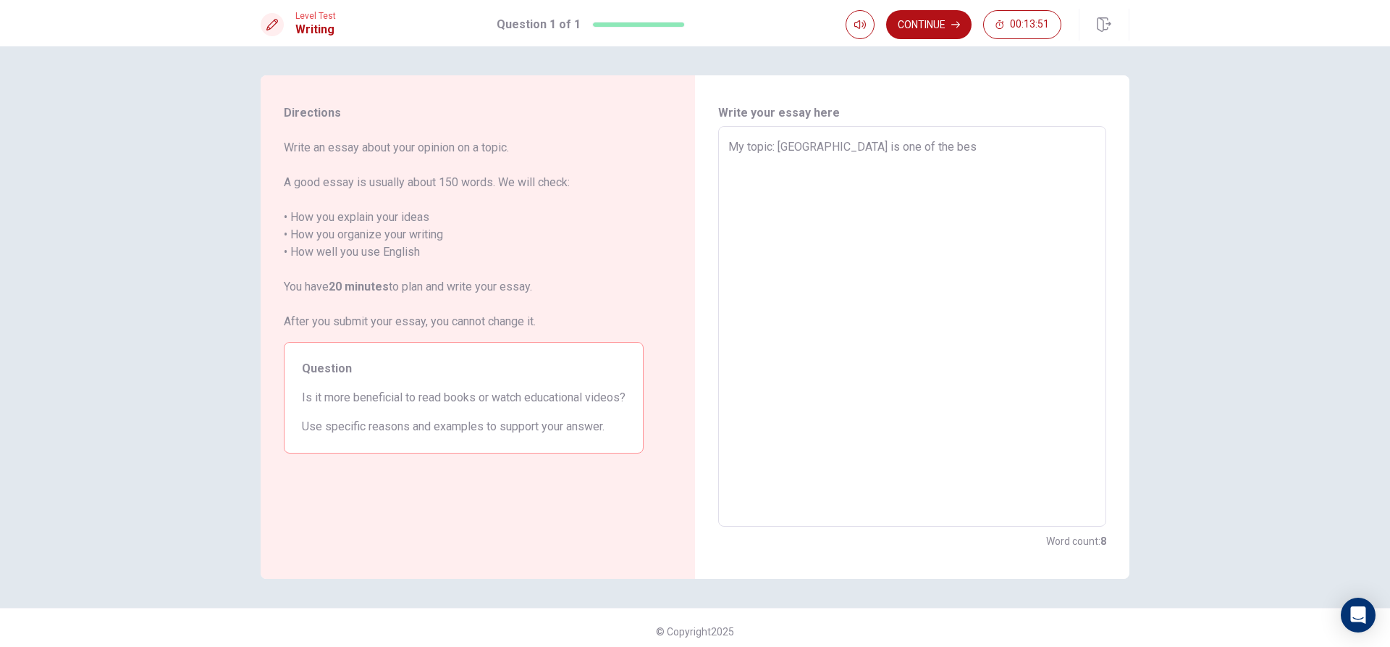
type textarea "x"
type textarea "My topic: [GEOGRAPHIC_DATA] is one of the b"
type textarea "x"
type textarea "My topic: [GEOGRAPHIC_DATA] is one of the"
type textarea "x"
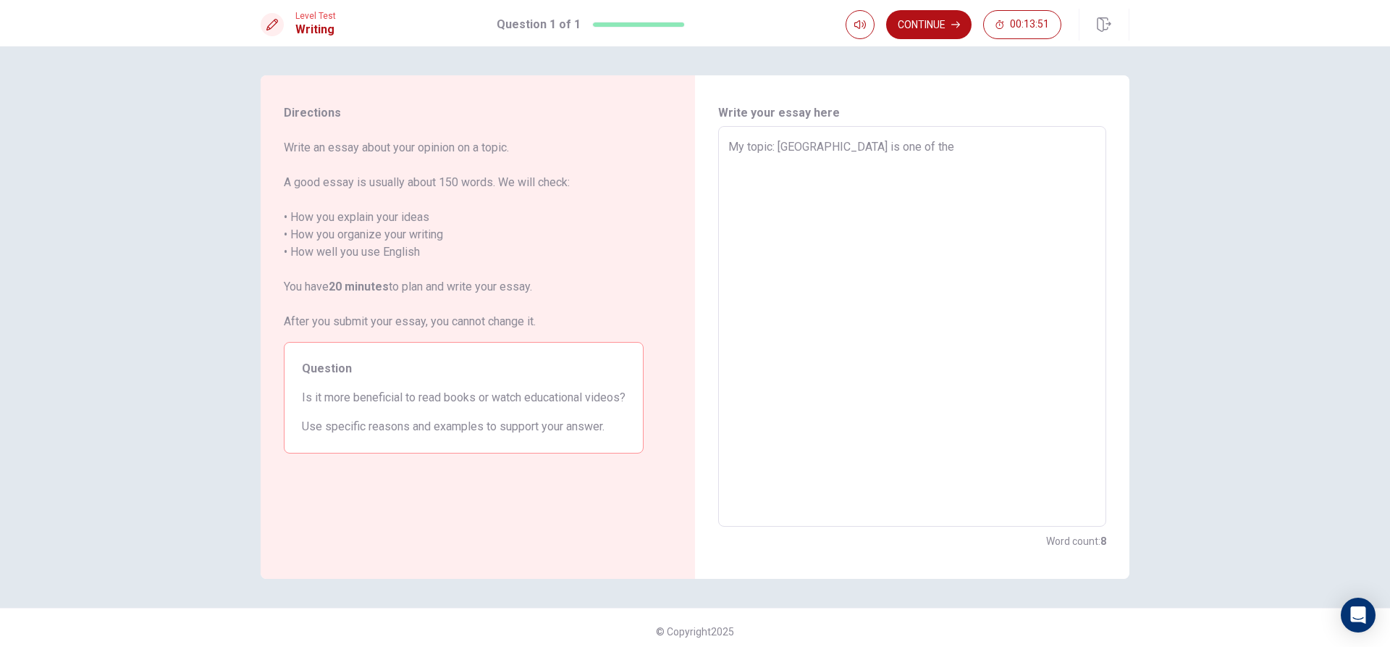
type textarea "My topic: [GEOGRAPHIC_DATA] is one of the"
type textarea "x"
type textarea "My topic: [GEOGRAPHIC_DATA] is one of th"
type textarea "x"
type textarea "My topic: [GEOGRAPHIC_DATA] is one of t"
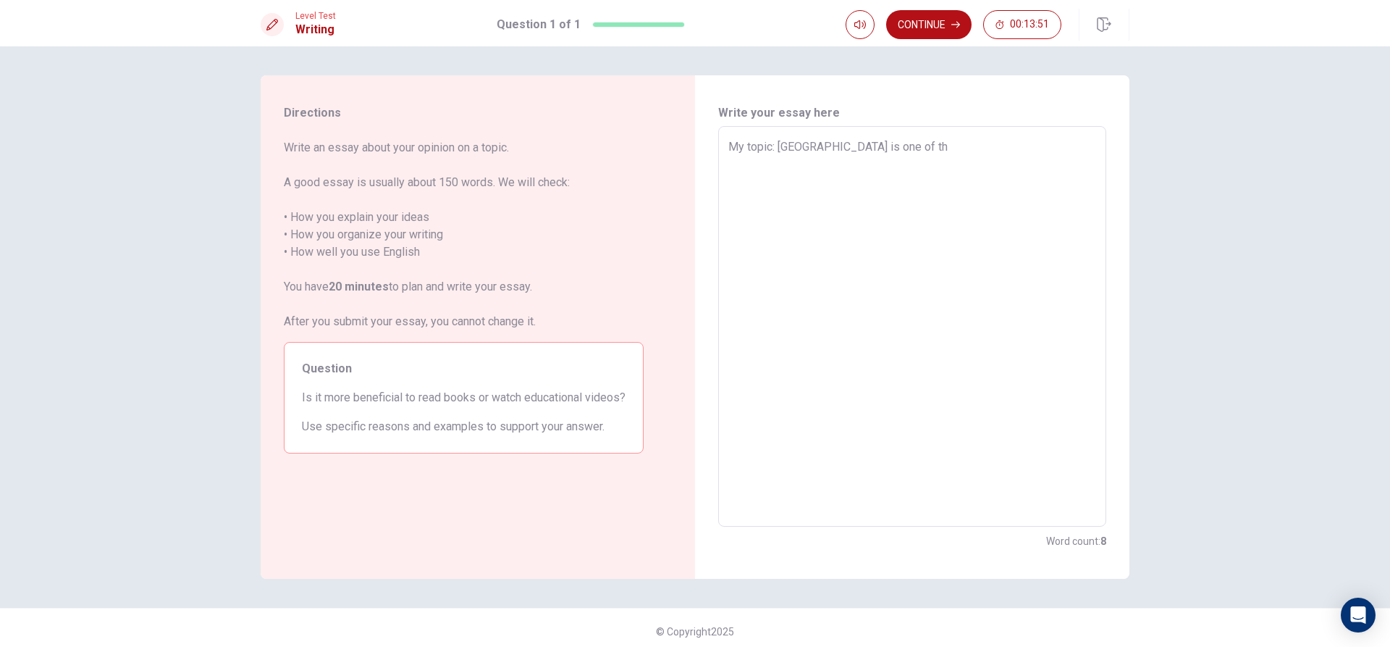
type textarea "x"
type textarea "My topic: [GEOGRAPHIC_DATA] is one of"
type textarea "x"
type textarea "My topic: [GEOGRAPHIC_DATA] is one of"
type textarea "x"
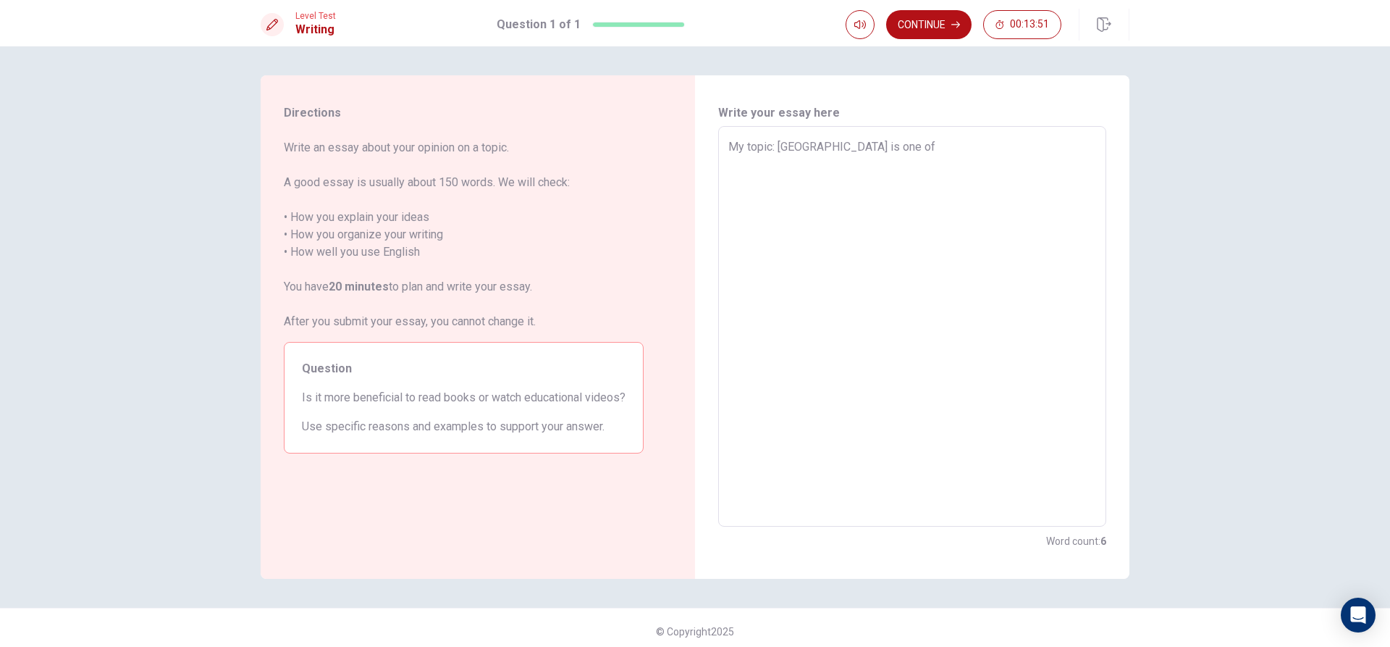
type textarea "My topic: thailand is one o"
type textarea "x"
type textarea "My topic: [GEOGRAPHIC_DATA] is one"
type textarea "x"
type textarea "My topic: [GEOGRAPHIC_DATA] is one"
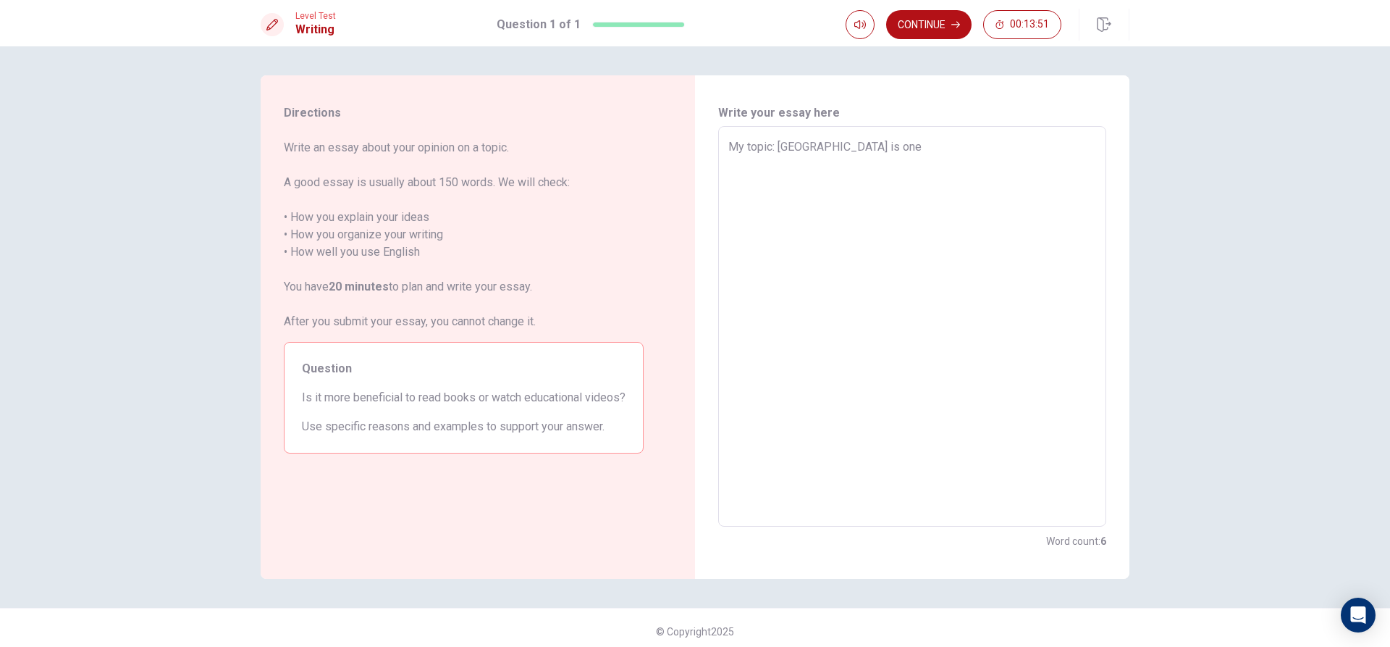
type textarea "x"
type textarea "My topic: [GEOGRAPHIC_DATA] is on"
type textarea "x"
type textarea "My topic: [GEOGRAPHIC_DATA] is o"
type textarea "x"
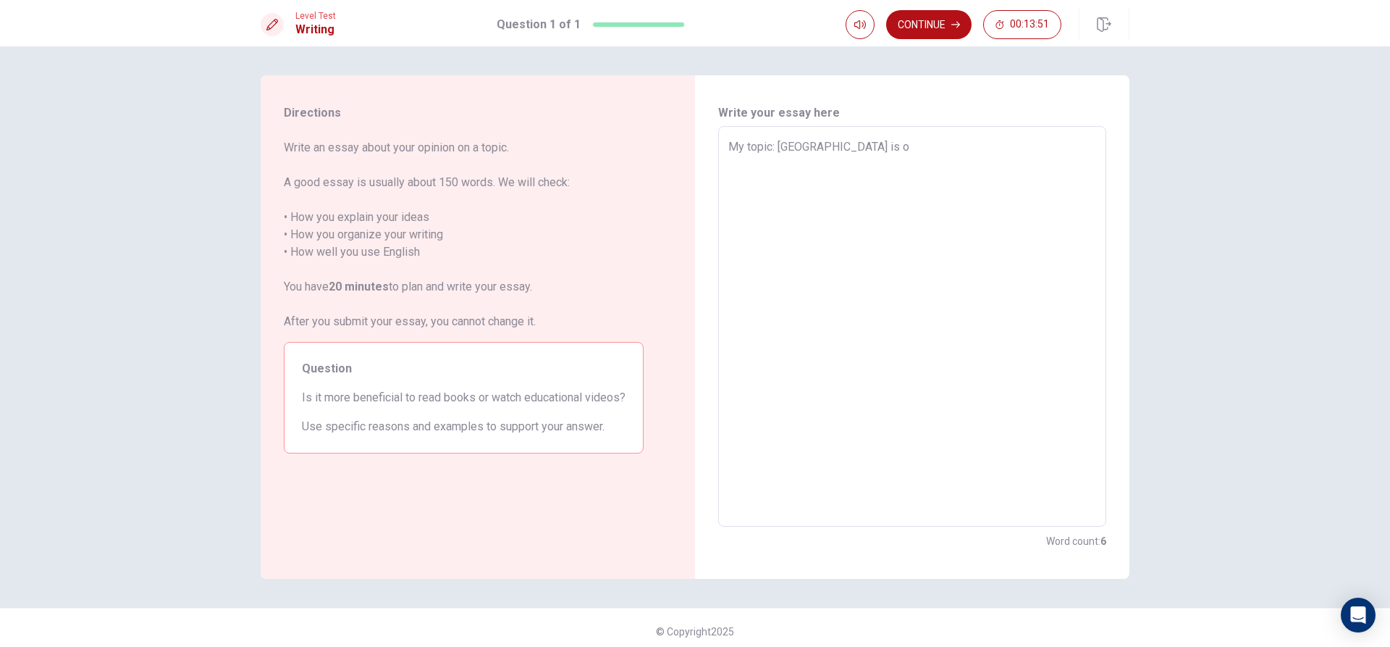
type textarea "My topic: [GEOGRAPHIC_DATA] is"
type textarea "x"
type textarea "My topic: [GEOGRAPHIC_DATA] is"
type textarea "x"
type textarea "My topic: [GEOGRAPHIC_DATA] i"
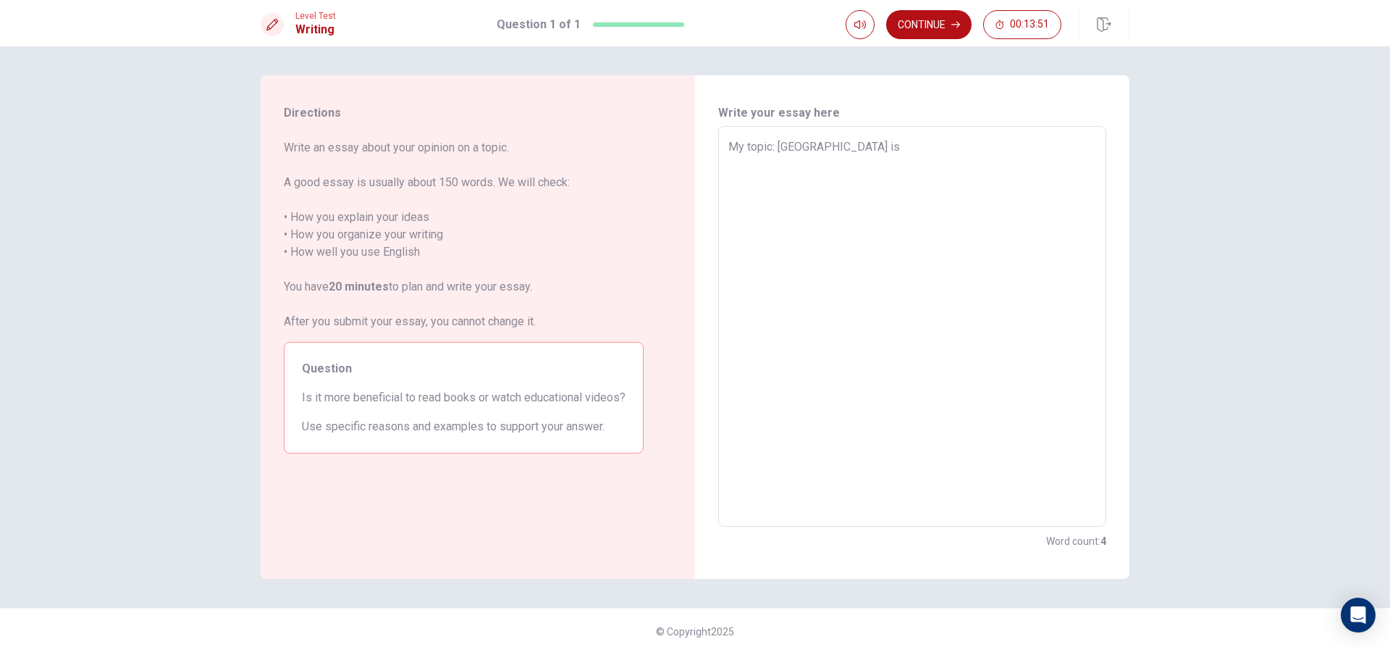
type textarea "x"
type textarea "My topic: [GEOGRAPHIC_DATA]"
type textarea "x"
type textarea "My topic: [GEOGRAPHIC_DATA]"
type textarea "x"
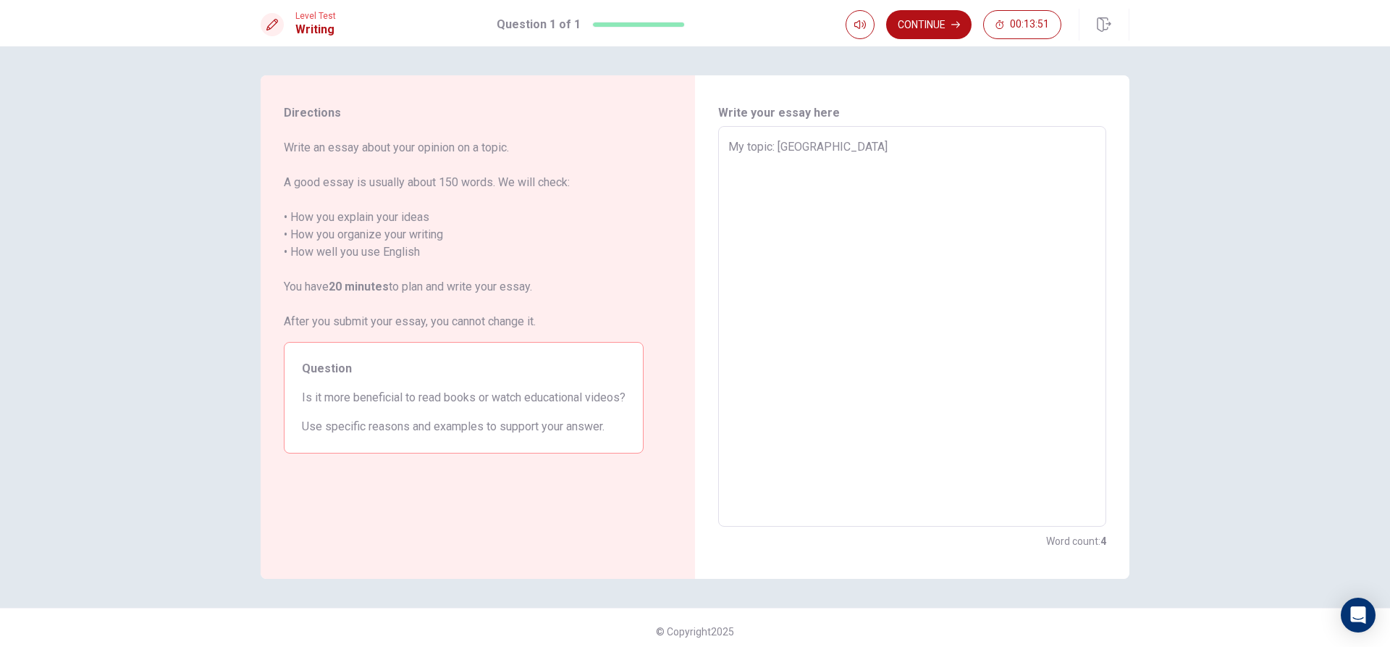
type textarea "My topic: [PERSON_NAME]"
click at [829, 216] on textarea "My topic: [GEOGRAPHIC_DATA] i think that [GEOGRAPHIC_DATA] is one the best coun…" at bounding box center [912, 326] width 368 height 376
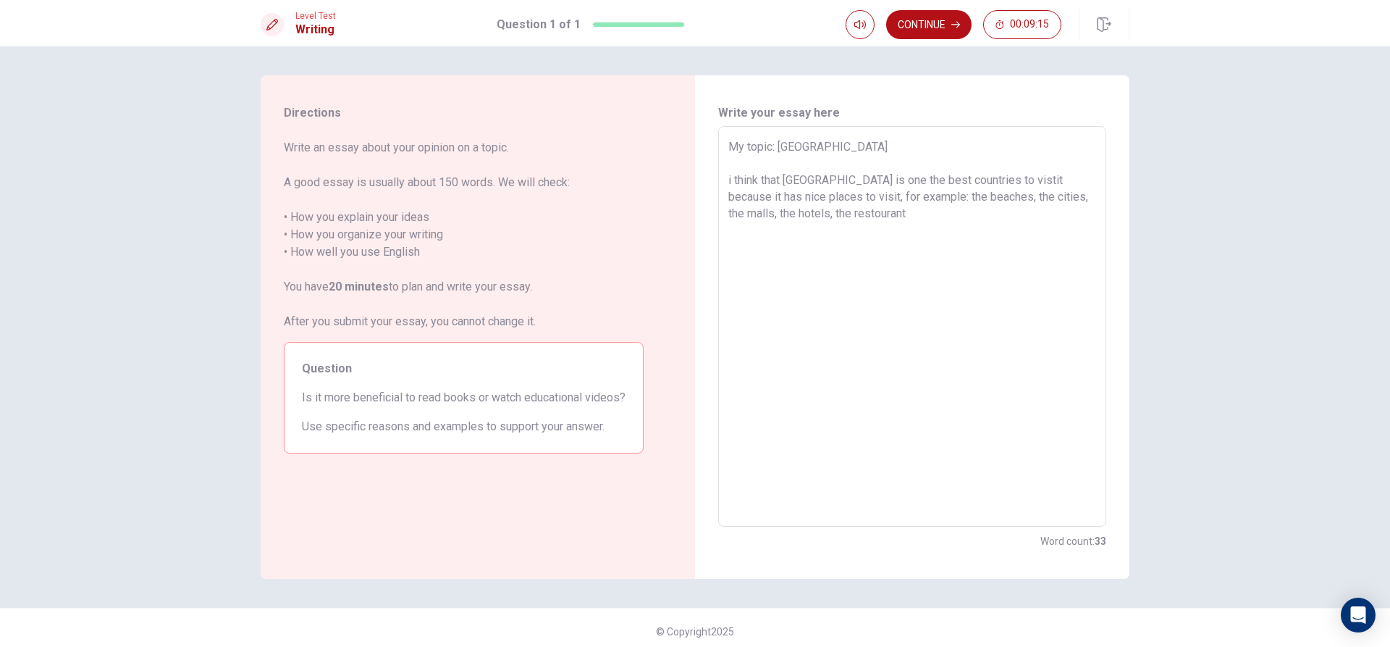
click at [804, 214] on textarea "My topic: [GEOGRAPHIC_DATA] i think that [GEOGRAPHIC_DATA] is one the best coun…" at bounding box center [912, 326] width 368 height 376
click at [915, 211] on textarea "My topic: [GEOGRAPHIC_DATA] i think that [GEOGRAPHIC_DATA] is one the best coun…" at bounding box center [912, 326] width 368 height 376
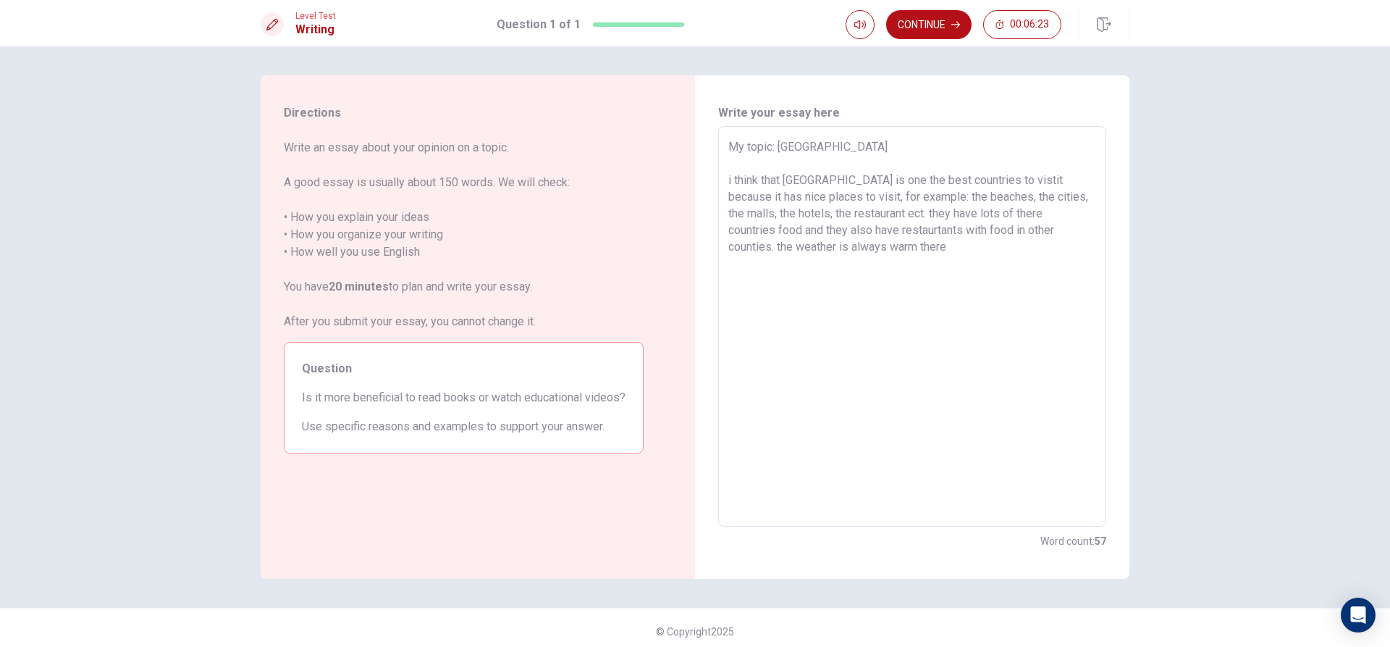
click at [759, 247] on textarea "My topic: [GEOGRAPHIC_DATA] i think that [GEOGRAPHIC_DATA] is one the best coun…" at bounding box center [912, 326] width 368 height 376
click at [791, 245] on textarea "My topic: [GEOGRAPHIC_DATA] i think that [GEOGRAPHIC_DATA] is one the best coun…" at bounding box center [912, 326] width 368 height 376
click at [831, 277] on textarea "My topic: [GEOGRAPHIC_DATA] i think that [GEOGRAPHIC_DATA] is one the best coun…" at bounding box center [912, 326] width 368 height 376
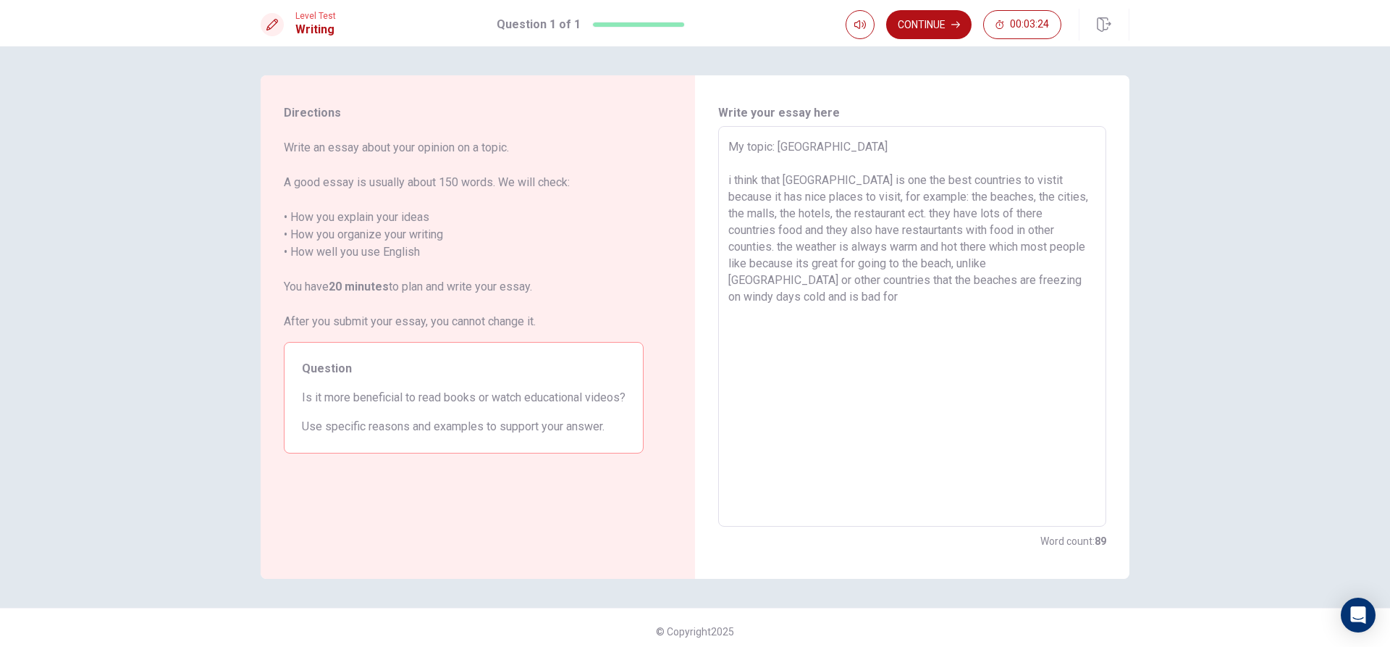
click at [1009, 282] on textarea "My topic: [GEOGRAPHIC_DATA] i think that [GEOGRAPHIC_DATA] is one the best coun…" at bounding box center [912, 326] width 368 height 376
click at [969, 313] on textarea "My topic: [GEOGRAPHIC_DATA] i think that [GEOGRAPHIC_DATA] is one the best coun…" at bounding box center [912, 326] width 368 height 376
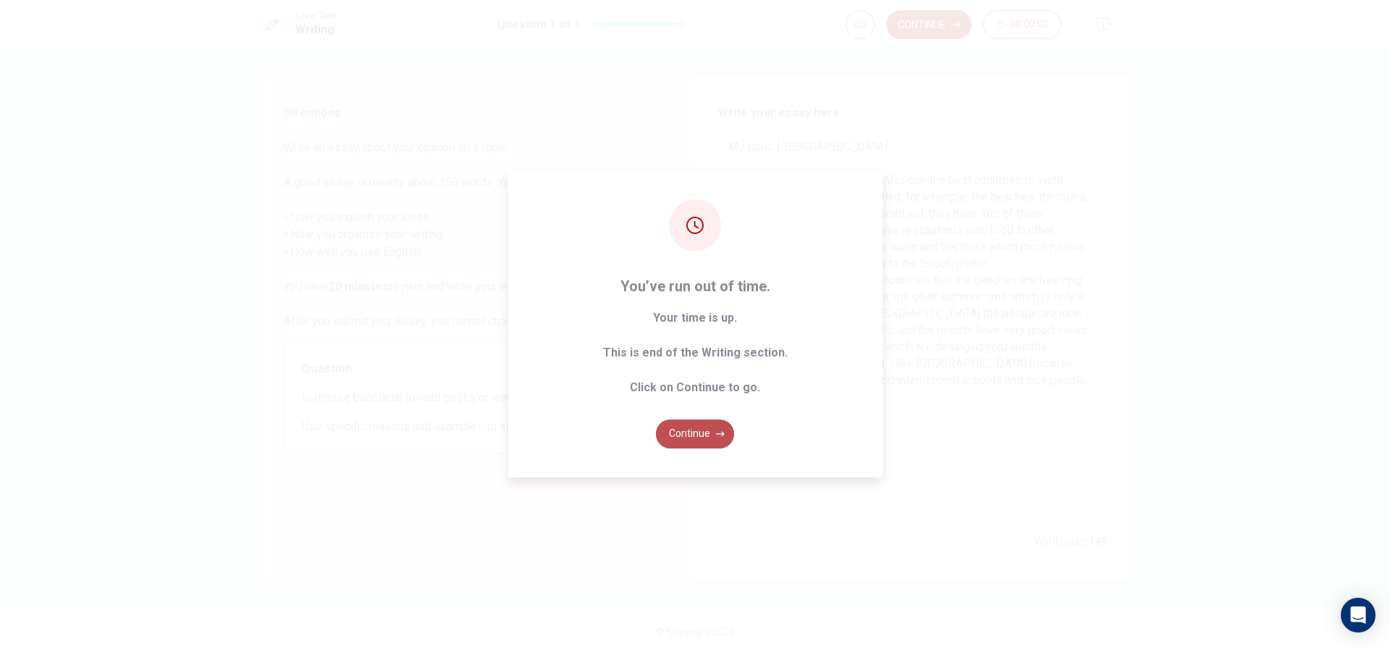
click at [688, 428] on button "Continue" at bounding box center [695, 433] width 78 height 29
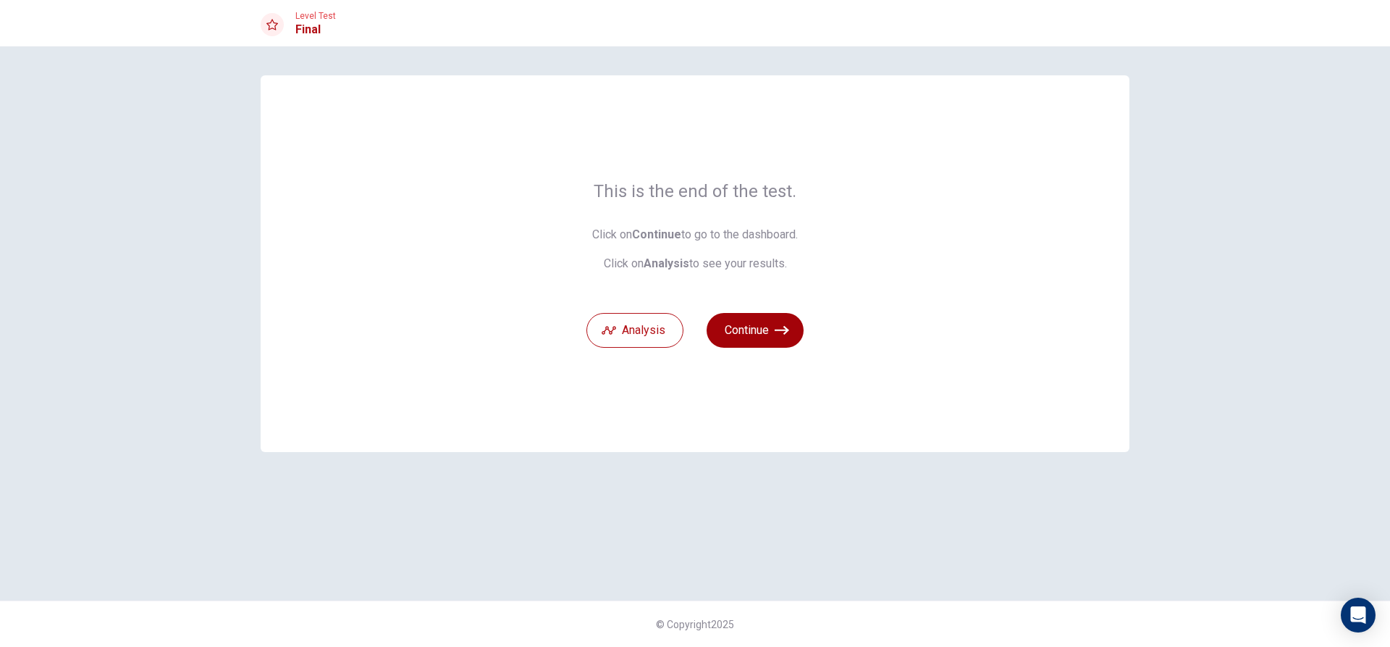
click at [730, 327] on button "Continue" at bounding box center [755, 330] width 97 height 35
